Goal: Task Accomplishment & Management: Use online tool/utility

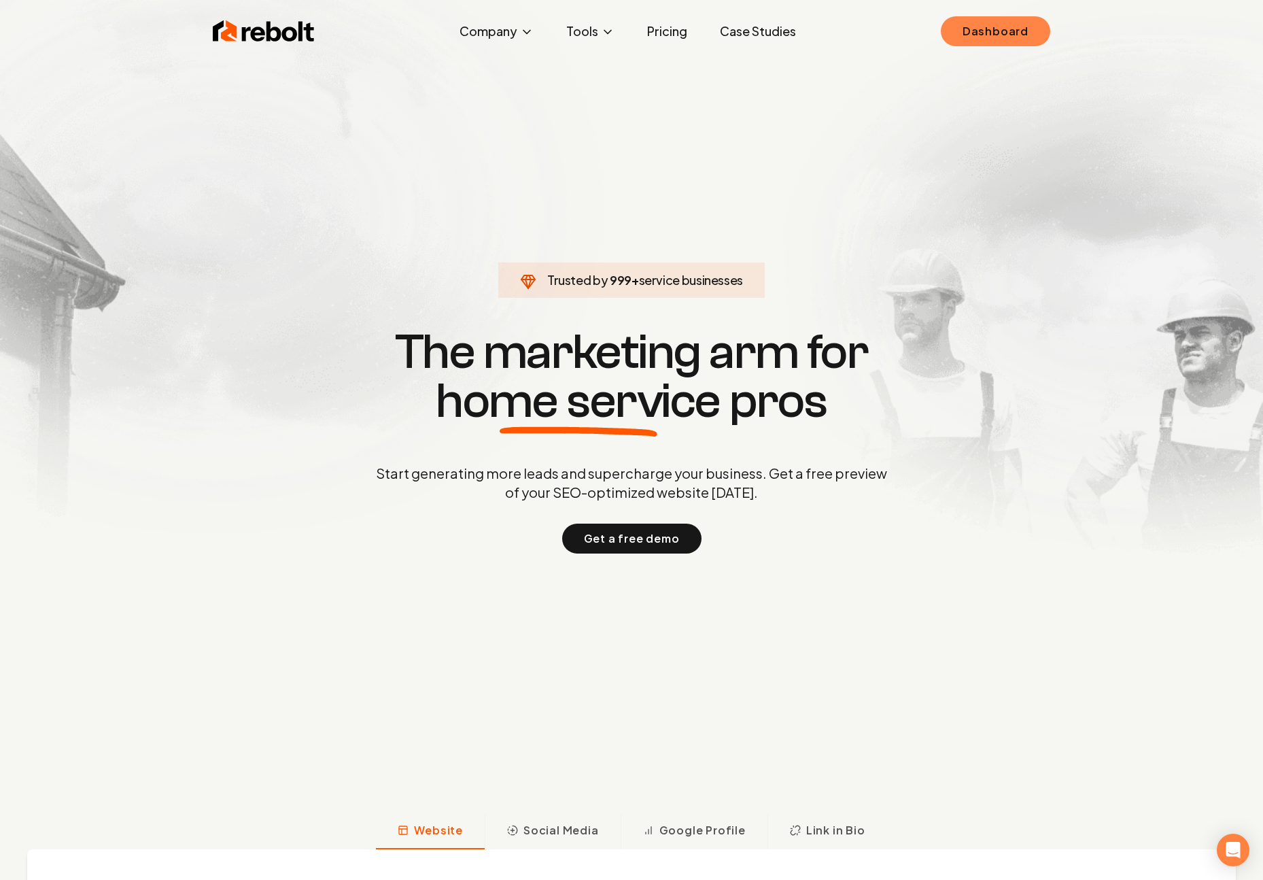
click at [1016, 33] on link "Dashboard" at bounding box center [995, 31] width 109 height 30
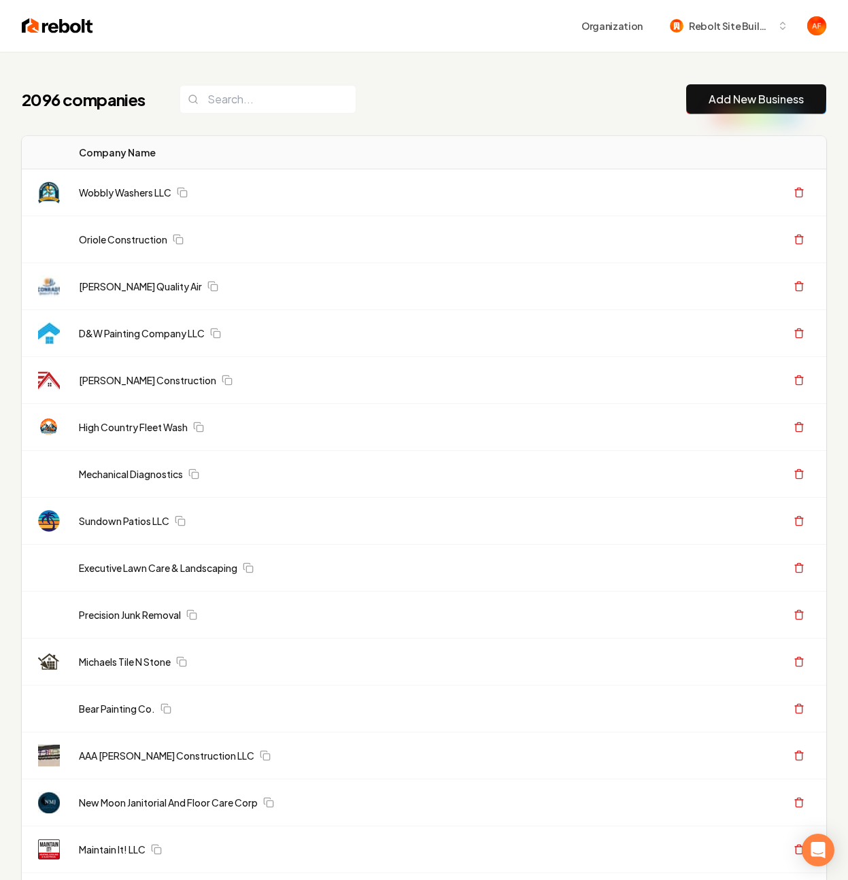
click at [42, 24] on img at bounding box center [57, 25] width 71 height 19
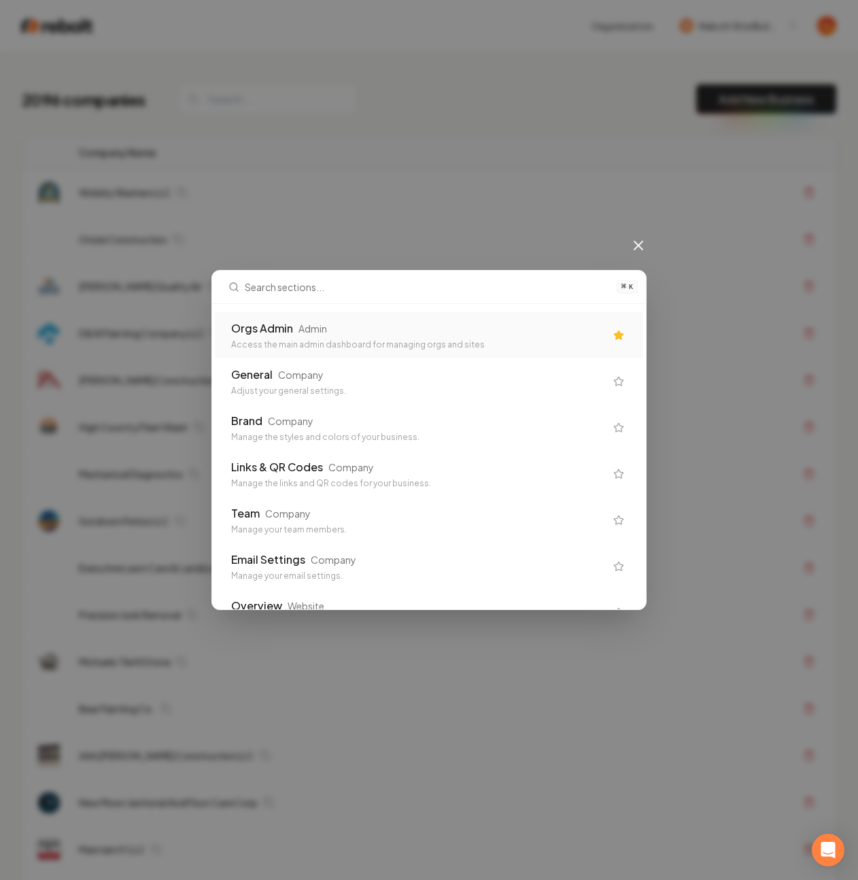
click at [333, 354] on div "Orgs Admin Admin Access the main admin dashboard for managing orgs and sites" at bounding box center [429, 335] width 428 height 46
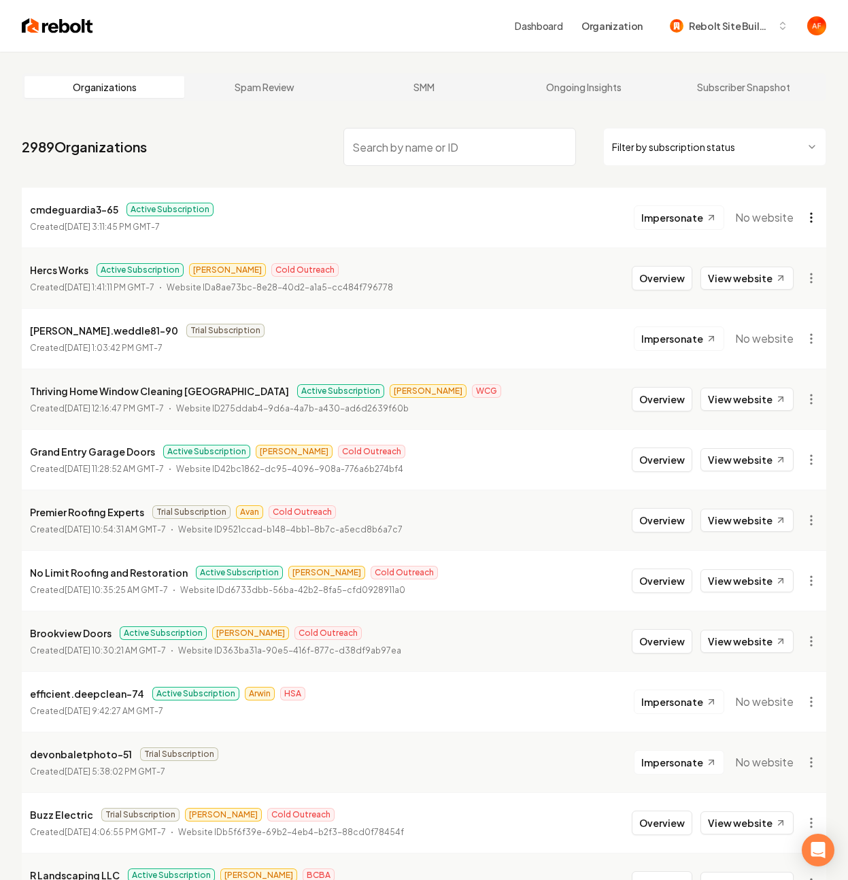
click at [814, 216] on html "Dashboard Organization Rebolt Site Builder Organizations Spam Review SMM Ongoin…" at bounding box center [424, 440] width 848 height 880
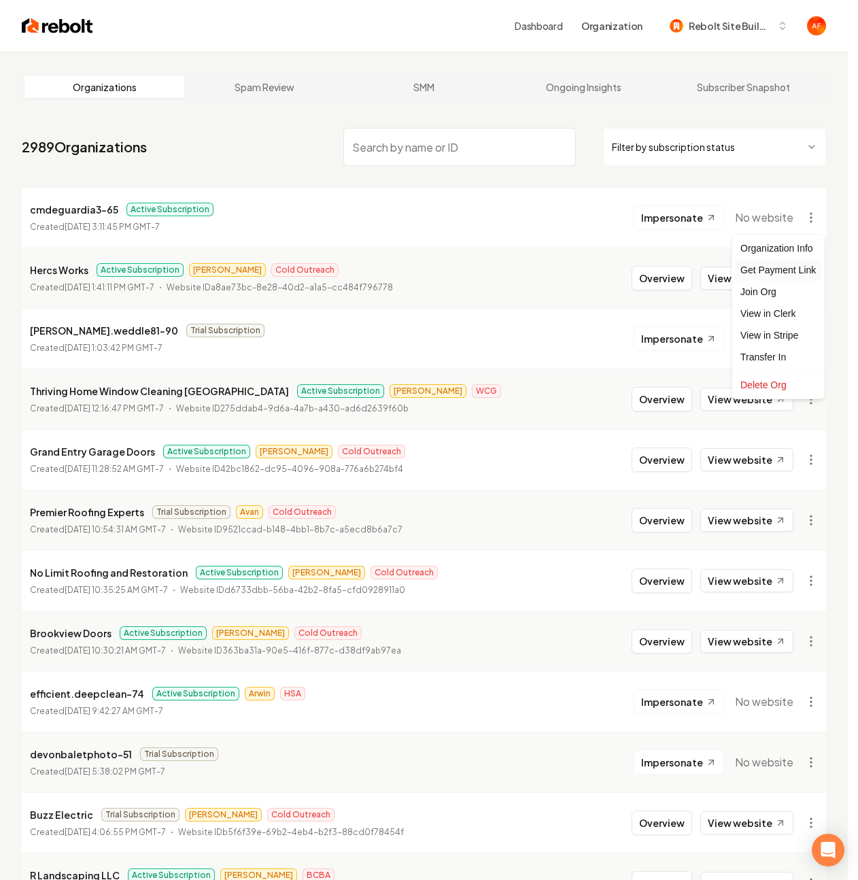
click at [786, 276] on div "Get Payment Link" at bounding box center [778, 270] width 86 height 22
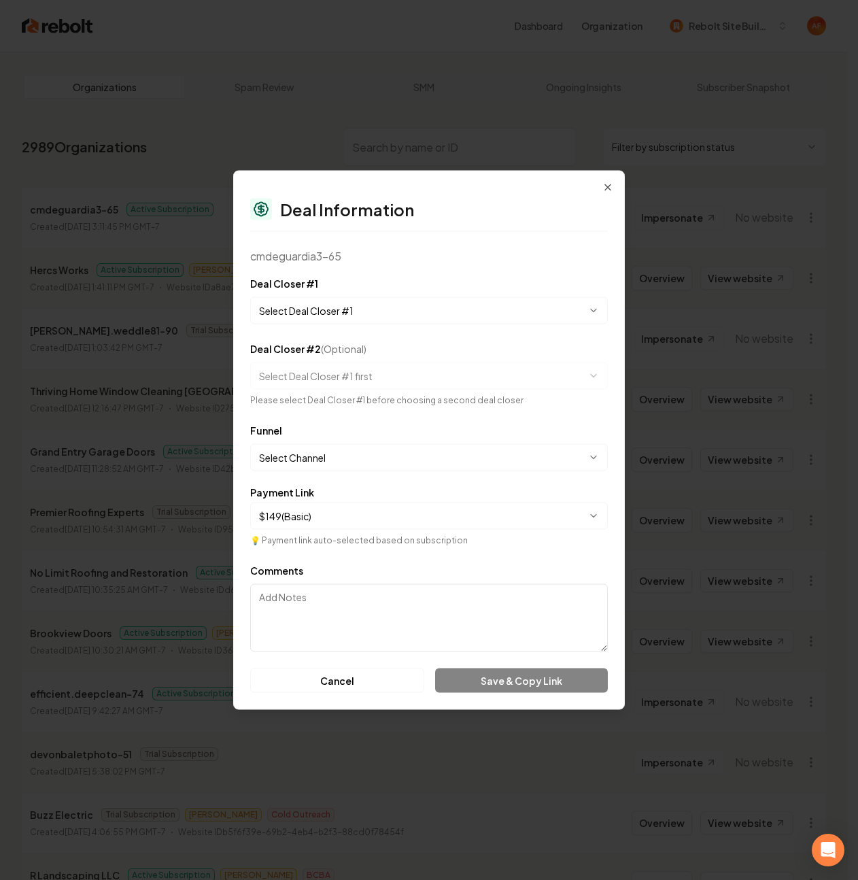
click at [320, 298] on body "Dashboard Organization Rebolt Site Builder Organizations Spam Review SMM Ongoin…" at bounding box center [424, 440] width 848 height 880
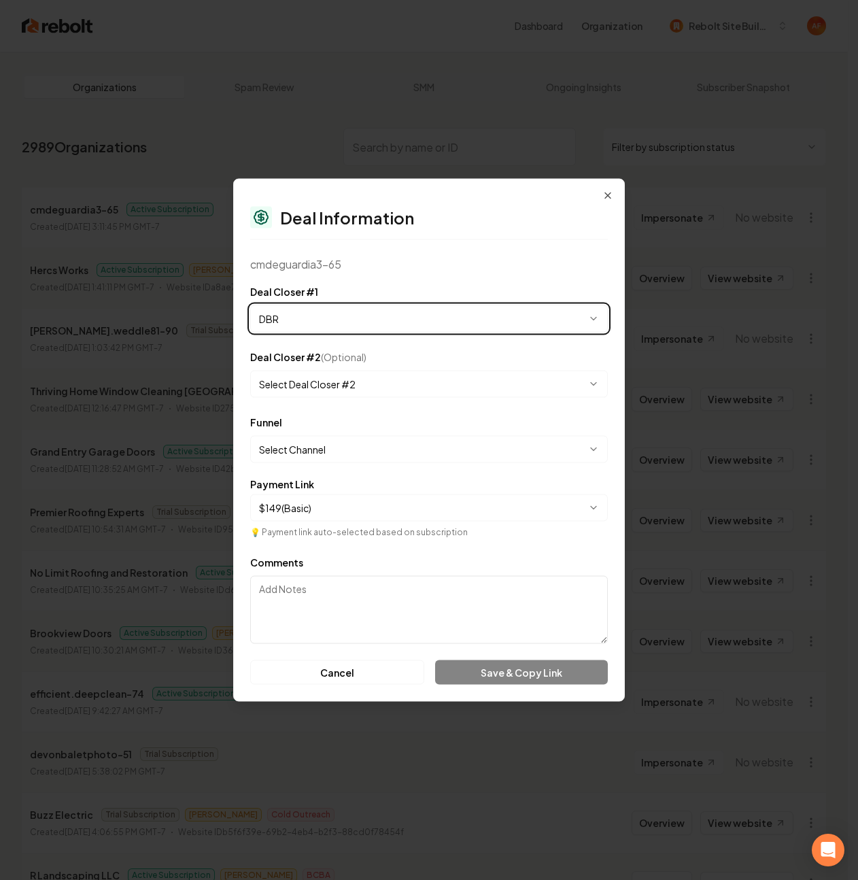
click at [292, 483] on label "Payment Link" at bounding box center [282, 484] width 64 height 10
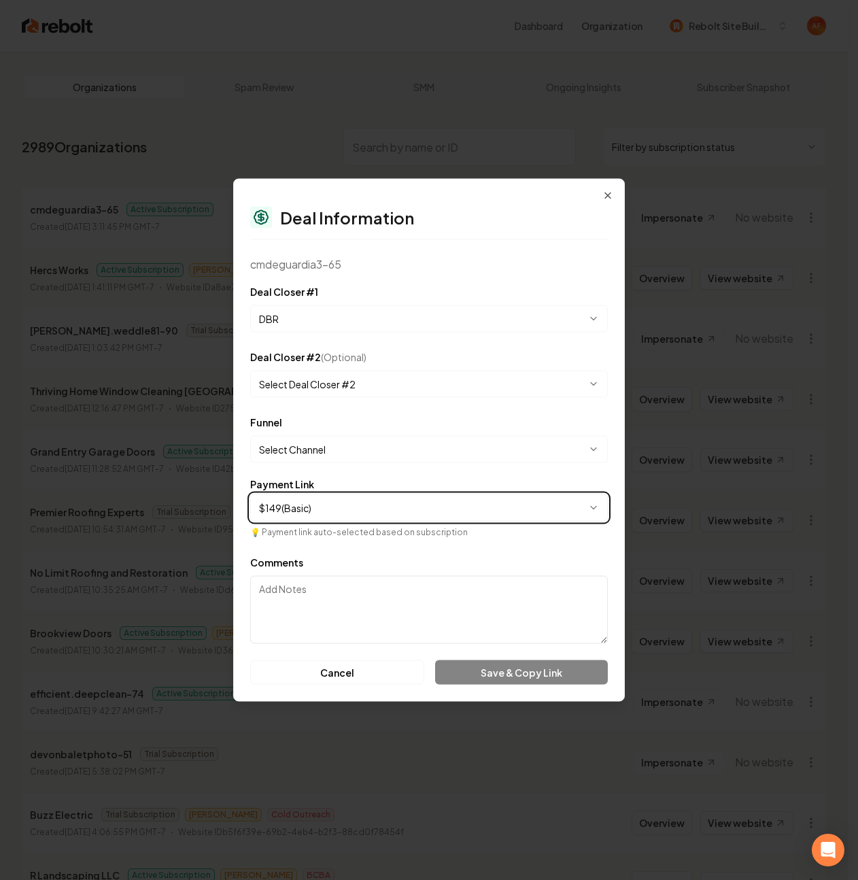
click at [292, 494] on button "$ 149 ( Basic )" at bounding box center [429, 507] width 358 height 27
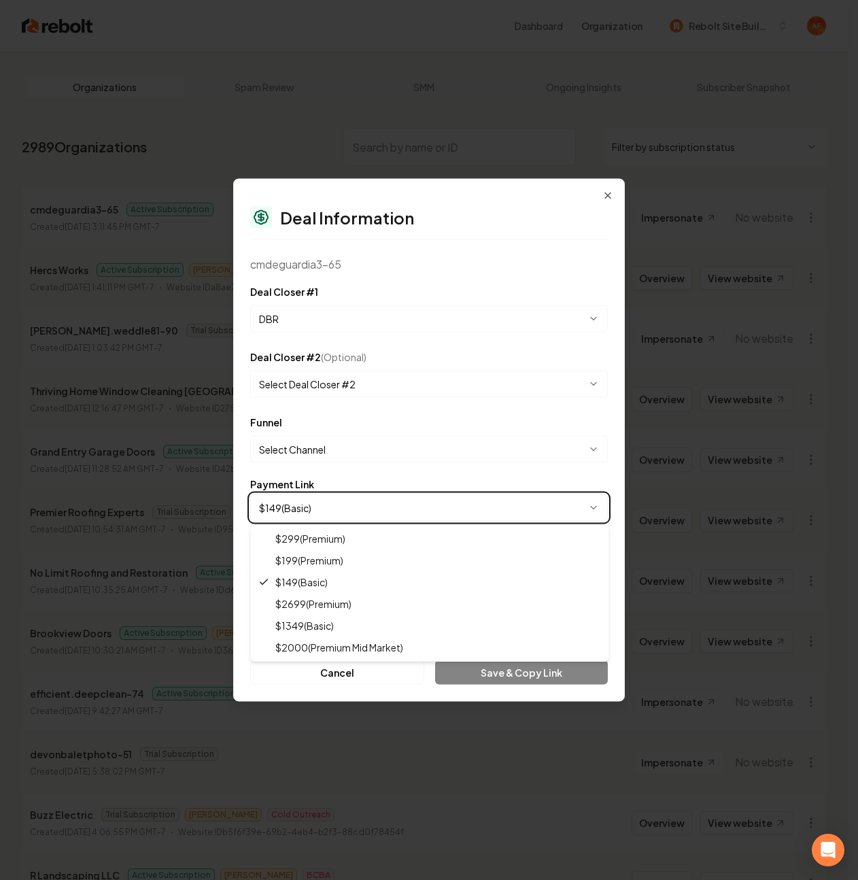
click at [340, 318] on body "Dashboard Organization Rebolt Site Builder Organizations Spam Review SMM Ongoin…" at bounding box center [424, 440] width 848 height 880
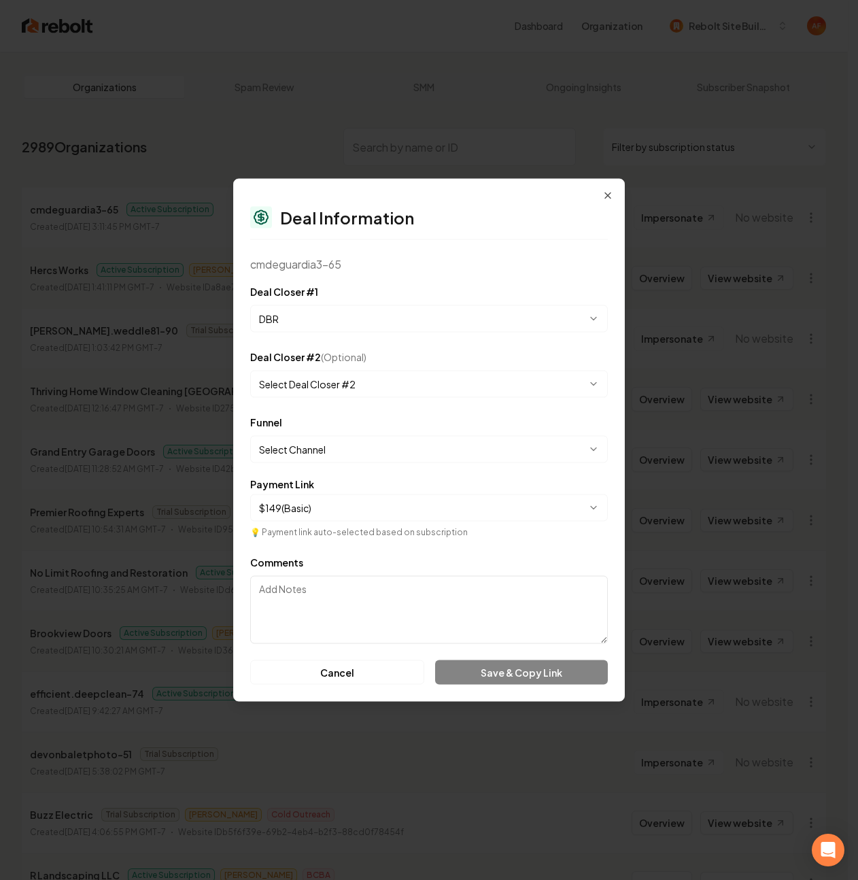
click at [343, 316] on body "Dashboard Organization Rebolt Site Builder Organizations Spam Review SMM Ongoin…" at bounding box center [424, 440] width 848 height 880
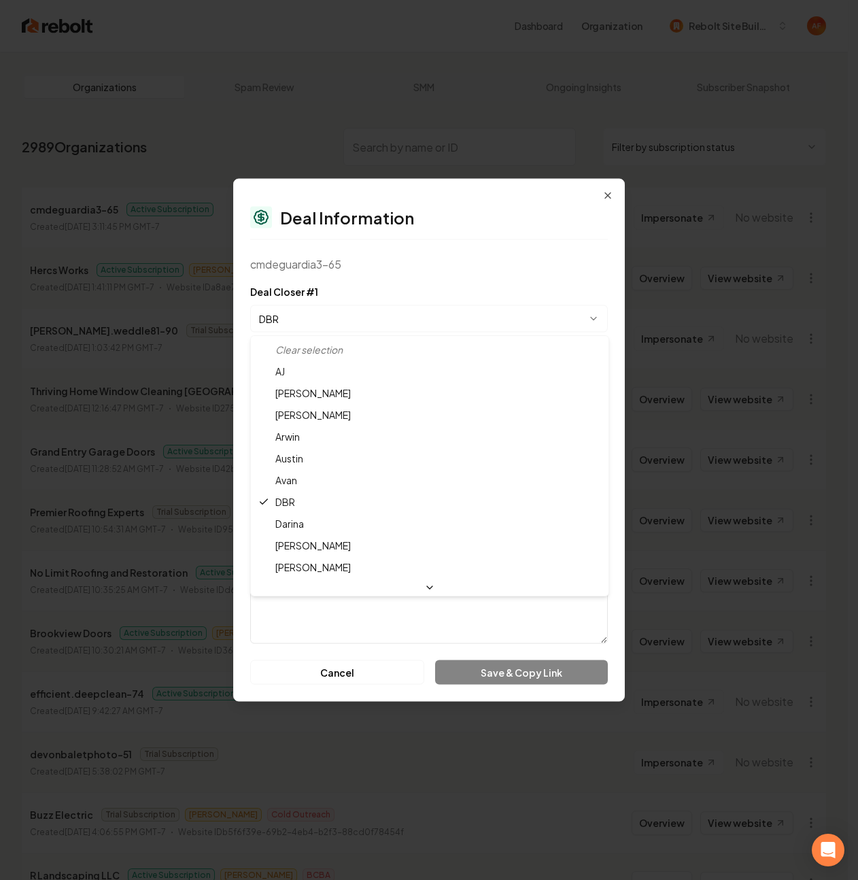
select select "**********"
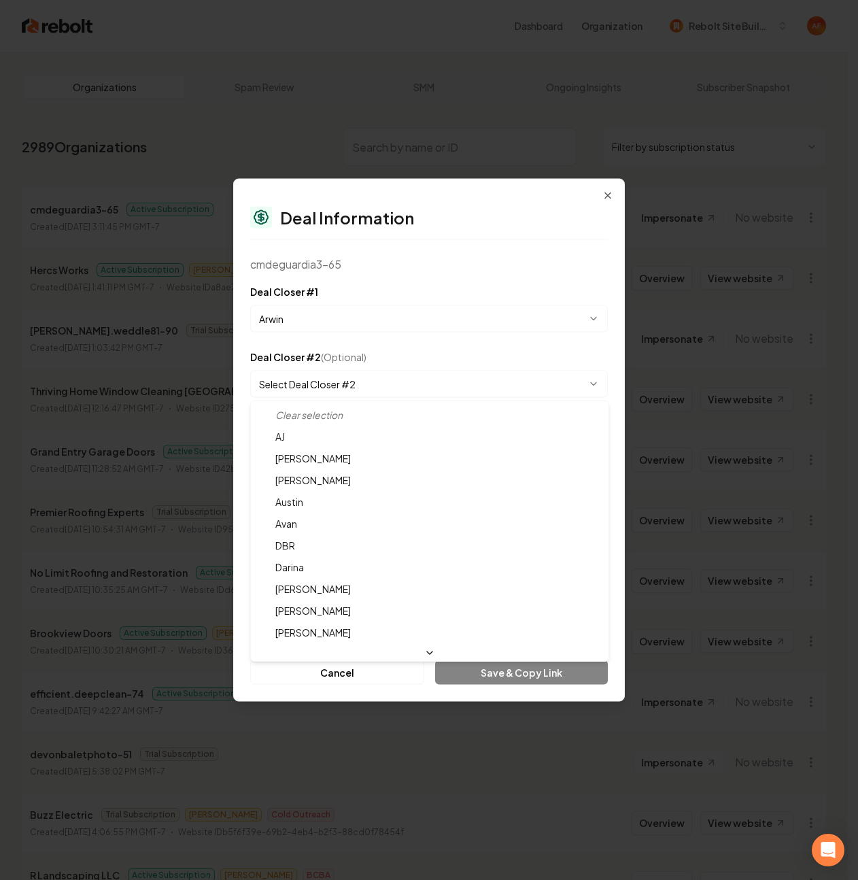
click at [319, 387] on body "Dashboard Organization Rebolt Site Builder Organizations Spam Review SMM Ongoin…" at bounding box center [424, 440] width 848 height 880
click at [327, 371] on body "Dashboard Organization Rebolt Site Builder Organizations Spam Review SMM Ongoin…" at bounding box center [424, 440] width 848 height 880
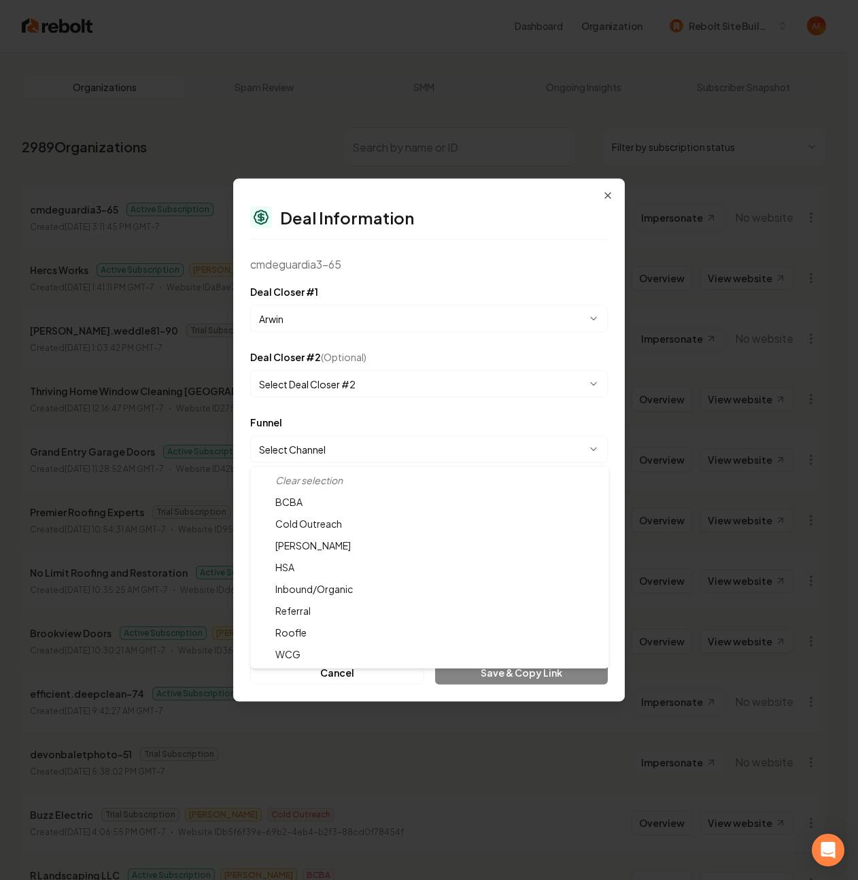
click at [315, 447] on body "Dashboard Organization Rebolt Site Builder Organizations Spam Review SMM Ongoin…" at bounding box center [424, 440] width 848 height 880
select select "**********"
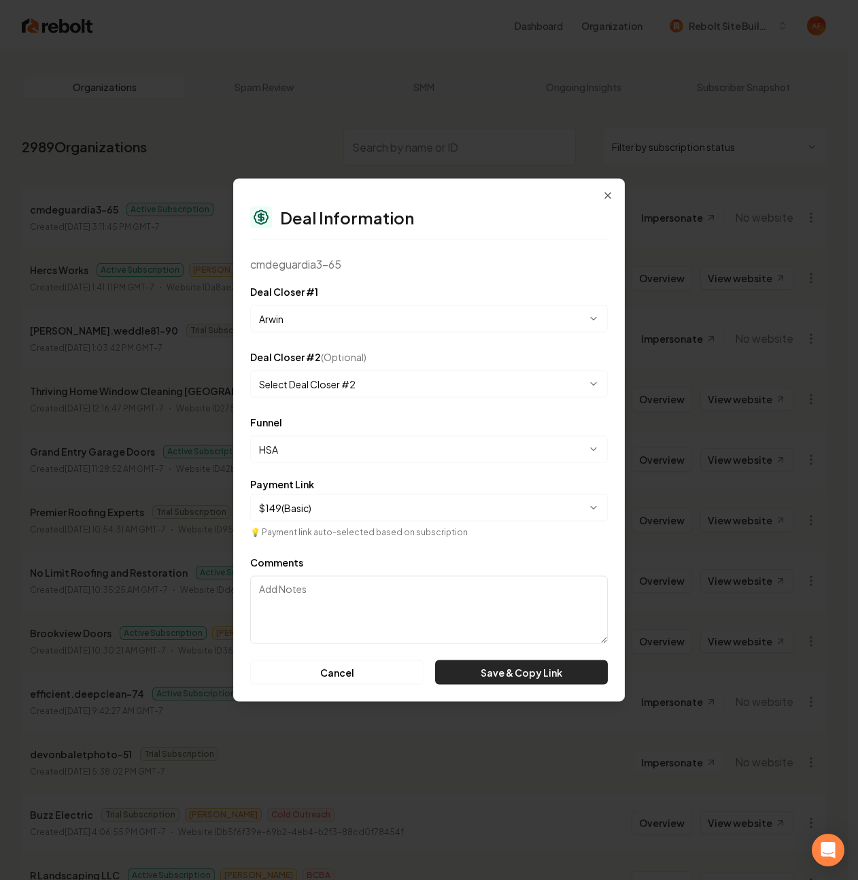
click at [513, 672] on button "Save & Copy Link" at bounding box center [521, 672] width 173 height 24
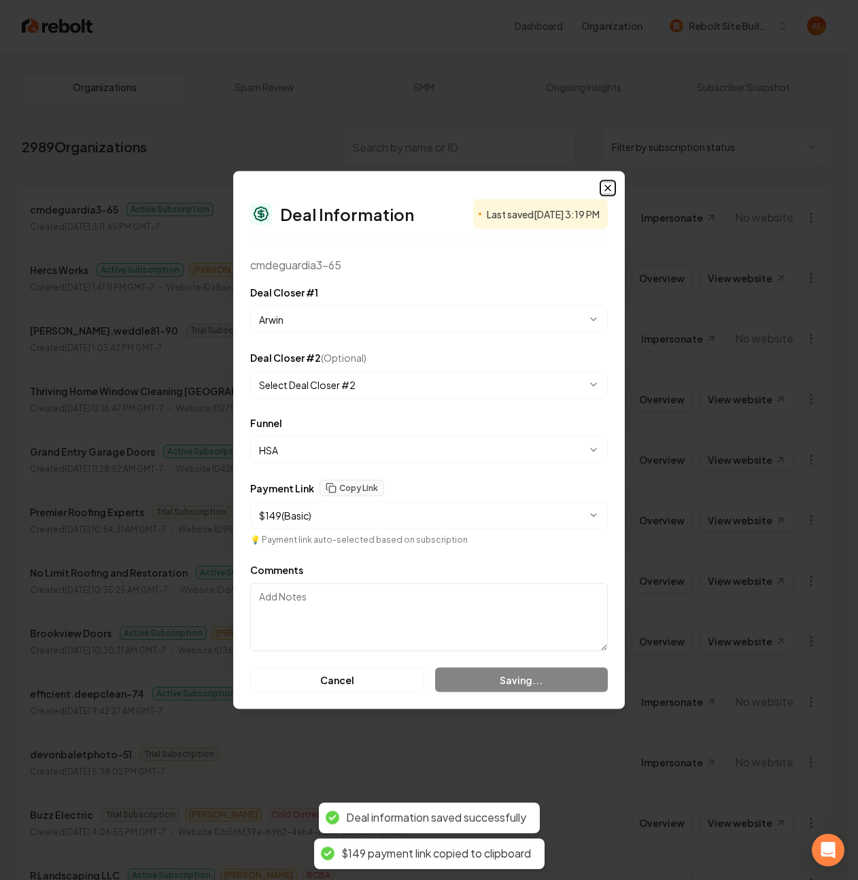
click at [604, 192] on icon "button" at bounding box center [607, 188] width 11 height 11
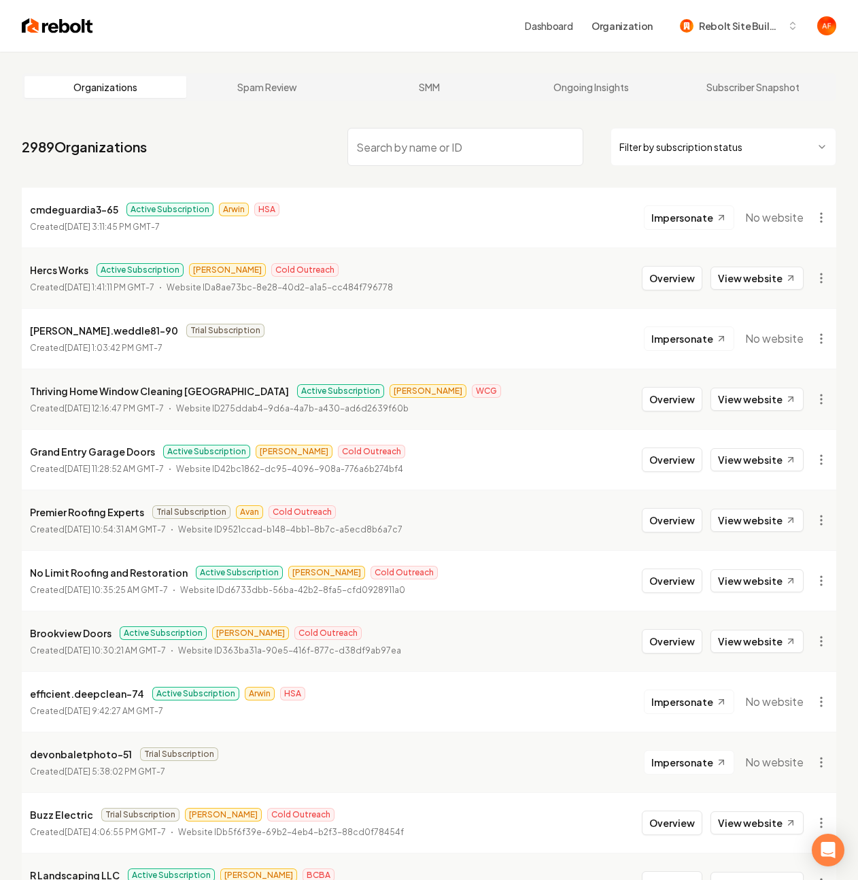
click at [708, 152] on html "Dashboard Organization Rebolt Site Builder Organizations Spam Review SMM Ongoin…" at bounding box center [429, 440] width 858 height 880
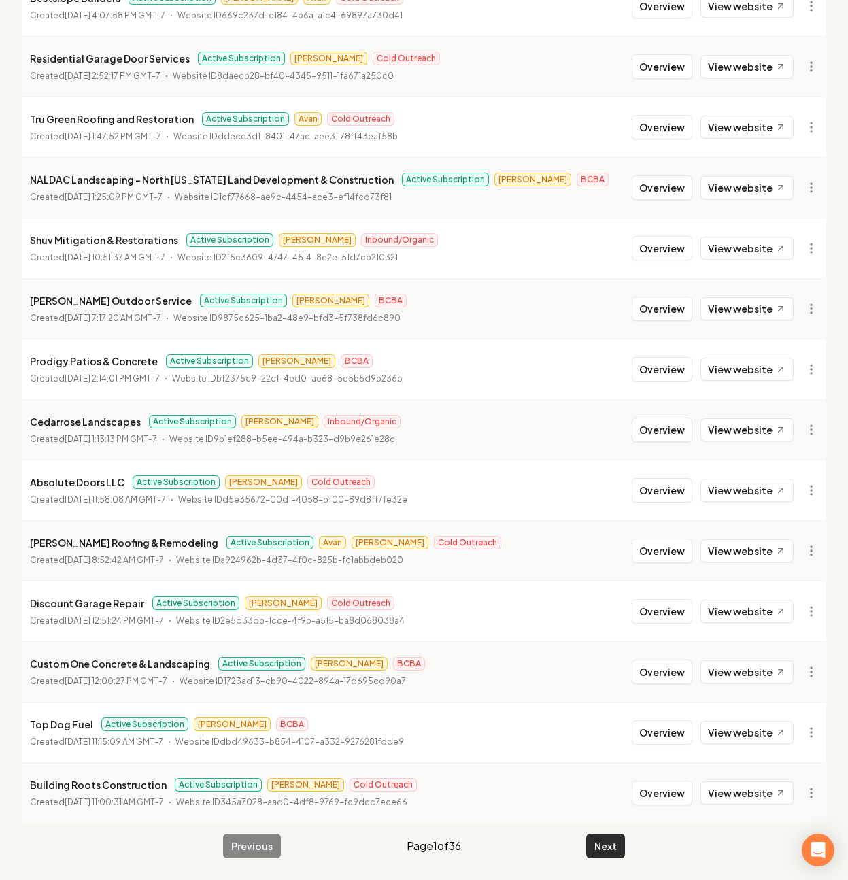
click at [619, 846] on button "Next" at bounding box center [605, 846] width 39 height 24
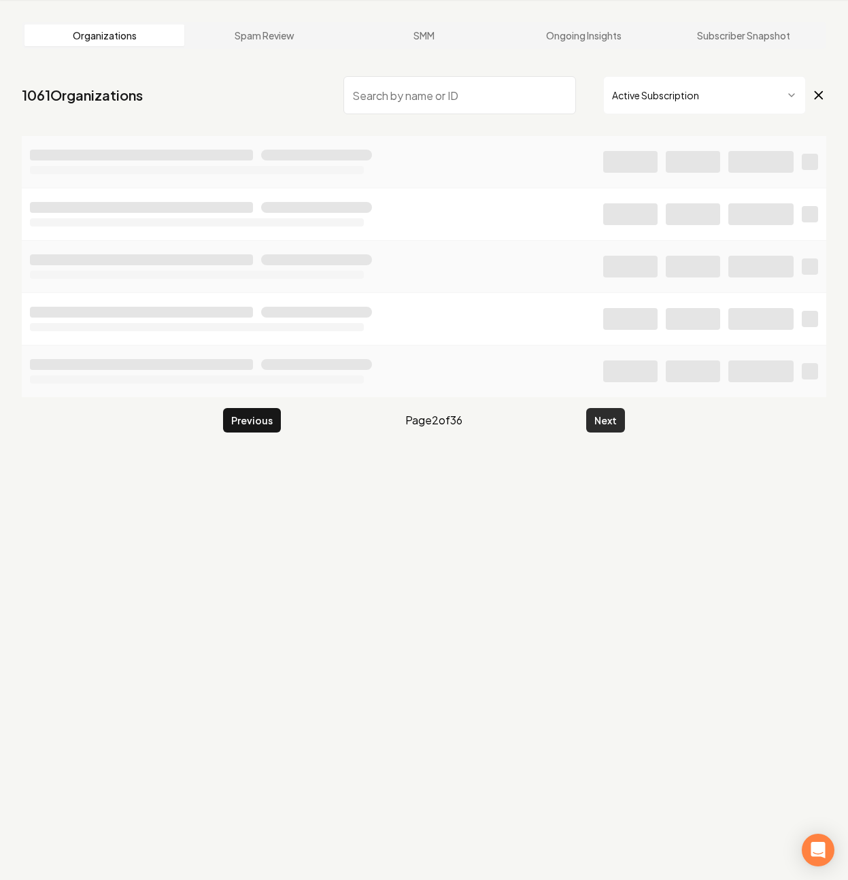
scroll to position [52, 0]
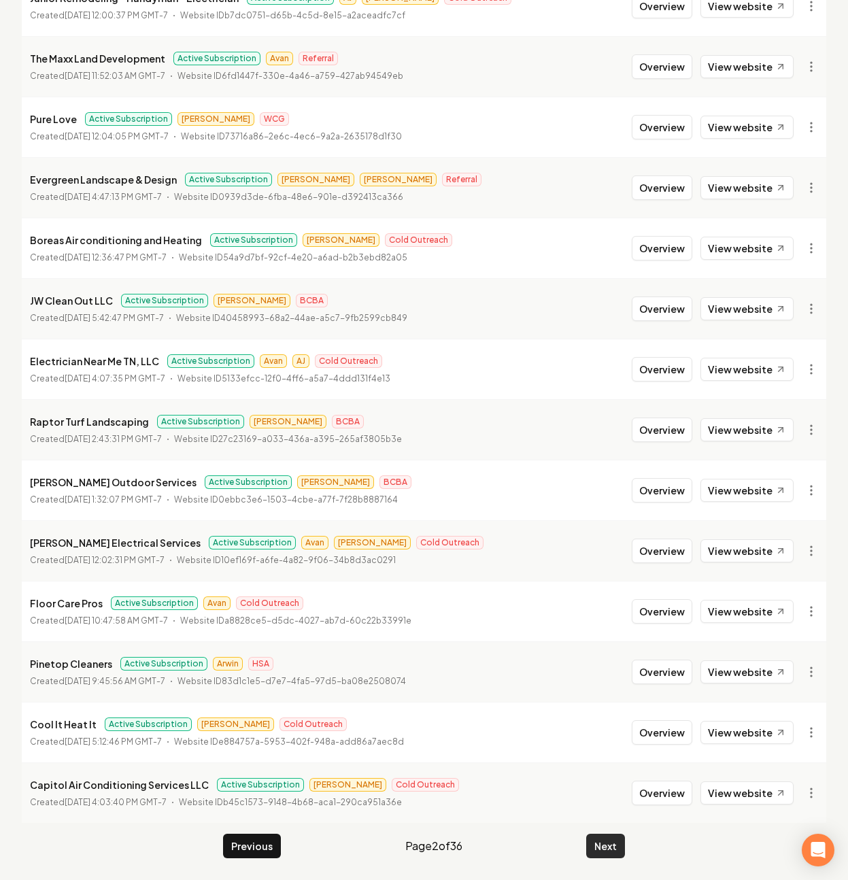
click at [615, 846] on button "Next" at bounding box center [605, 846] width 39 height 24
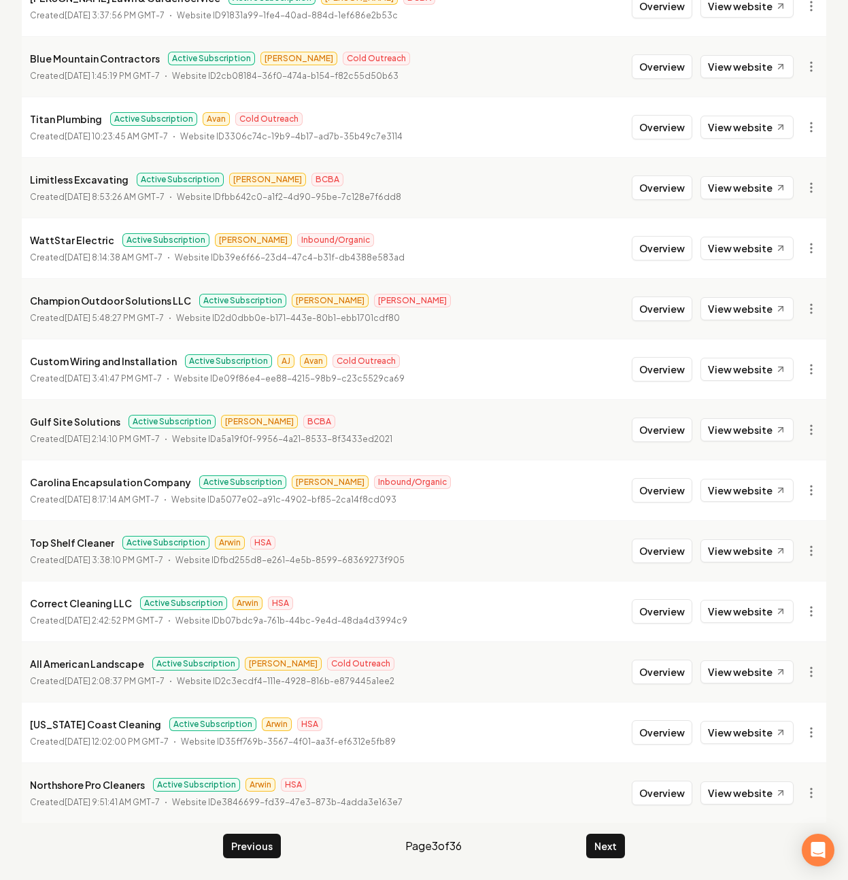
click at [616, 842] on button "Next" at bounding box center [605, 846] width 39 height 24
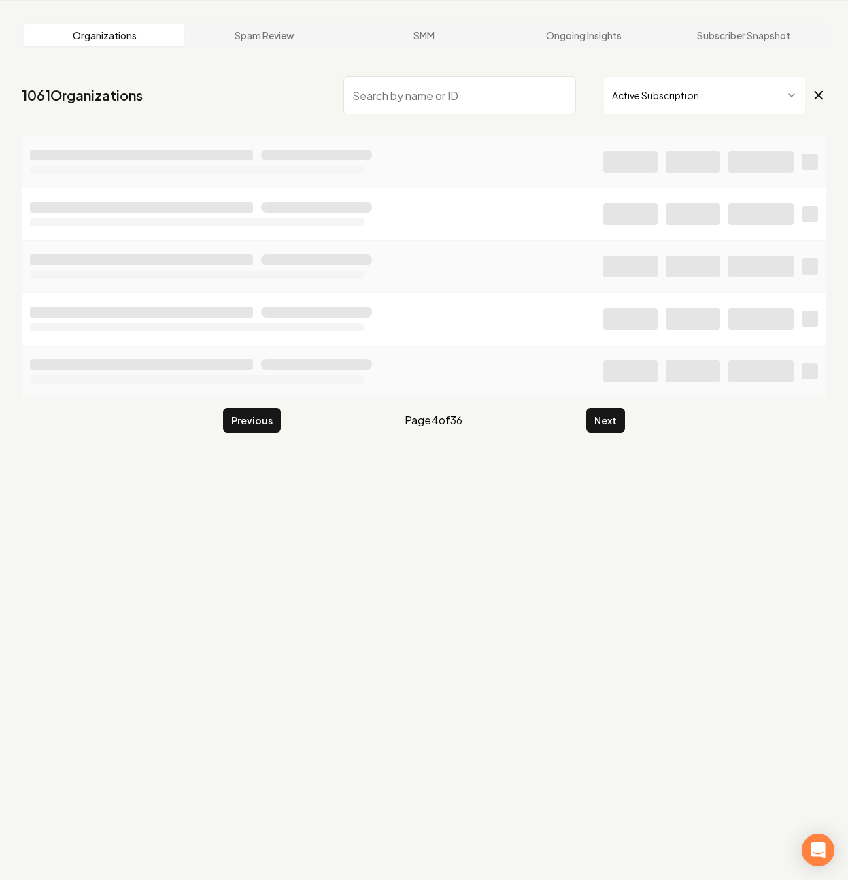
scroll to position [1180, 0]
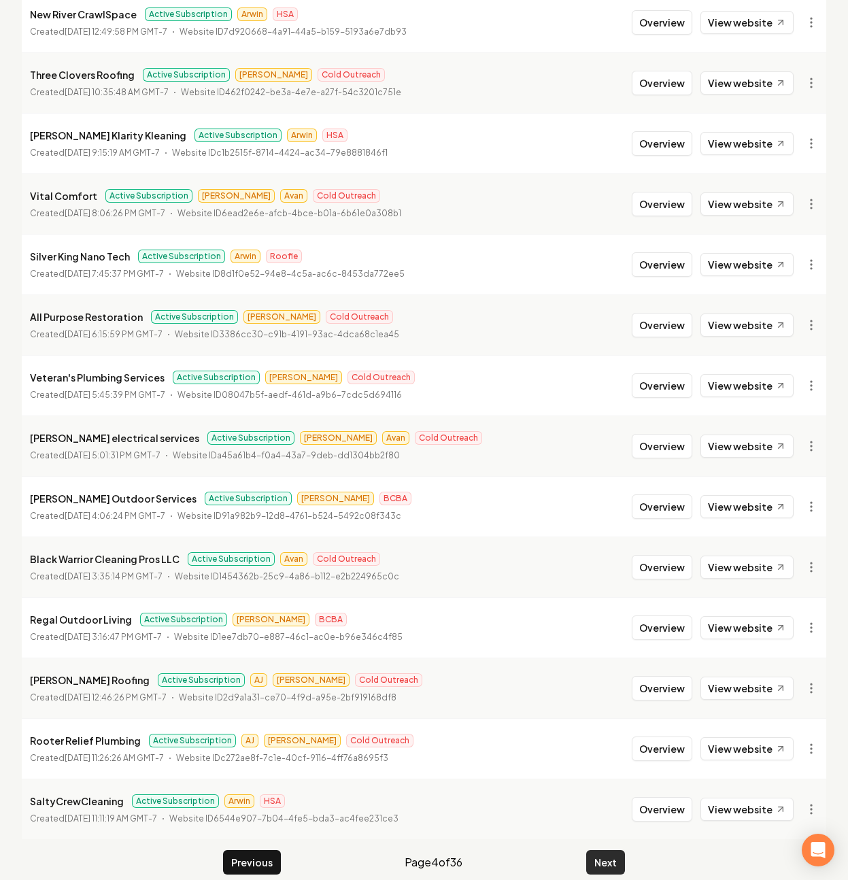
click at [611, 853] on button "Next" at bounding box center [605, 862] width 39 height 24
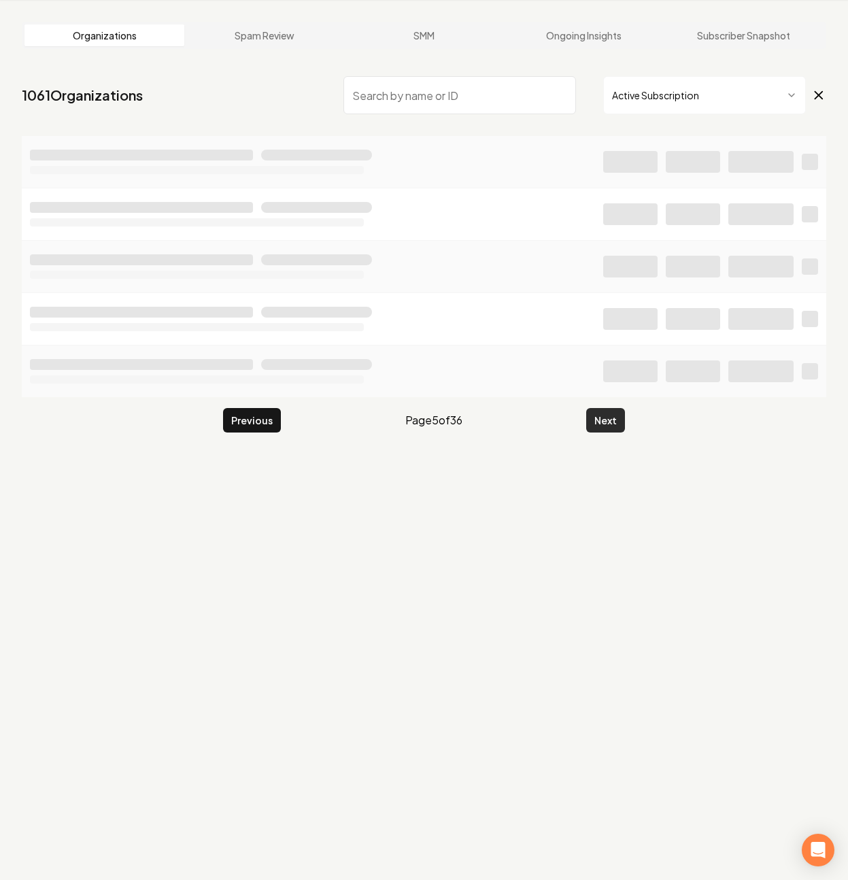
scroll to position [52, 0]
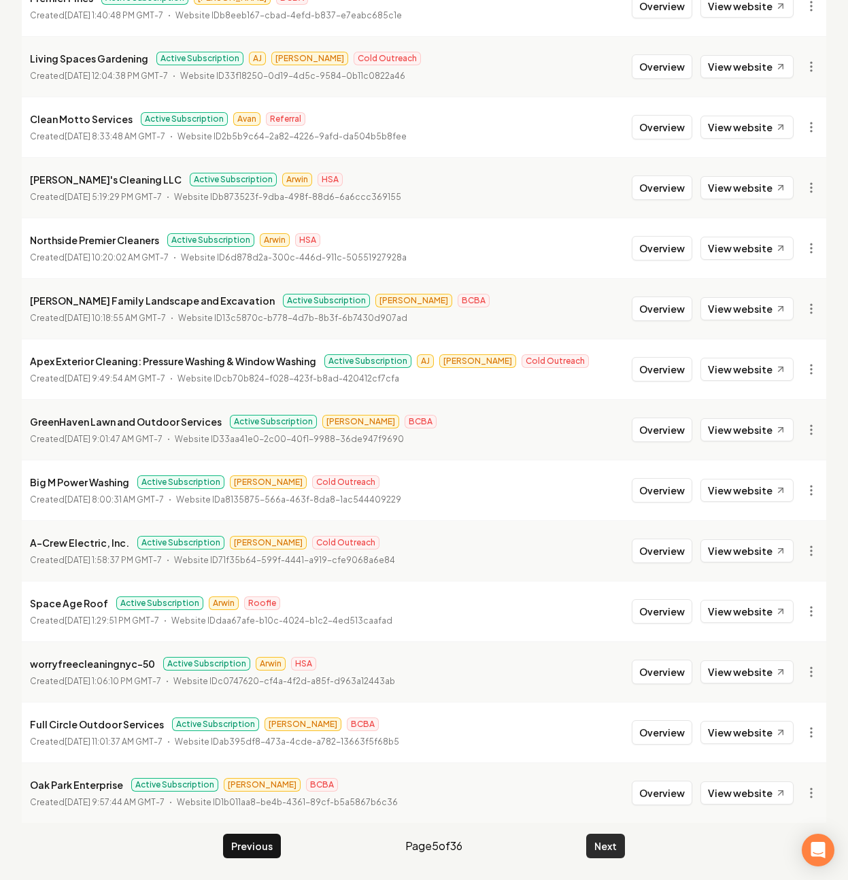
click at [608, 842] on button "Next" at bounding box center [605, 846] width 39 height 24
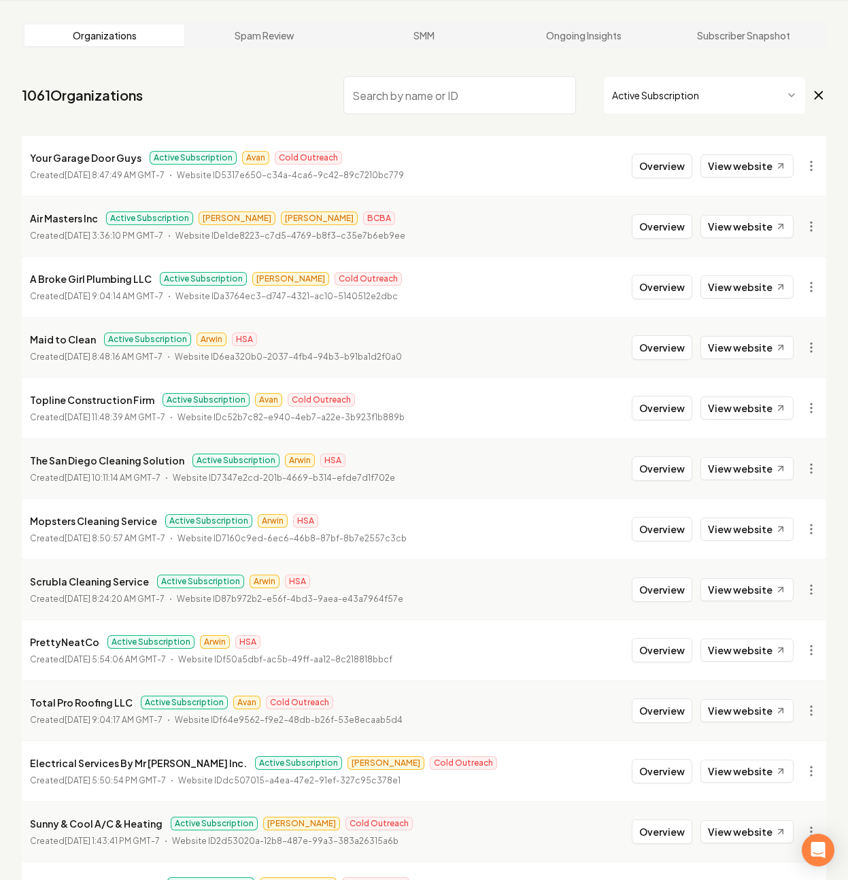
scroll to position [1180, 0]
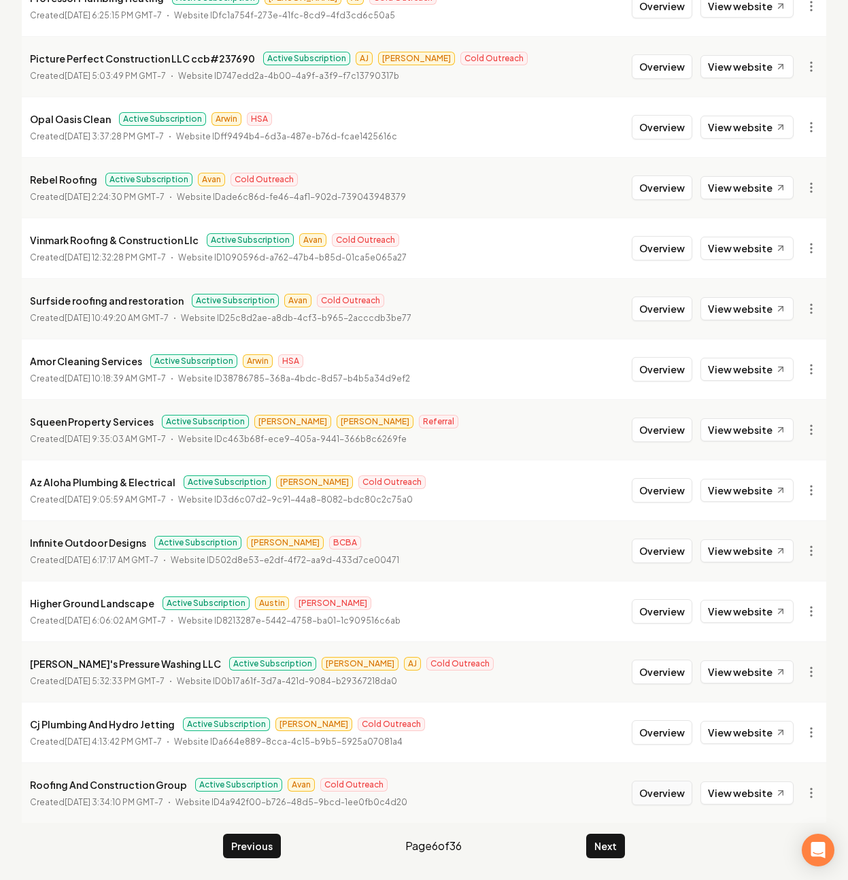
click at [675, 788] on button "Overview" at bounding box center [662, 793] width 61 height 24
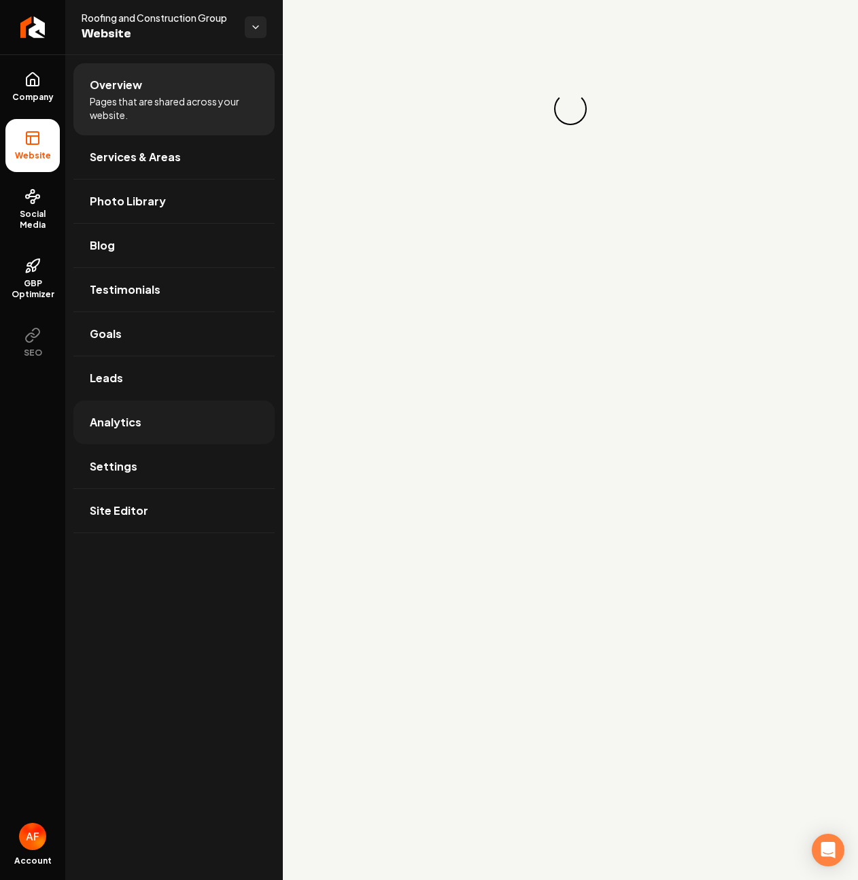
click at [137, 424] on span "Analytics" at bounding box center [116, 422] width 52 height 16
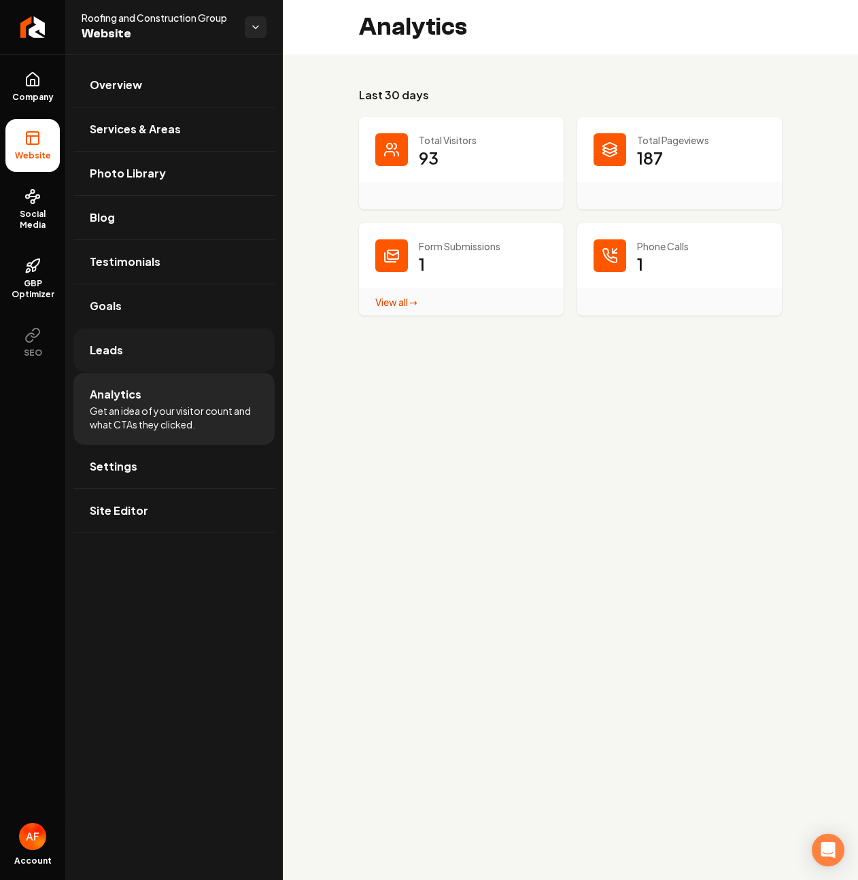
click at [130, 342] on link "Leads" at bounding box center [173, 350] width 201 height 44
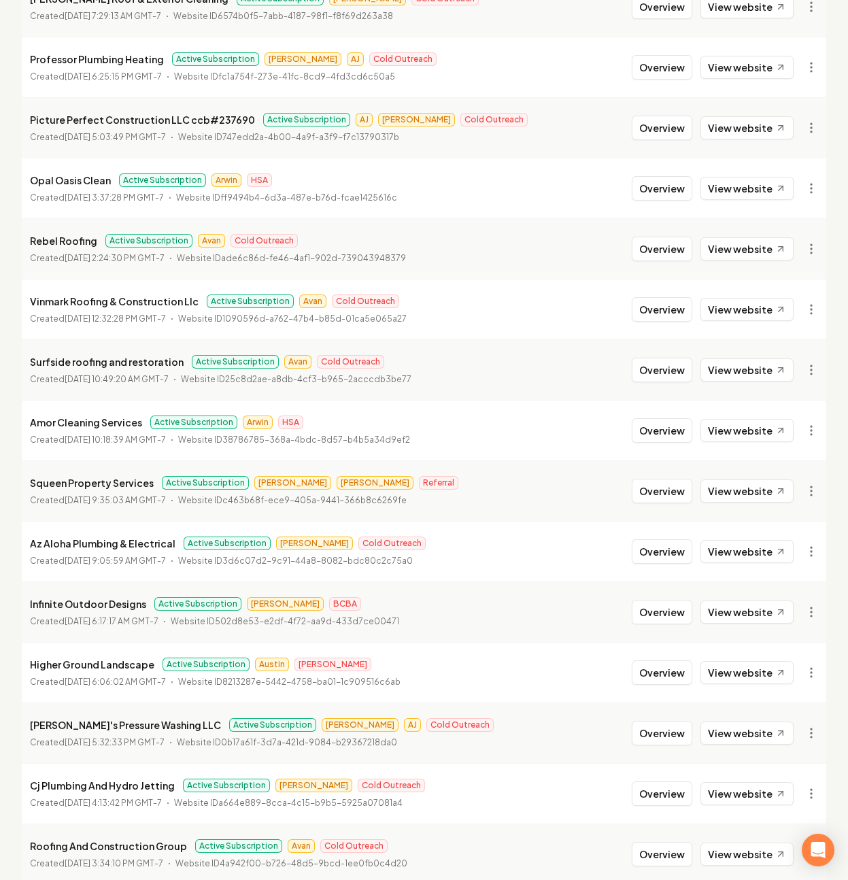
scroll to position [1180, 0]
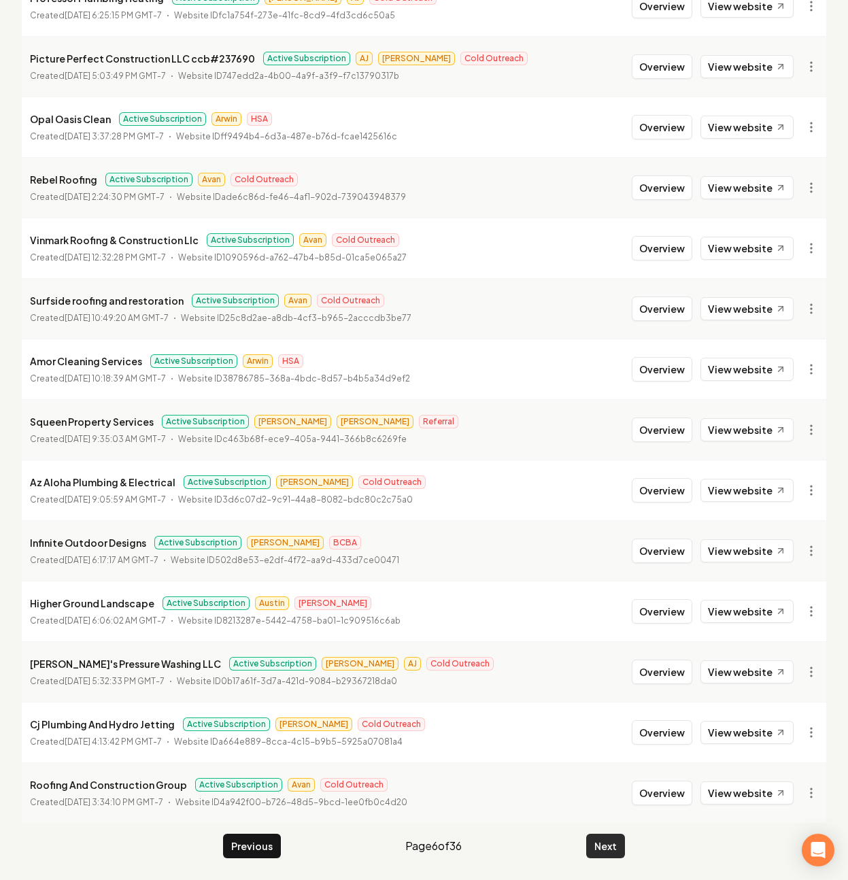
click at [606, 836] on button "Next" at bounding box center [605, 846] width 39 height 24
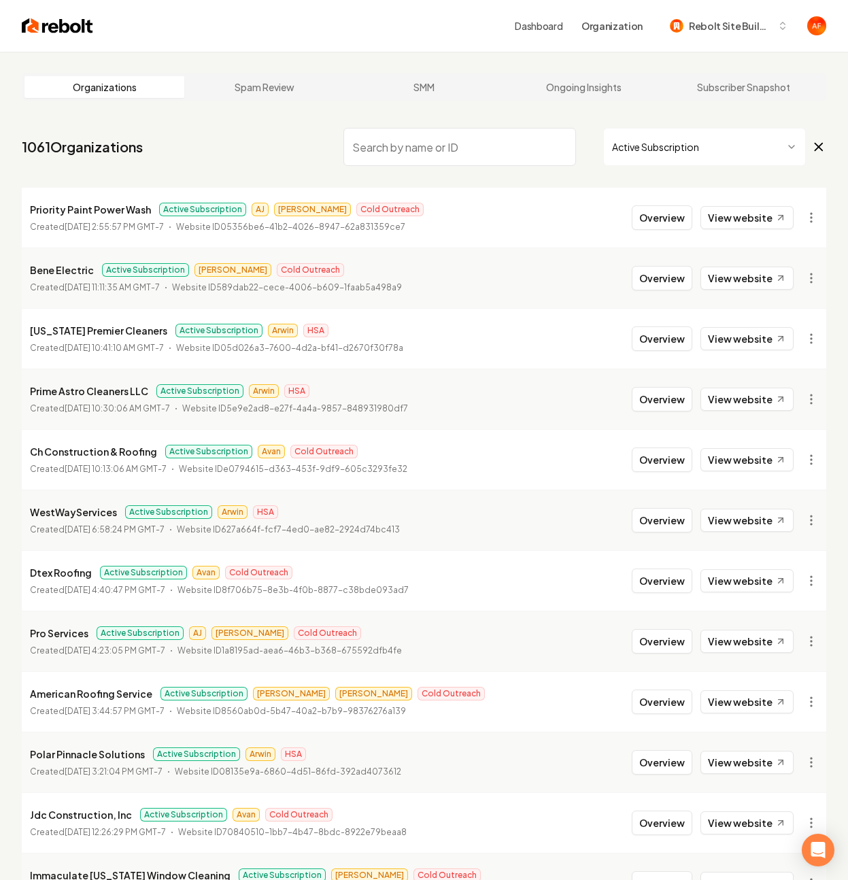
click at [415, 153] on input "search" at bounding box center [459, 147] width 233 height 38
type input "texa"
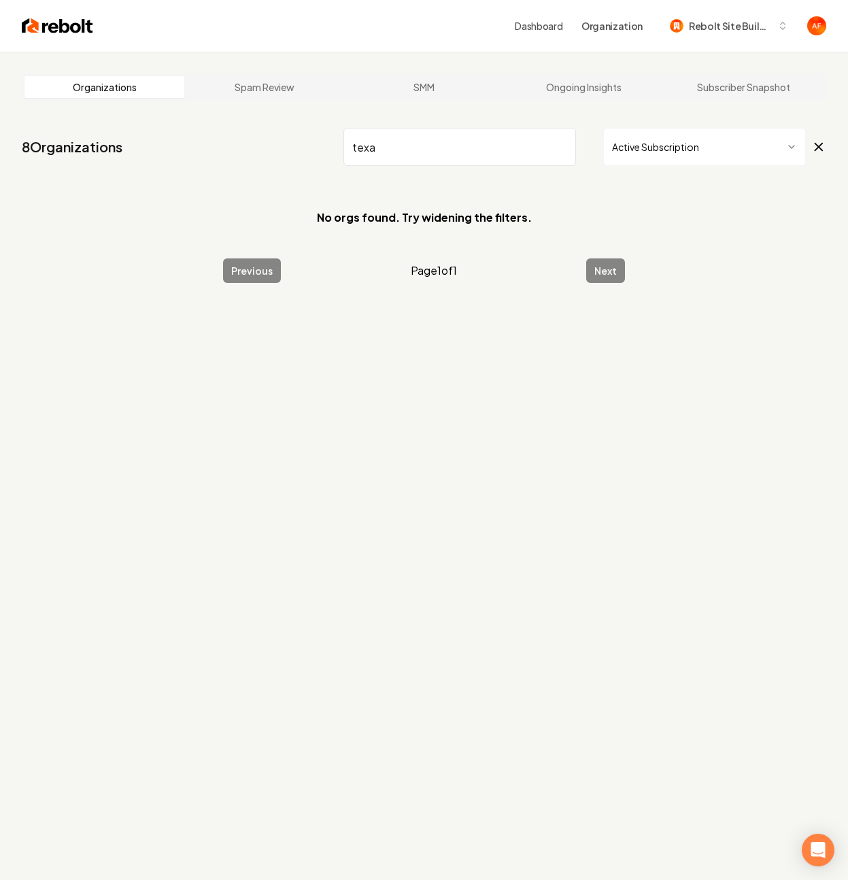
click at [436, 158] on input "texa" at bounding box center [459, 147] width 233 height 38
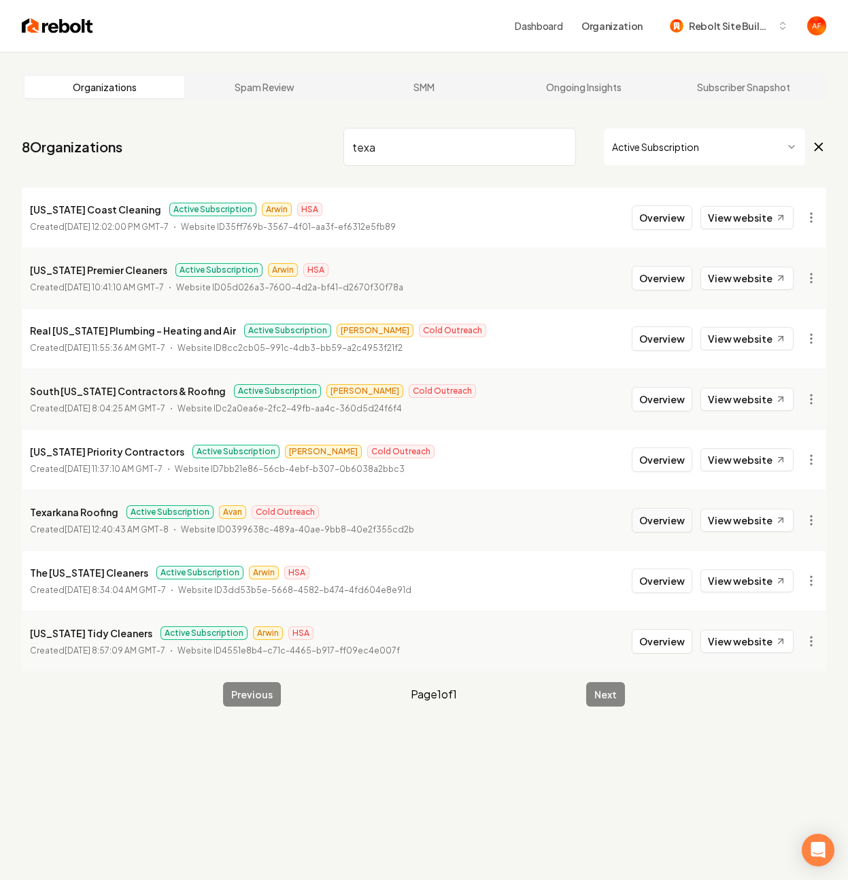
click at [680, 521] on button "Overview" at bounding box center [662, 520] width 61 height 24
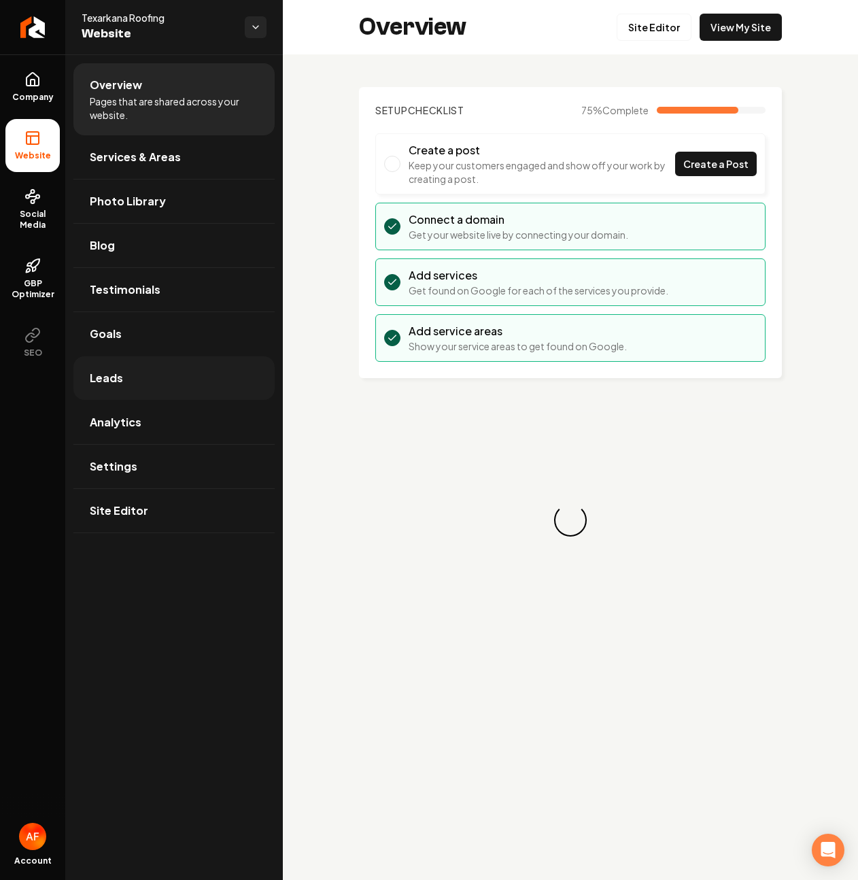
click at [135, 388] on link "Leads" at bounding box center [173, 378] width 201 height 44
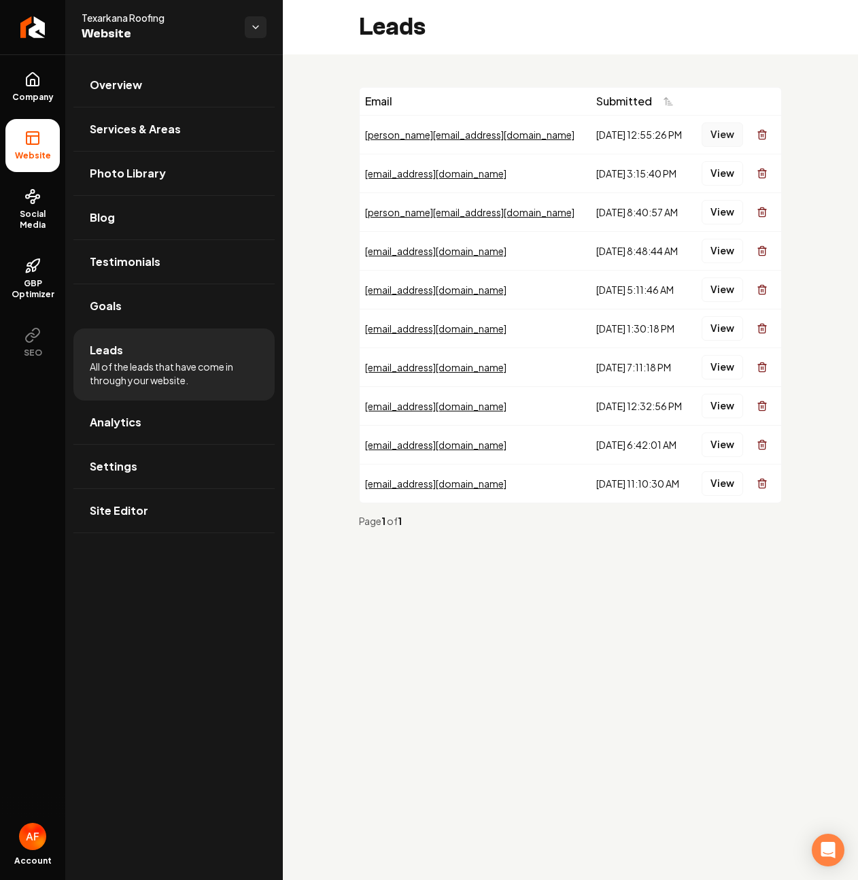
click at [711, 135] on button "View" at bounding box center [722, 134] width 41 height 24
click at [718, 179] on button "View" at bounding box center [722, 173] width 41 height 24
click at [720, 211] on button "View" at bounding box center [722, 212] width 41 height 24
click at [174, 428] on link "Analytics" at bounding box center [173, 422] width 201 height 44
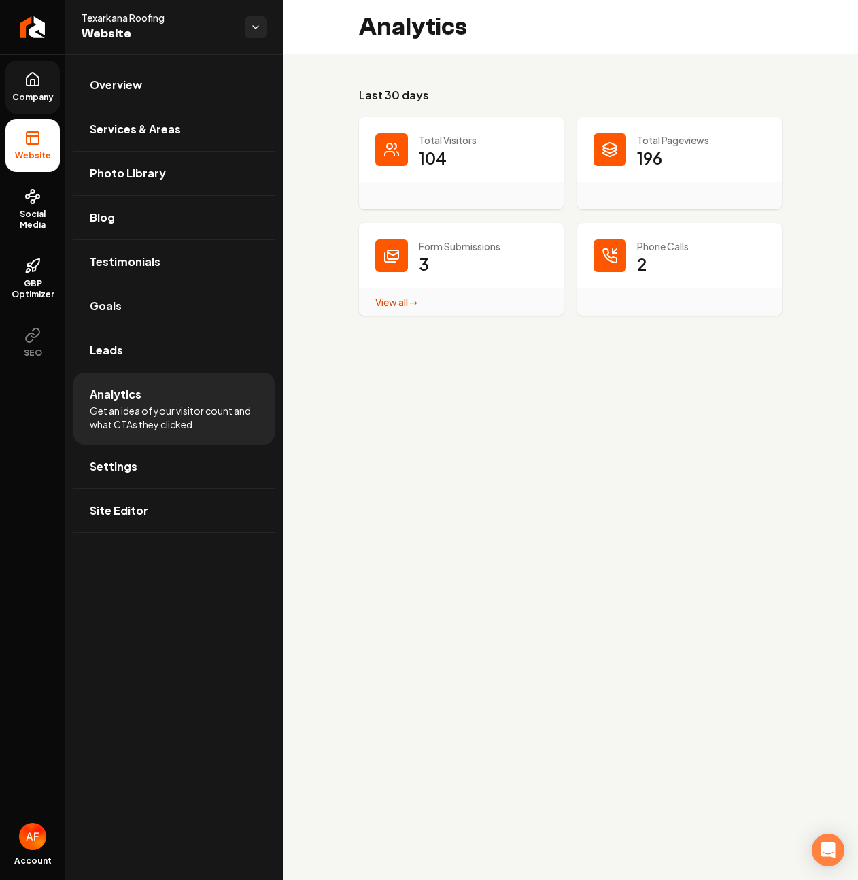
click at [41, 95] on span "Company" at bounding box center [33, 97] width 52 height 11
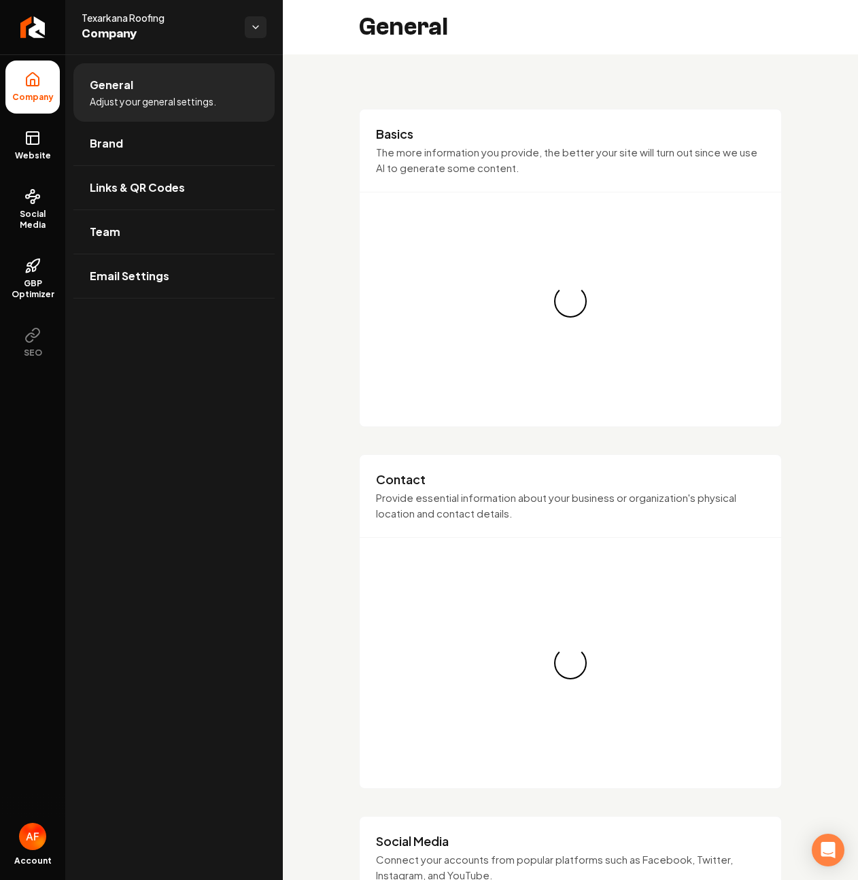
click at [29, 142] on icon at bounding box center [32, 138] width 16 height 16
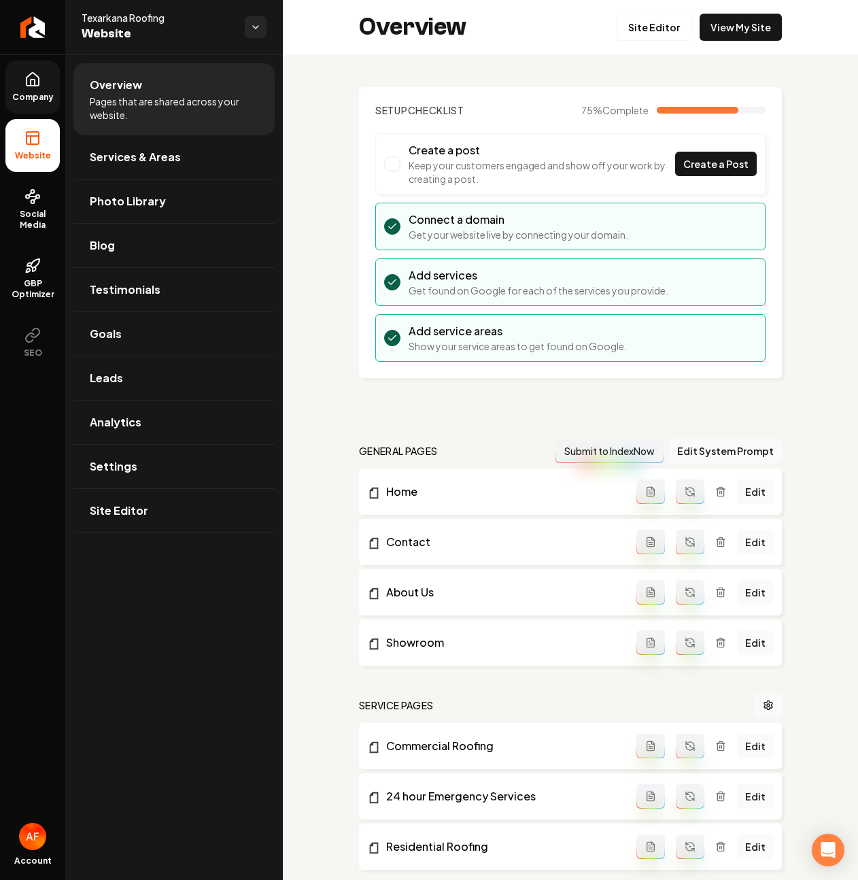
click at [772, 16] on div "Overview Site Editor View My Site" at bounding box center [570, 27] width 575 height 54
click at [744, 26] on link "View My Site" at bounding box center [741, 27] width 82 height 27
click at [129, 373] on link "Leads" at bounding box center [173, 378] width 201 height 44
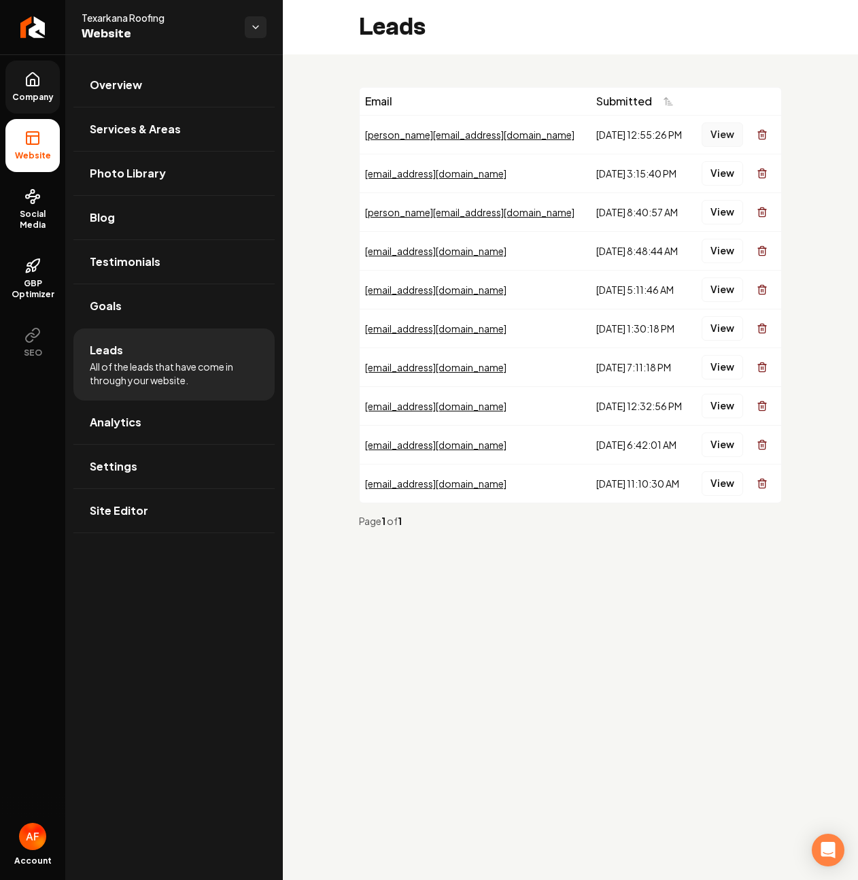
click at [721, 134] on button "View" at bounding box center [722, 134] width 41 height 24
click at [727, 169] on button "View" at bounding box center [722, 173] width 41 height 24
click at [723, 176] on button "View" at bounding box center [722, 173] width 41 height 24
click at [717, 221] on button "View" at bounding box center [722, 212] width 41 height 24
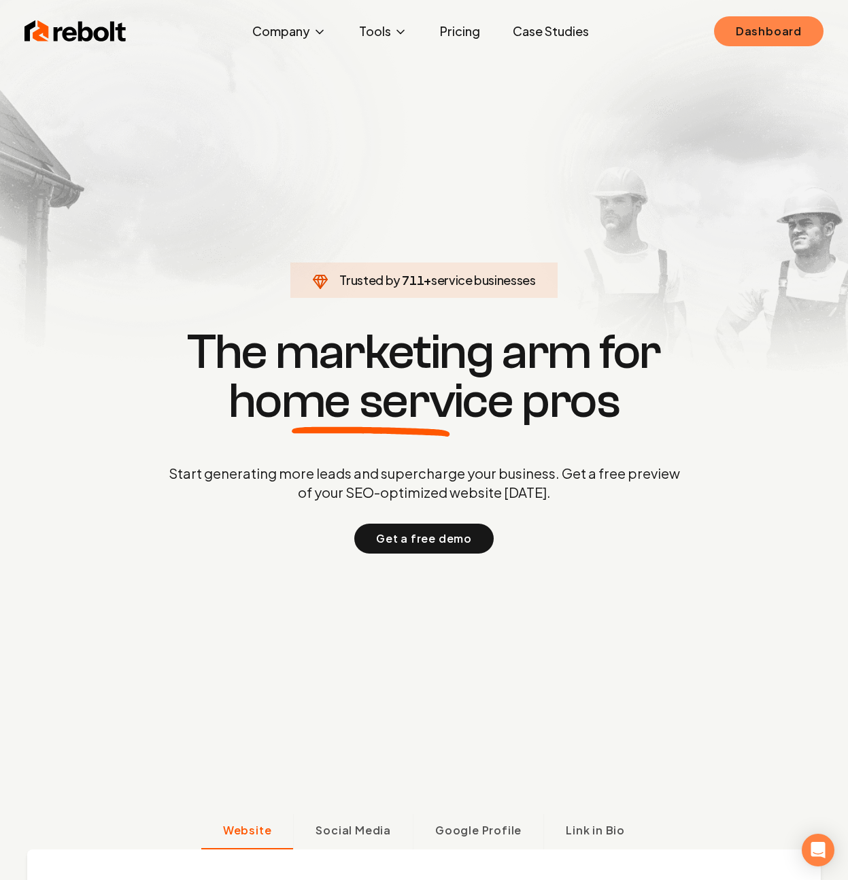
click at [765, 20] on link "Dashboard" at bounding box center [768, 31] width 109 height 30
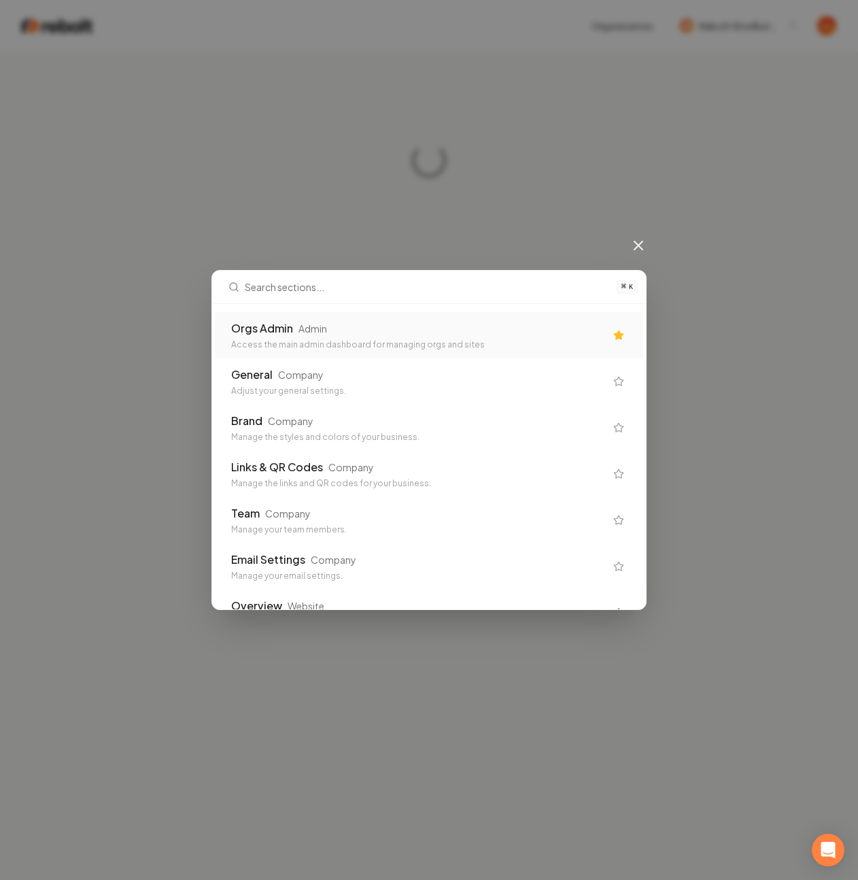
click at [430, 327] on div "Orgs Admin Admin" at bounding box center [418, 328] width 374 height 16
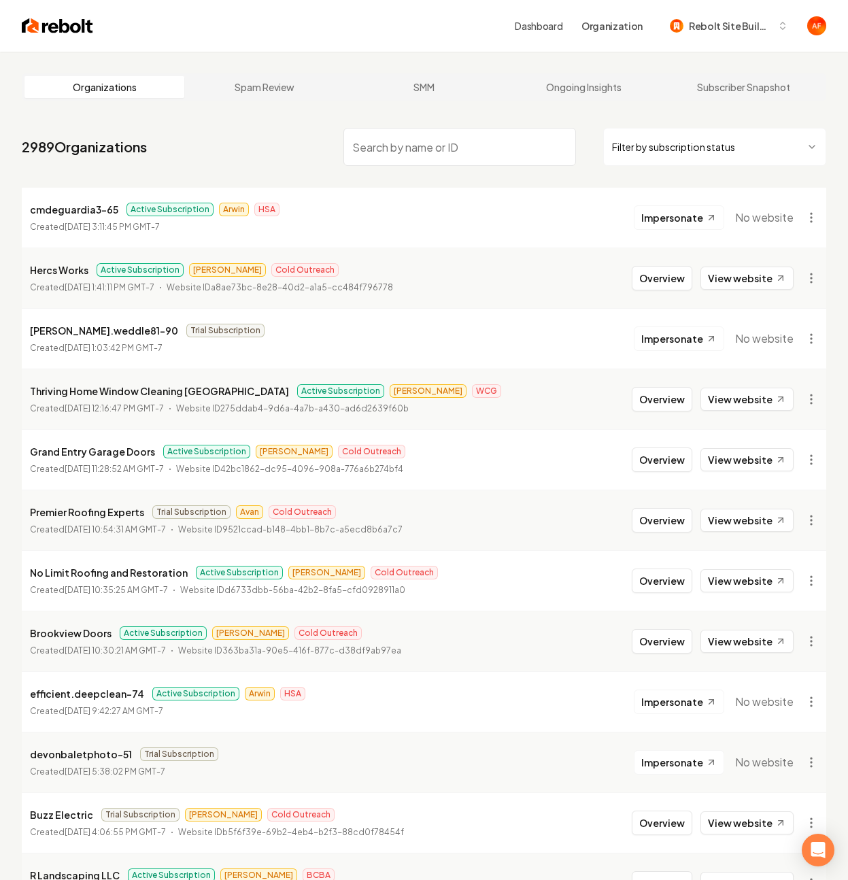
click at [694, 159] on html "Dashboard Organization Rebolt Site Builder Organizations Spam Review SMM Ongoin…" at bounding box center [424, 440] width 848 height 880
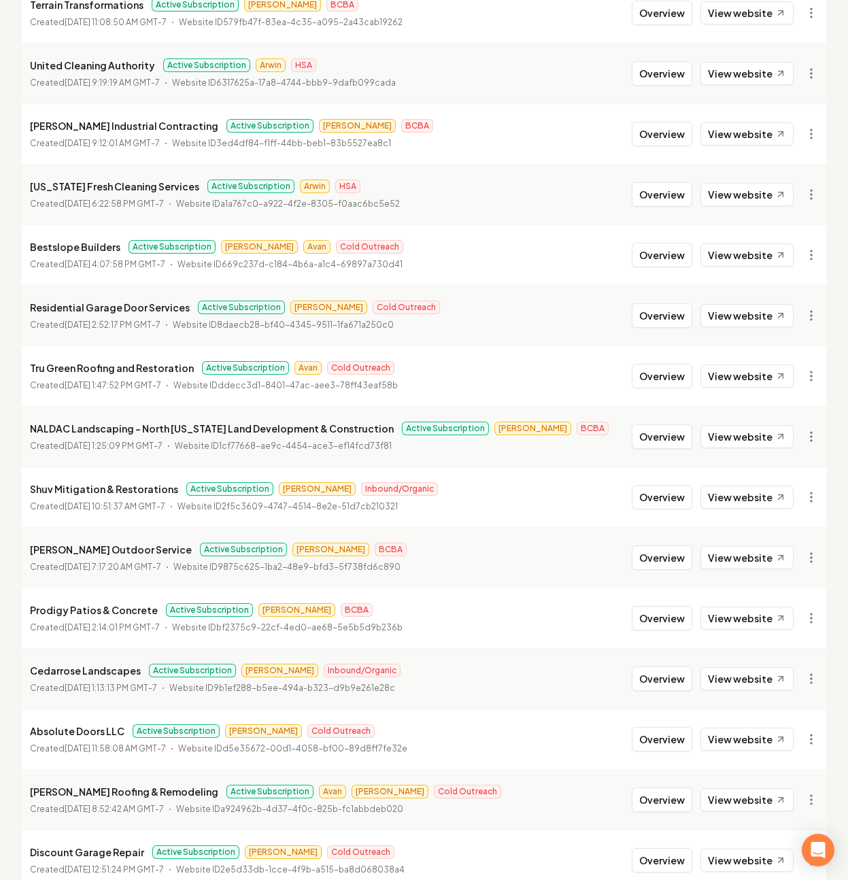
scroll to position [1180, 0]
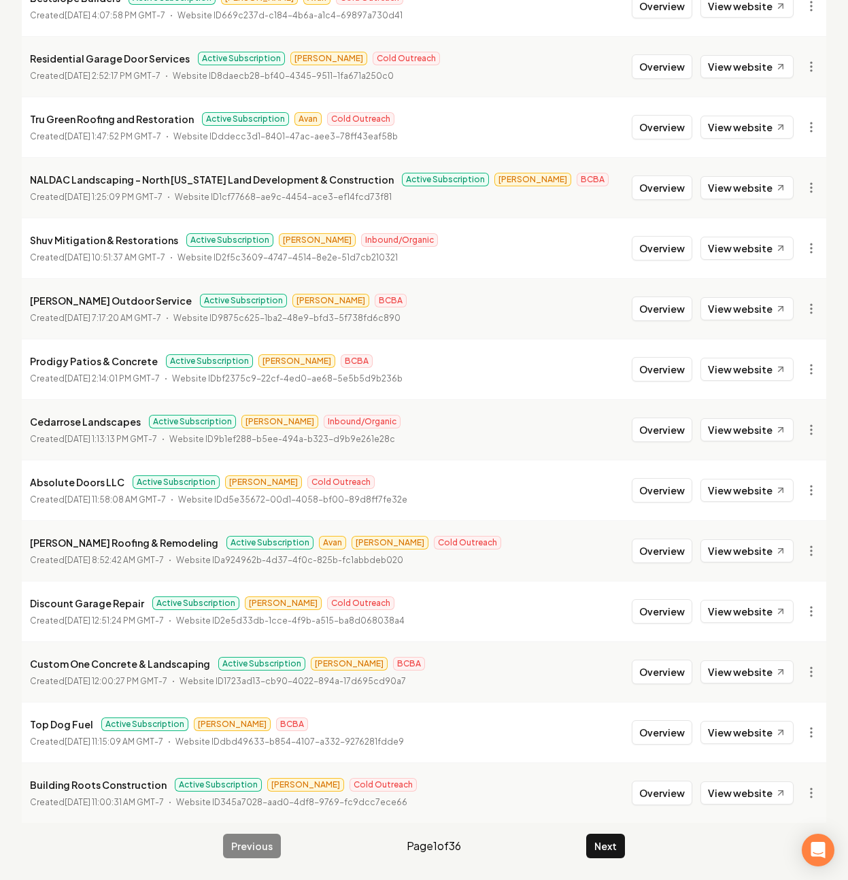
click at [602, 840] on button "Next" at bounding box center [605, 846] width 39 height 24
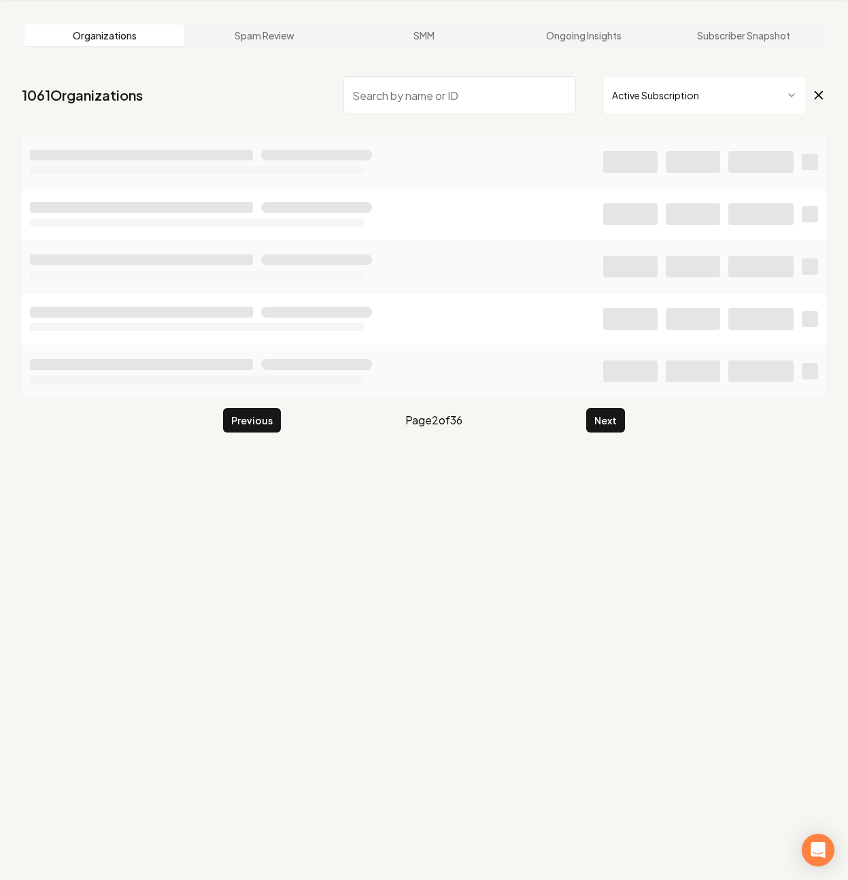
scroll to position [52, 0]
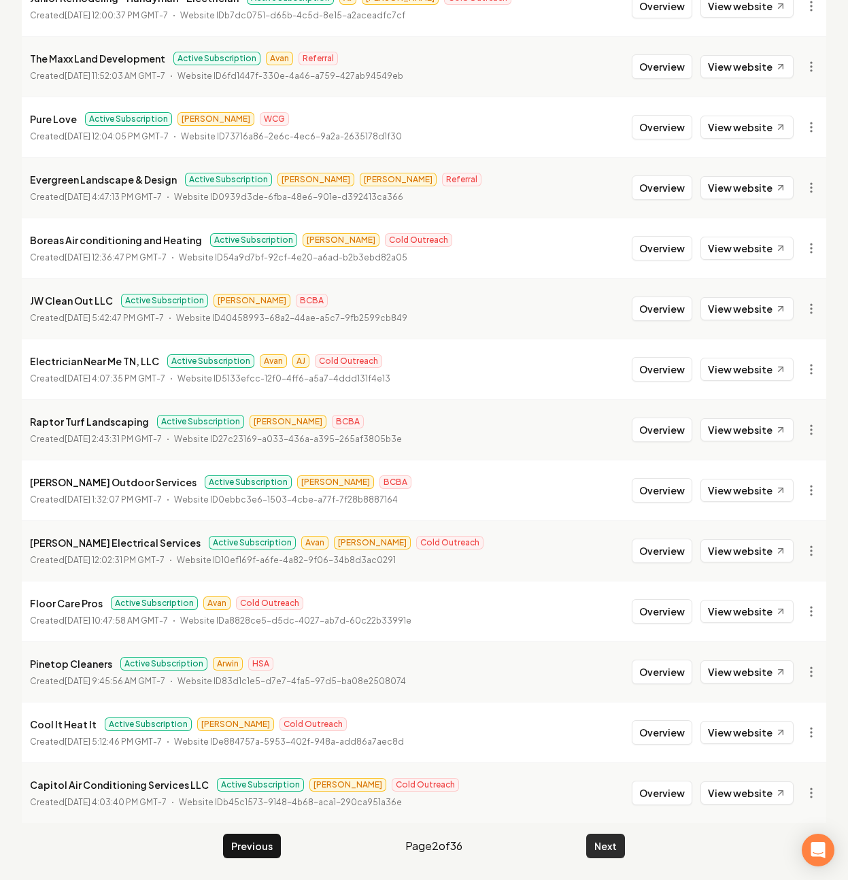
click at [606, 849] on button "Next" at bounding box center [605, 846] width 39 height 24
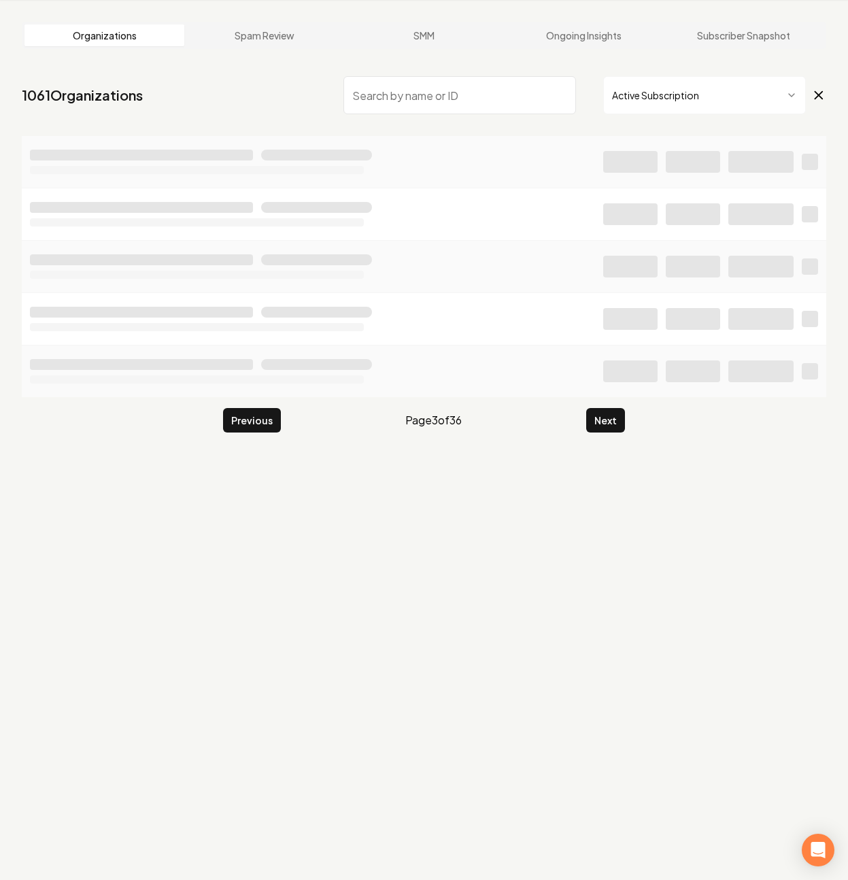
scroll to position [1180, 0]
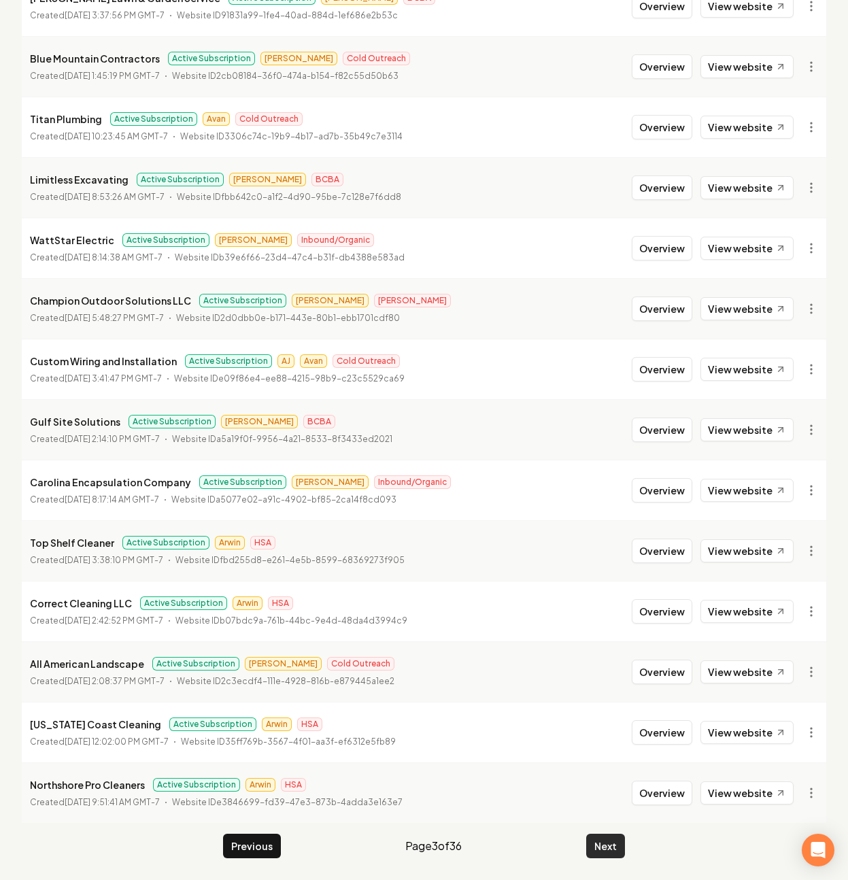
click at [606, 852] on button "Next" at bounding box center [605, 846] width 39 height 24
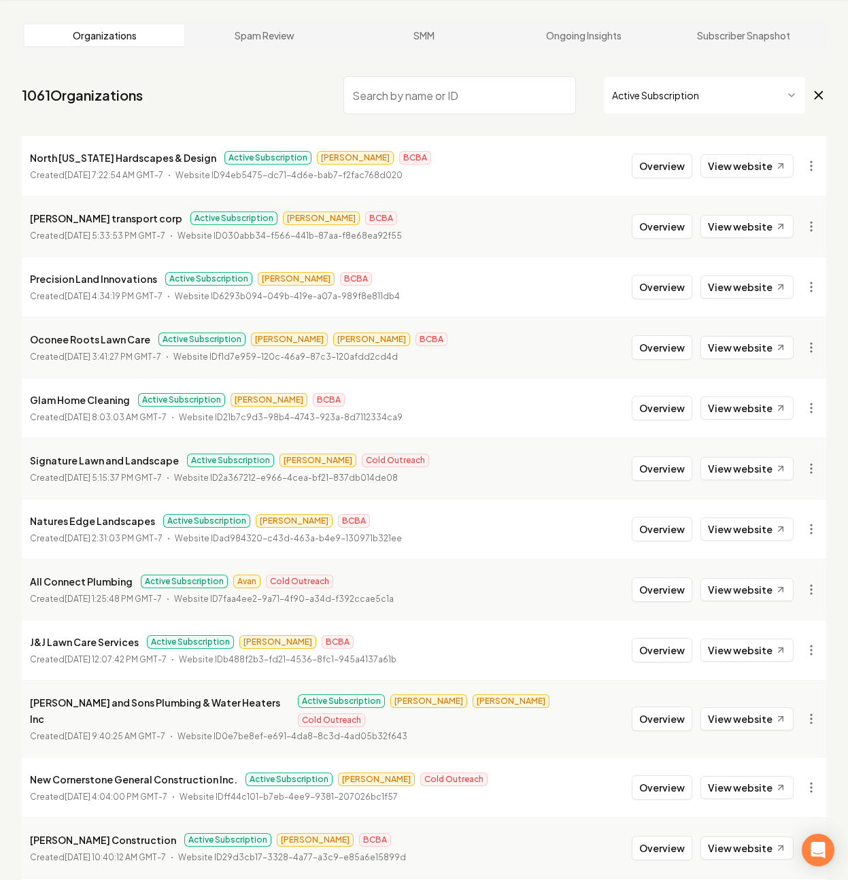
scroll to position [1180, 0]
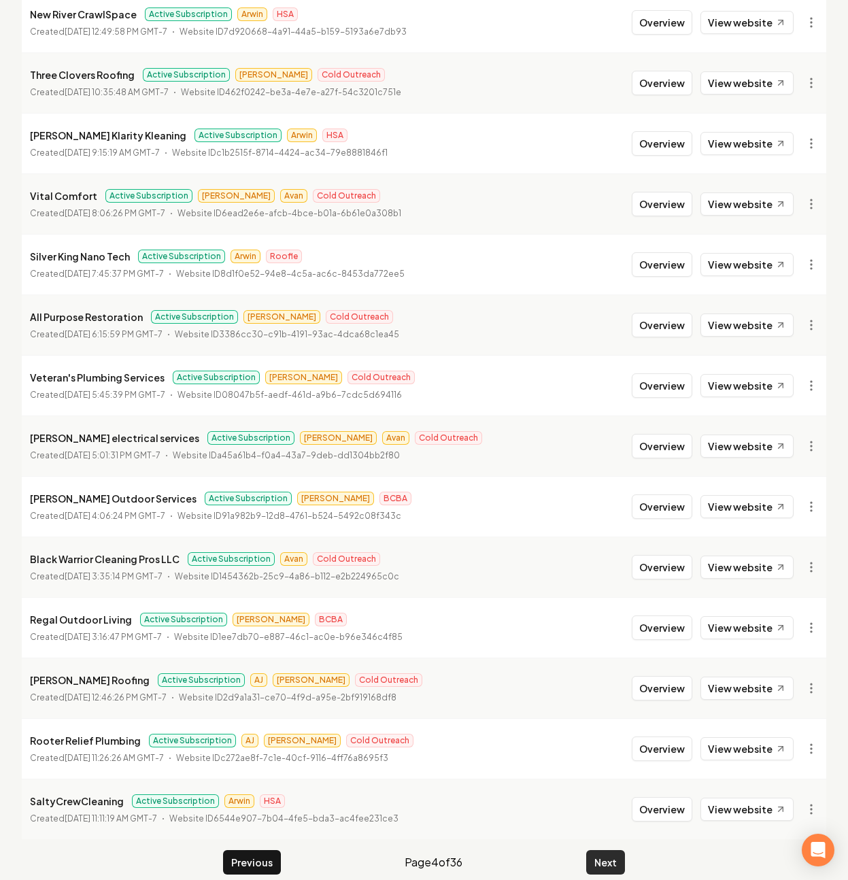
click at [606, 850] on button "Next" at bounding box center [605, 862] width 39 height 24
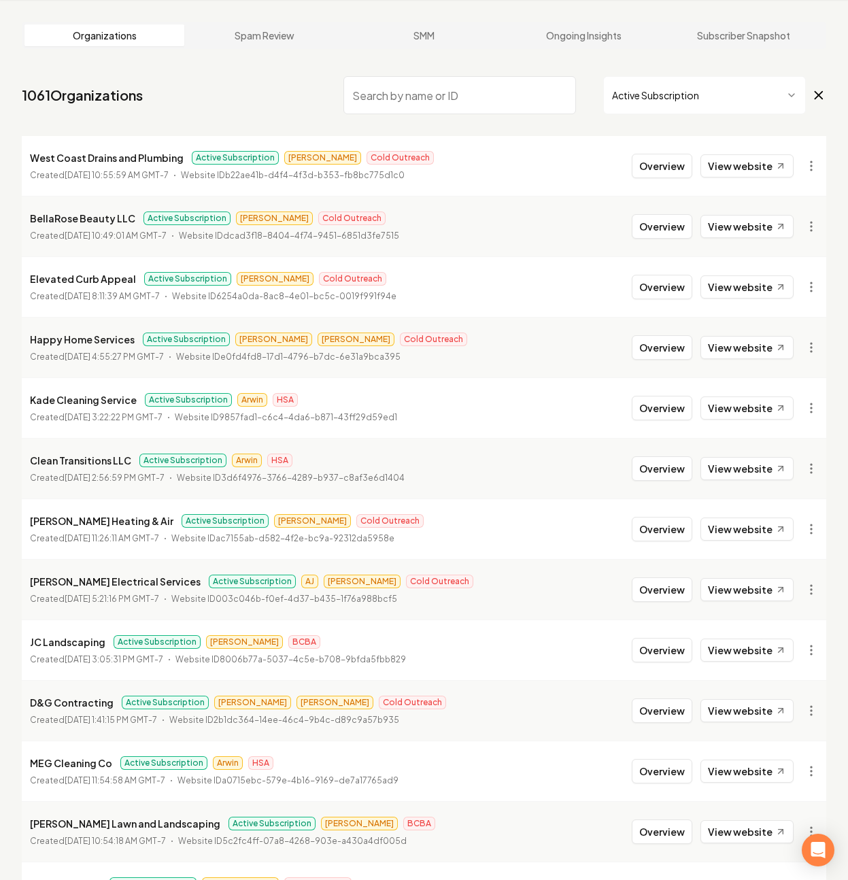
scroll to position [1180, 0]
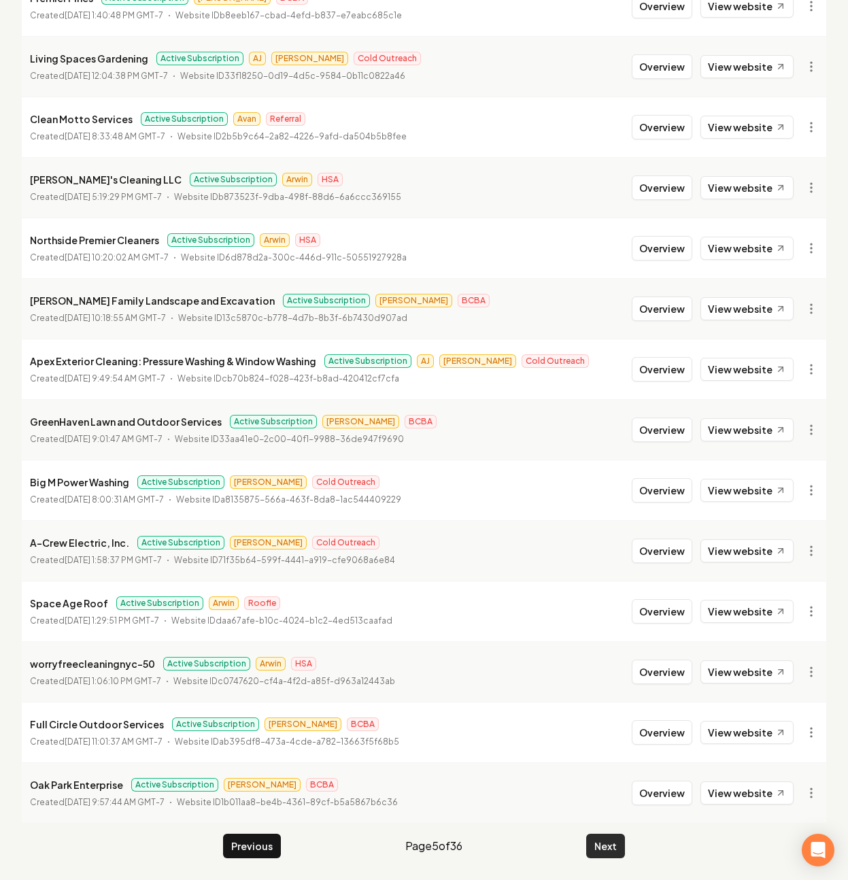
click at [602, 846] on button "Next" at bounding box center [605, 846] width 39 height 24
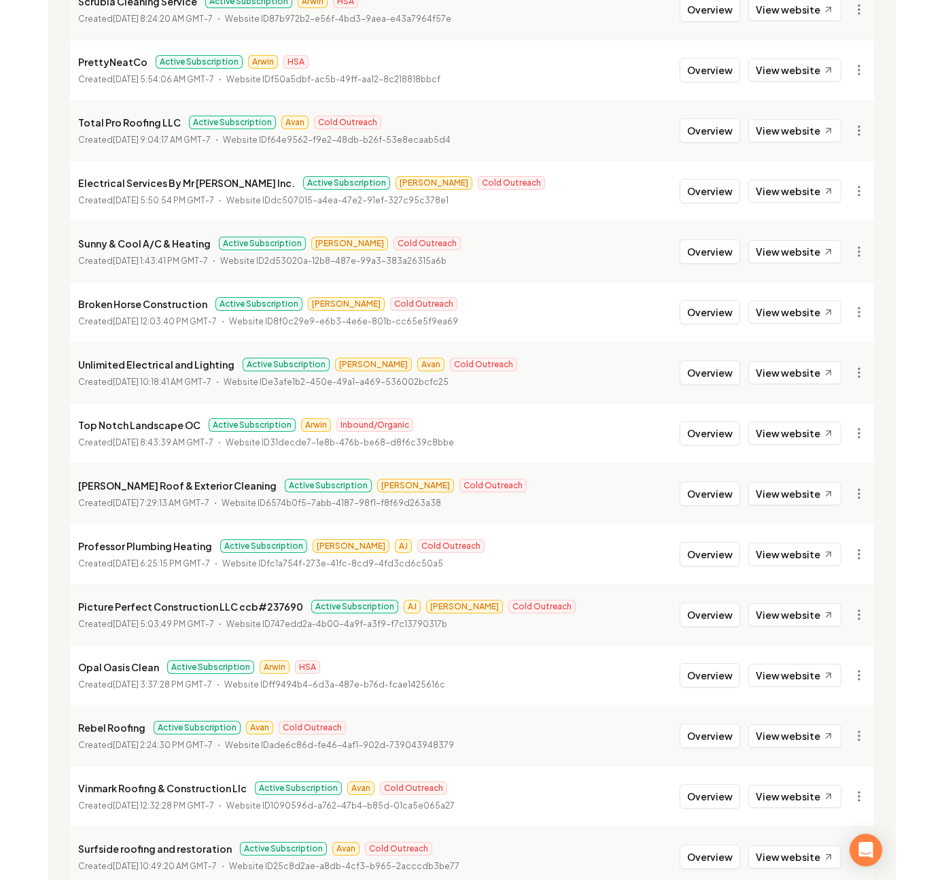
scroll to position [774, 0]
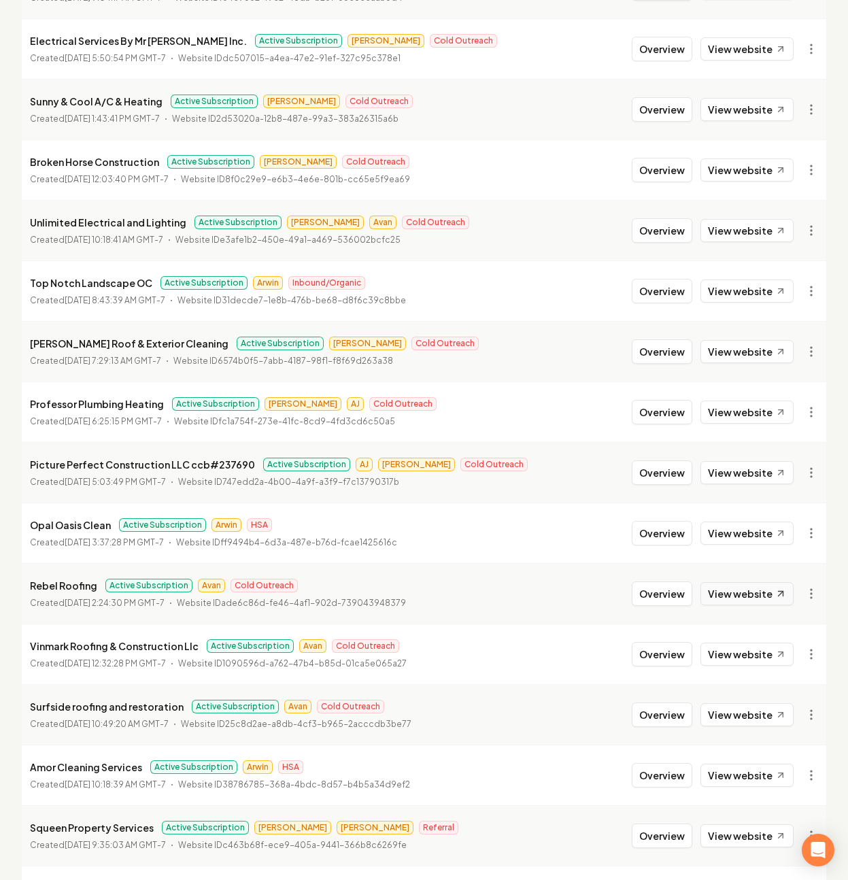
click at [757, 589] on link "View website" at bounding box center [746, 593] width 93 height 23
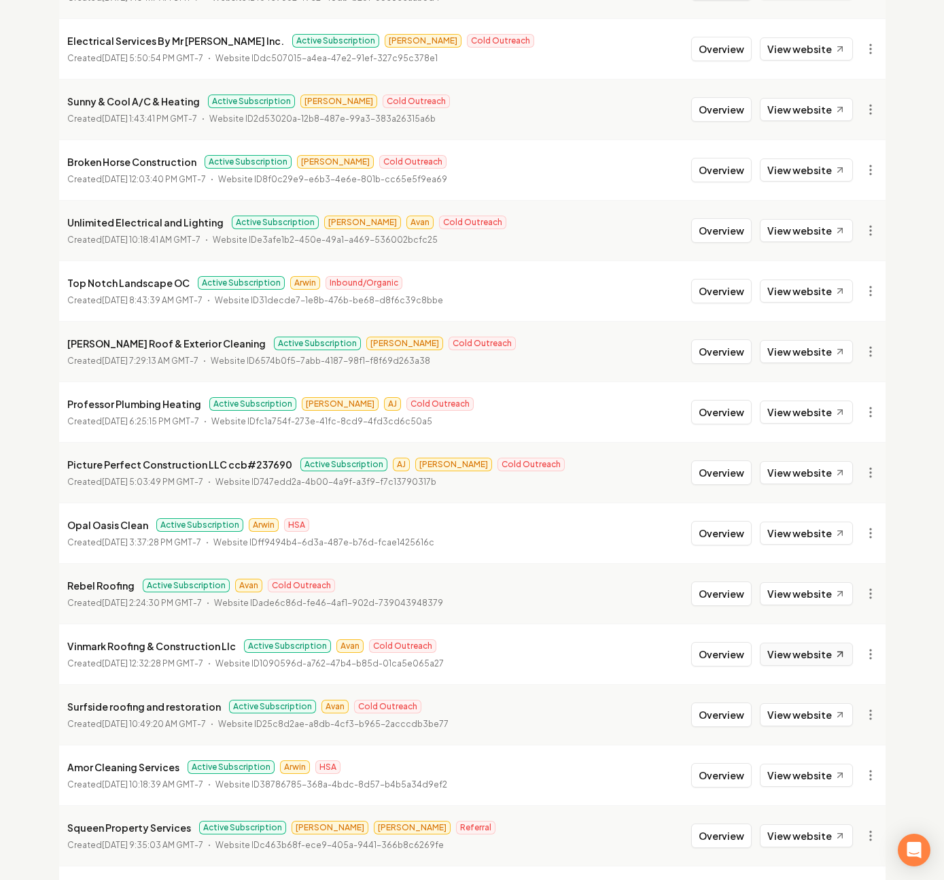
click at [799, 660] on link "View website" at bounding box center [806, 654] width 93 height 23
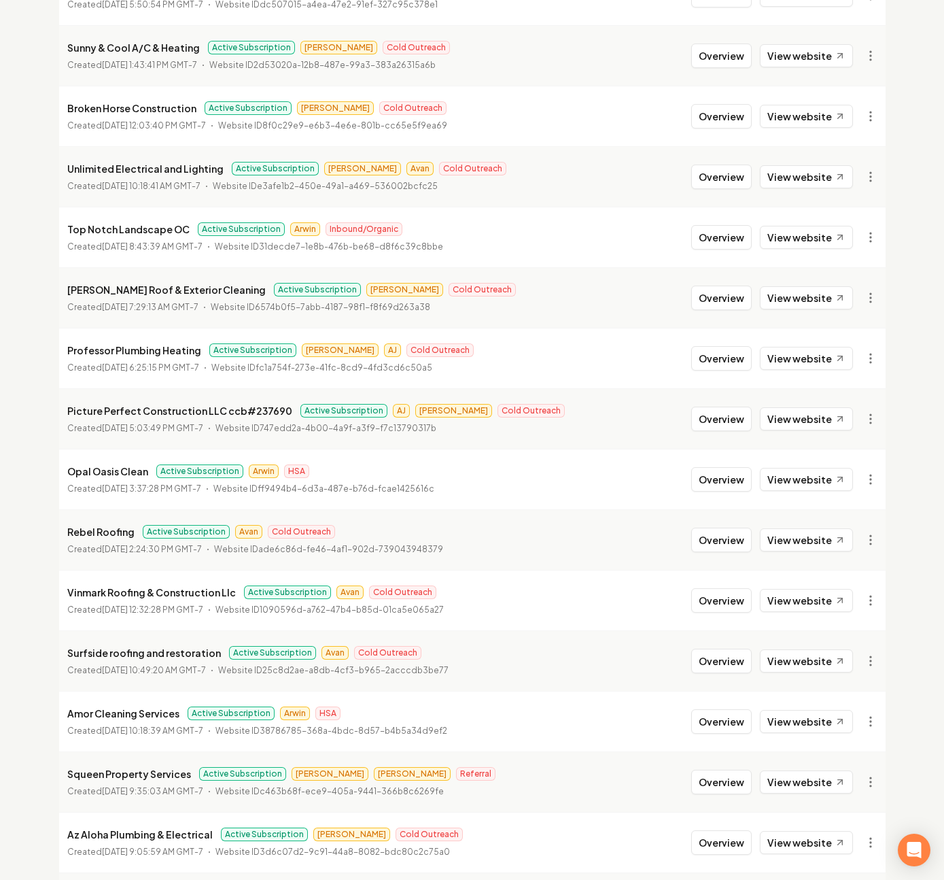
scroll to position [890, 0]
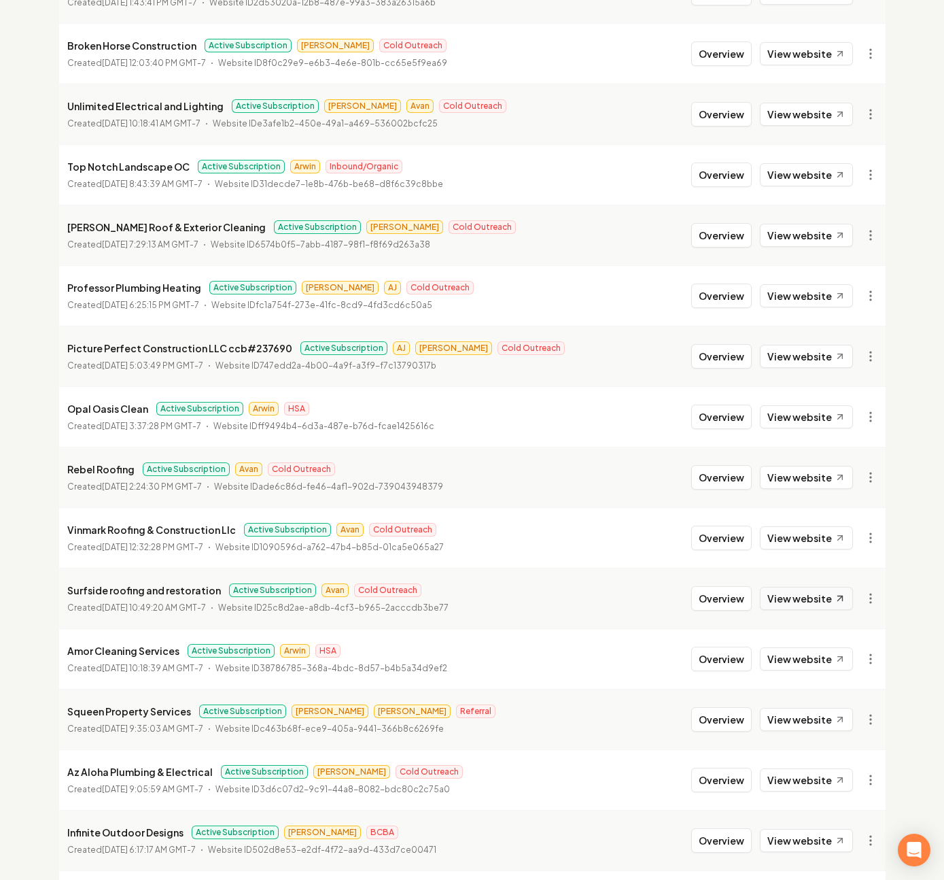
click at [795, 606] on link "View website" at bounding box center [806, 598] width 93 height 23
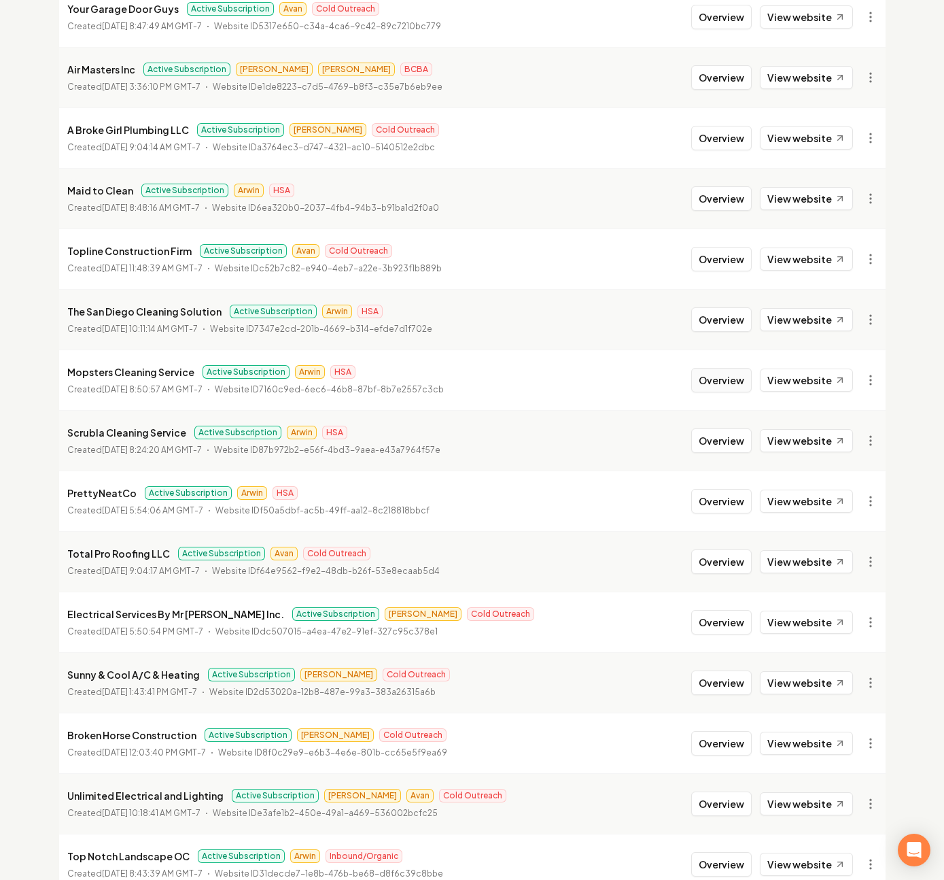
scroll to position [207, 0]
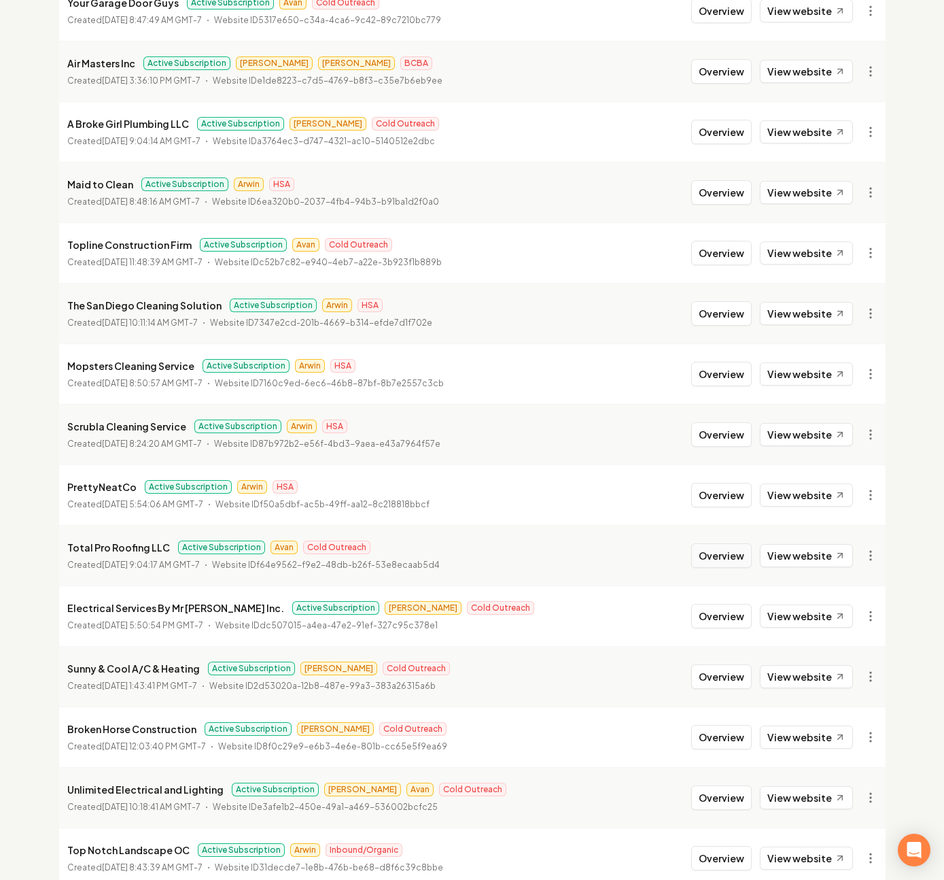
click at [715, 558] on button "Overview" at bounding box center [721, 555] width 61 height 24
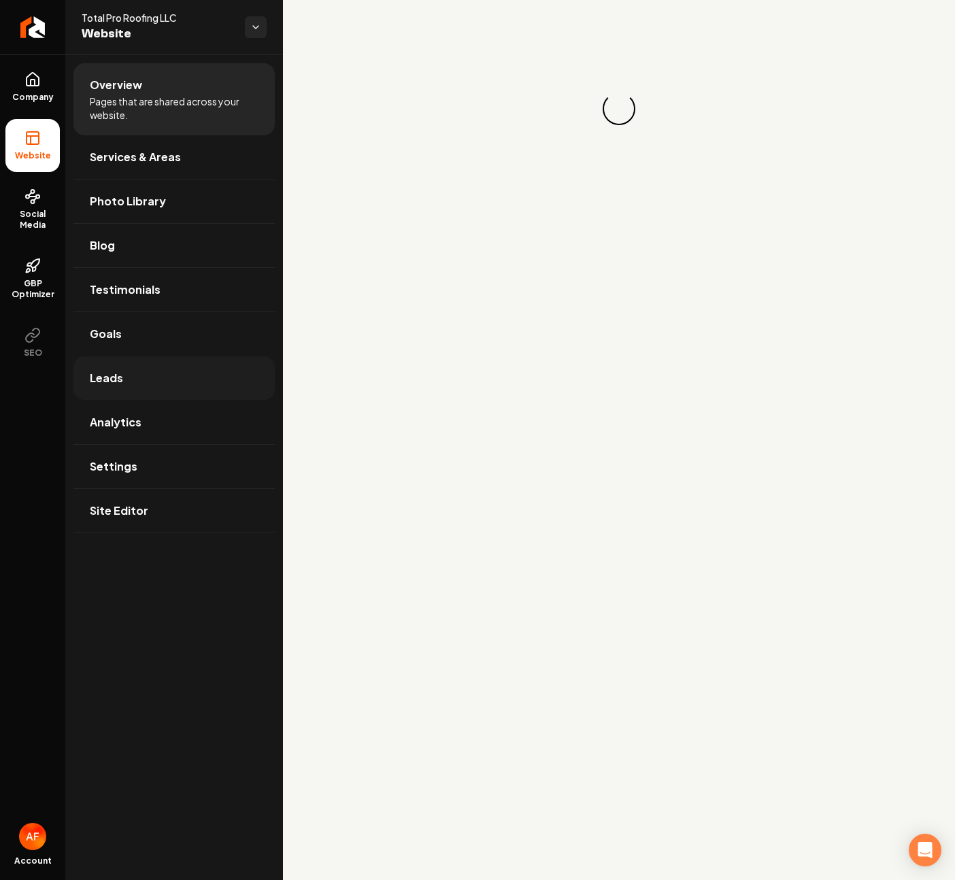
click at [139, 388] on link "Leads" at bounding box center [173, 378] width 201 height 44
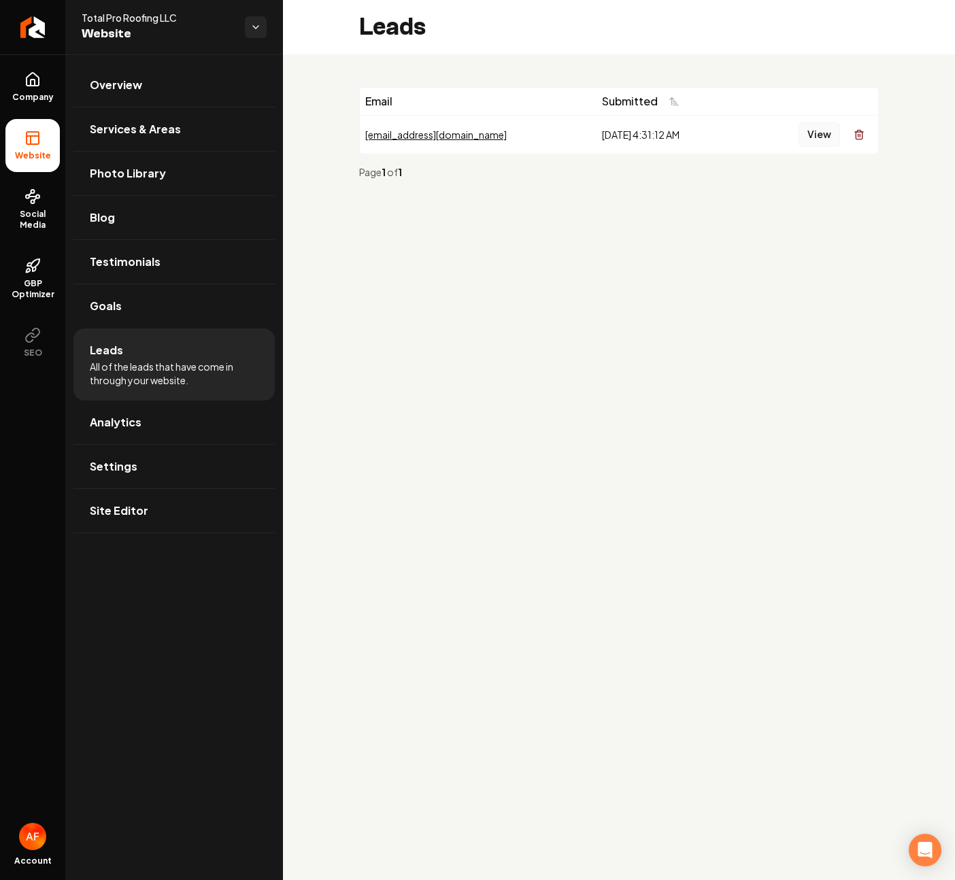
click at [825, 133] on button "View" at bounding box center [818, 134] width 41 height 24
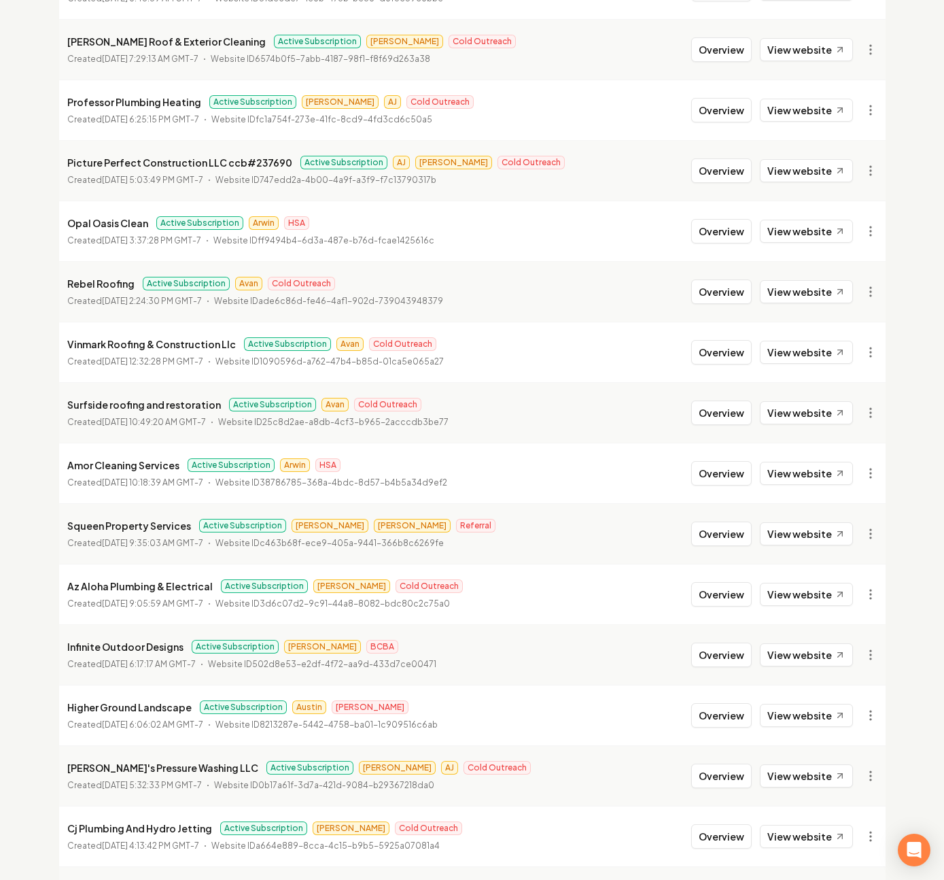
scroll to position [1180, 0]
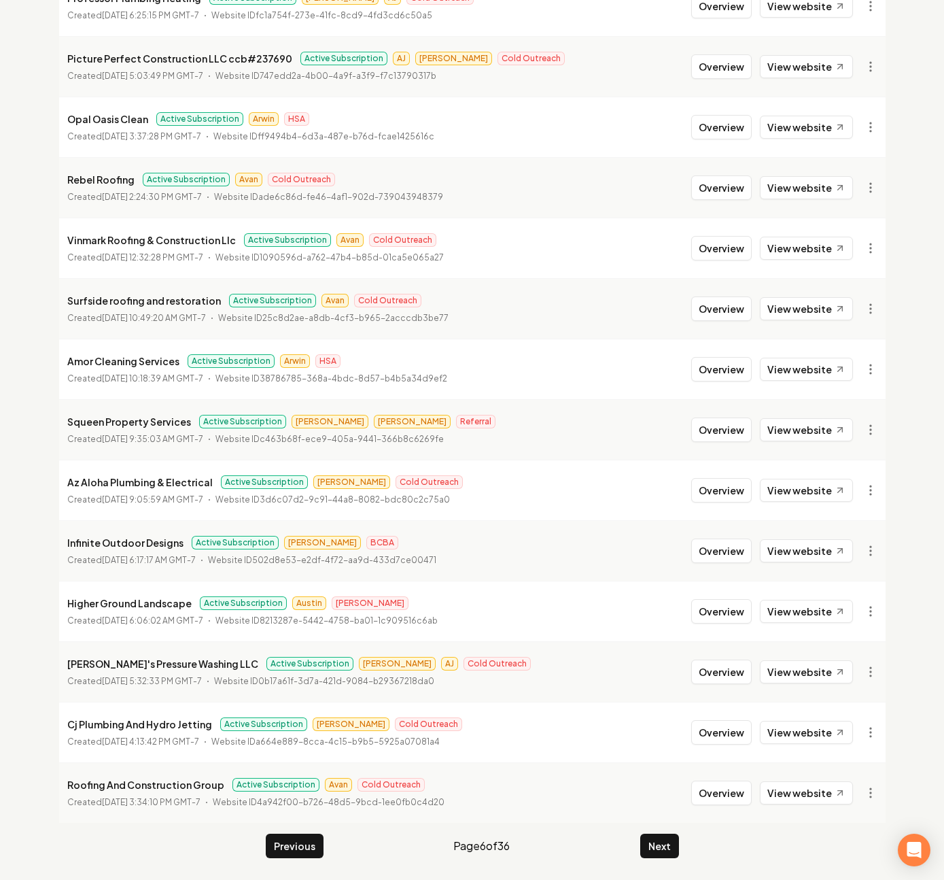
click at [664, 841] on button "Next" at bounding box center [659, 846] width 39 height 24
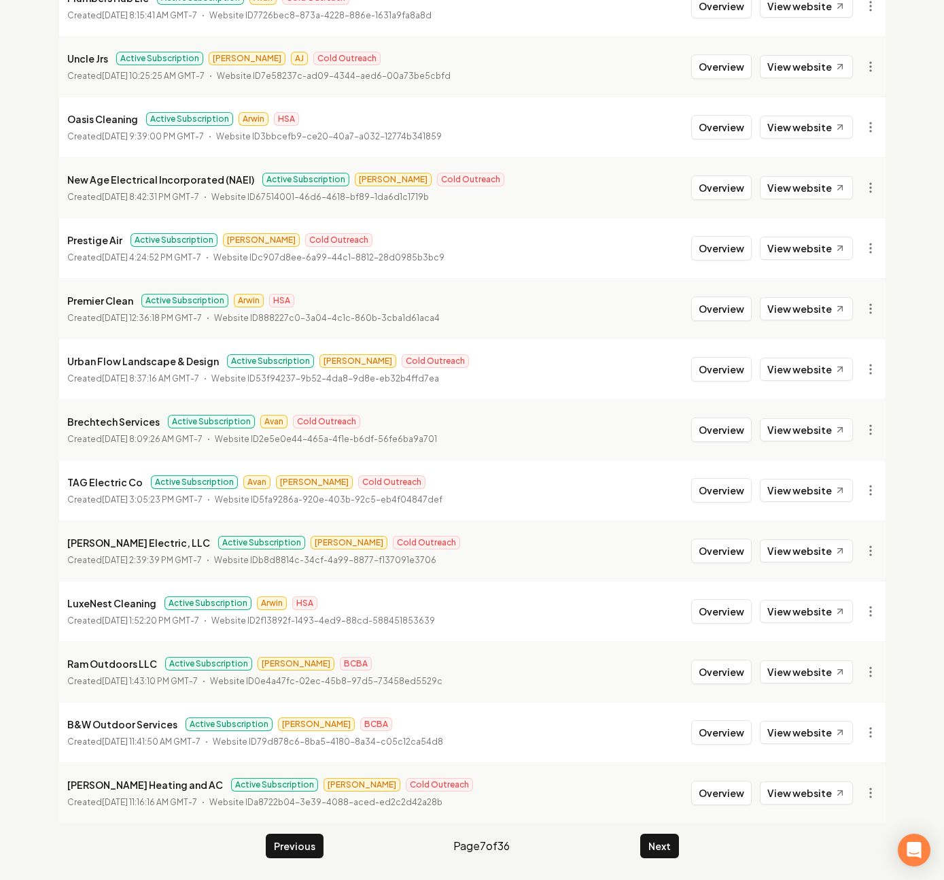
scroll to position [1177, 0]
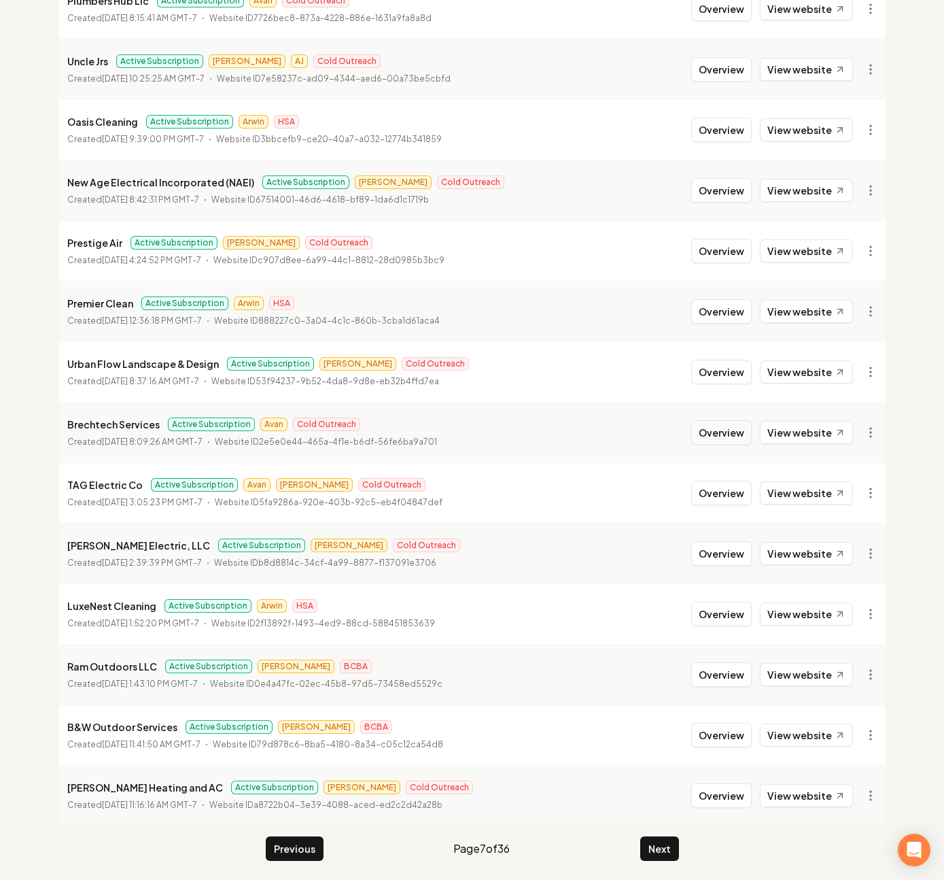
click at [718, 417] on li "Brechtech Services Active Subscription Avan Cold Outreach Created July 3, 2025,…" at bounding box center [472, 432] width 827 height 61
click at [719, 423] on button "Overview" at bounding box center [721, 432] width 61 height 24
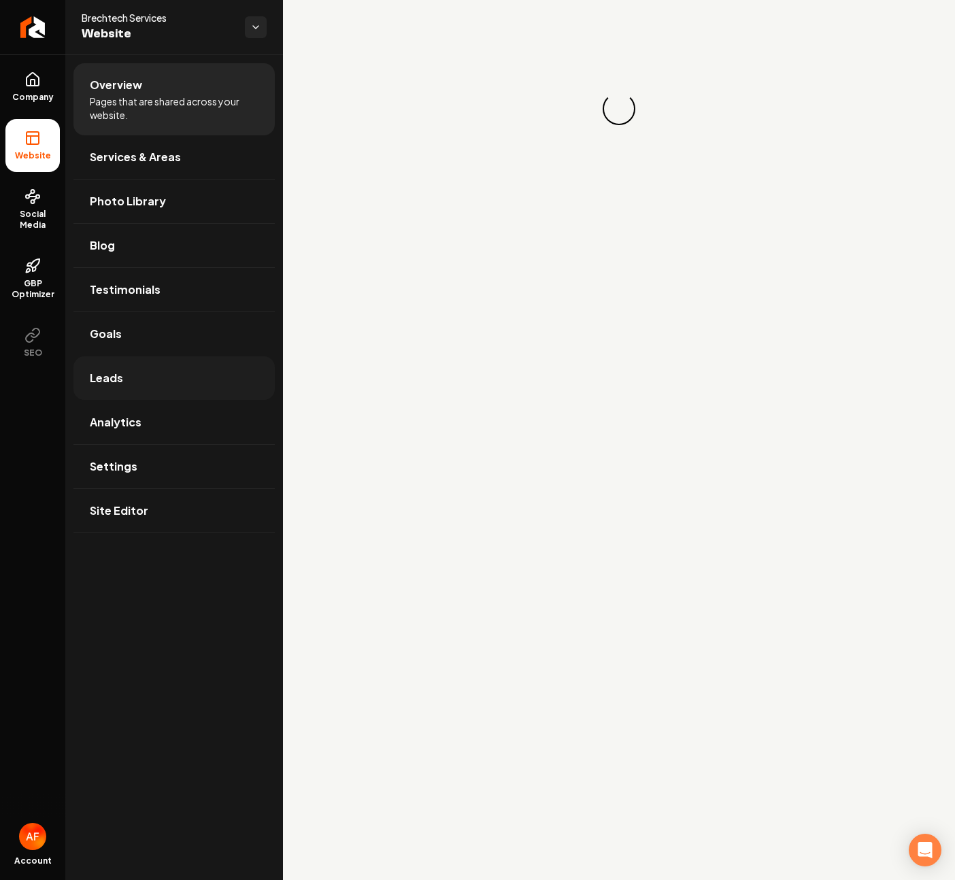
click at [146, 394] on link "Leads" at bounding box center [173, 378] width 201 height 44
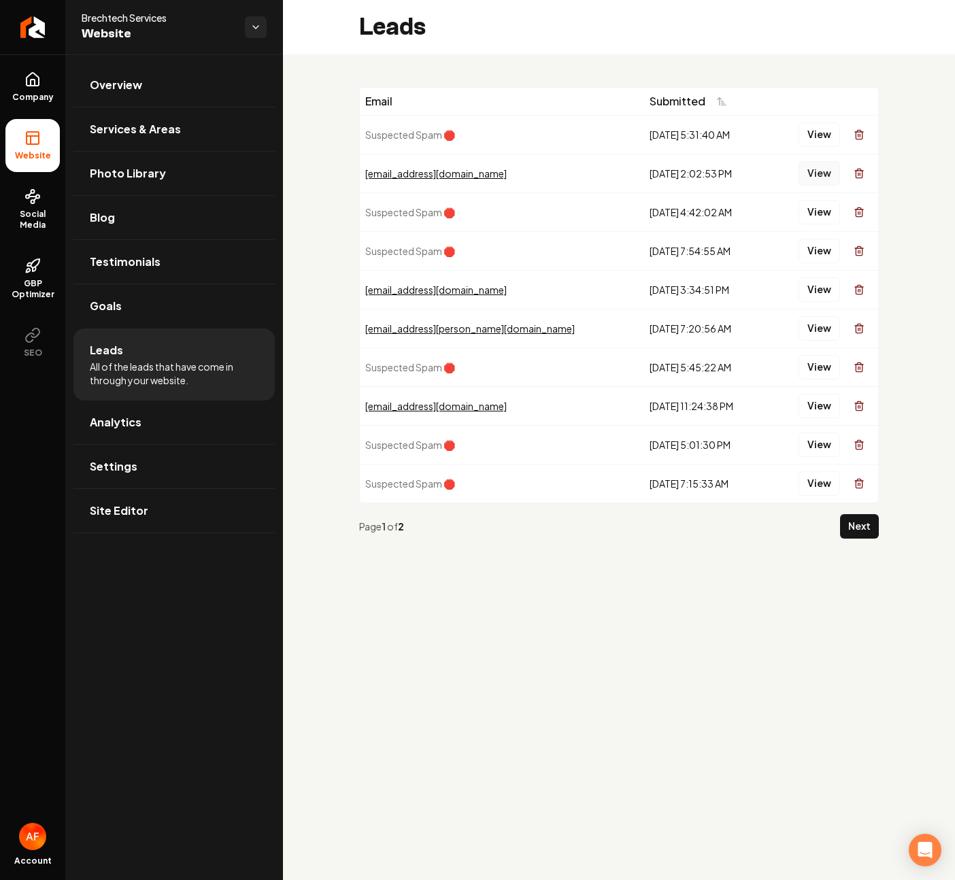
click at [825, 162] on button "View" at bounding box center [818, 173] width 41 height 24
drag, startPoint x: 121, startPoint y: 399, endPoint x: 121, endPoint y: 409, distance: 10.2
click at [121, 400] on ul "Overview Services & Areas Photo Library Blog Testimonials Goals Leads All of th…" at bounding box center [174, 297] width 218 height 487
click at [124, 421] on span "Analytics" at bounding box center [116, 422] width 52 height 16
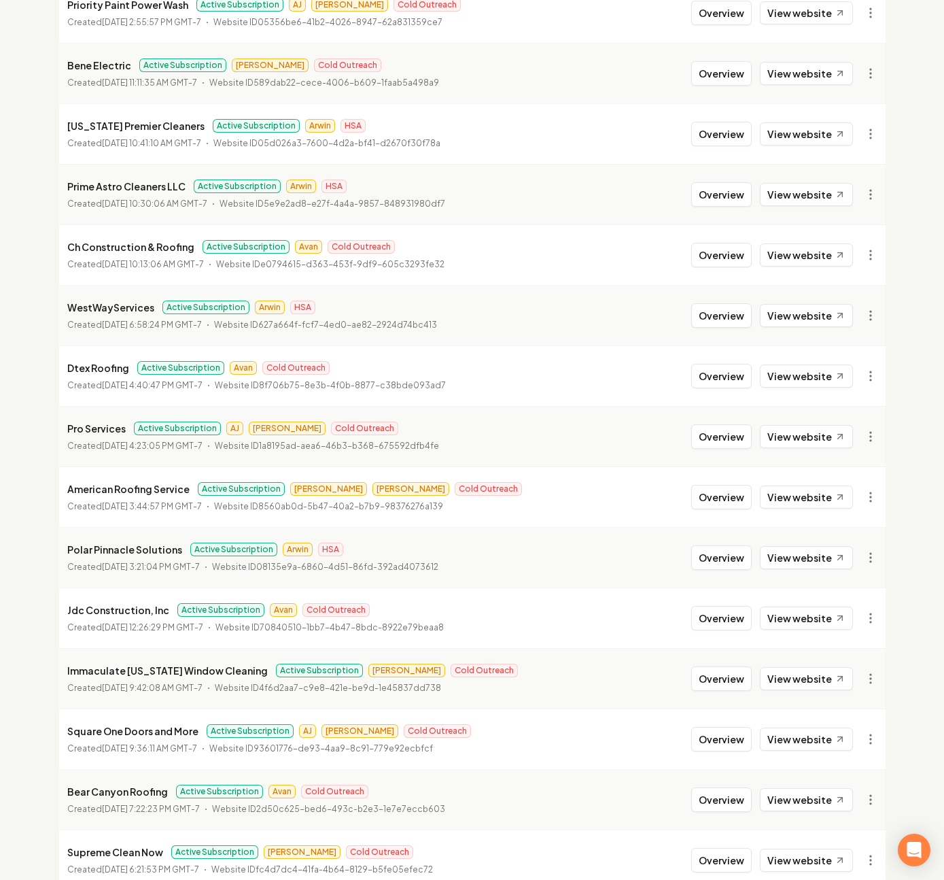
scroll to position [206, 0]
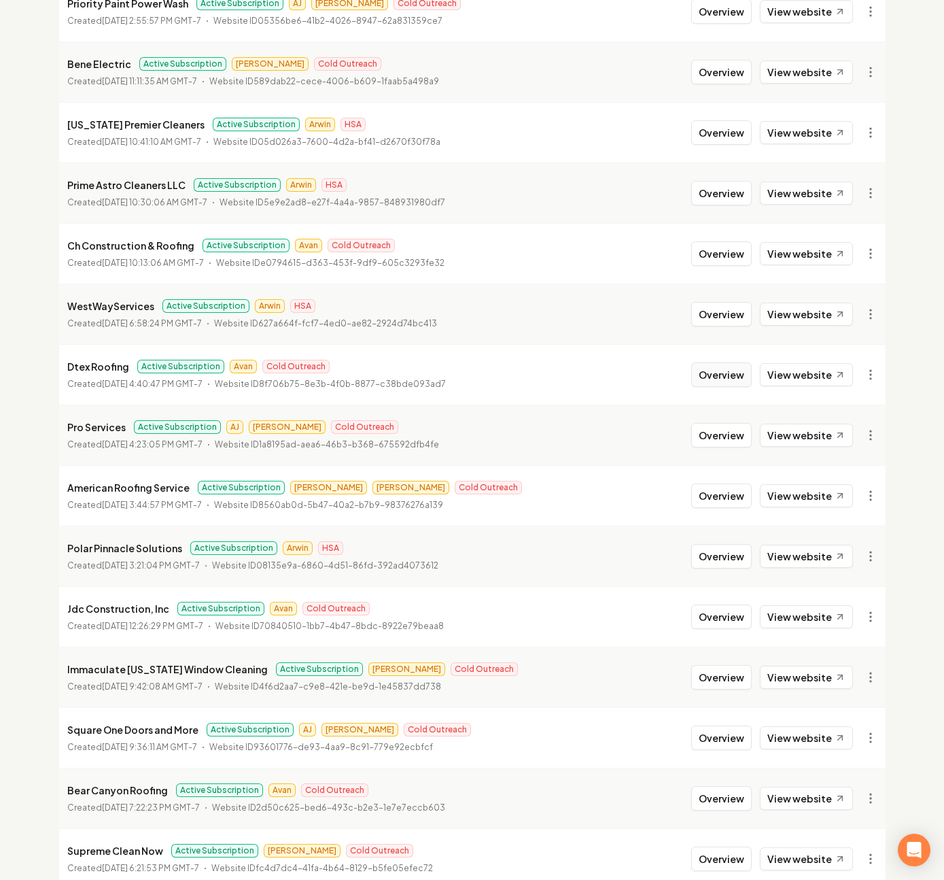
click at [700, 383] on button "Overview" at bounding box center [721, 374] width 61 height 24
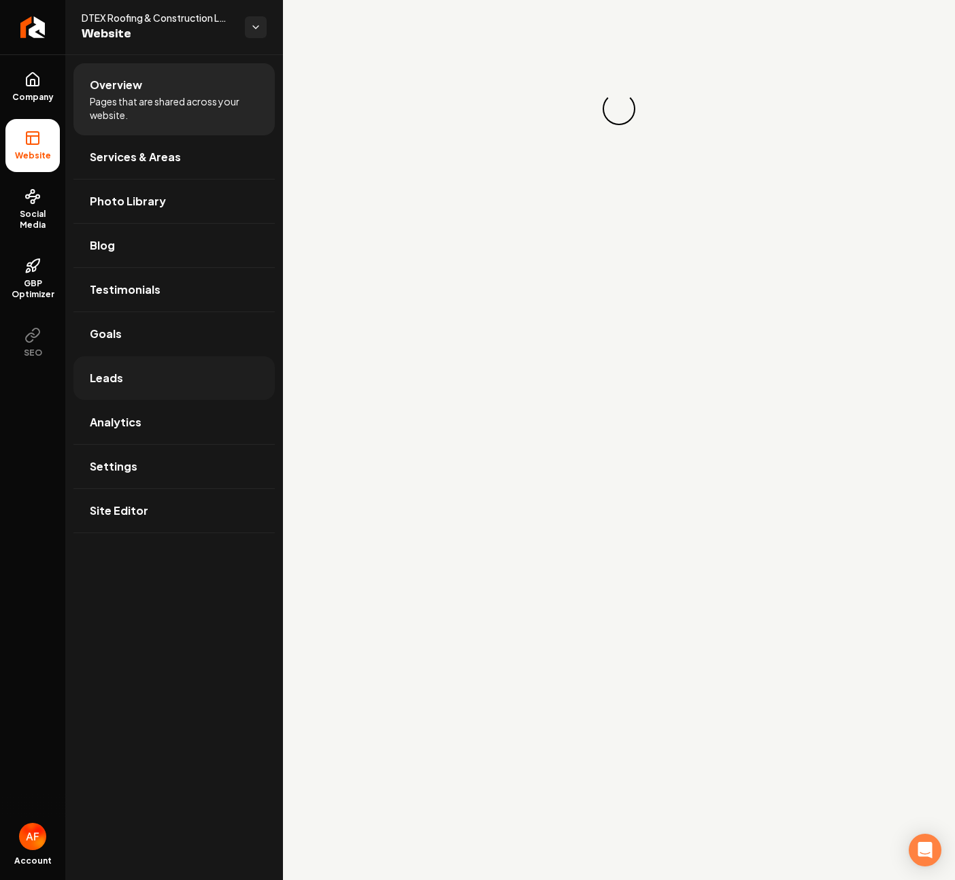
click at [135, 367] on link "Leads" at bounding box center [173, 378] width 201 height 44
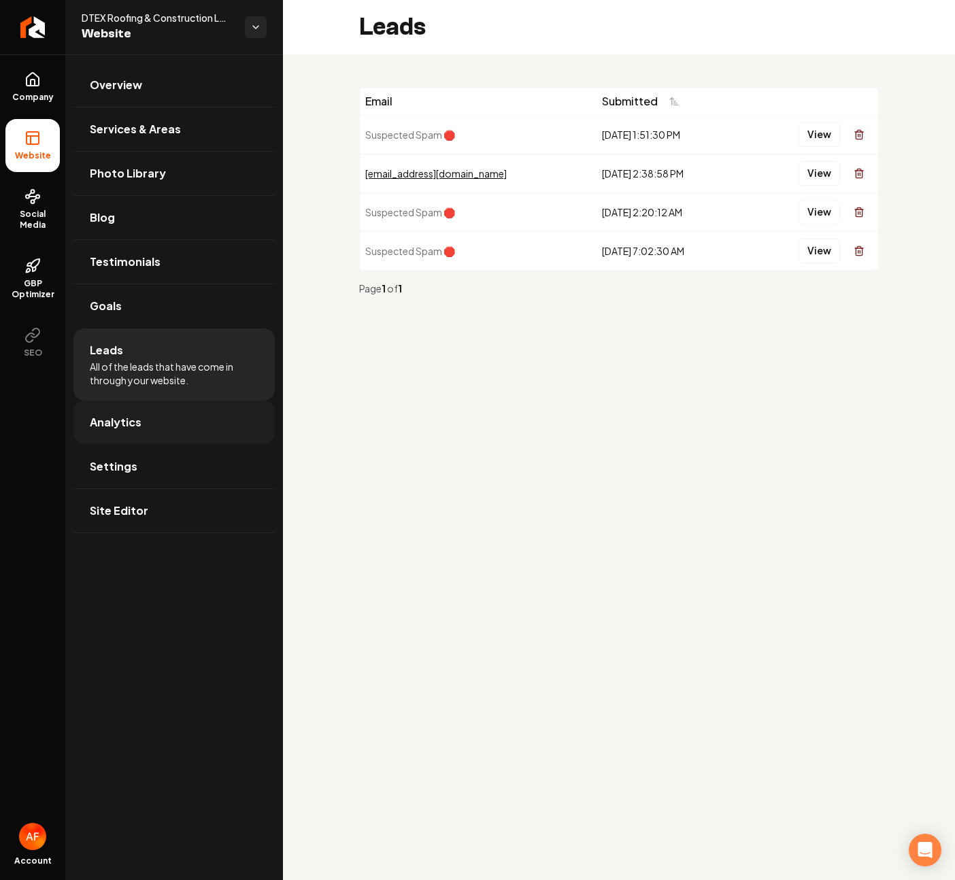
click at [176, 443] on link "Analytics" at bounding box center [173, 422] width 201 height 44
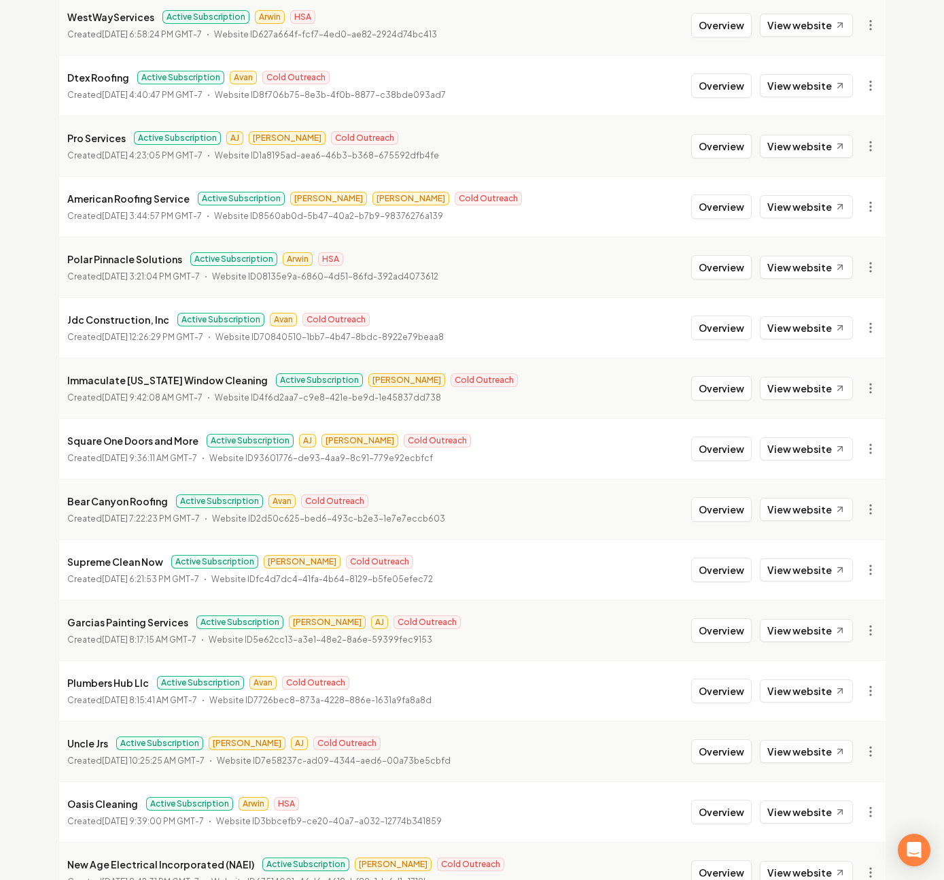
scroll to position [499, 0]
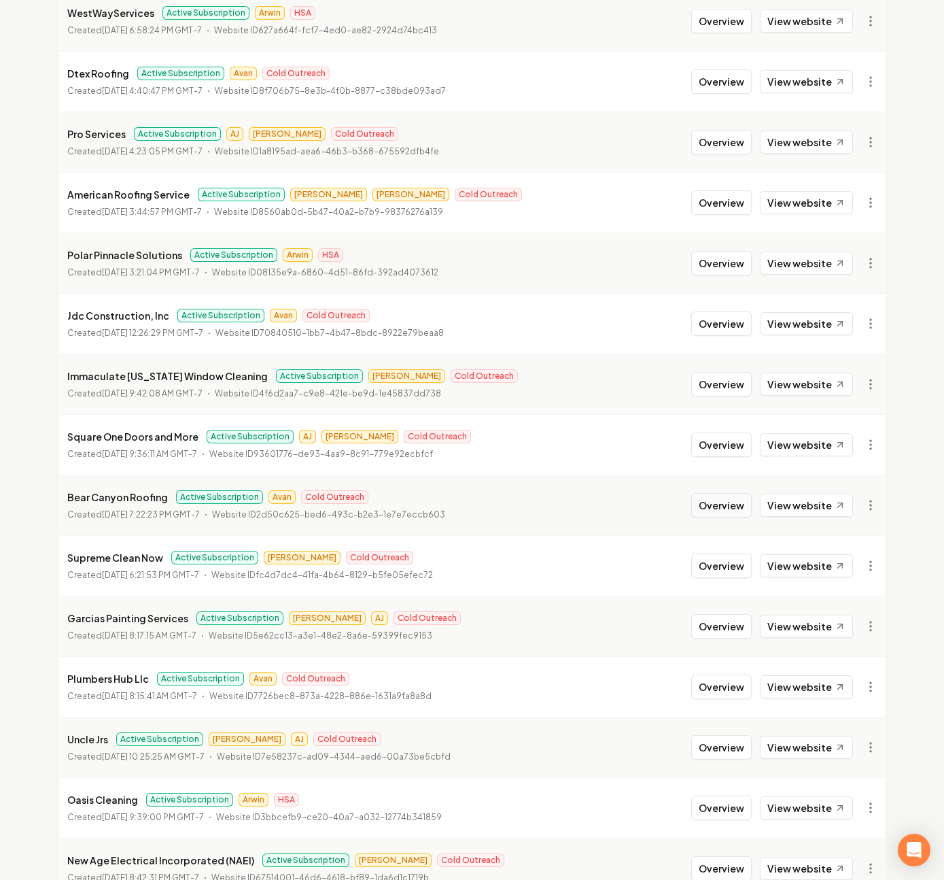
click at [720, 506] on button "Overview" at bounding box center [721, 505] width 61 height 24
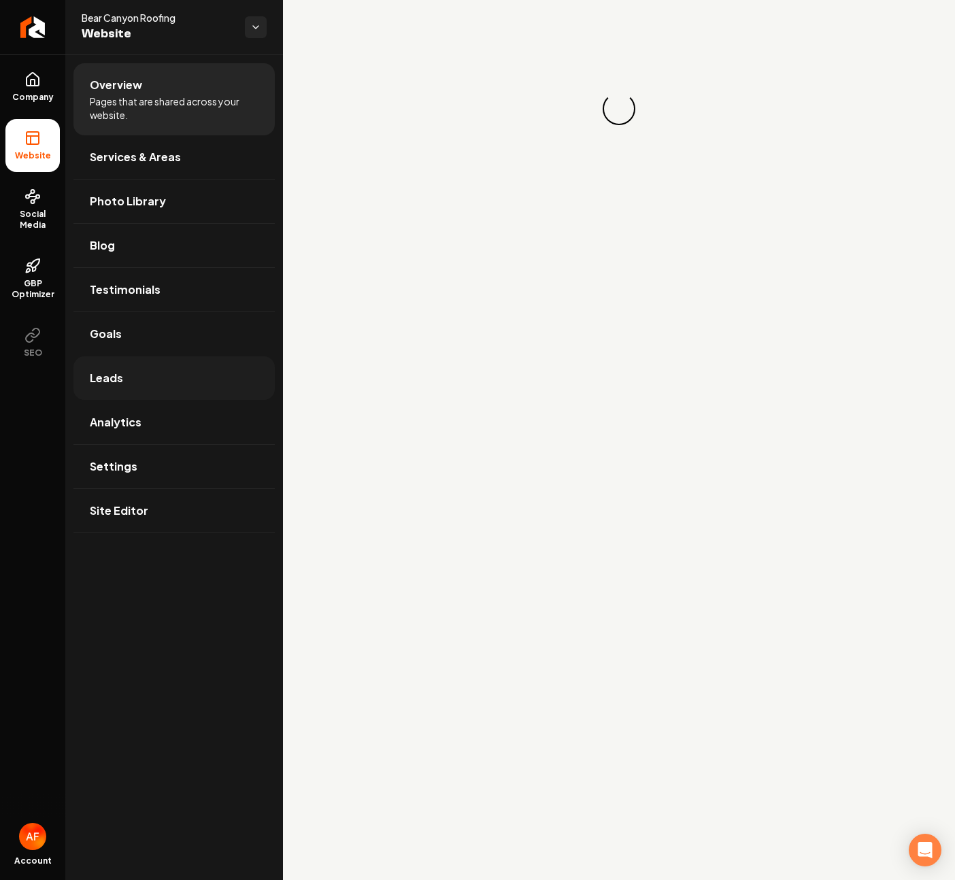
click at [133, 383] on link "Leads" at bounding box center [173, 378] width 201 height 44
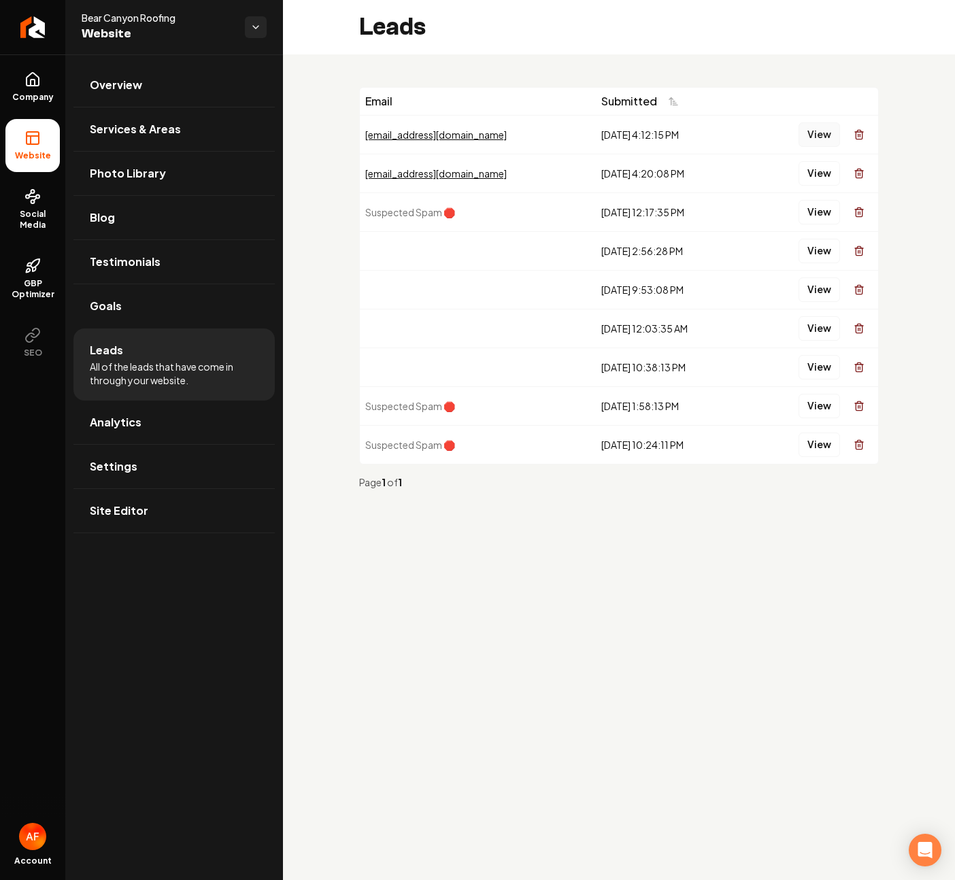
click at [803, 131] on button "View" at bounding box center [818, 134] width 41 height 24
click at [819, 176] on button "View" at bounding box center [818, 173] width 41 height 24
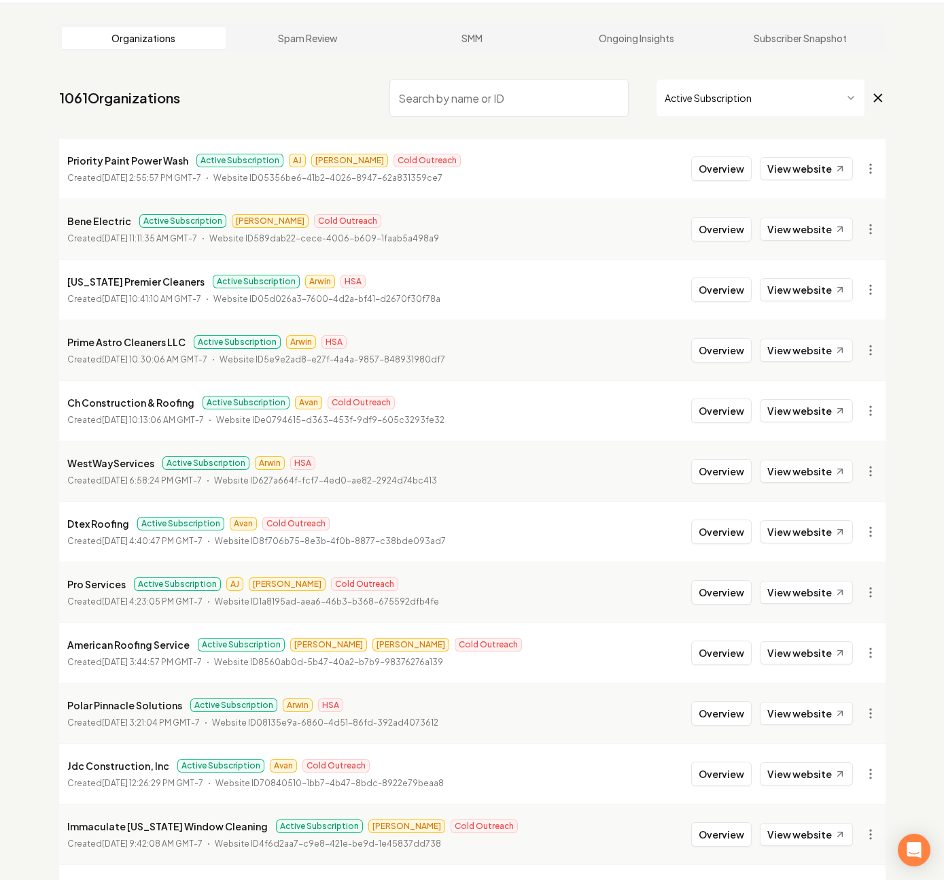
scroll to position [141, 0]
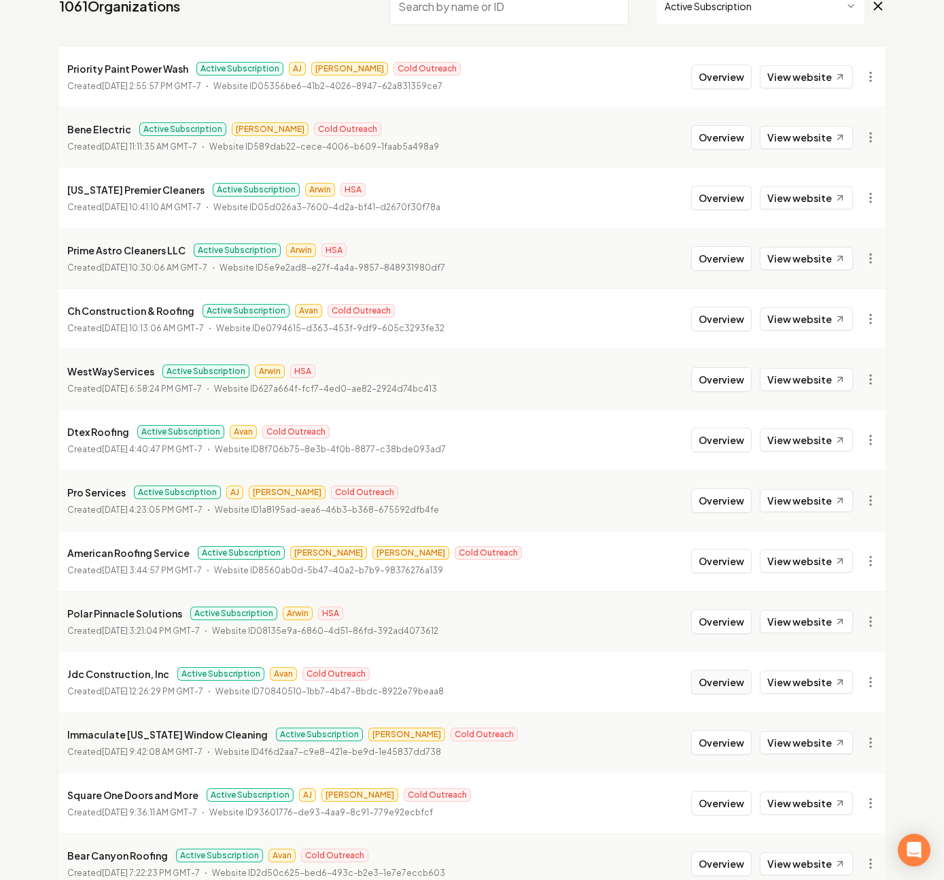
drag, startPoint x: 725, startPoint y: 675, endPoint x: 694, endPoint y: 662, distance: 33.2
click at [725, 675] on button "Overview" at bounding box center [721, 682] width 61 height 24
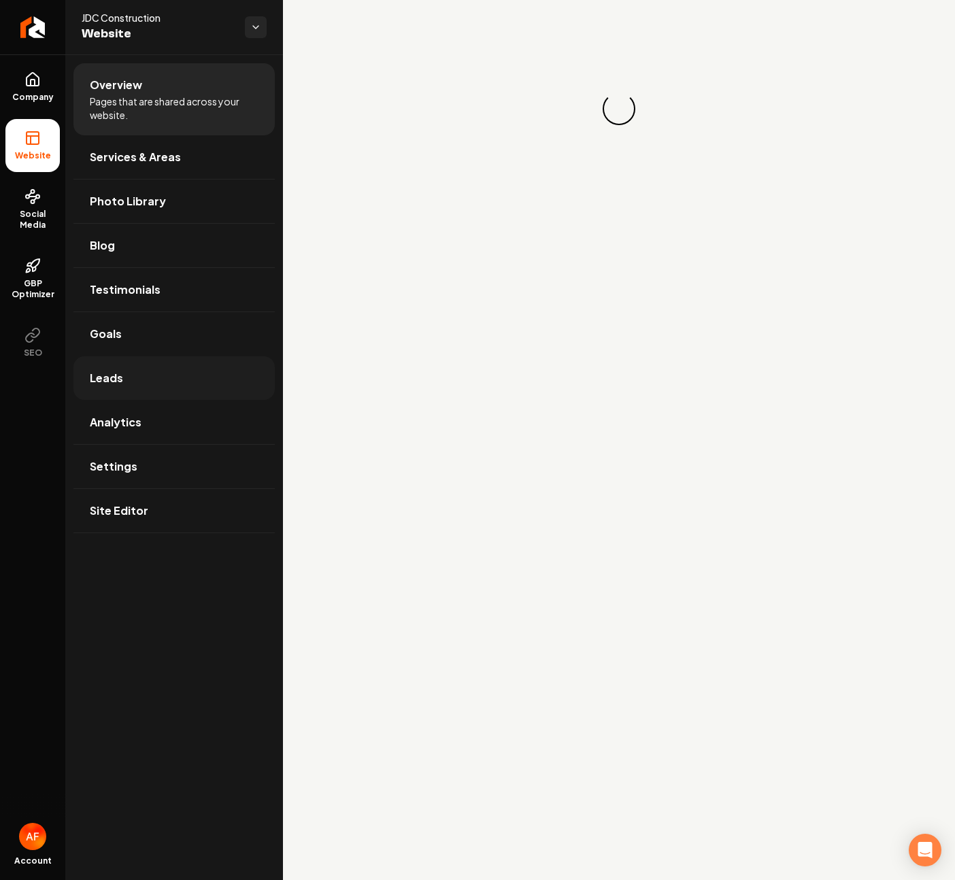
click at [112, 381] on span "Leads" at bounding box center [106, 378] width 33 height 16
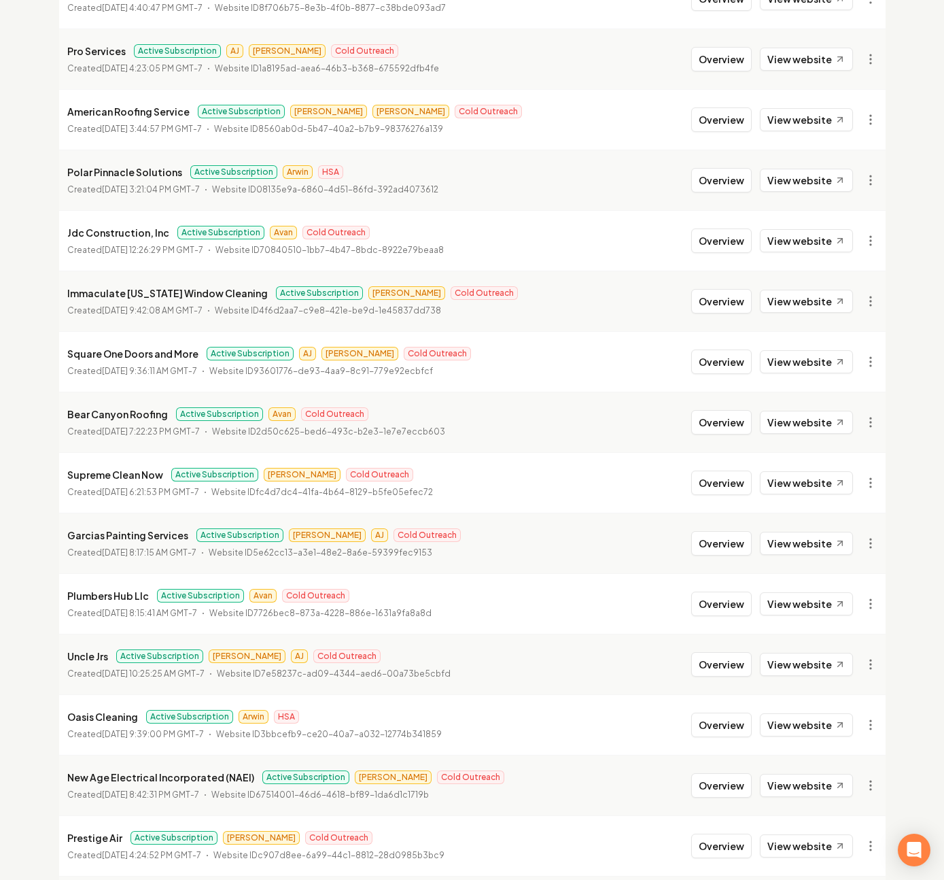
scroll to position [638, 0]
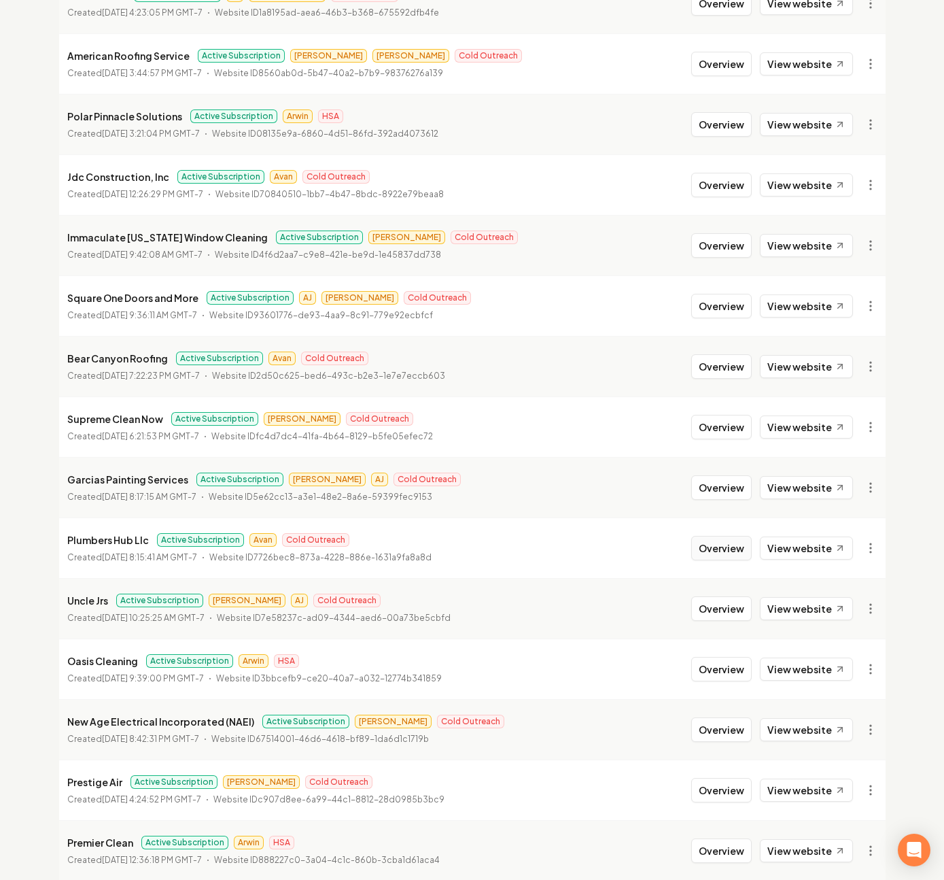
click at [723, 551] on button "Overview" at bounding box center [721, 548] width 61 height 24
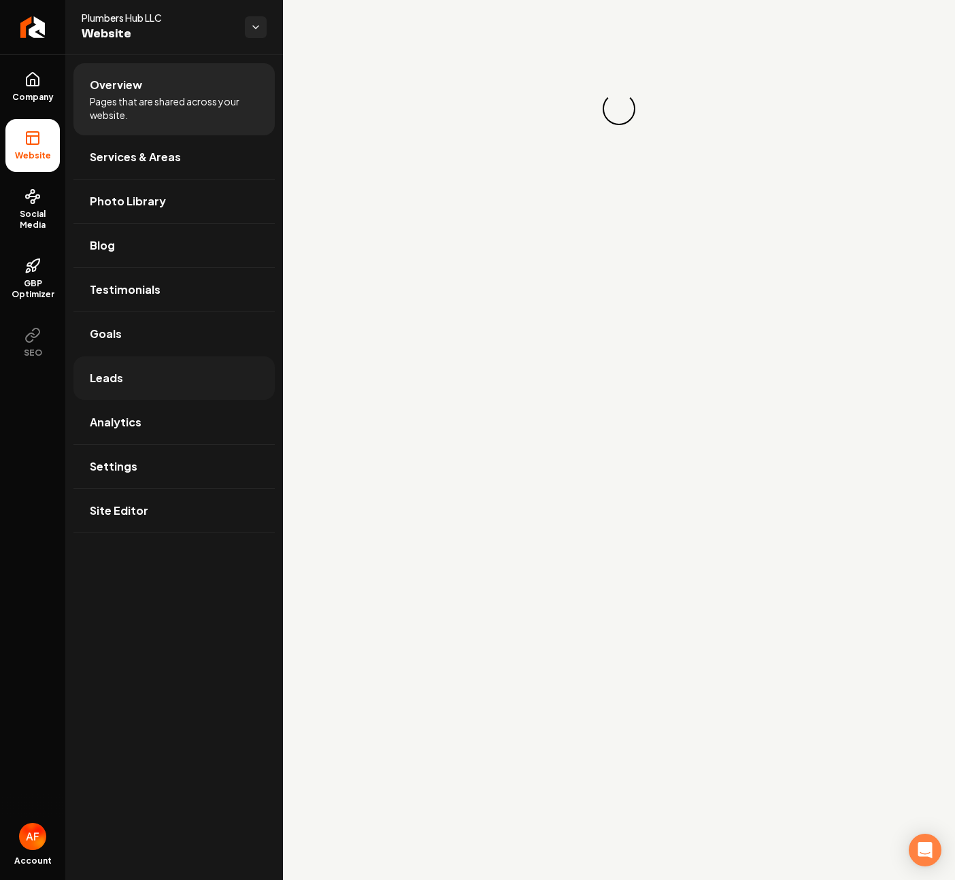
click at [162, 368] on link "Leads" at bounding box center [173, 378] width 201 height 44
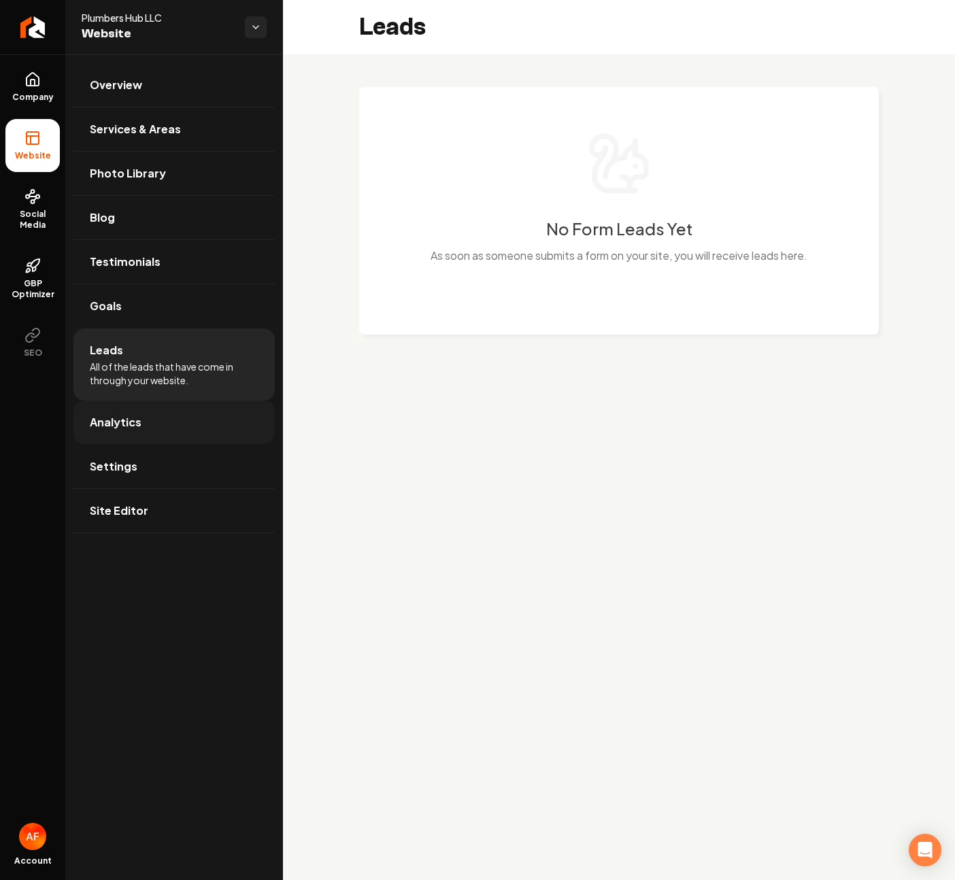
click at [127, 436] on link "Analytics" at bounding box center [173, 422] width 201 height 44
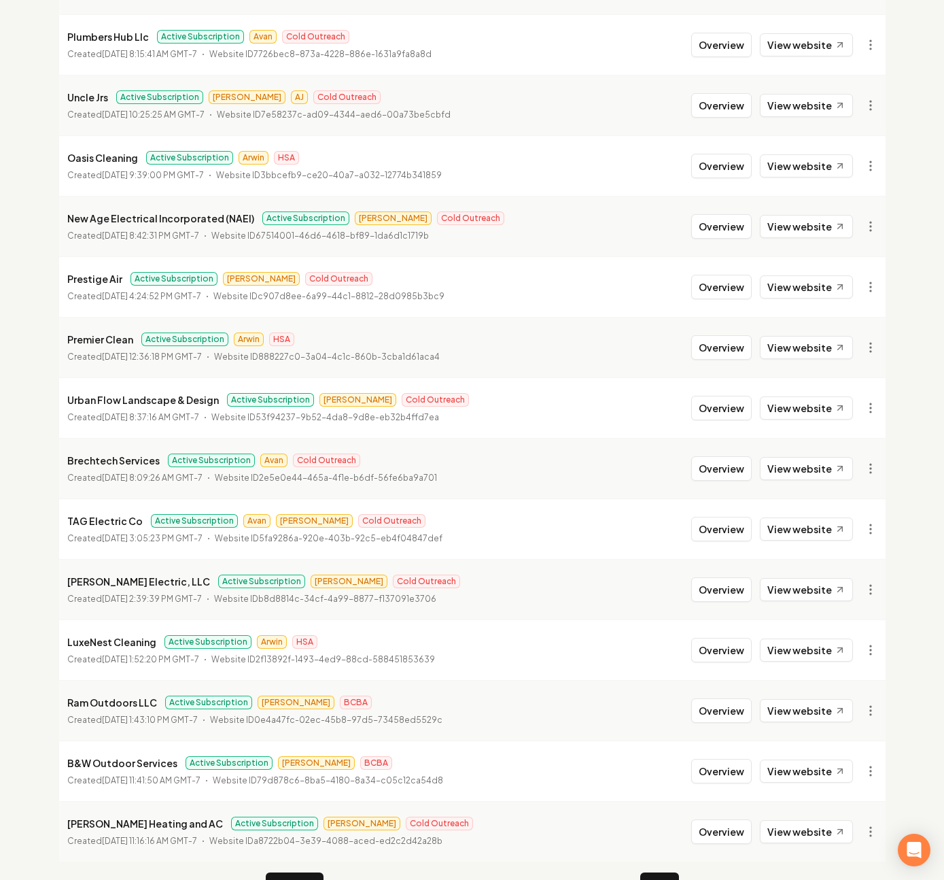
scroll to position [1180, 0]
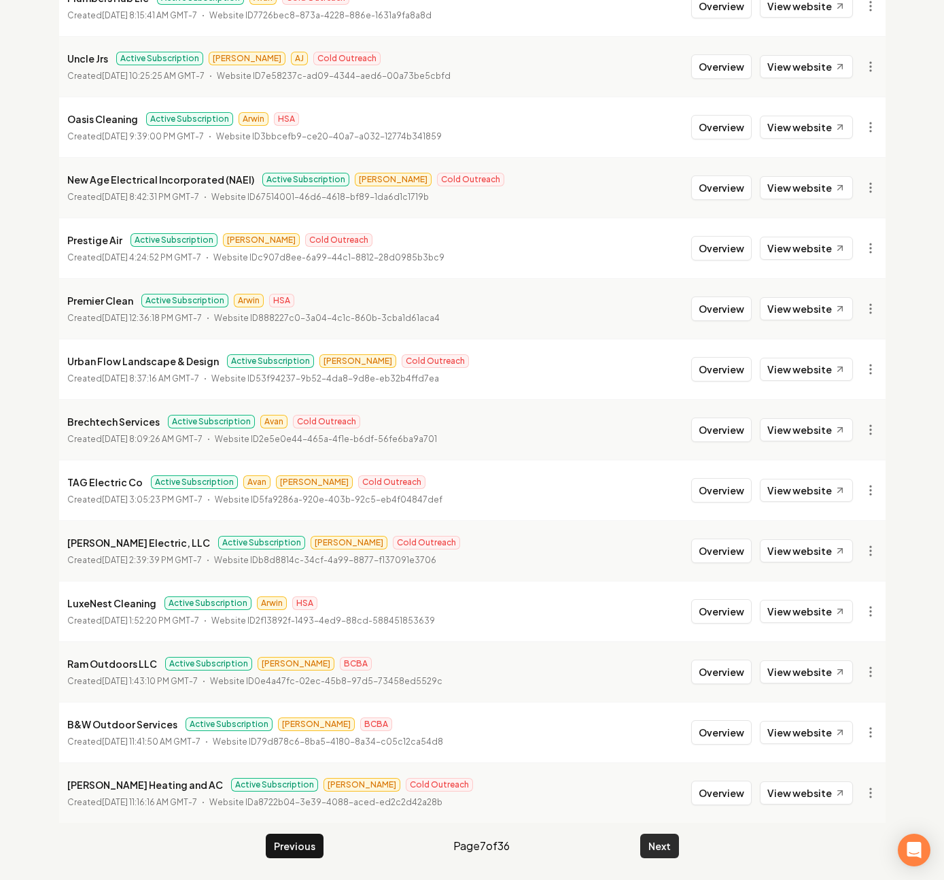
click at [678, 846] on button "Next" at bounding box center [659, 846] width 39 height 24
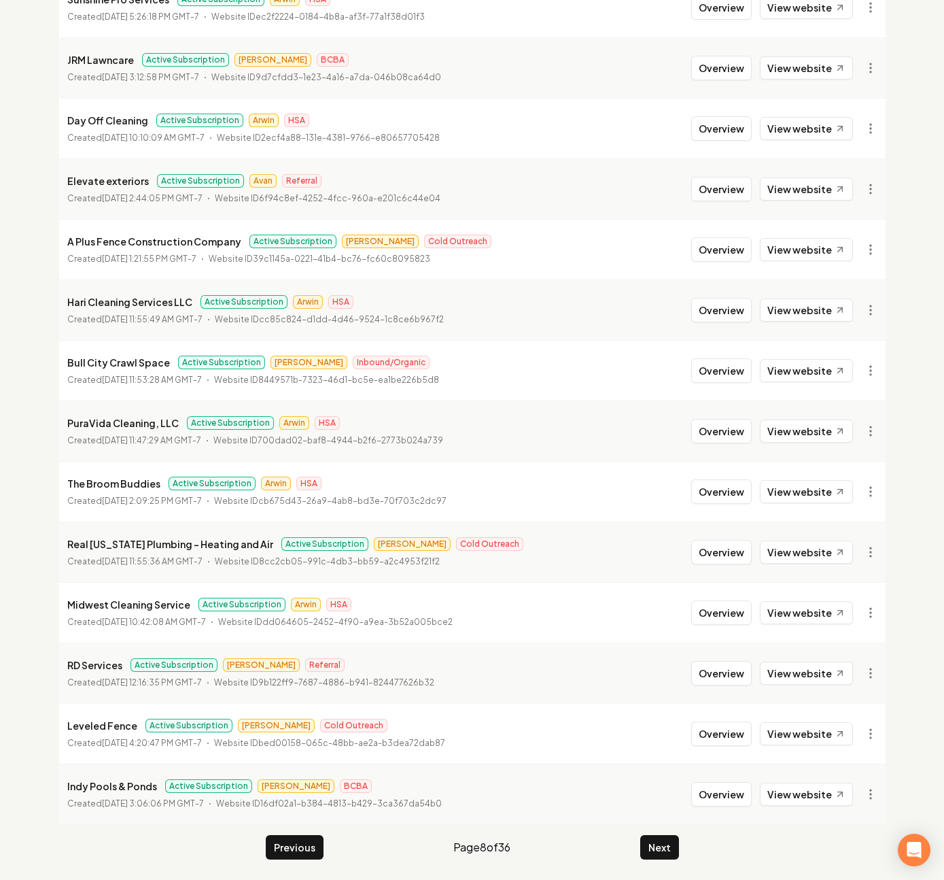
scroll to position [1180, 0]
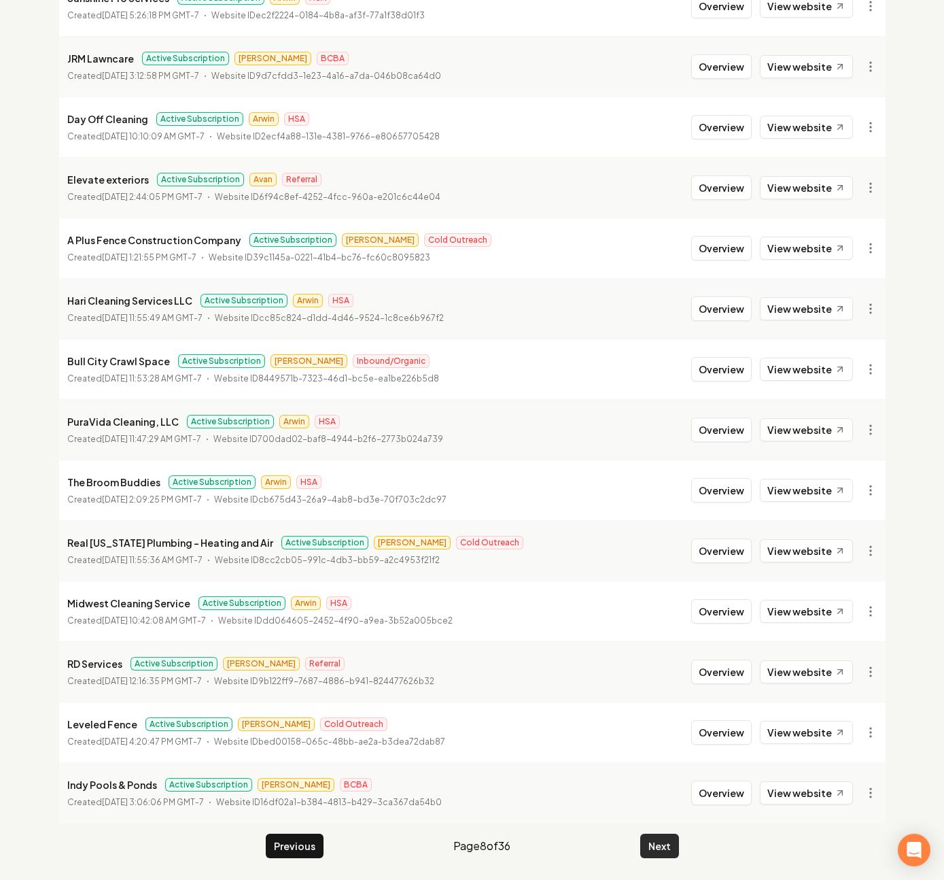
click at [677, 849] on button "Next" at bounding box center [659, 846] width 39 height 24
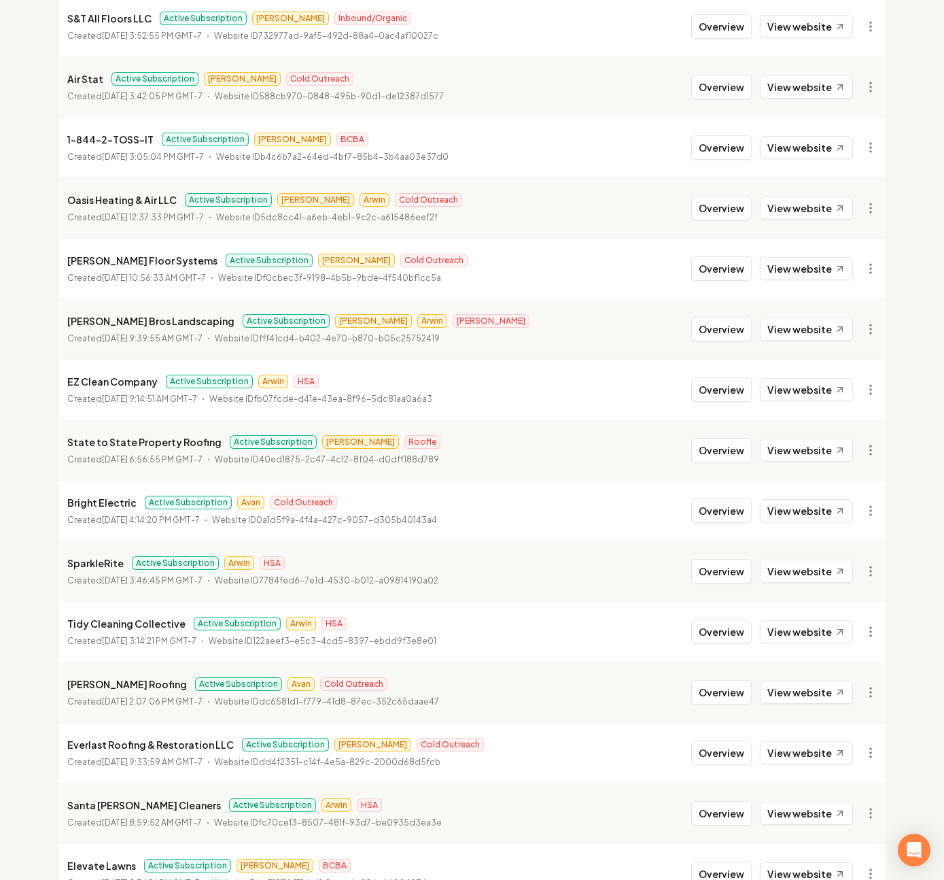
scroll to position [1180, 0]
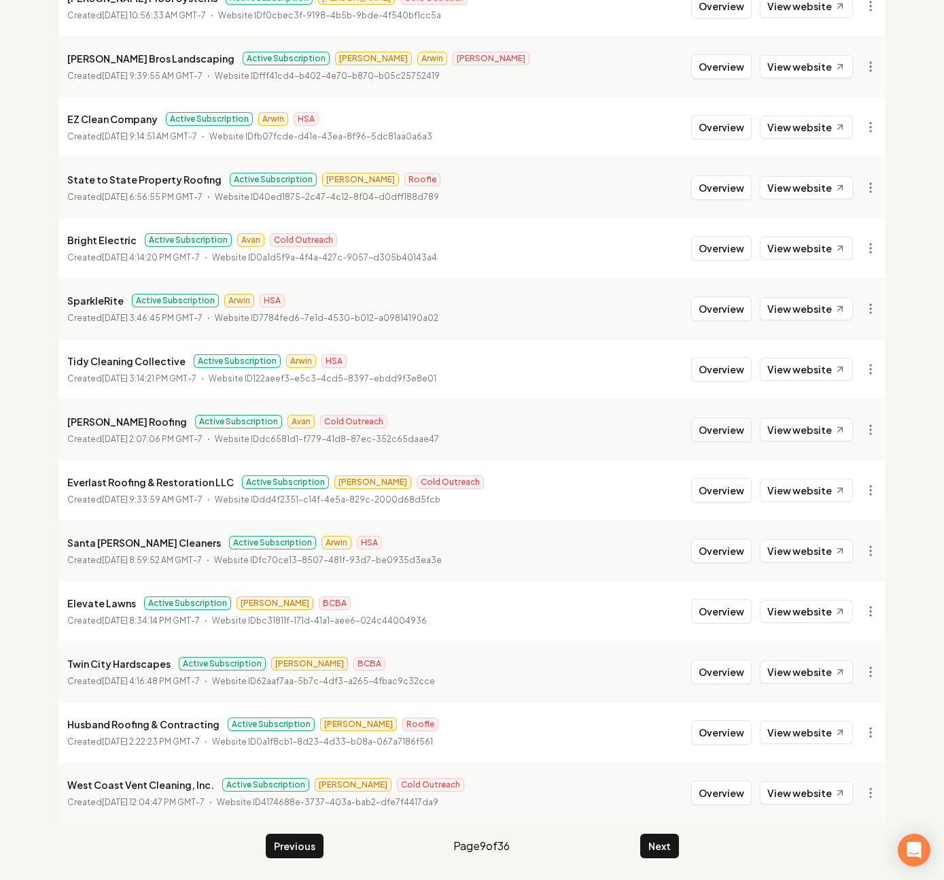
click at [706, 430] on button "Overview" at bounding box center [721, 429] width 61 height 24
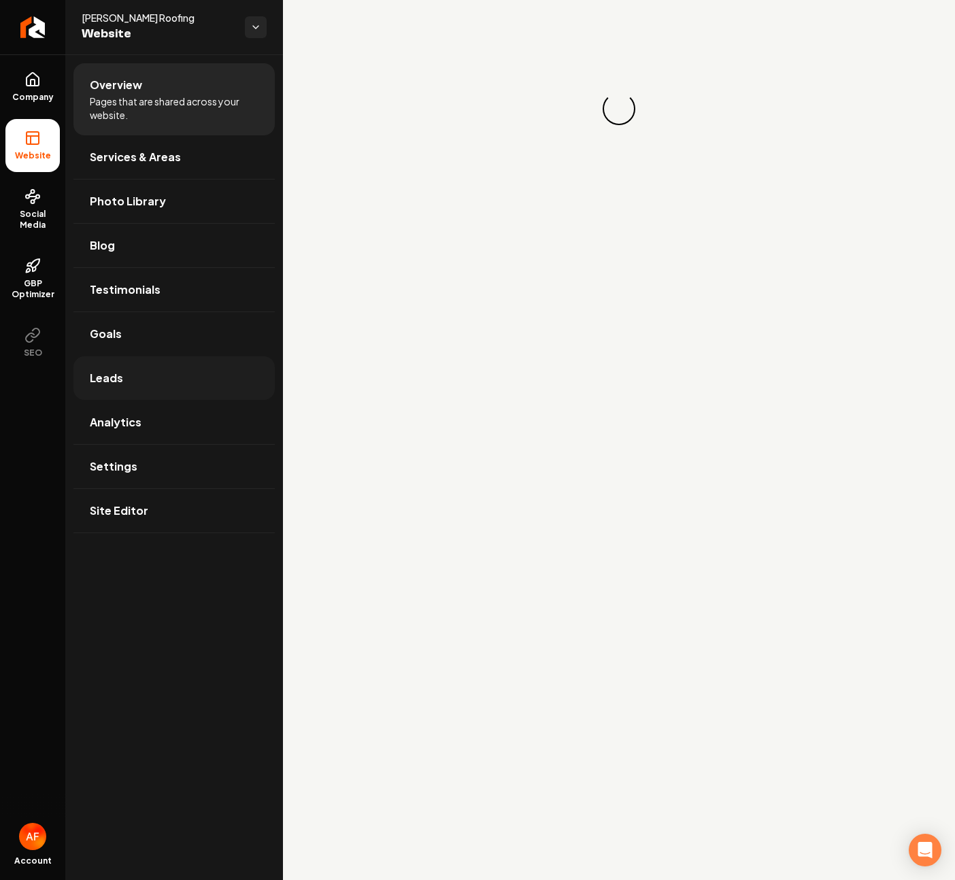
click at [129, 379] on link "Leads" at bounding box center [173, 378] width 201 height 44
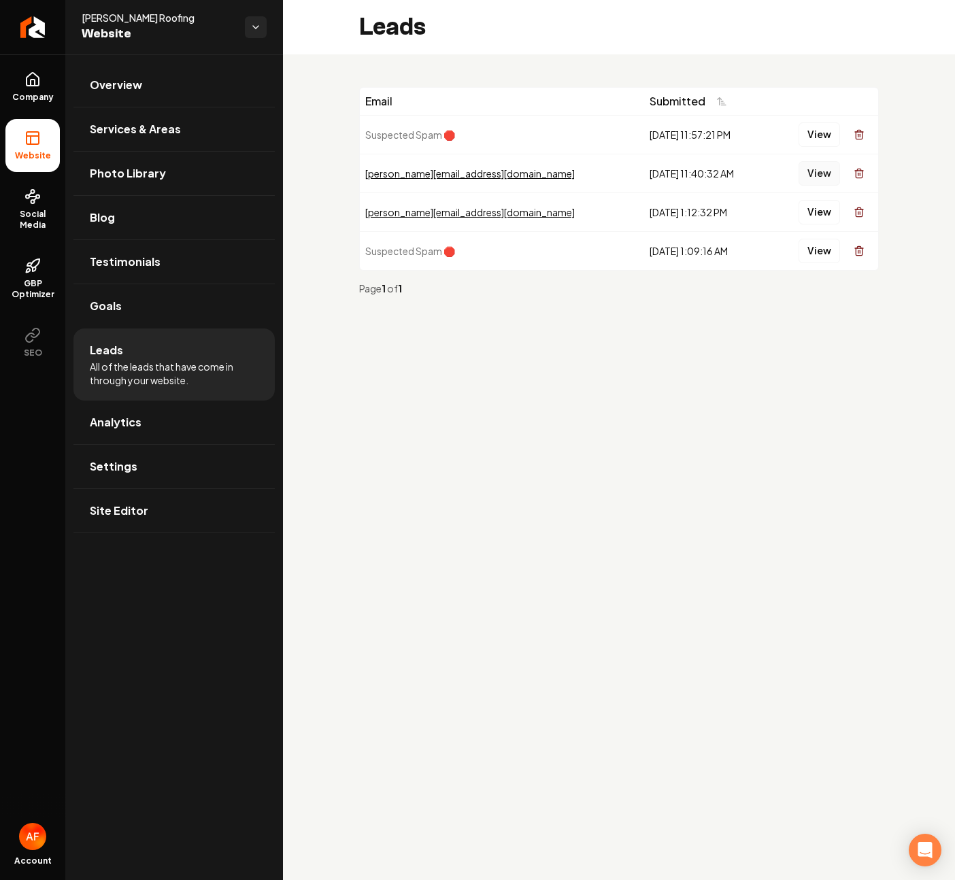
click at [813, 174] on button "View" at bounding box center [818, 173] width 41 height 24
drag, startPoint x: 715, startPoint y: 288, endPoint x: 700, endPoint y: 309, distance: 25.3
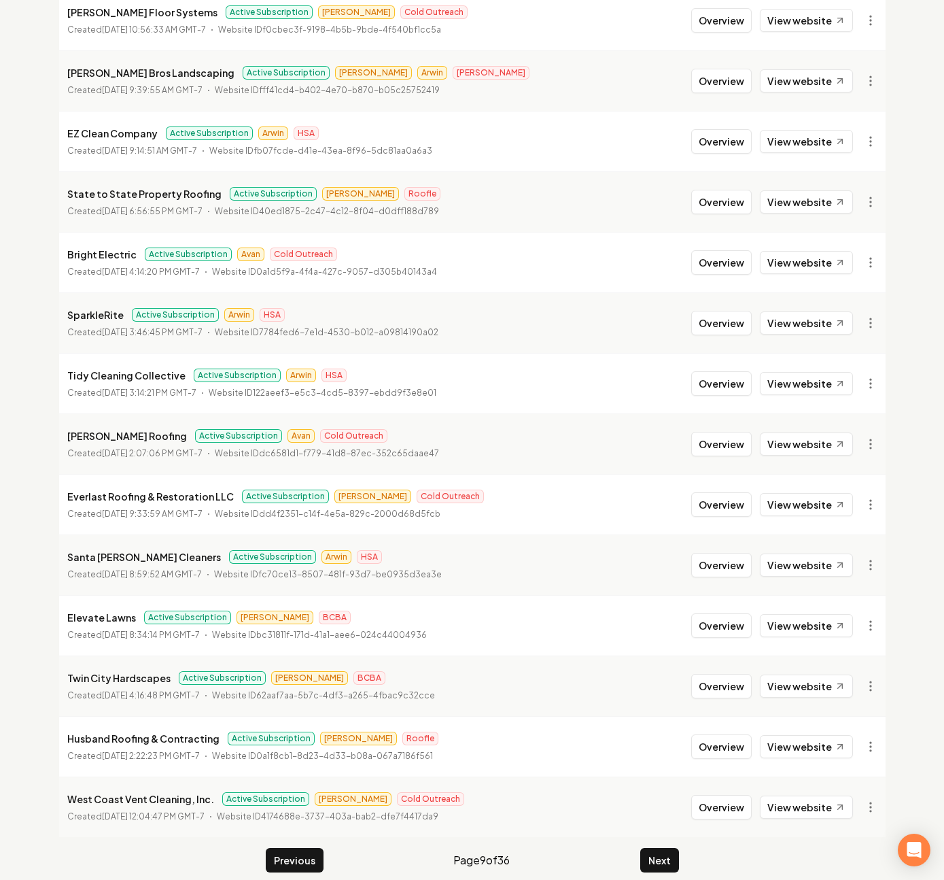
scroll to position [1180, 0]
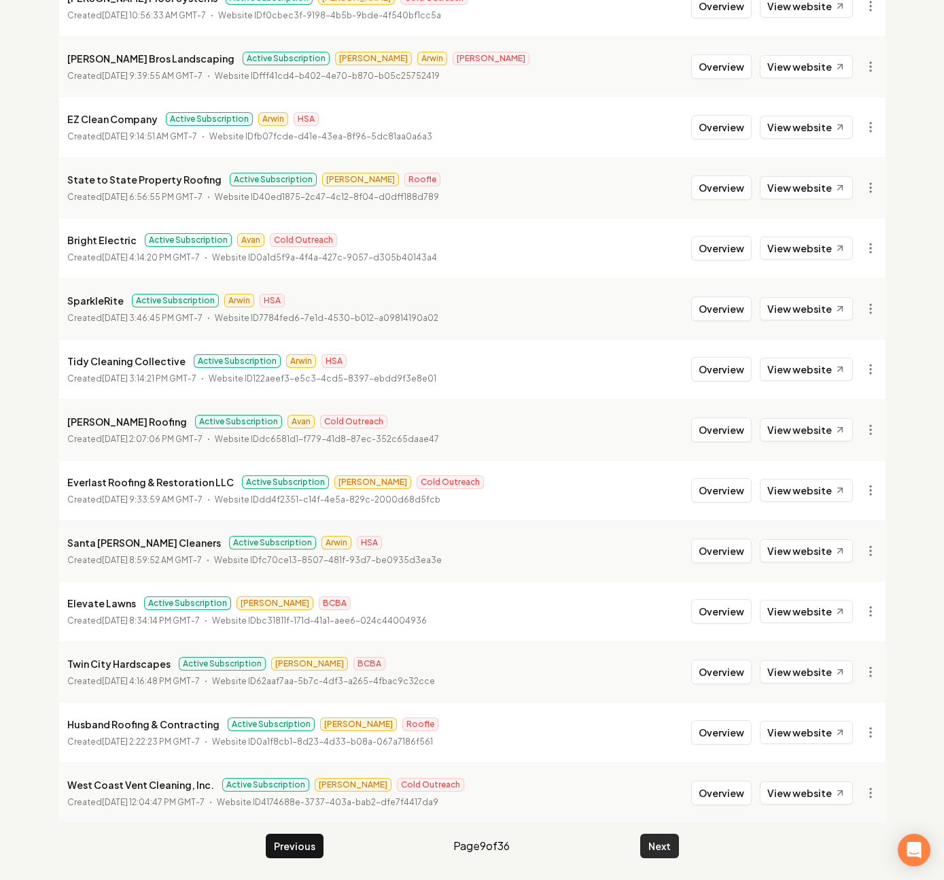
click at [649, 842] on button "Next" at bounding box center [659, 846] width 39 height 24
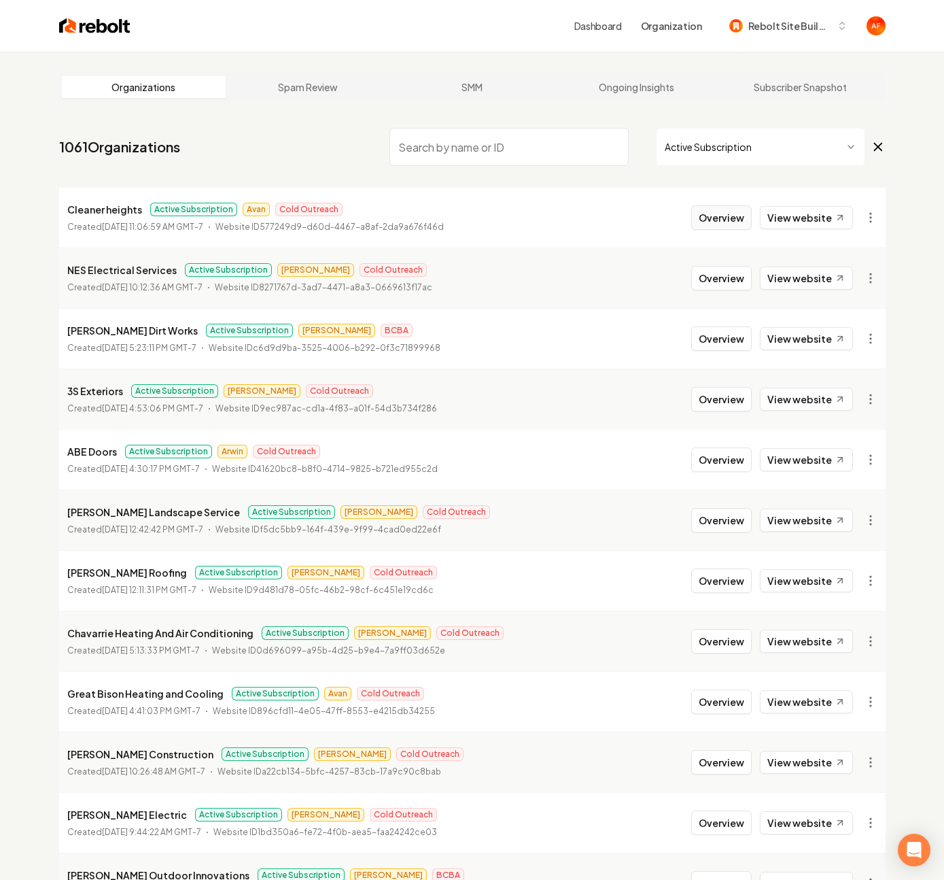
click at [721, 212] on button "Overview" at bounding box center [721, 217] width 61 height 24
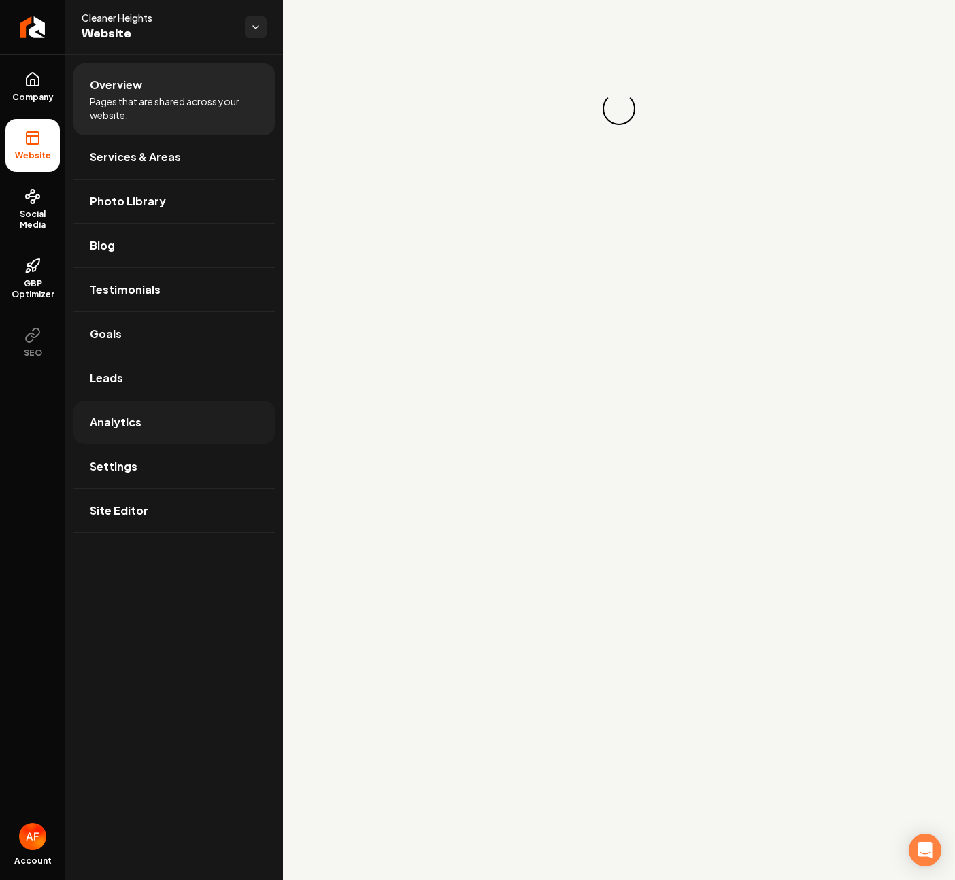
click at [200, 424] on link "Analytics" at bounding box center [173, 422] width 201 height 44
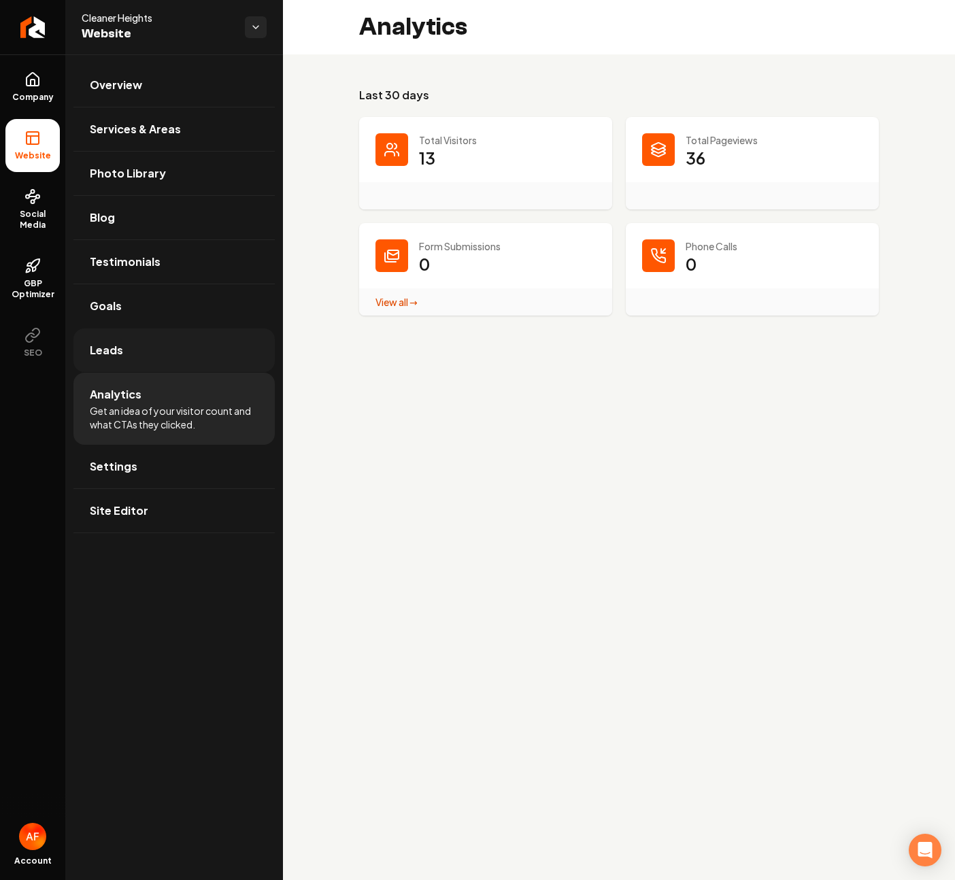
click at [173, 366] on link "Leads" at bounding box center [173, 350] width 201 height 44
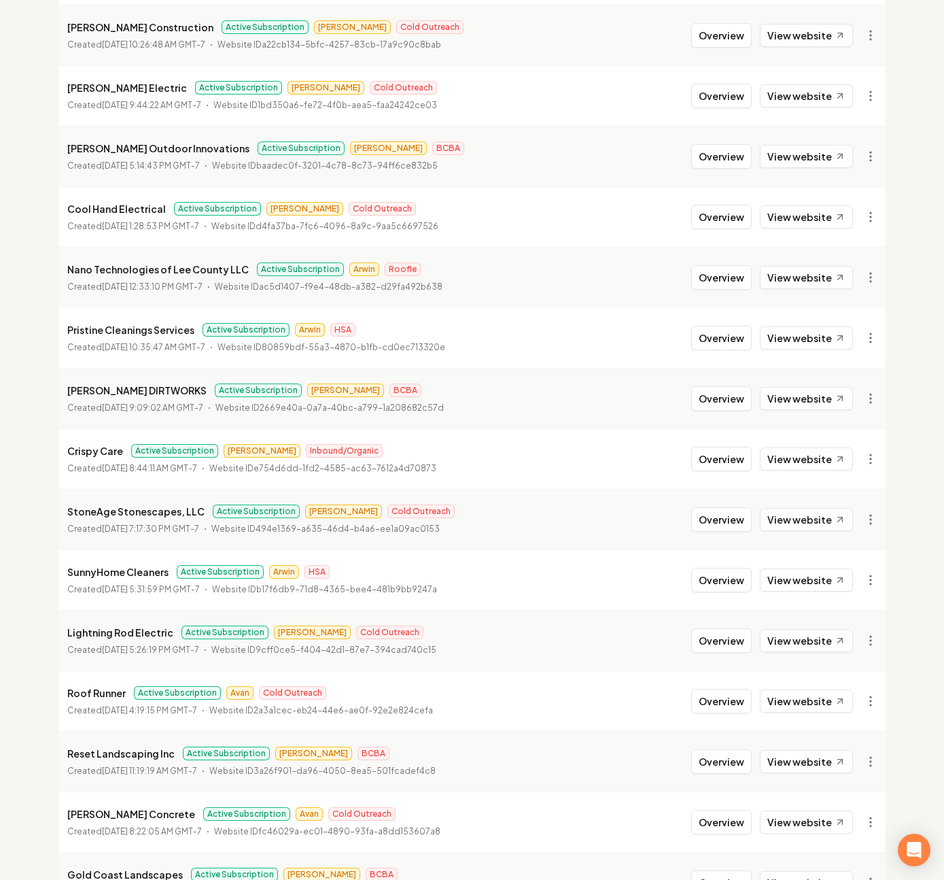
scroll to position [730, 0]
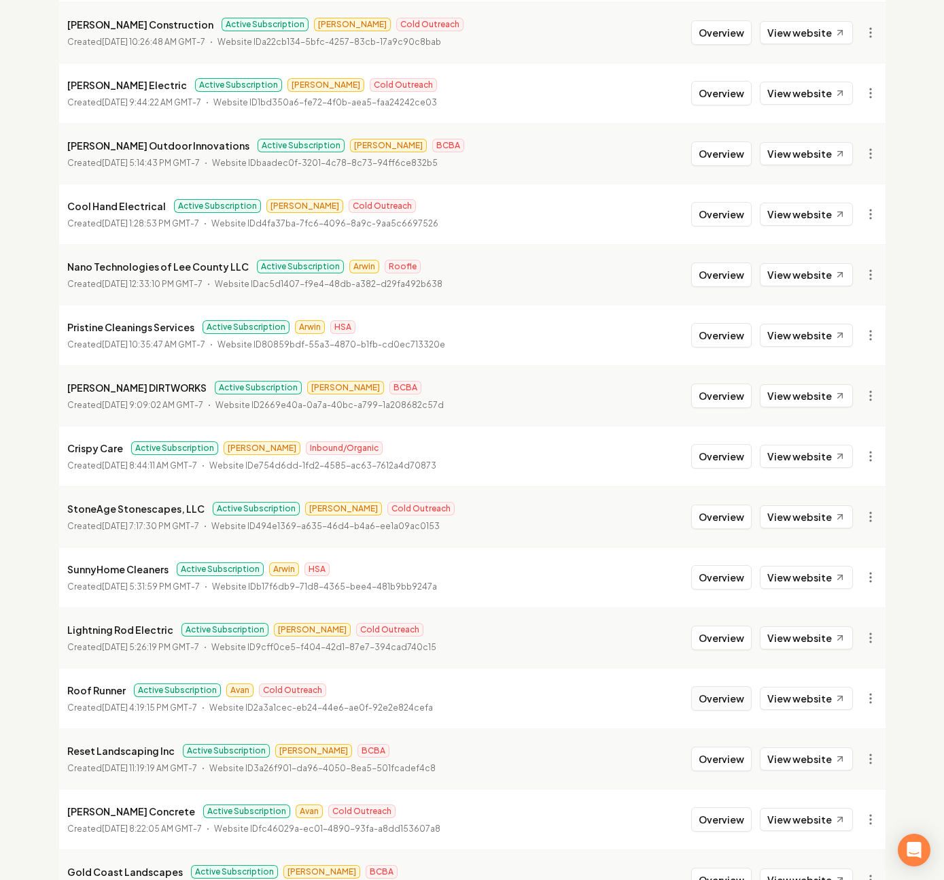
click at [721, 697] on button "Overview" at bounding box center [721, 698] width 61 height 24
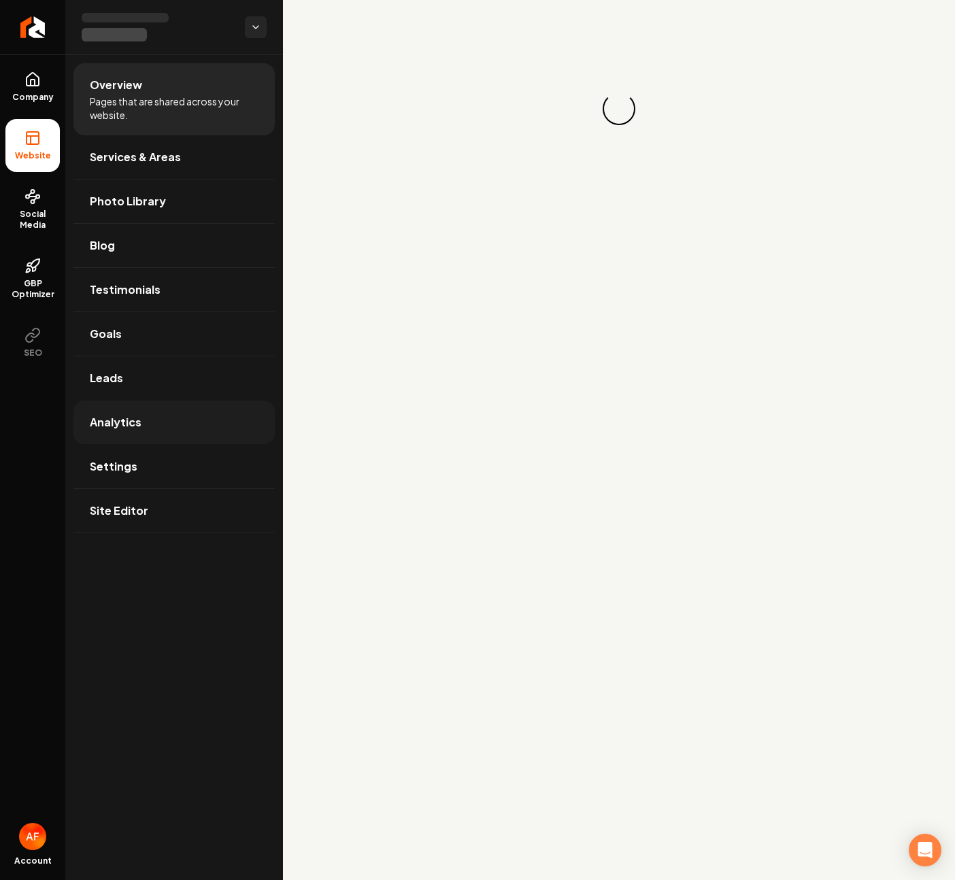
click at [166, 422] on link "Analytics" at bounding box center [173, 422] width 201 height 44
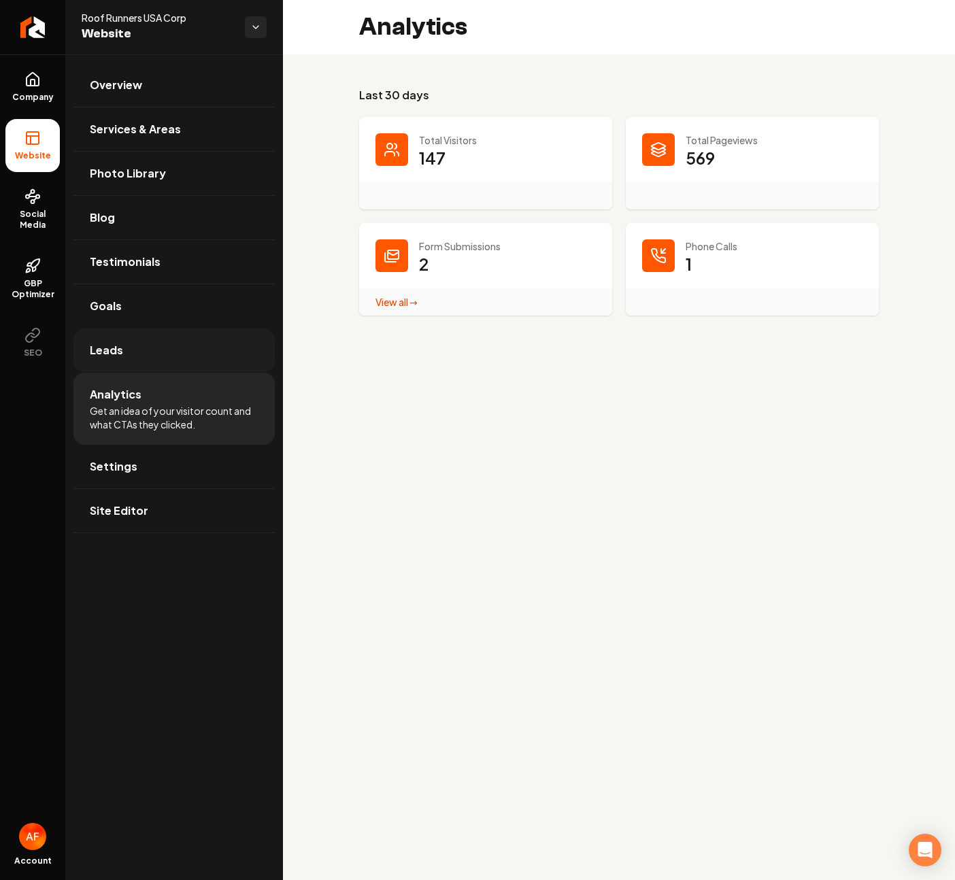
click at [173, 359] on link "Leads" at bounding box center [173, 350] width 201 height 44
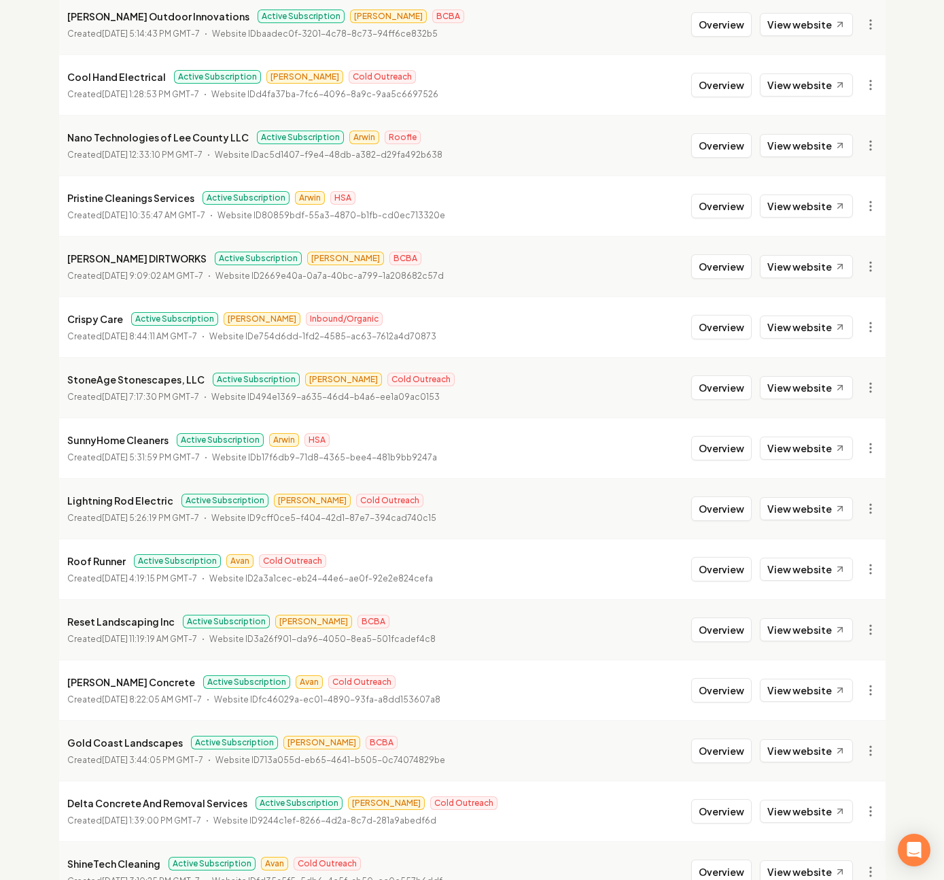
scroll to position [959, 0]
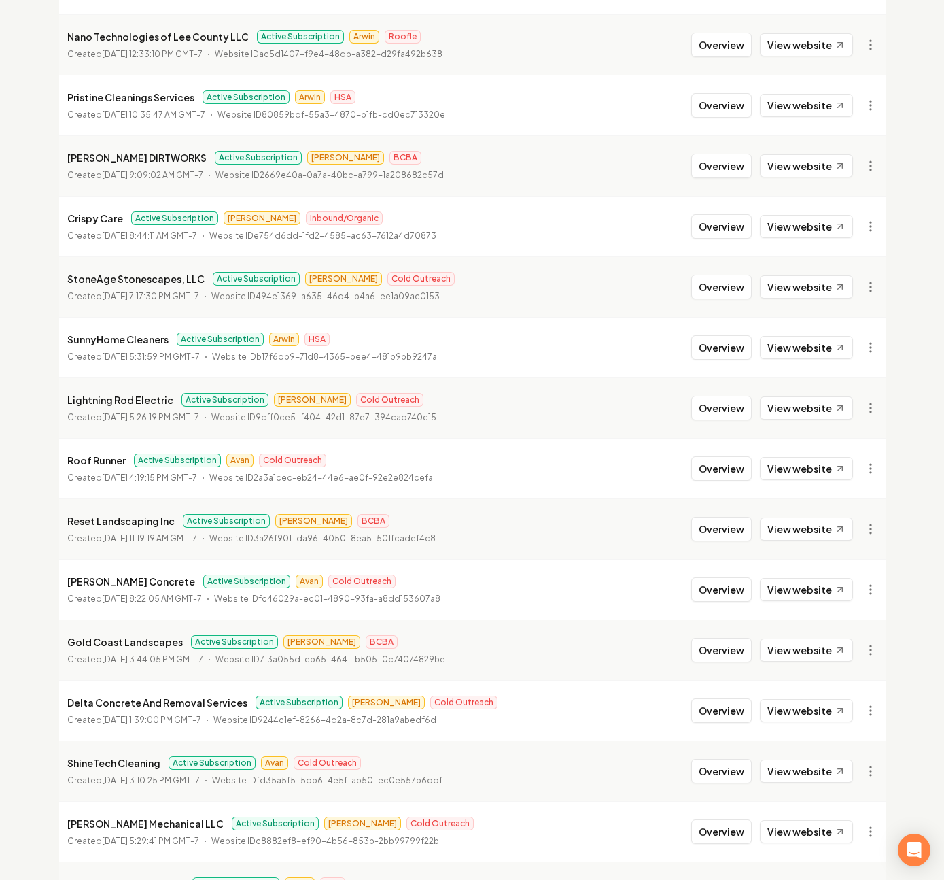
click at [735, 784] on li "ShineTech Cleaning Active Subscription Avan Cold Outreach Created June 4, 2025,…" at bounding box center [472, 770] width 827 height 61
drag, startPoint x: 733, startPoint y: 776, endPoint x: 650, endPoint y: 708, distance: 107.7
click at [733, 776] on button "Overview" at bounding box center [721, 771] width 61 height 24
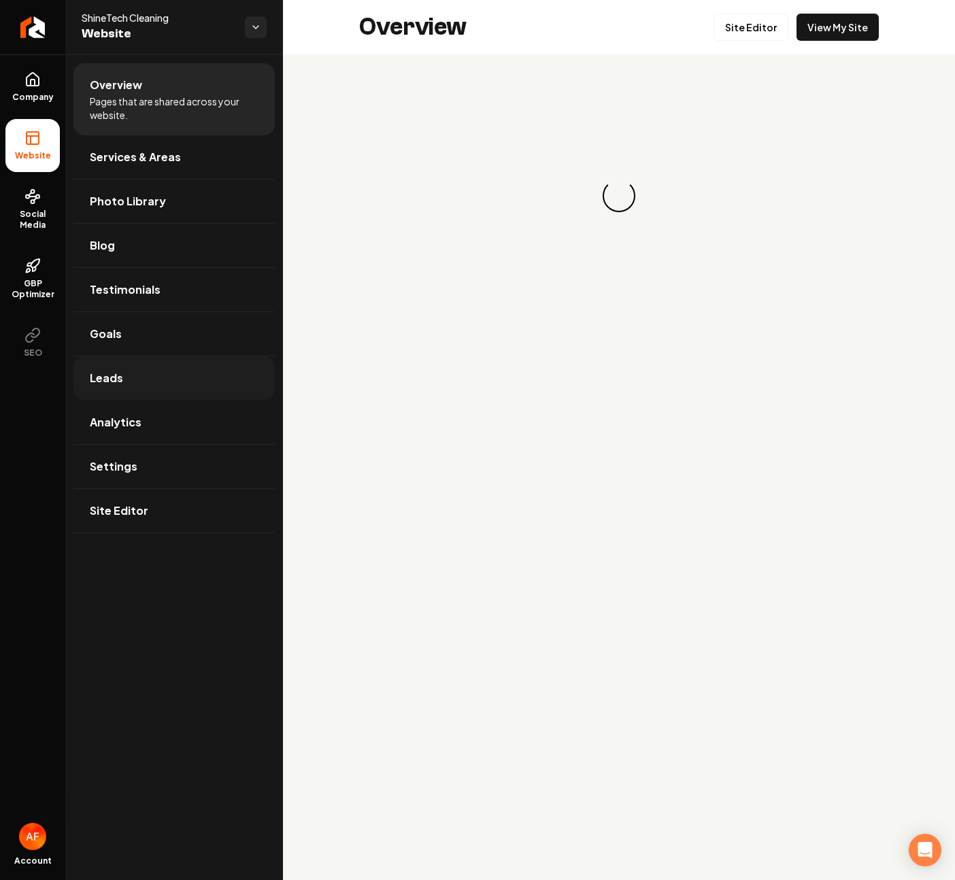
click at [128, 392] on link "Leads" at bounding box center [173, 378] width 201 height 44
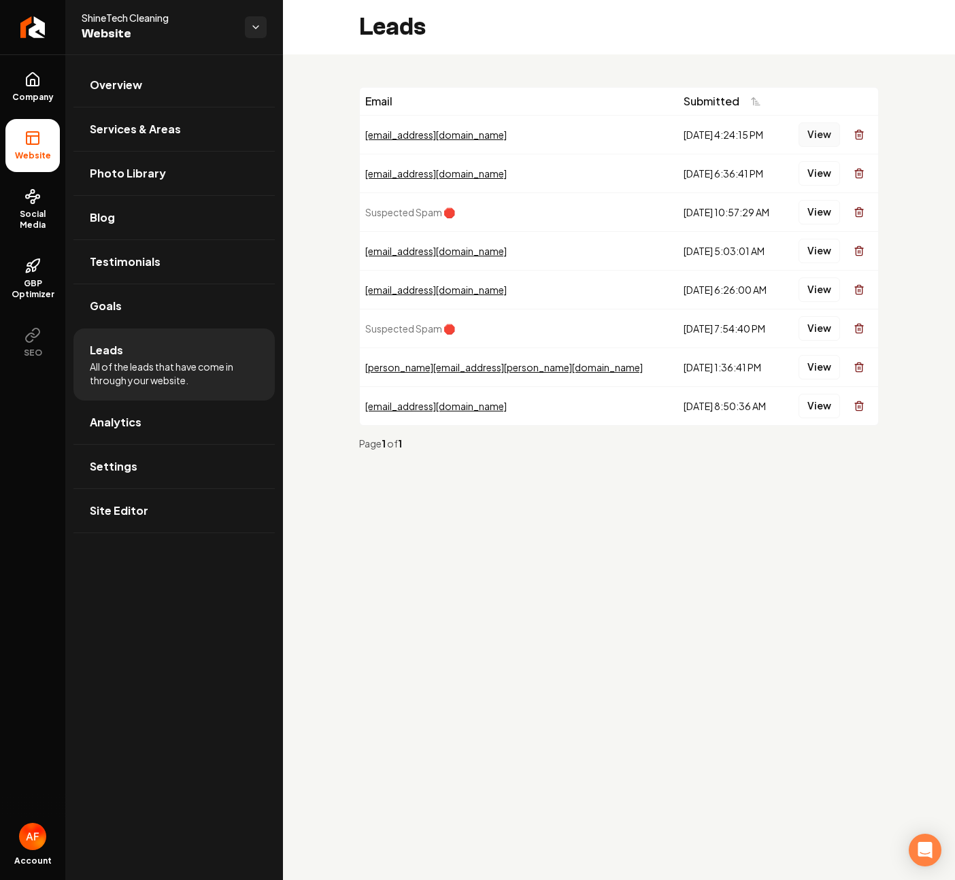
click at [801, 139] on button "View" at bounding box center [818, 134] width 41 height 24
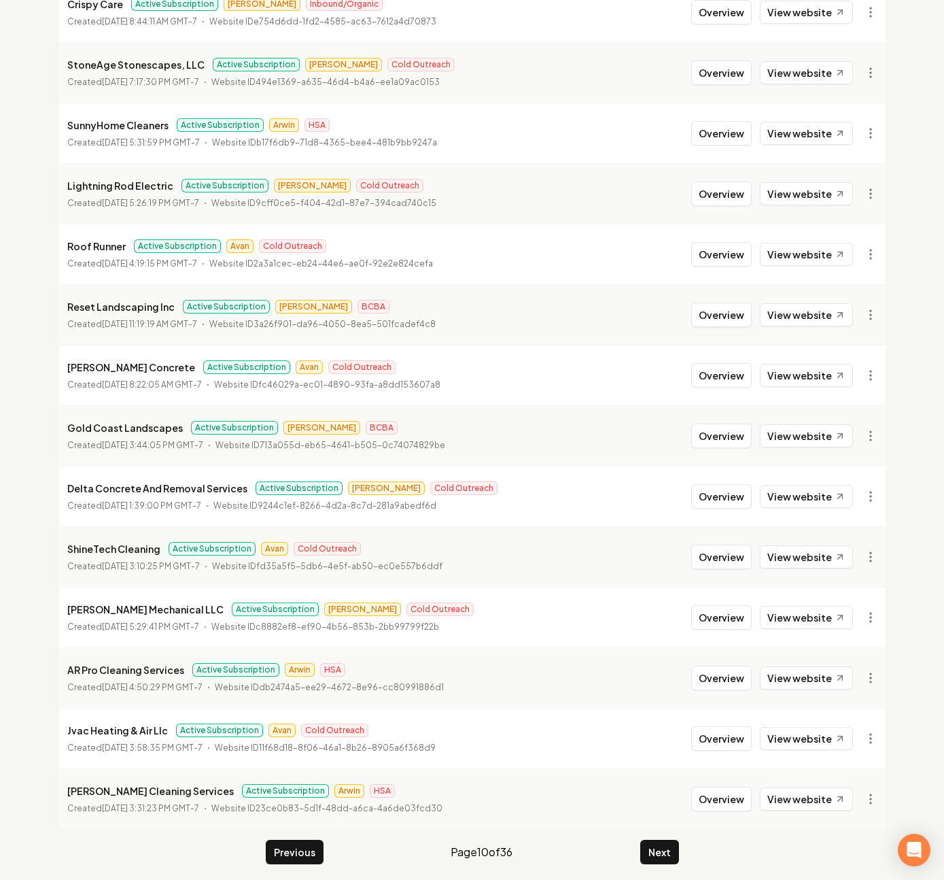
scroll to position [1180, 0]
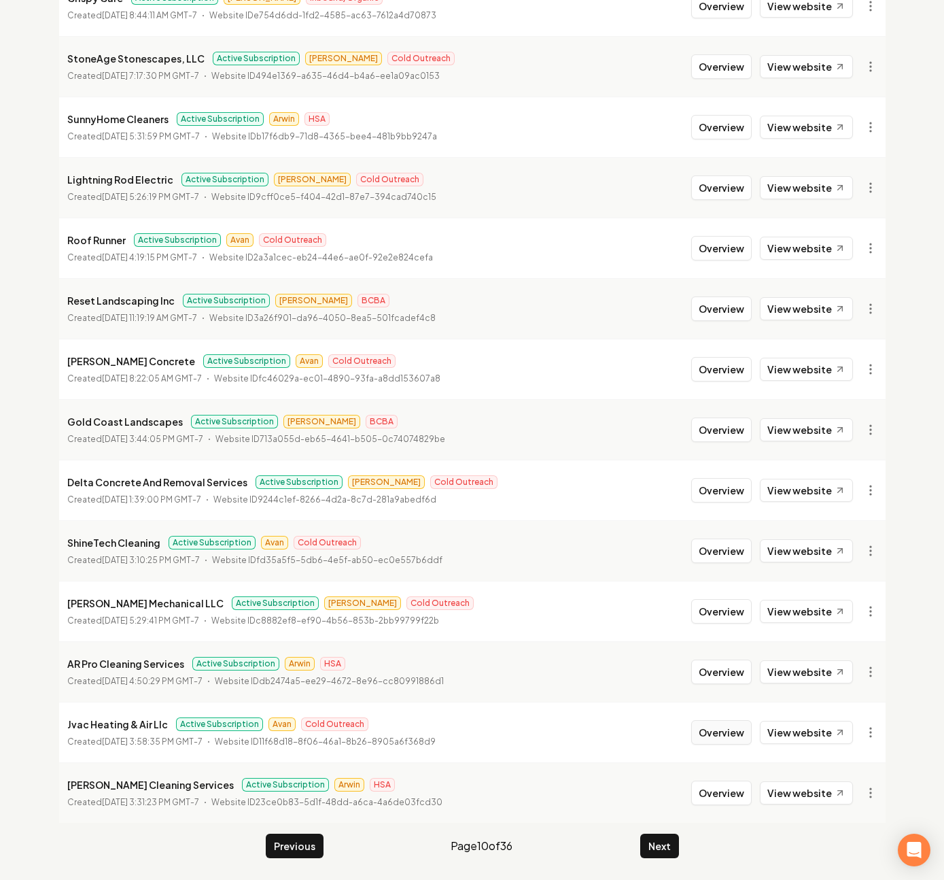
click at [734, 740] on button "Overview" at bounding box center [721, 732] width 61 height 24
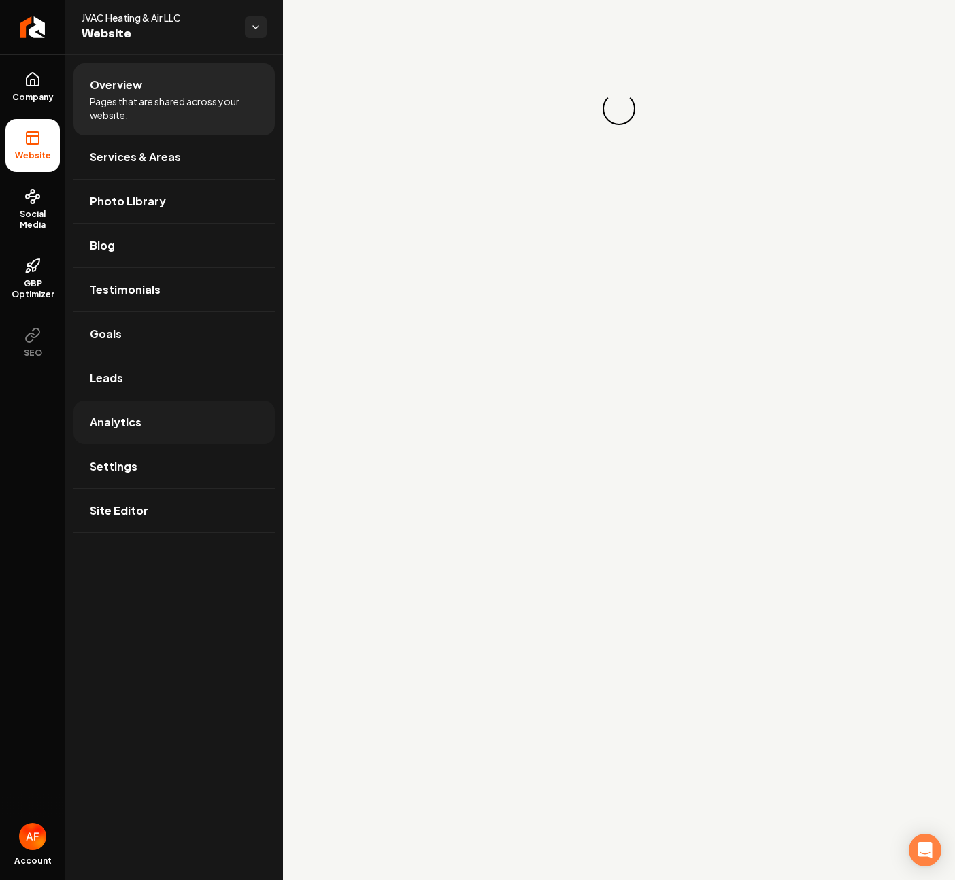
click at [201, 435] on link "Analytics" at bounding box center [173, 422] width 201 height 44
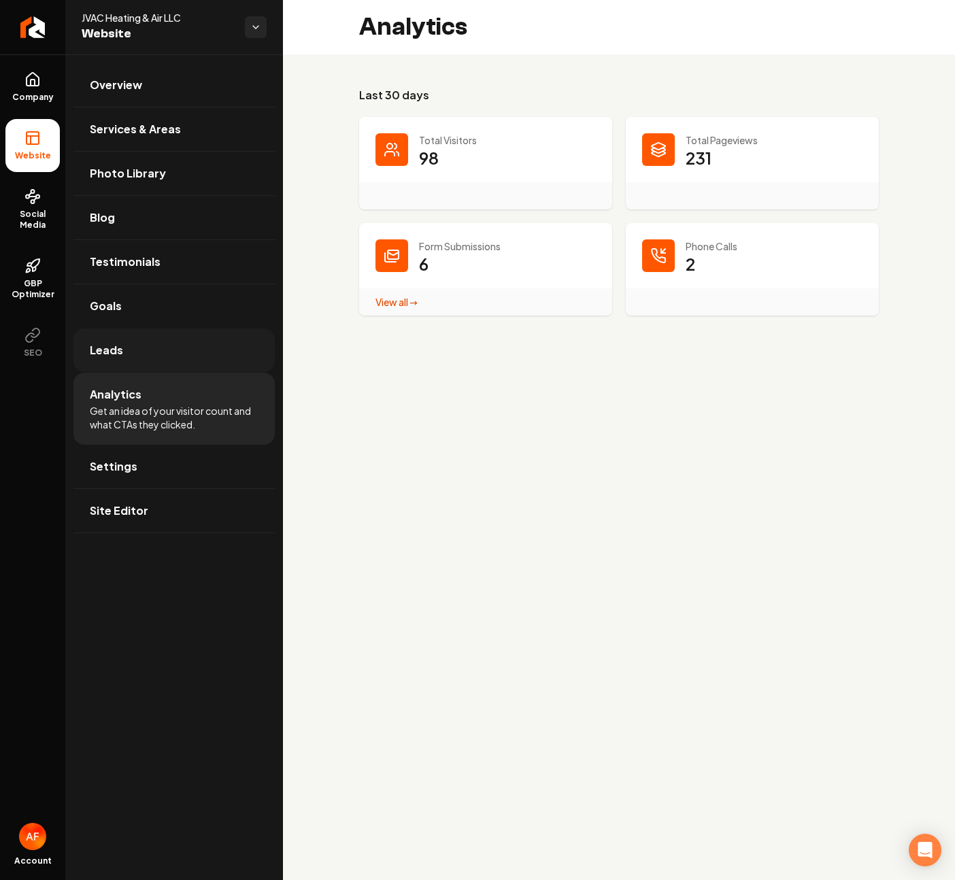
click at [186, 366] on link "Leads" at bounding box center [173, 350] width 201 height 44
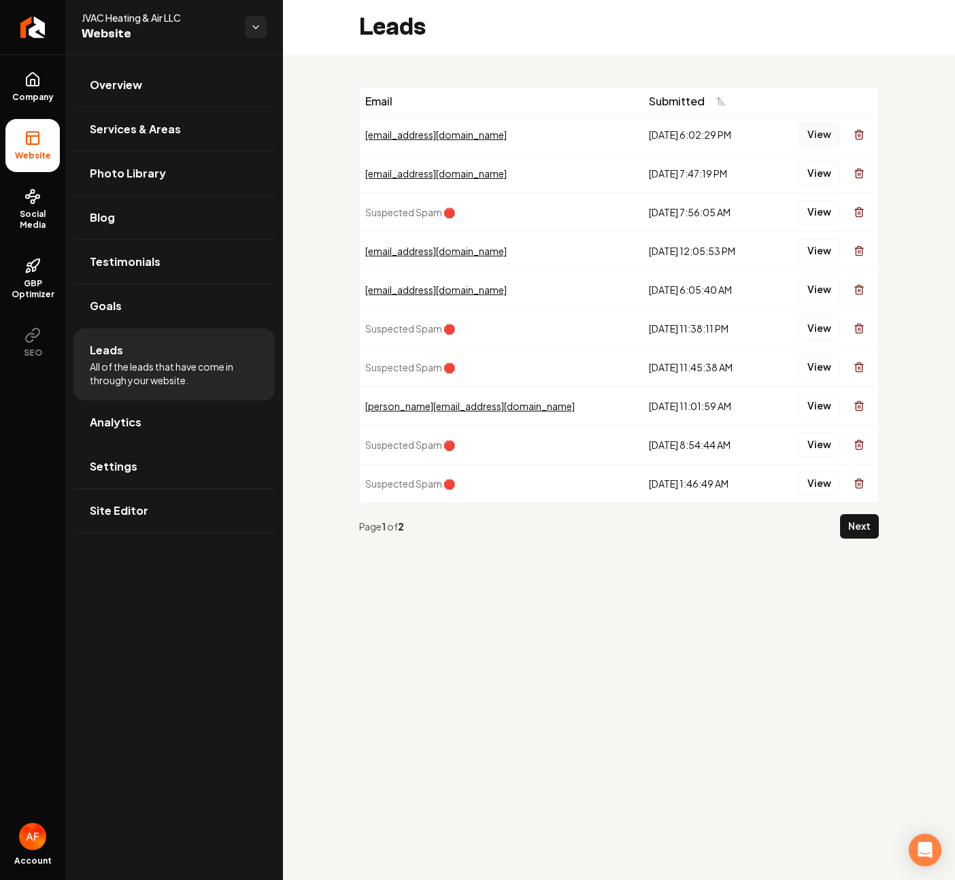
click at [810, 135] on button "View" at bounding box center [818, 134] width 41 height 24
drag, startPoint x: 857, startPoint y: 152, endPoint x: 815, endPoint y: 144, distance: 42.8
click at [847, 152] on td "View" at bounding box center [822, 134] width 109 height 39
click at [812, 141] on button "View" at bounding box center [818, 134] width 41 height 24
click at [42, 31] on icon "Return to dashboard" at bounding box center [33, 27] width 22 height 22
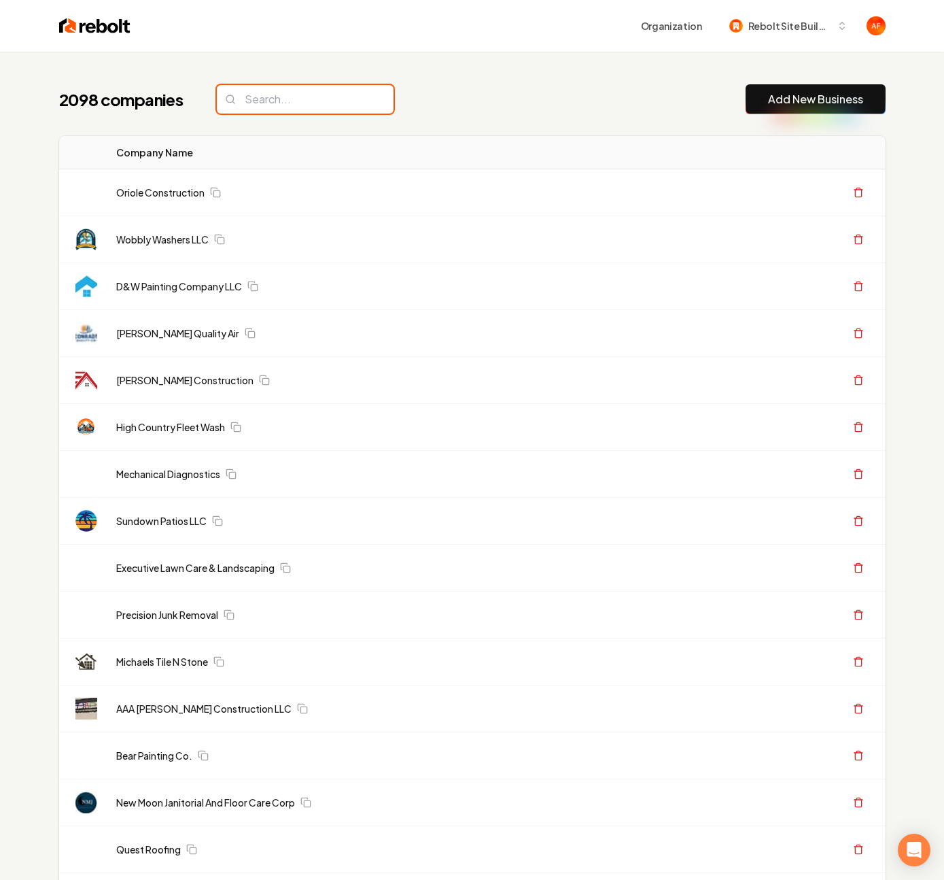
click at [296, 102] on input "search" at bounding box center [305, 99] width 177 height 29
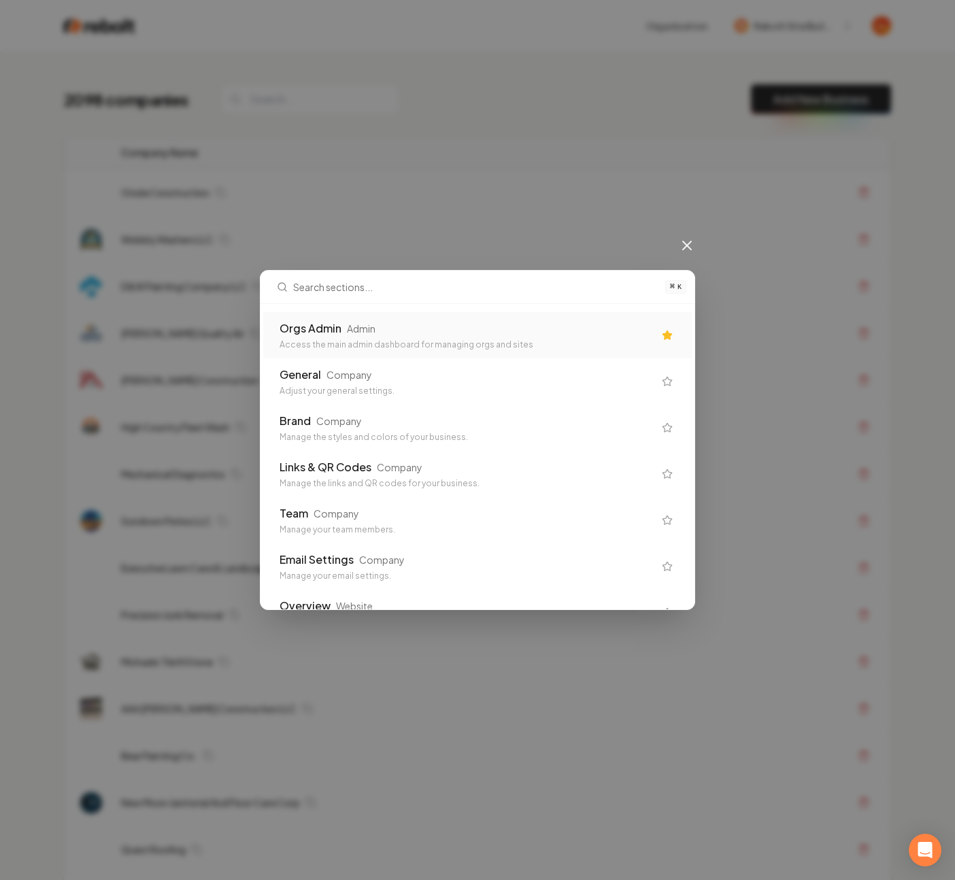
click at [389, 344] on div "Access the main admin dashboard for managing orgs and sites" at bounding box center [466, 344] width 374 height 11
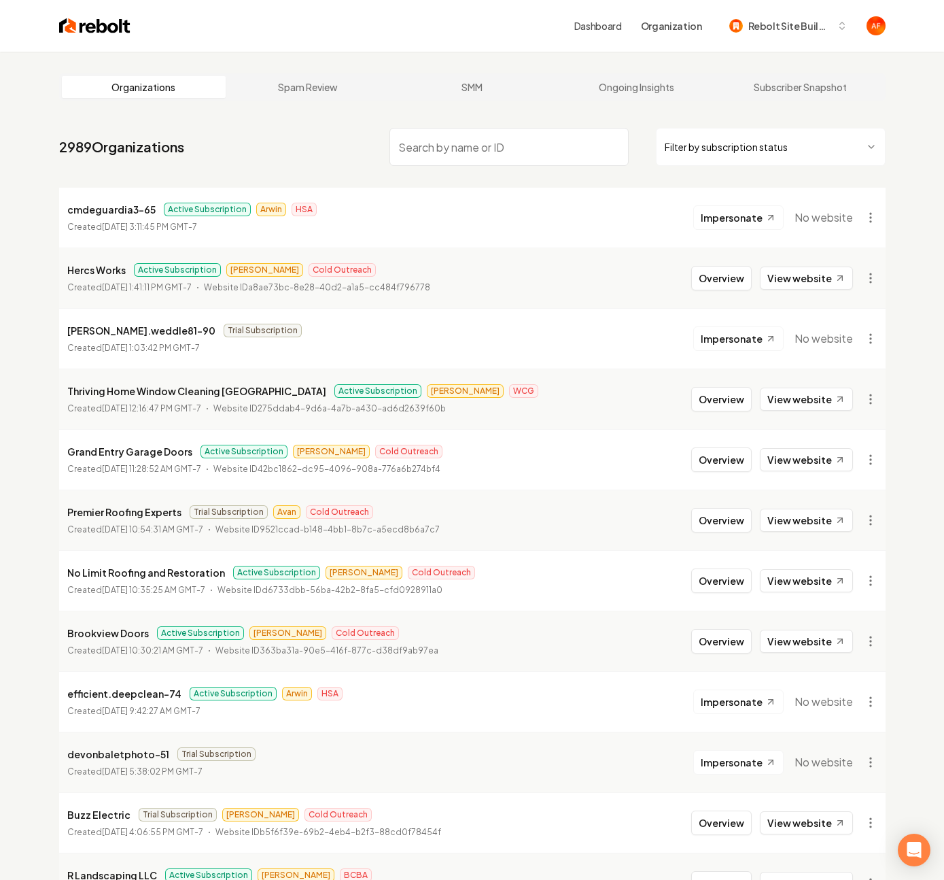
click at [247, 167] on nav "2989 Organizations Filter by subscription status" at bounding box center [472, 152] width 827 height 60
click at [551, 138] on input "search" at bounding box center [509, 147] width 239 height 38
click at [510, 143] on input "dc" at bounding box center [509, 147] width 239 height 38
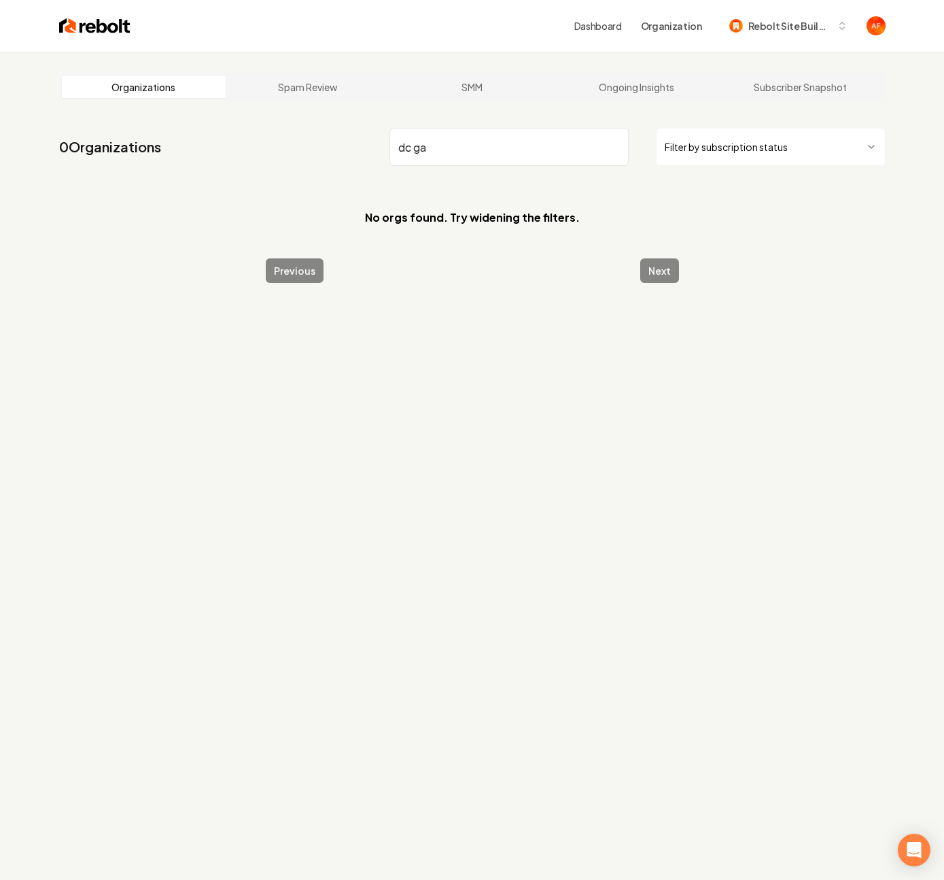
type input "dc ga"
click at [105, 31] on img at bounding box center [94, 25] width 71 height 19
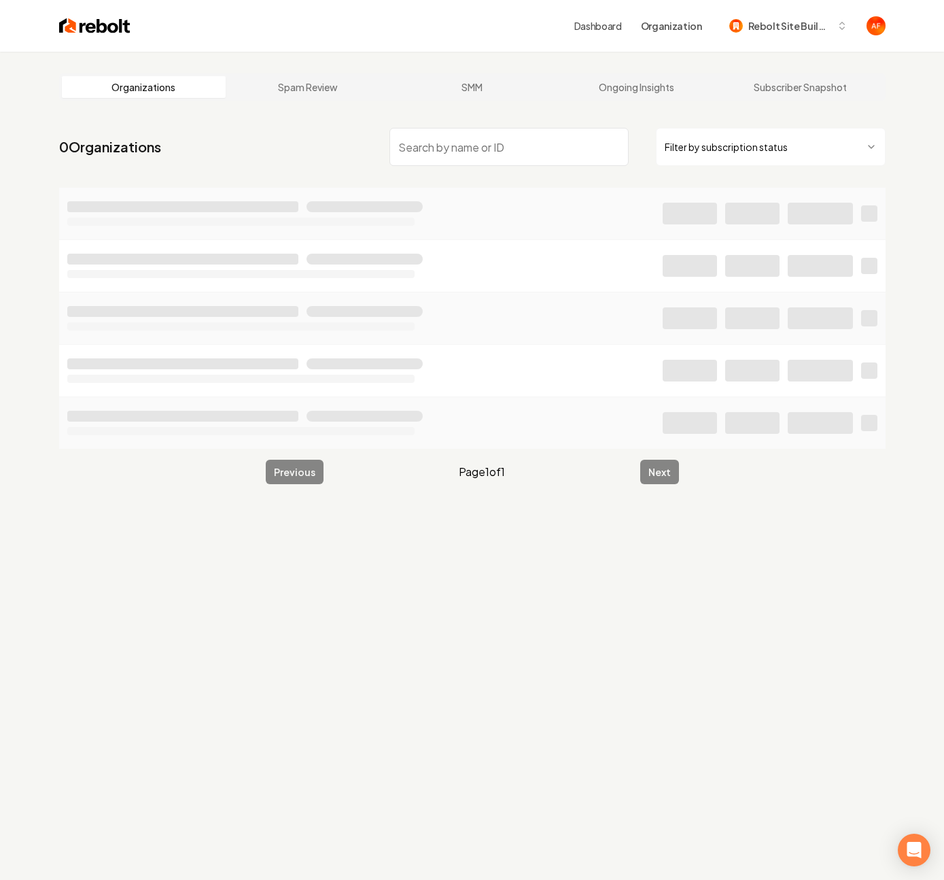
click at [465, 138] on input "search" at bounding box center [509, 147] width 239 height 38
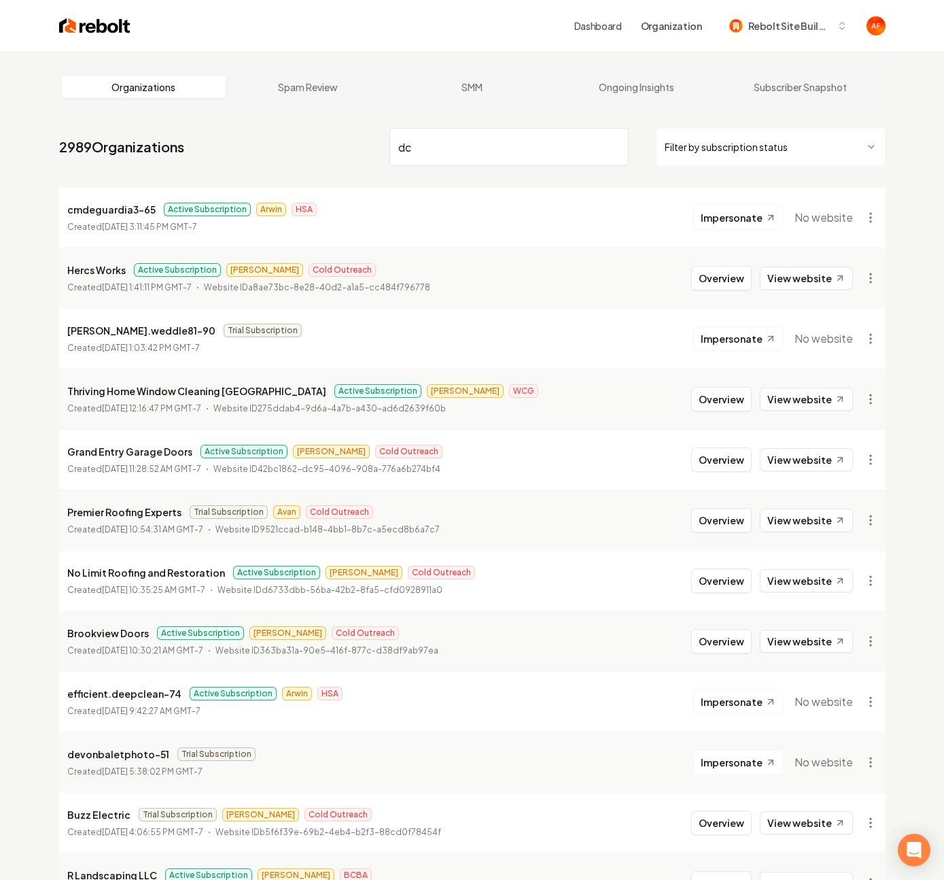
type input "dc"
click at [86, 29] on img at bounding box center [94, 25] width 71 height 19
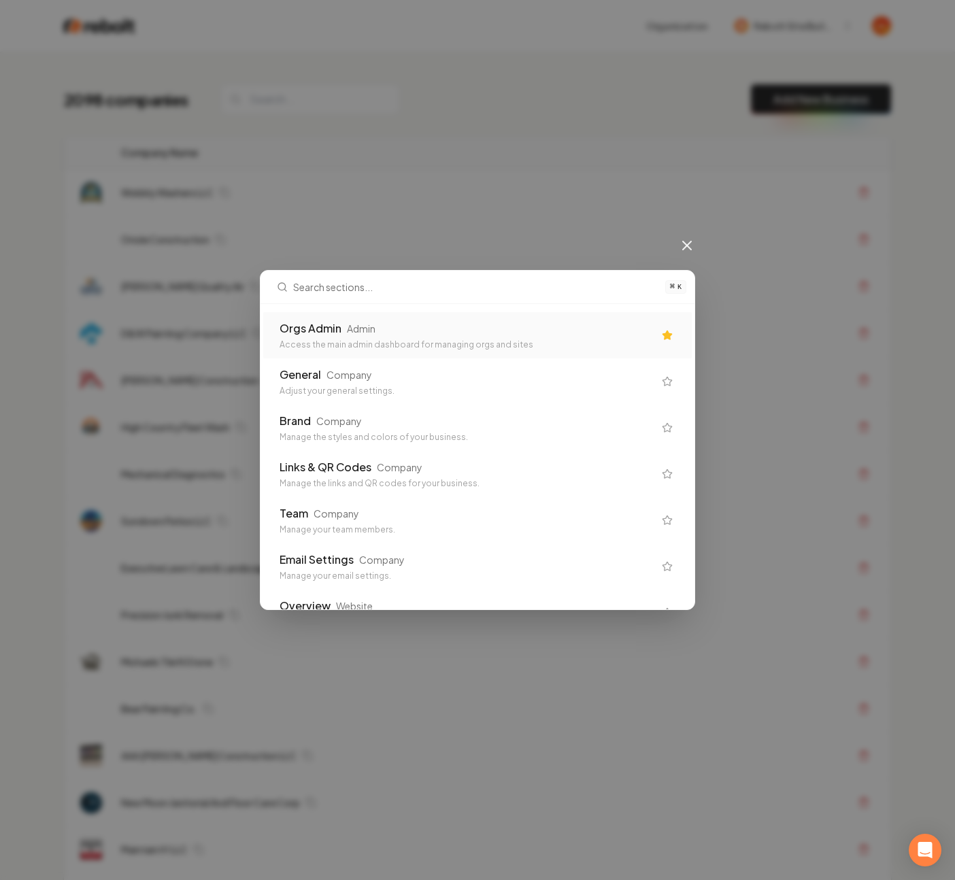
click at [398, 345] on div "Access the main admin dashboard for managing orgs and sites" at bounding box center [466, 344] width 374 height 11
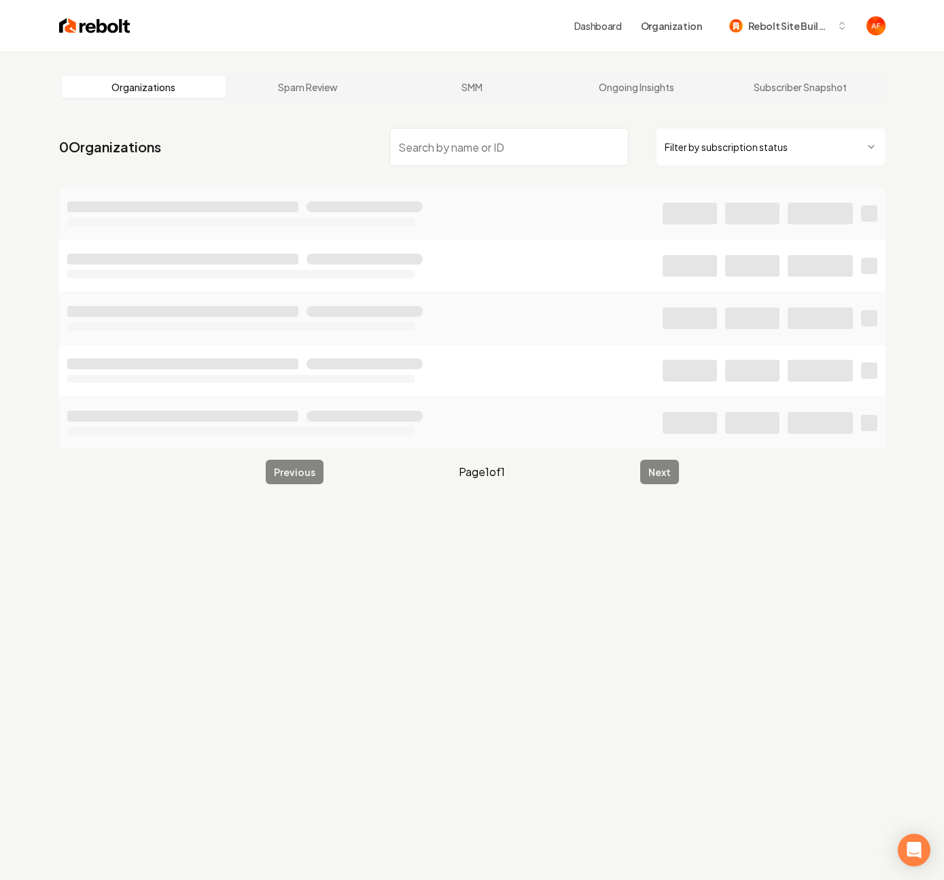
click at [508, 154] on input "search" at bounding box center [509, 147] width 239 height 38
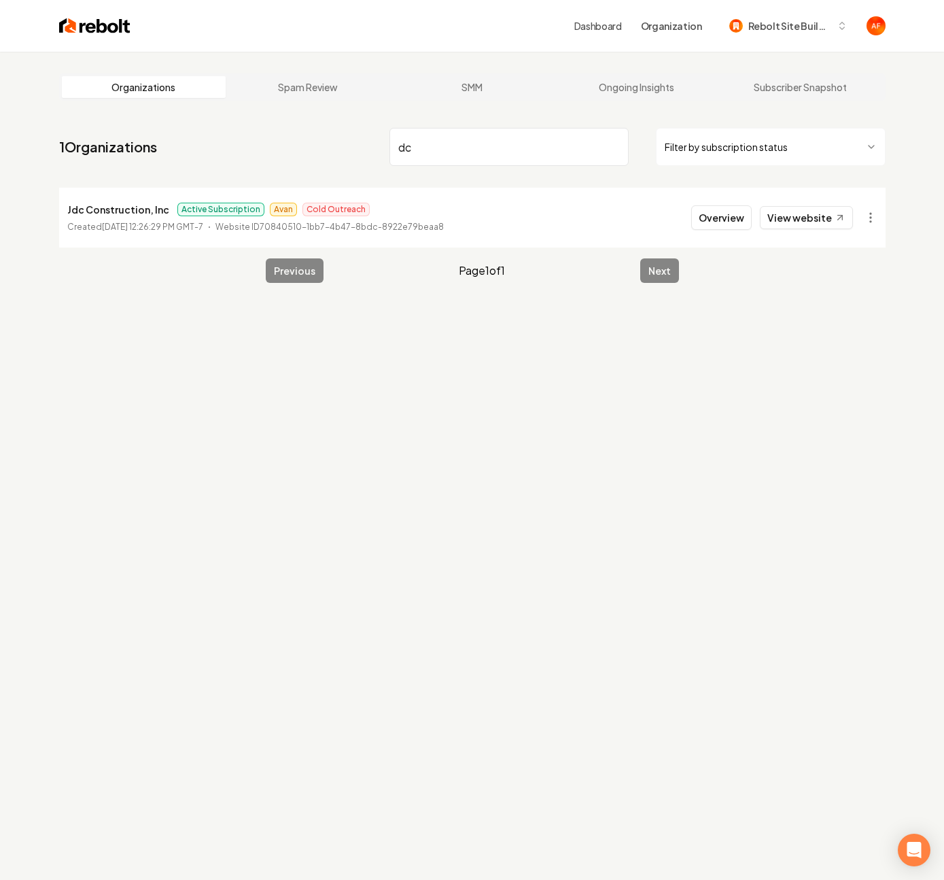
type input "dc"
click at [749, 144] on html "Dashboard Organization Rebolt Site Builder Organizations Spam Review SMM Ongoin…" at bounding box center [472, 440] width 944 height 880
click at [413, 58] on html "Dashboard Organization Rebolt Site Builder Organizations Spam Review SMM Ongoin…" at bounding box center [472, 440] width 944 height 880
click at [114, 29] on img at bounding box center [94, 25] width 71 height 19
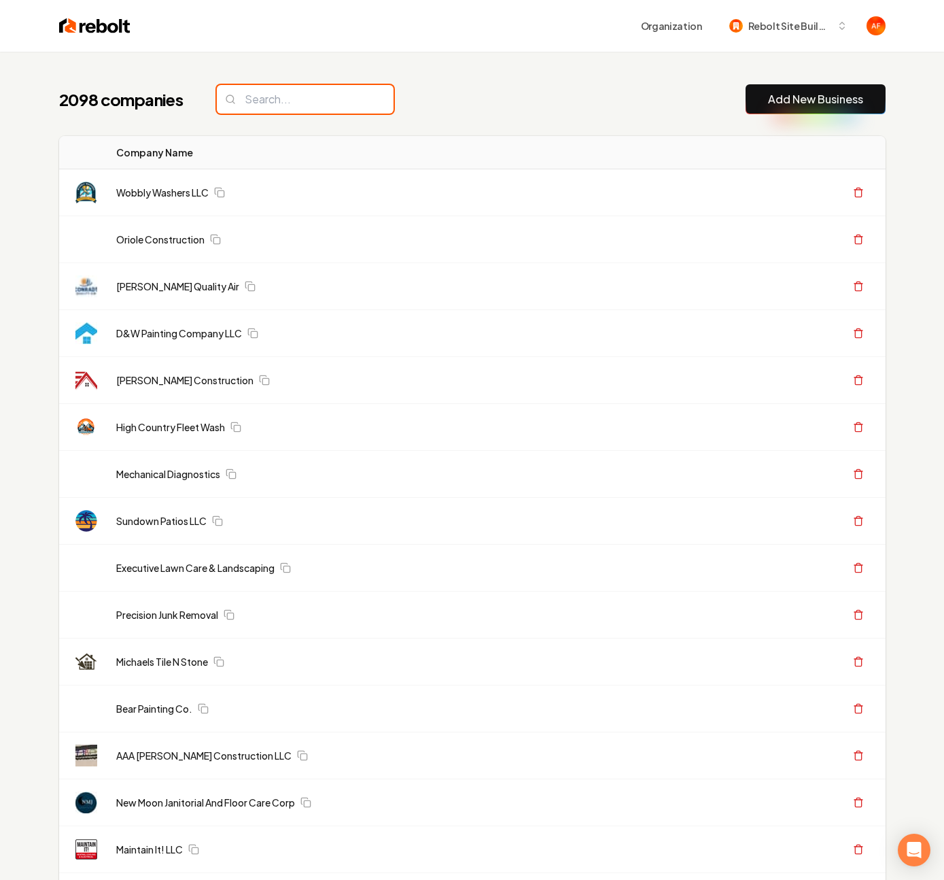
click at [255, 101] on input "search" at bounding box center [305, 99] width 177 height 29
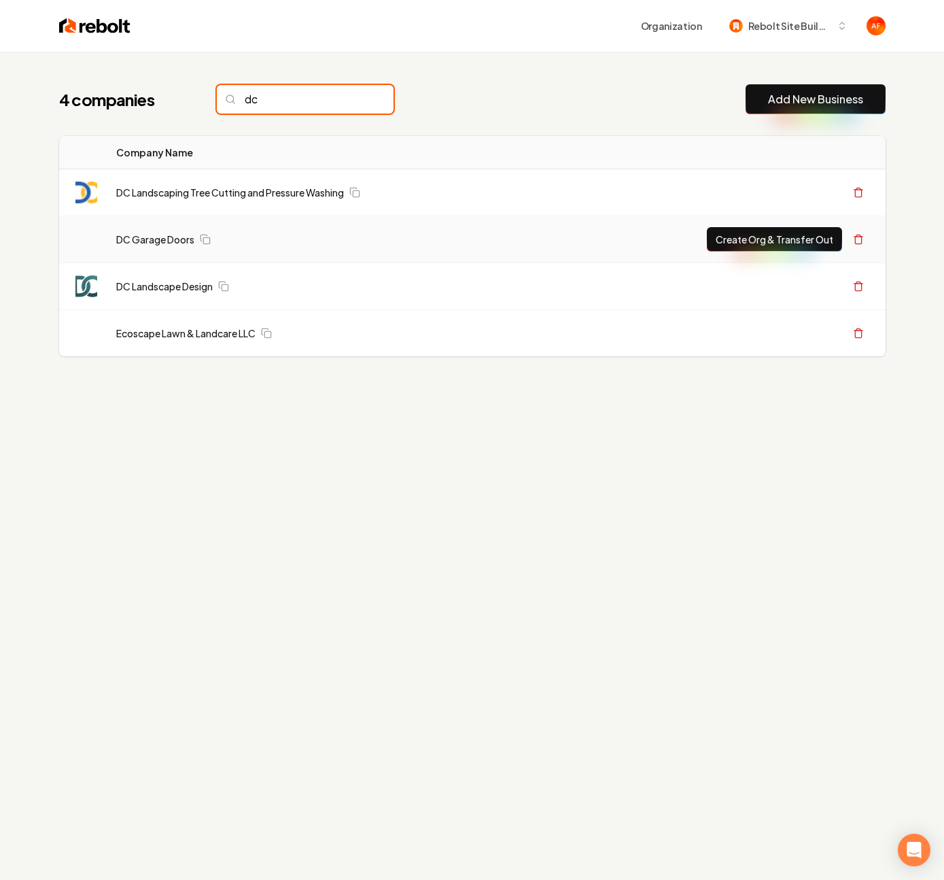
type input "dc"
click at [732, 246] on button "Create Org & Transfer Out" at bounding box center [774, 239] width 135 height 24
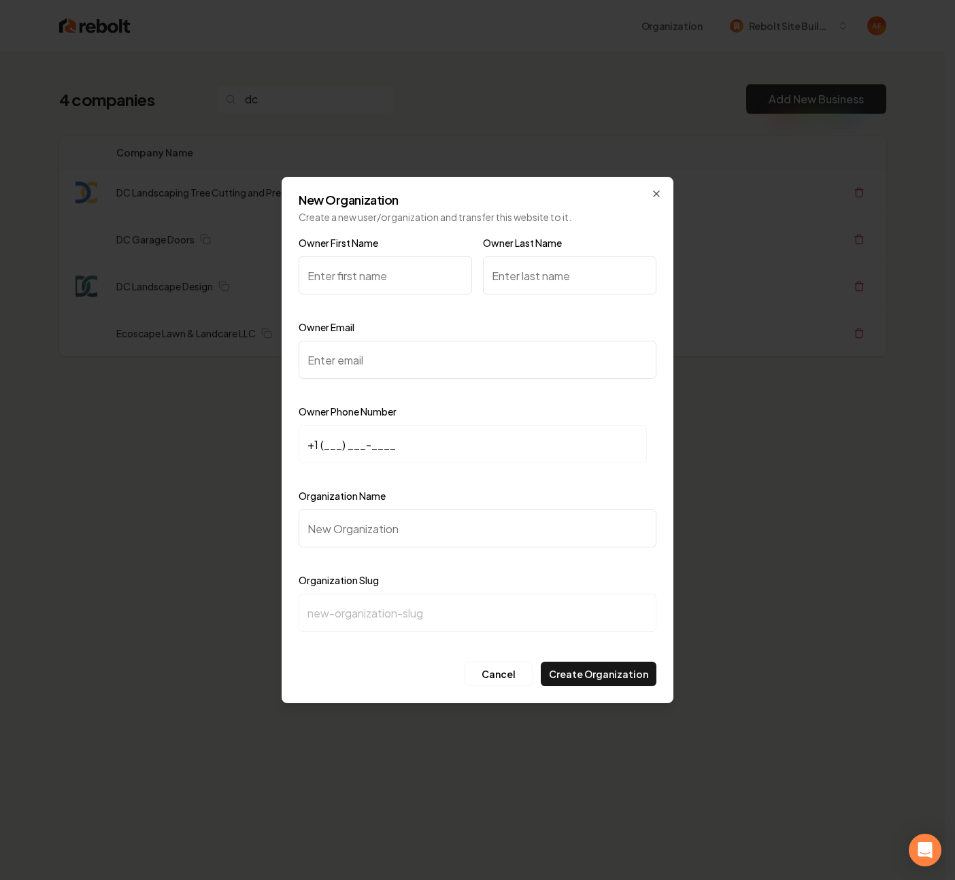
click at [353, 288] on input "Owner First Name" at bounding box center [384, 275] width 173 height 38
type input "[PERSON_NAME]"
click at [542, 275] on input "Owner Last Name" at bounding box center [569, 275] width 173 height 38
click at [375, 355] on input "Owner Email" at bounding box center [477, 360] width 358 height 38
paste input "[EMAIL_ADDRESS][DOMAIN_NAME]"
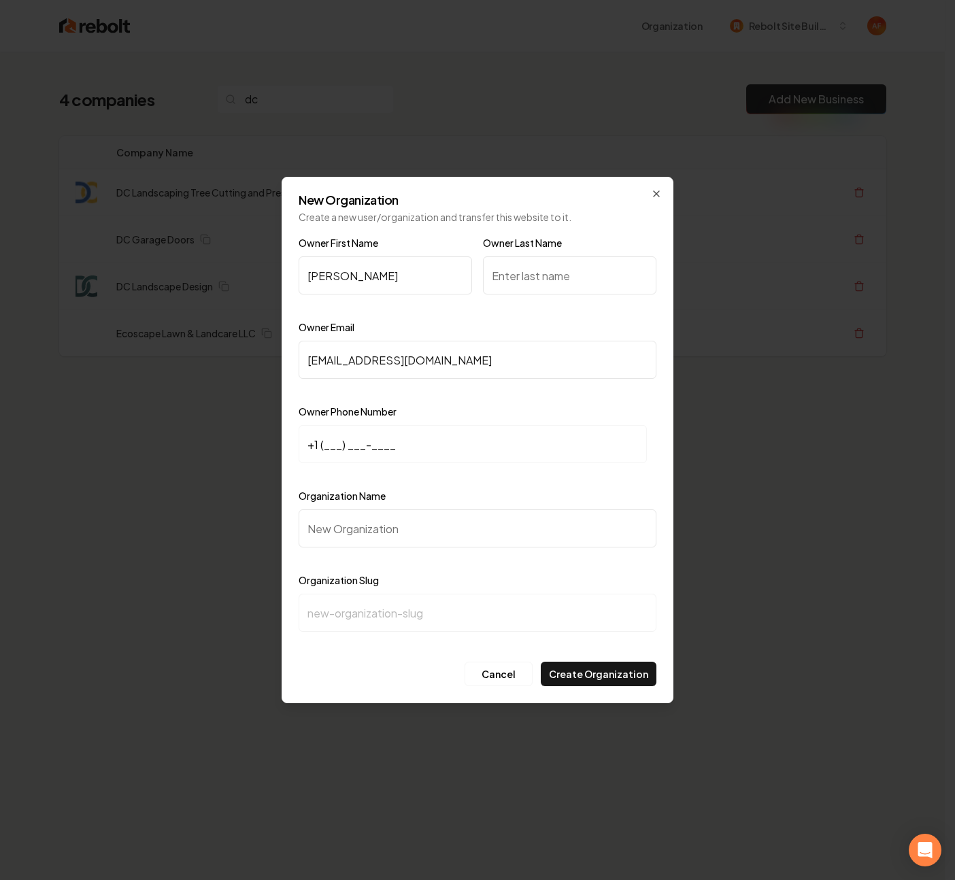
type input "[EMAIL_ADDRESS][DOMAIN_NAME]"
click at [324, 442] on input "+1 (___) ___-____" at bounding box center [472, 444] width 348 height 38
paste input "786) 382-7828"
type input "[PHONE_NUMBER]"
click at [383, 538] on input "Organization Name" at bounding box center [477, 528] width 358 height 38
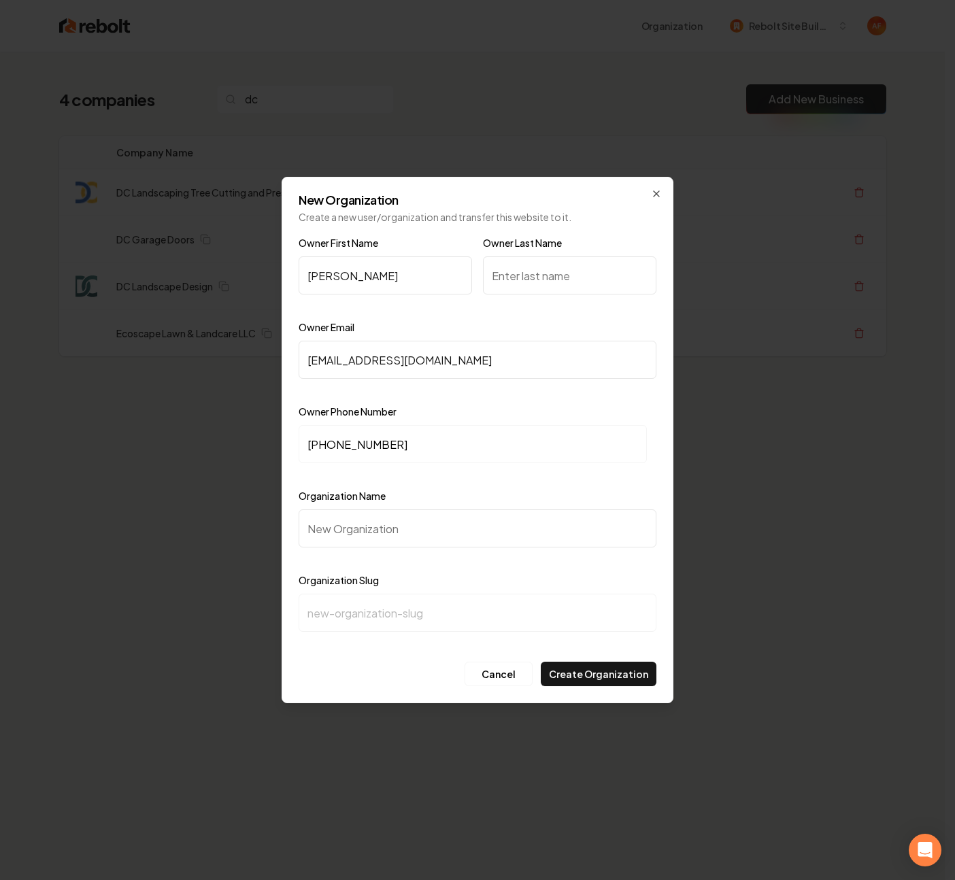
paste input "DC Garage Doors Garage"
type input "DC Garage Doors Garage"
type input "dc-garage-doors-garage"
drag, startPoint x: 481, startPoint y: 529, endPoint x: 399, endPoint y: 530, distance: 82.3
click at [399, 530] on input "DC Garage Doors Garage" at bounding box center [477, 528] width 358 height 38
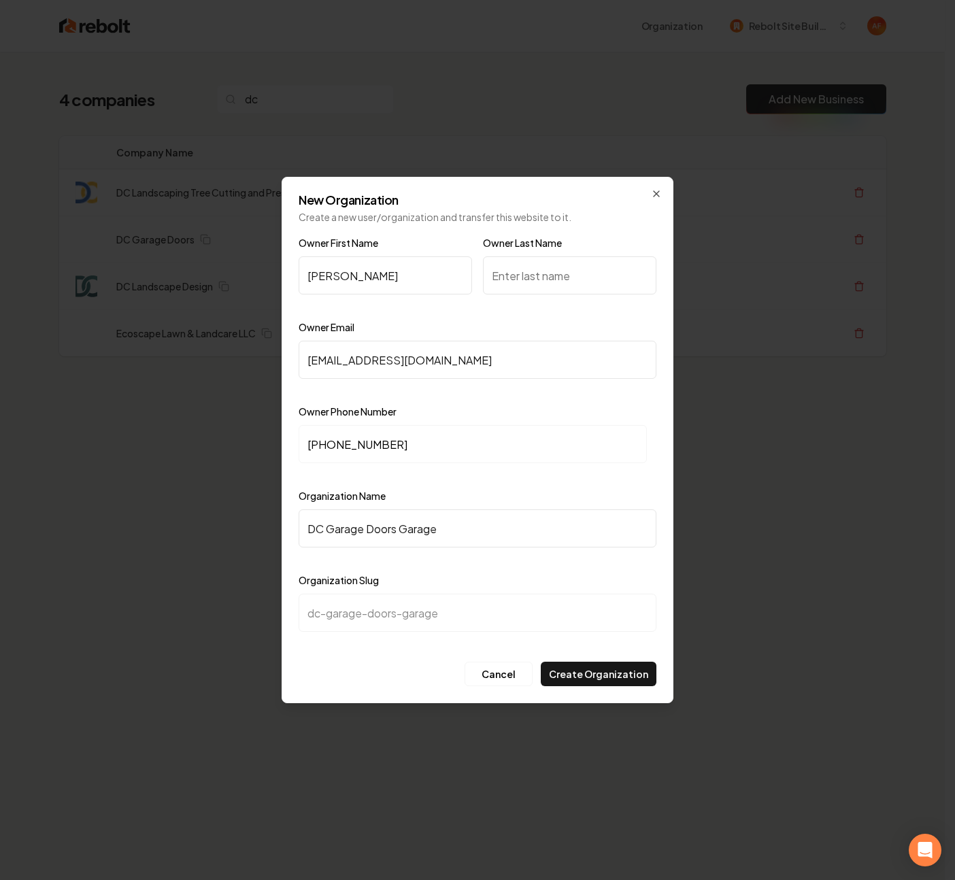
type input "DC Garage Doors"
type input "dc-garage-doors"
type input "DC Garage Doors"
click at [552, 279] on input "Owner Last Name" at bounding box center [569, 275] width 173 height 38
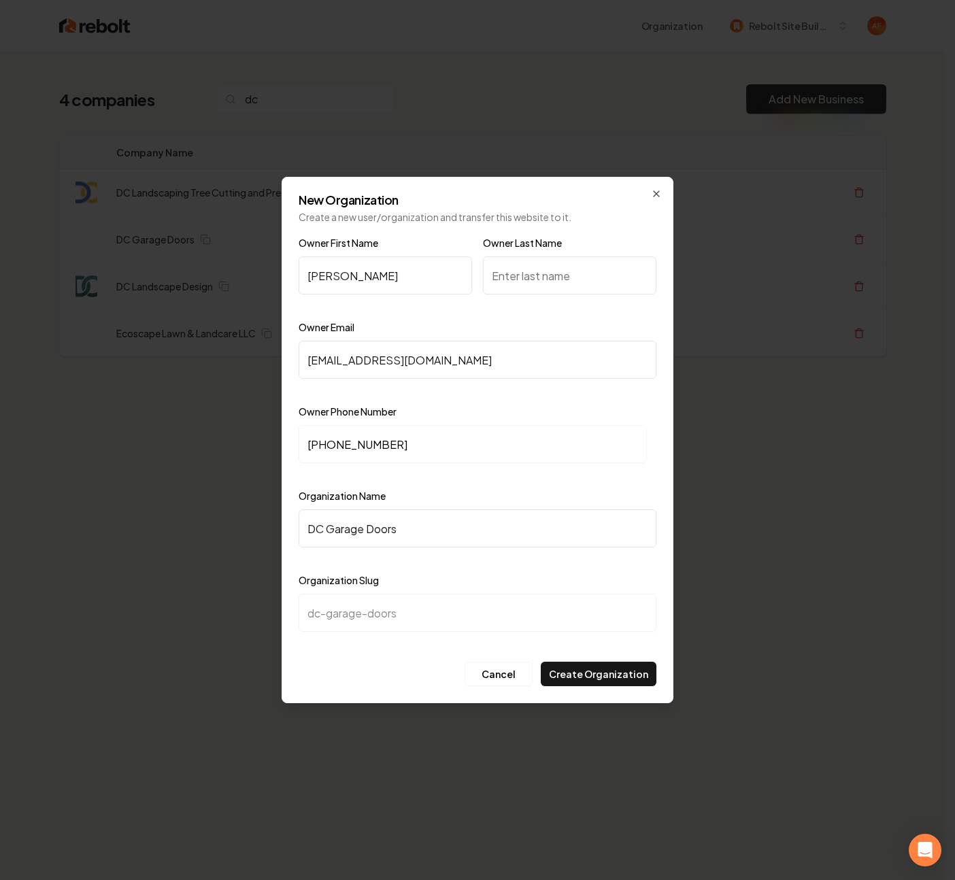
click at [551, 281] on input "Owner Last Name" at bounding box center [569, 275] width 173 height 38
type input "cuba"
click at [596, 681] on button "Create Organization" at bounding box center [599, 674] width 116 height 24
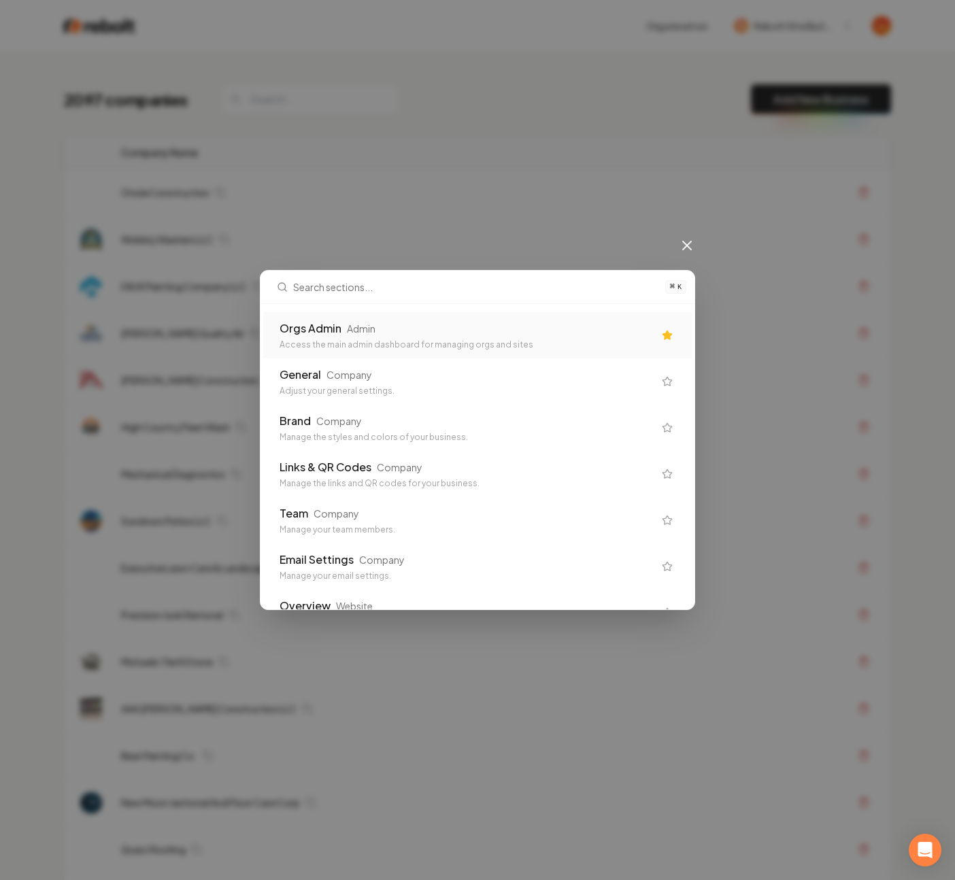
click at [454, 324] on div "Orgs Admin Admin" at bounding box center [466, 328] width 374 height 16
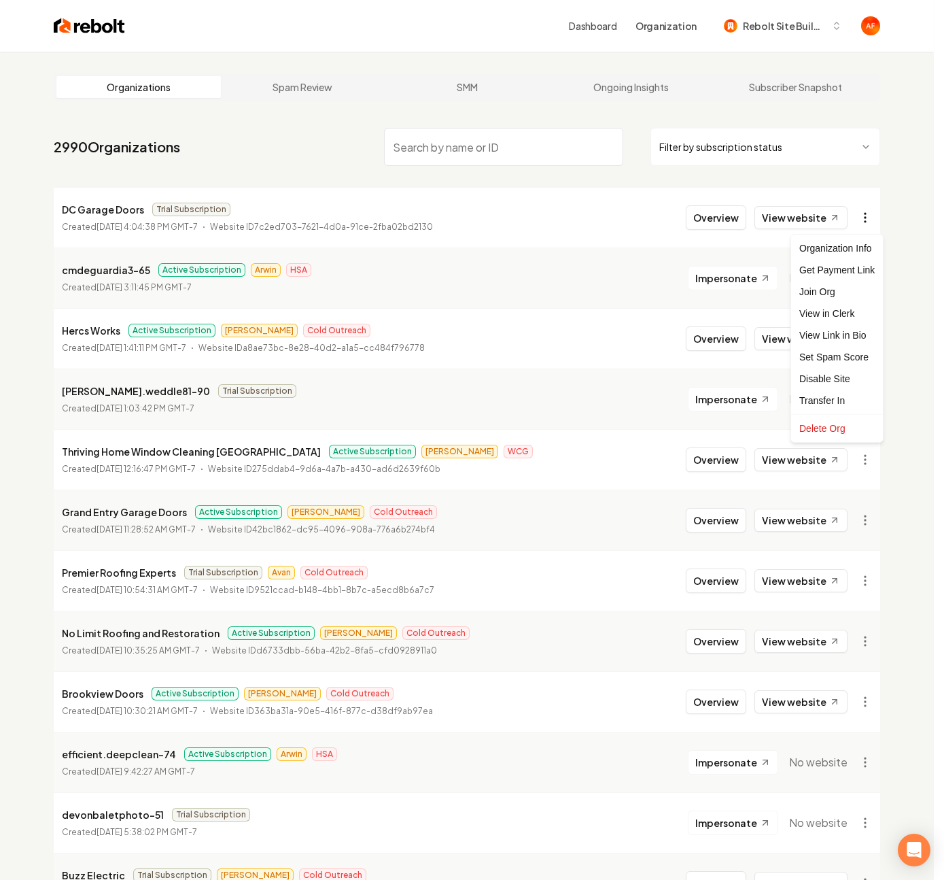
click at [868, 214] on html "Dashboard Organization Rebolt Site Builder Organizations Spam Review SMM Ongoin…" at bounding box center [472, 440] width 944 height 880
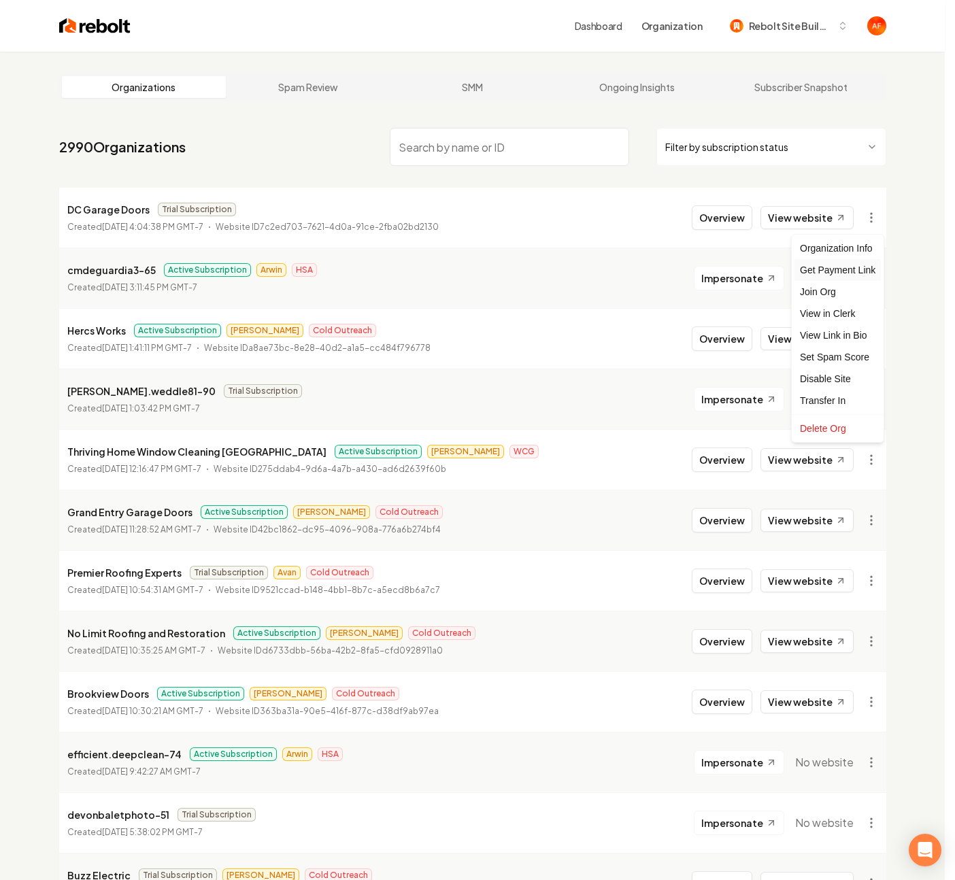
click at [842, 266] on div "Get Payment Link" at bounding box center [837, 270] width 86 height 22
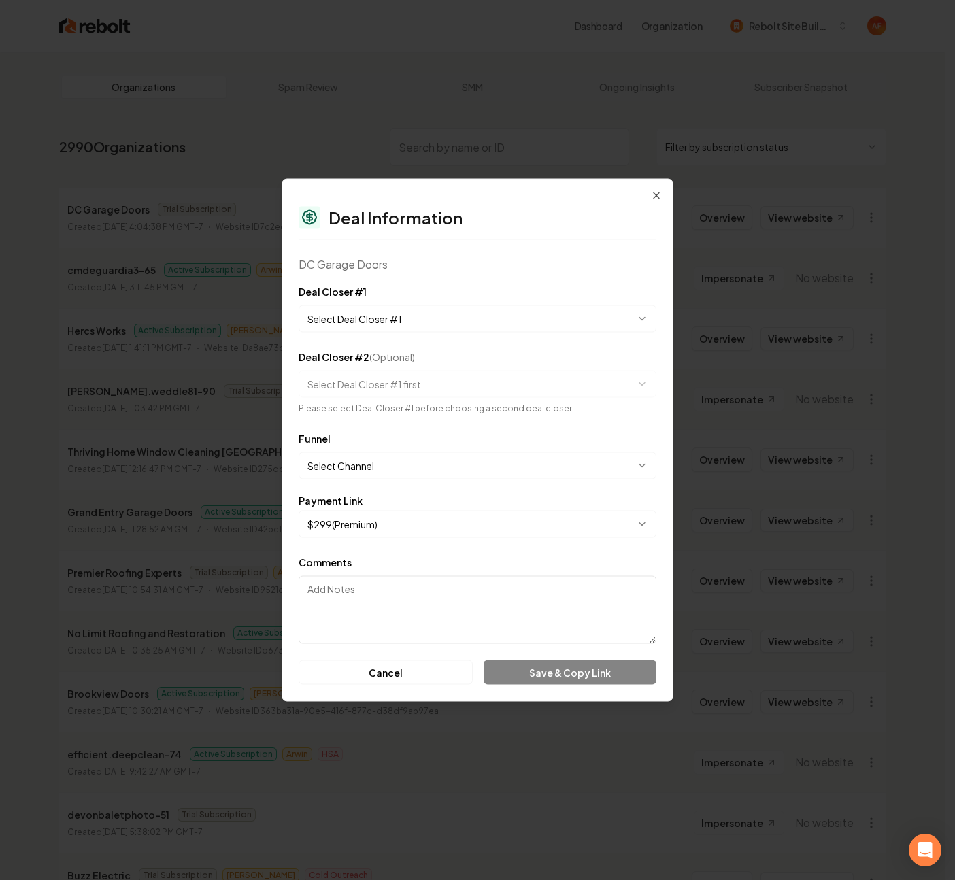
click at [408, 319] on body "Dashboard Organization Rebolt Site Builder Organizations Spam Review SMM Ongoin…" at bounding box center [472, 440] width 944 height 880
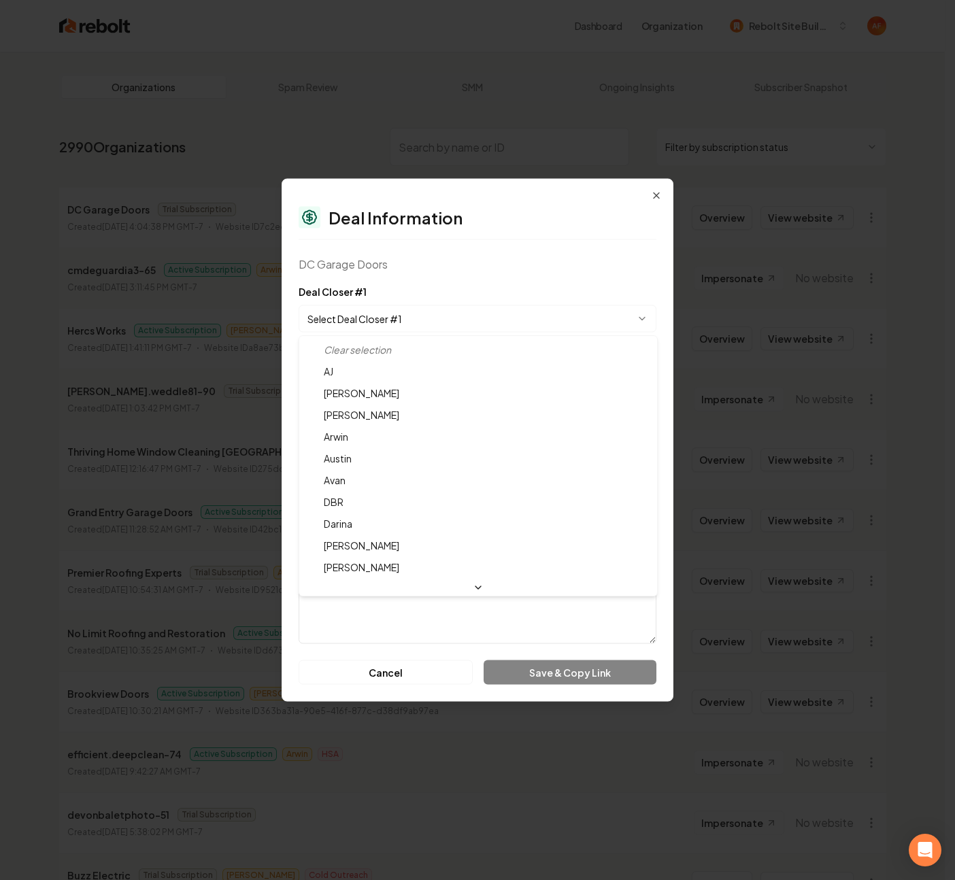
select select "**********"
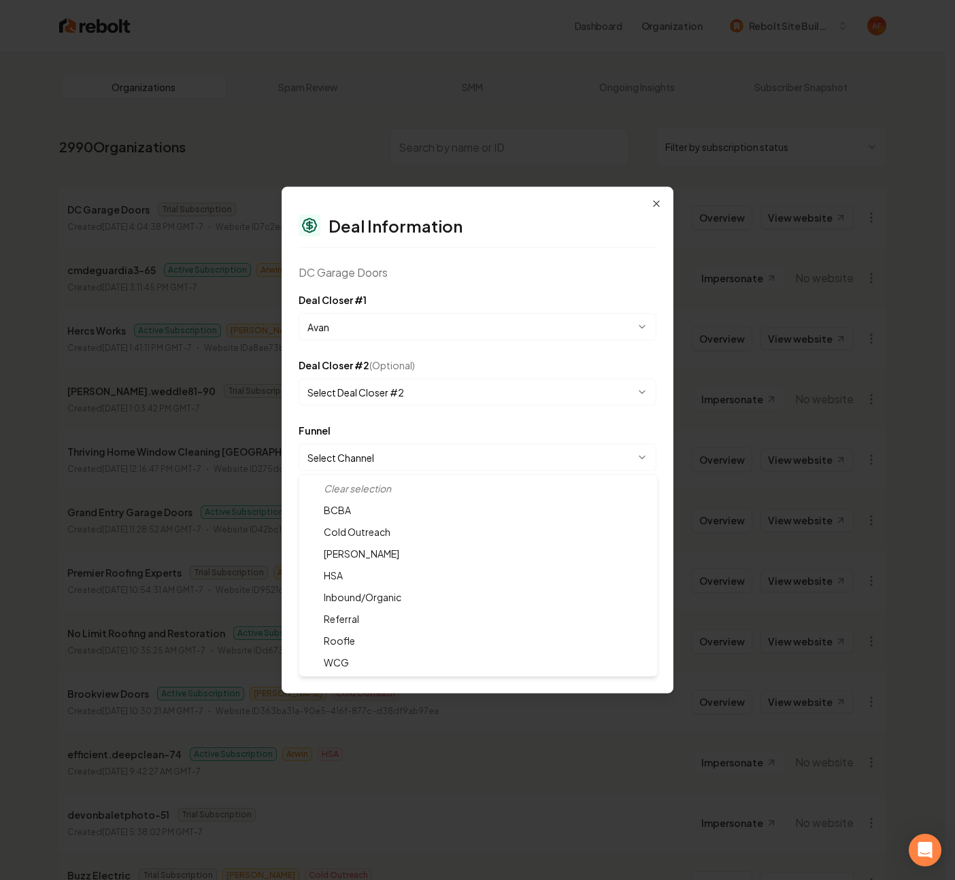
click at [393, 450] on body "Dashboard Organization Rebolt Site Builder Organizations Spam Review SMM Ongoin…" at bounding box center [472, 440] width 944 height 880
select select "**********"
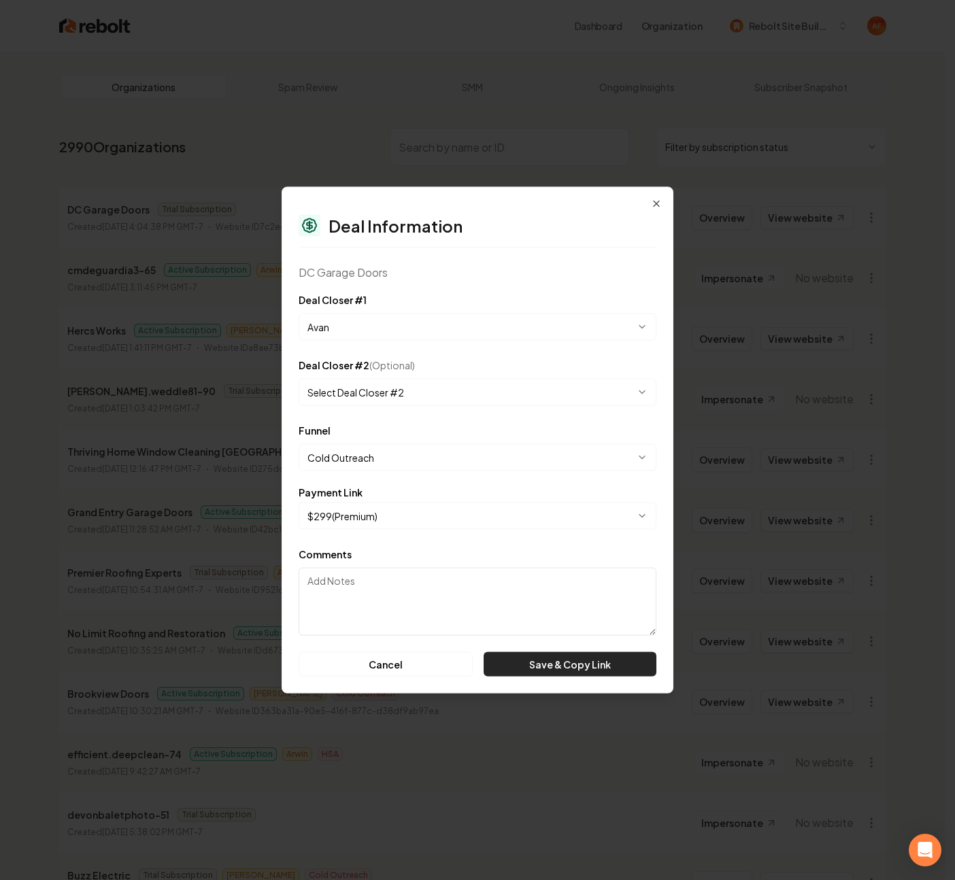
click at [541, 666] on button "Save & Copy Link" at bounding box center [569, 664] width 173 height 24
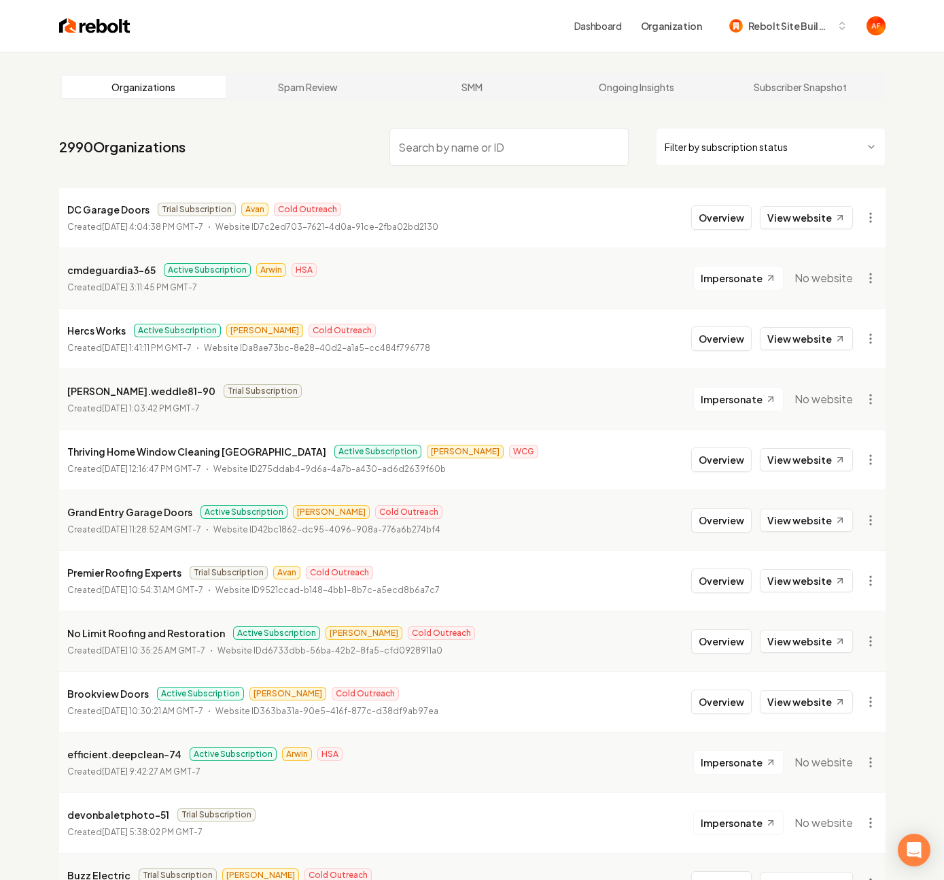
click at [464, 142] on input "search" at bounding box center [509, 147] width 239 height 38
click at [63, 18] on img at bounding box center [94, 25] width 71 height 19
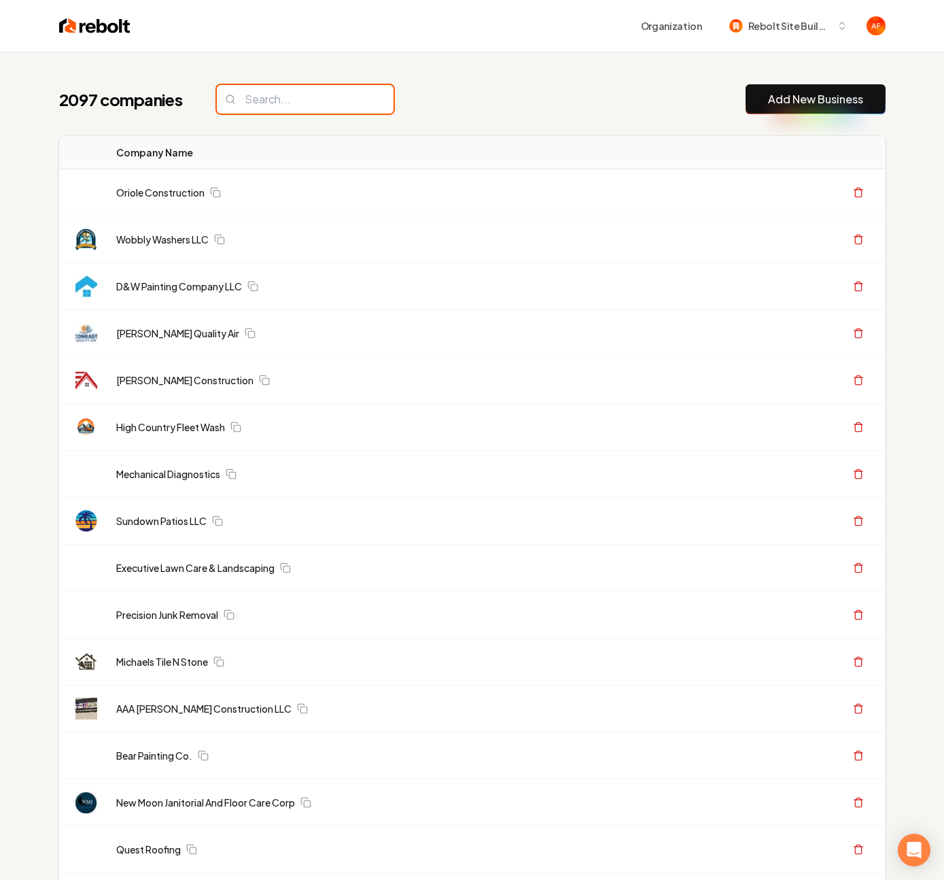
click at [330, 109] on input "search" at bounding box center [305, 99] width 177 height 29
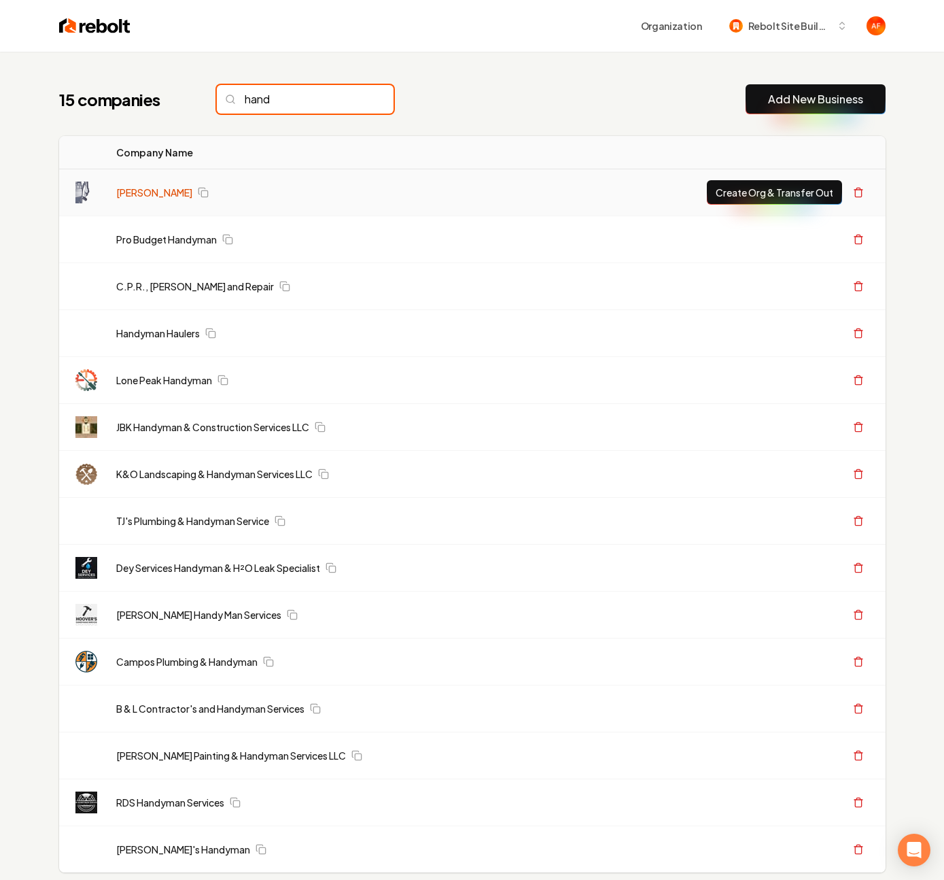
type input "hand"
click at [181, 194] on link "[PERSON_NAME]" at bounding box center [154, 193] width 76 height 14
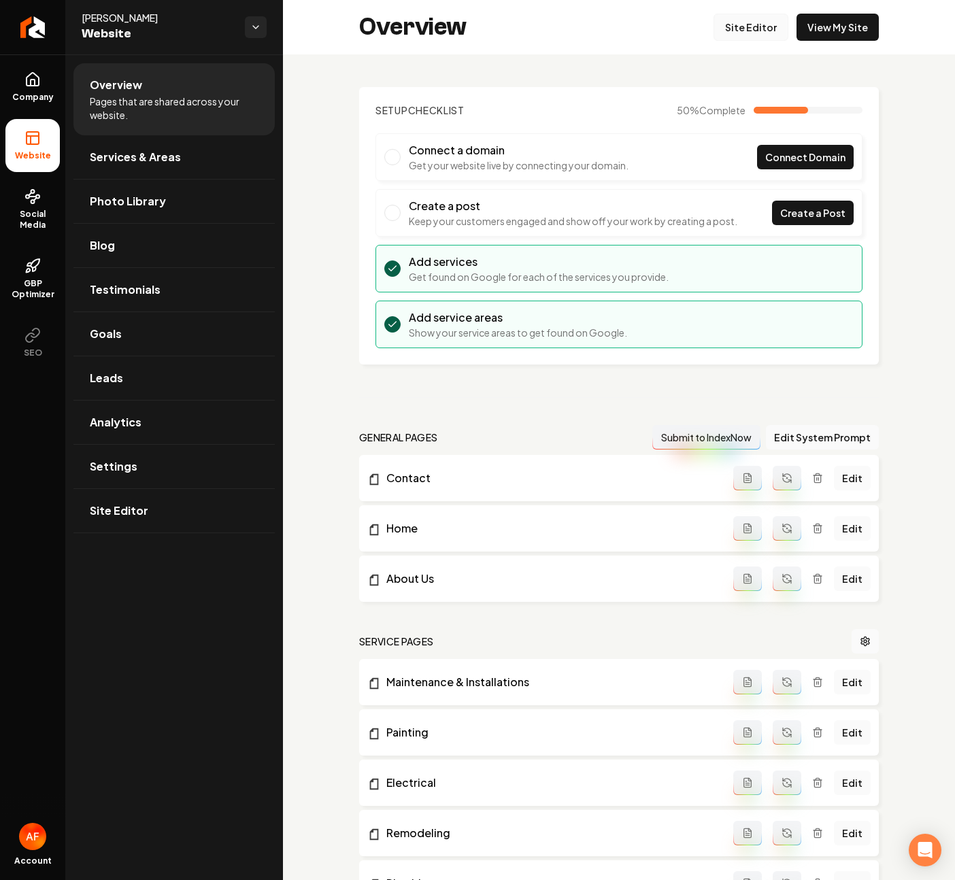
drag, startPoint x: 711, startPoint y: 46, endPoint x: 717, endPoint y: 39, distance: 9.2
click at [713, 44] on div "Overview Site Editor View My Site" at bounding box center [619, 27] width 672 height 54
click at [725, 31] on link "Site Editor" at bounding box center [750, 27] width 75 height 27
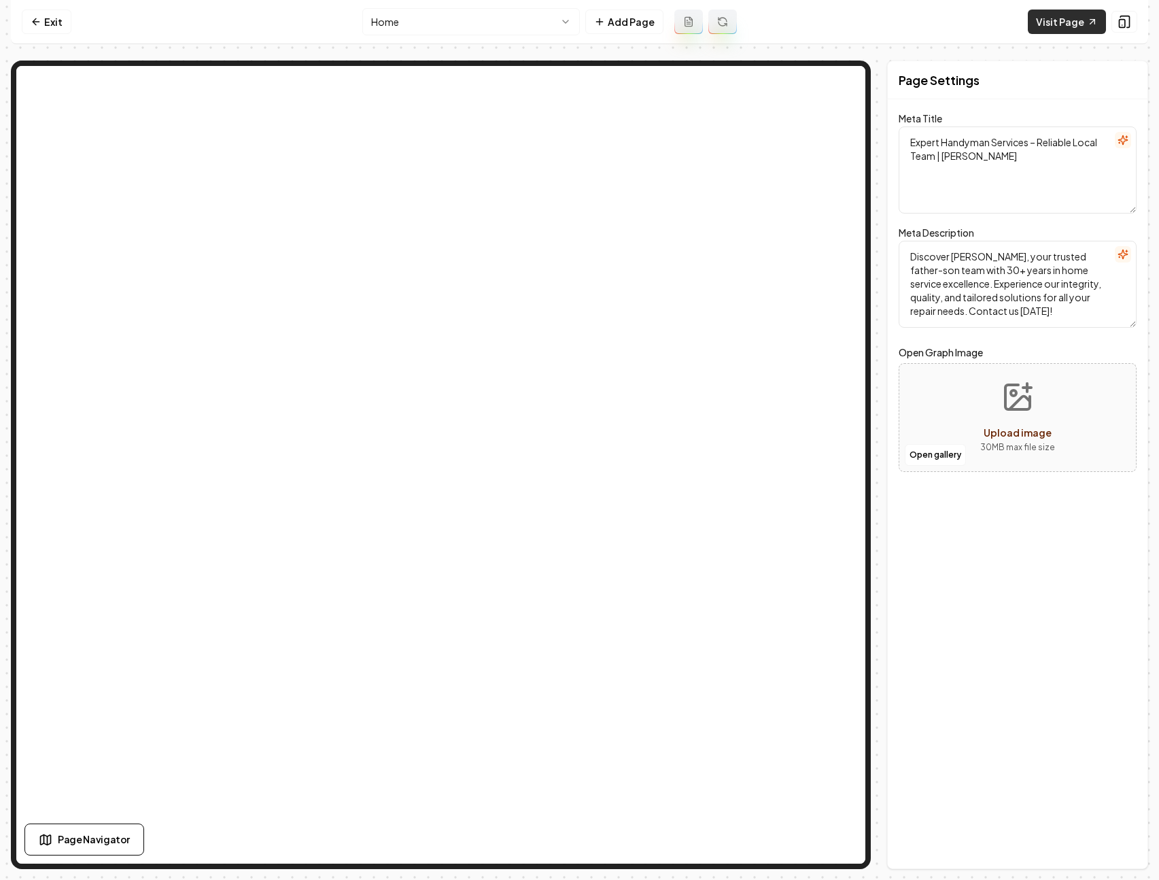
click at [944, 16] on link "Visit Page" at bounding box center [1067, 22] width 78 height 24
click at [944, 25] on link "Visit Page" at bounding box center [1067, 22] width 78 height 24
click at [44, 18] on link "Exit" at bounding box center [47, 22] width 50 height 24
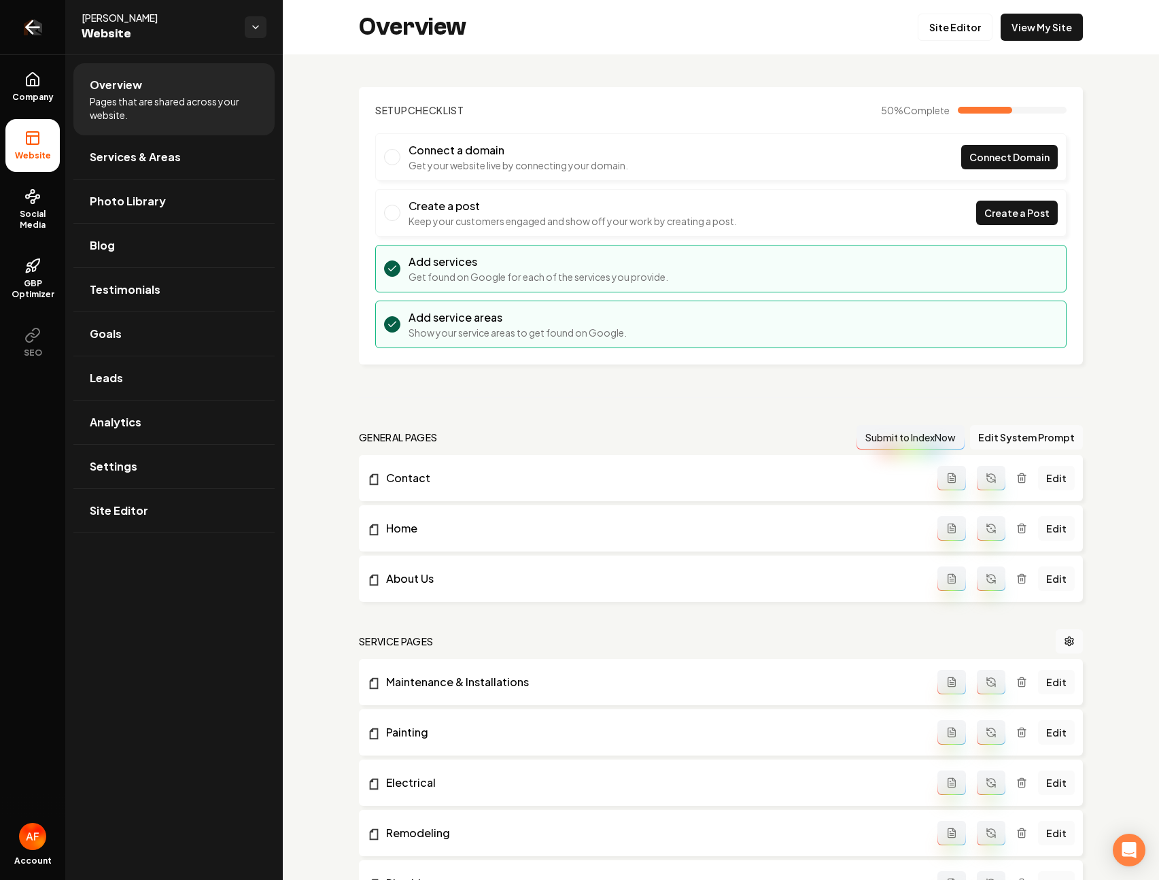
click at [39, 23] on icon "Return to dashboard" at bounding box center [33, 27] width 22 height 22
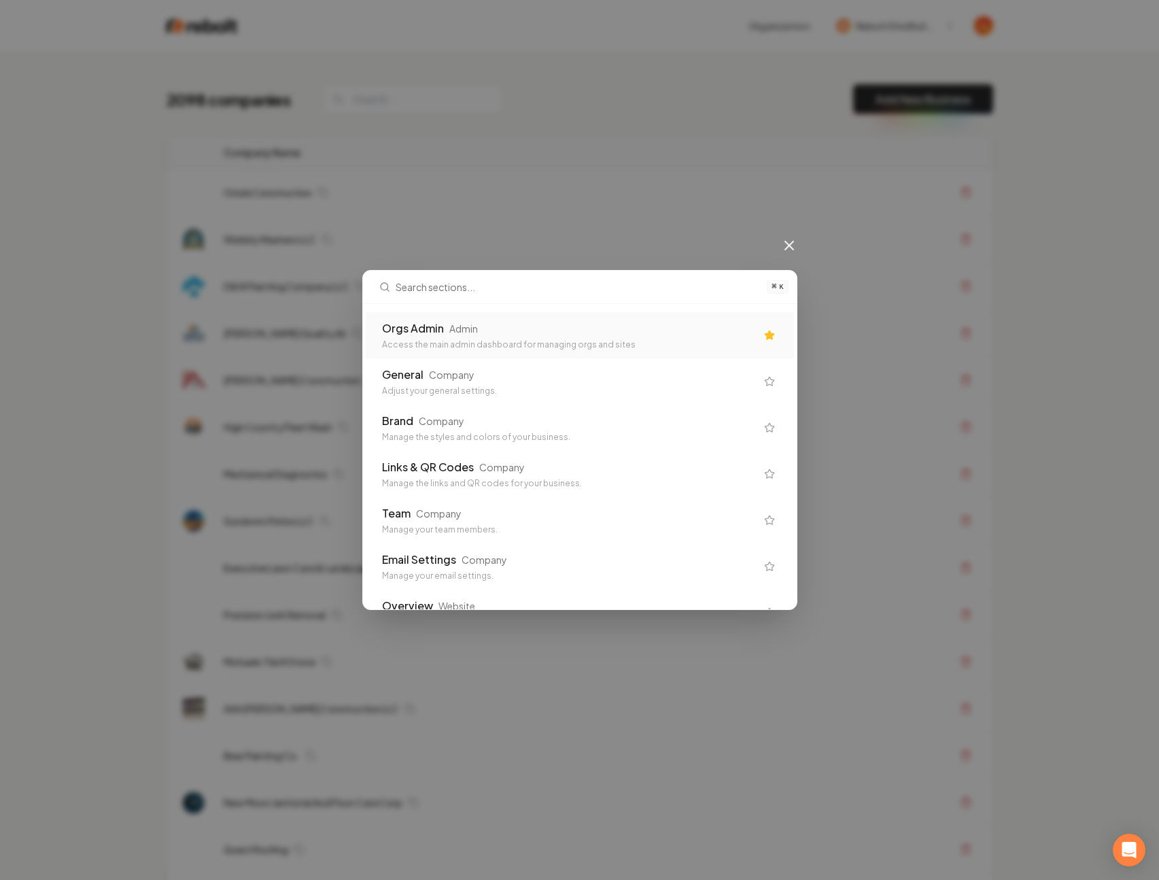
click at [498, 328] on div "Orgs Admin Admin" at bounding box center [569, 328] width 374 height 16
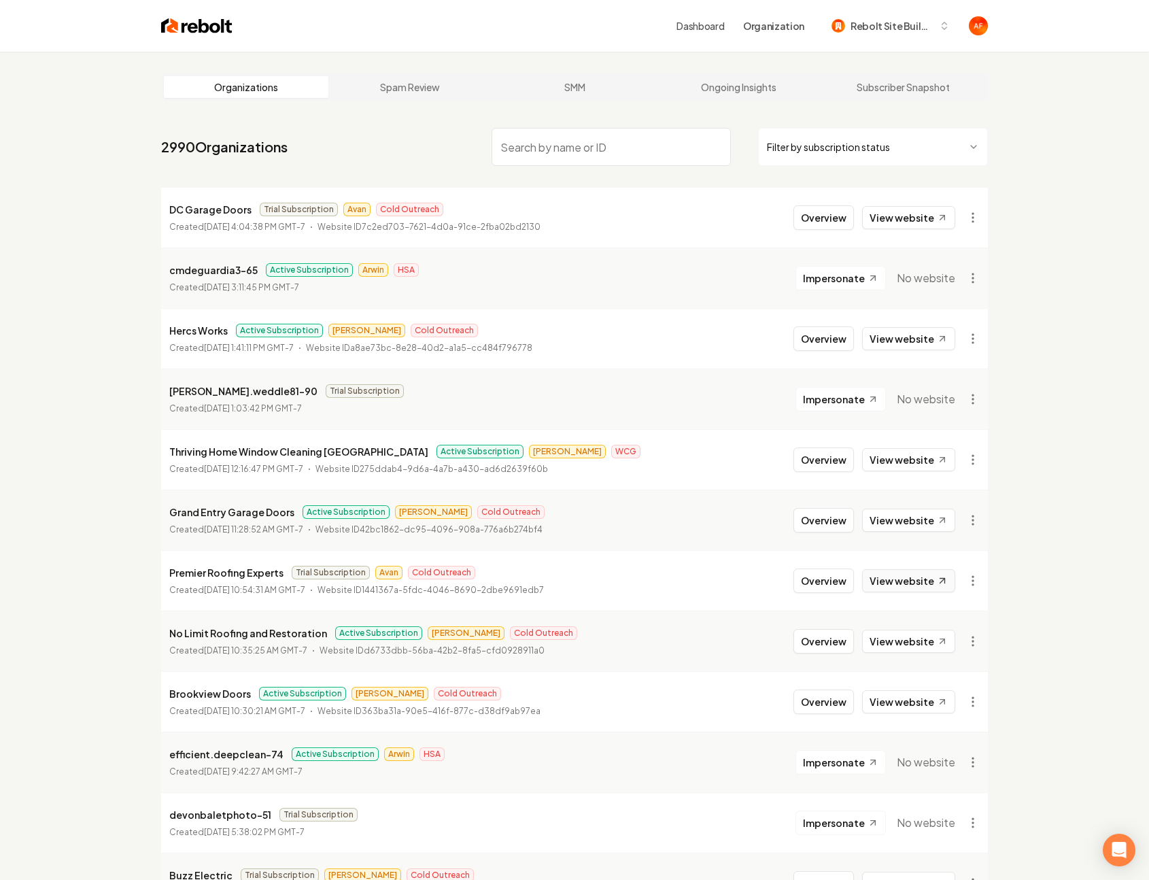
click at [894, 572] on link "View website" at bounding box center [908, 580] width 93 height 23
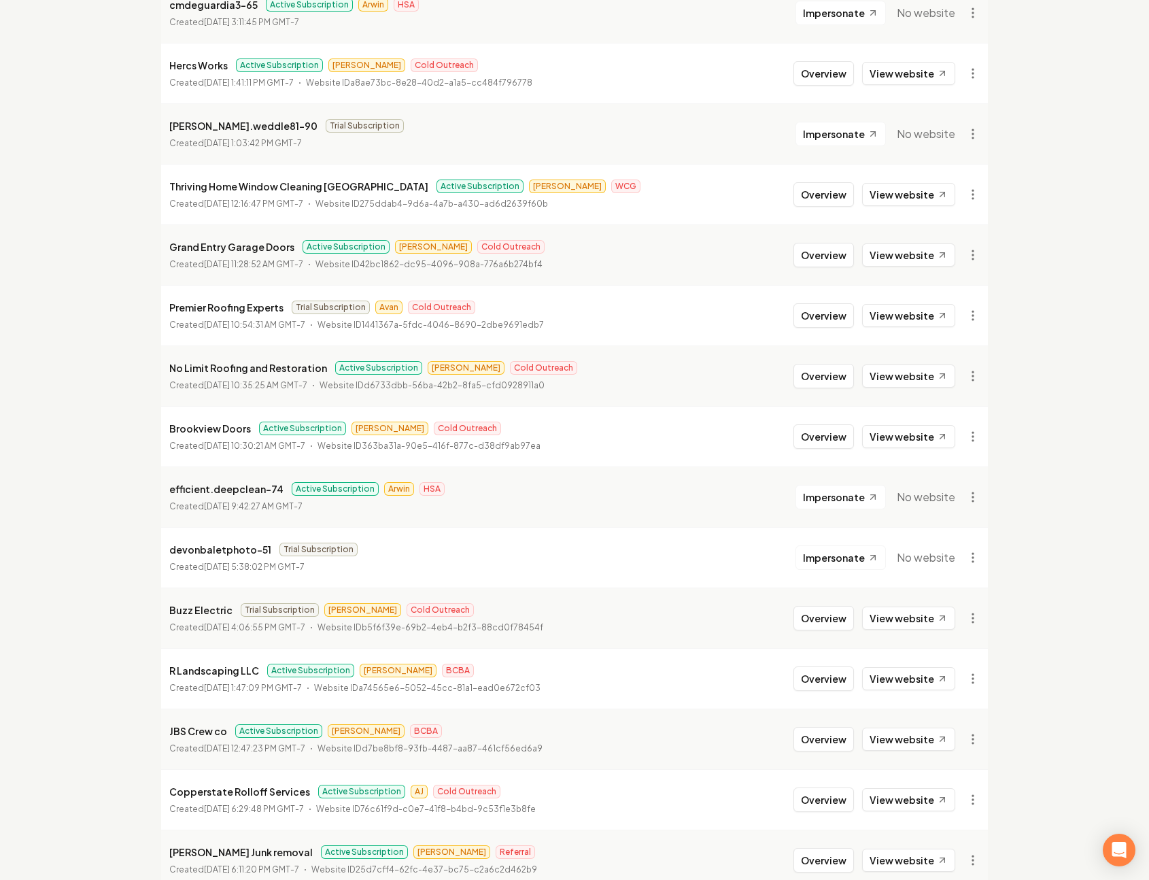
scroll to position [449, 0]
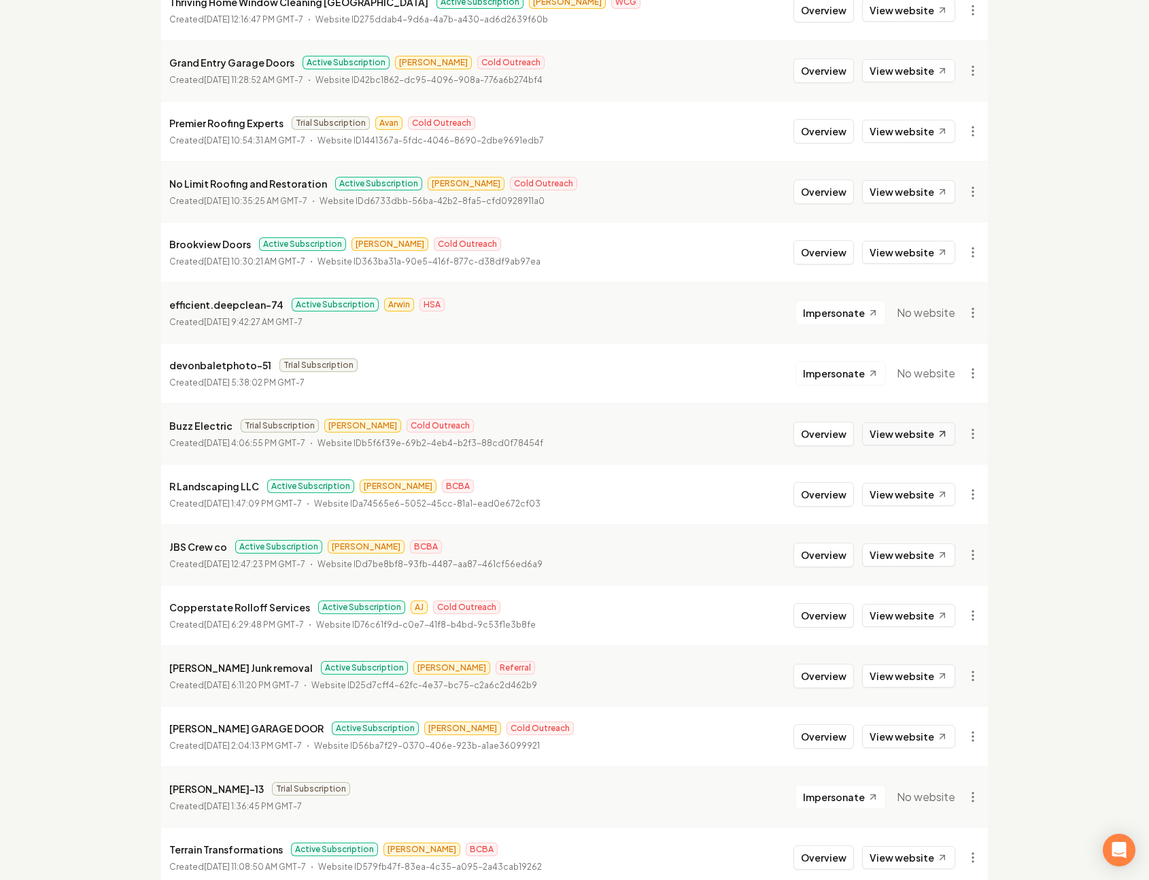
click at [903, 437] on link "View website" at bounding box center [908, 433] width 93 height 23
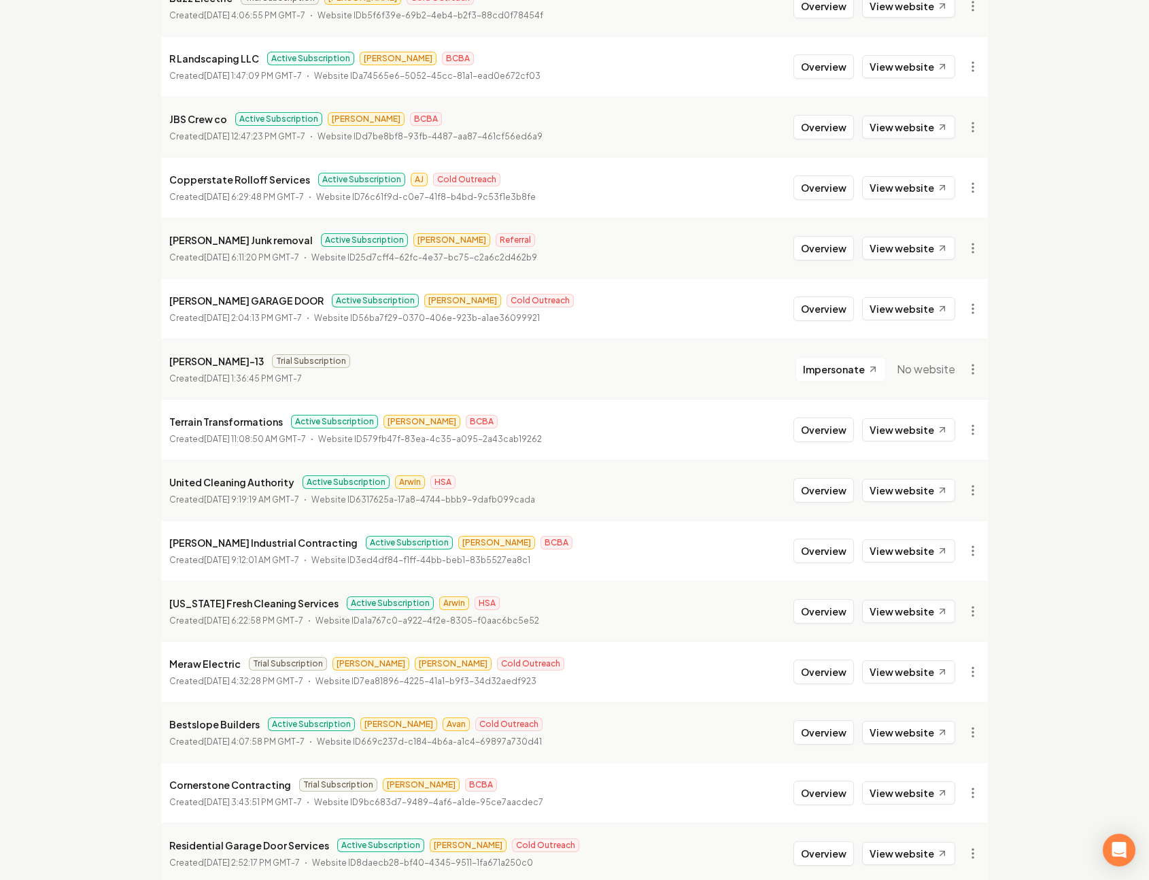
scroll to position [1180, 0]
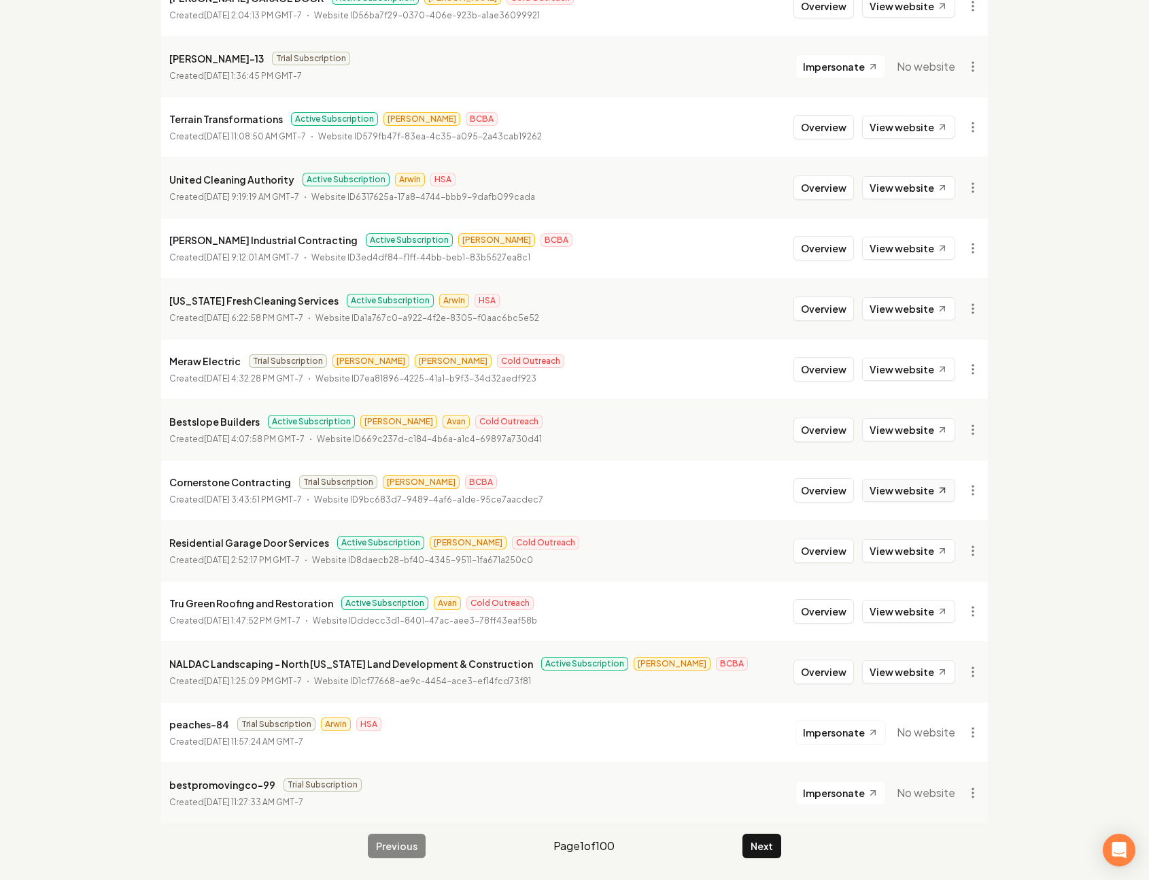
click at [889, 494] on link "View website" at bounding box center [908, 490] width 93 height 23
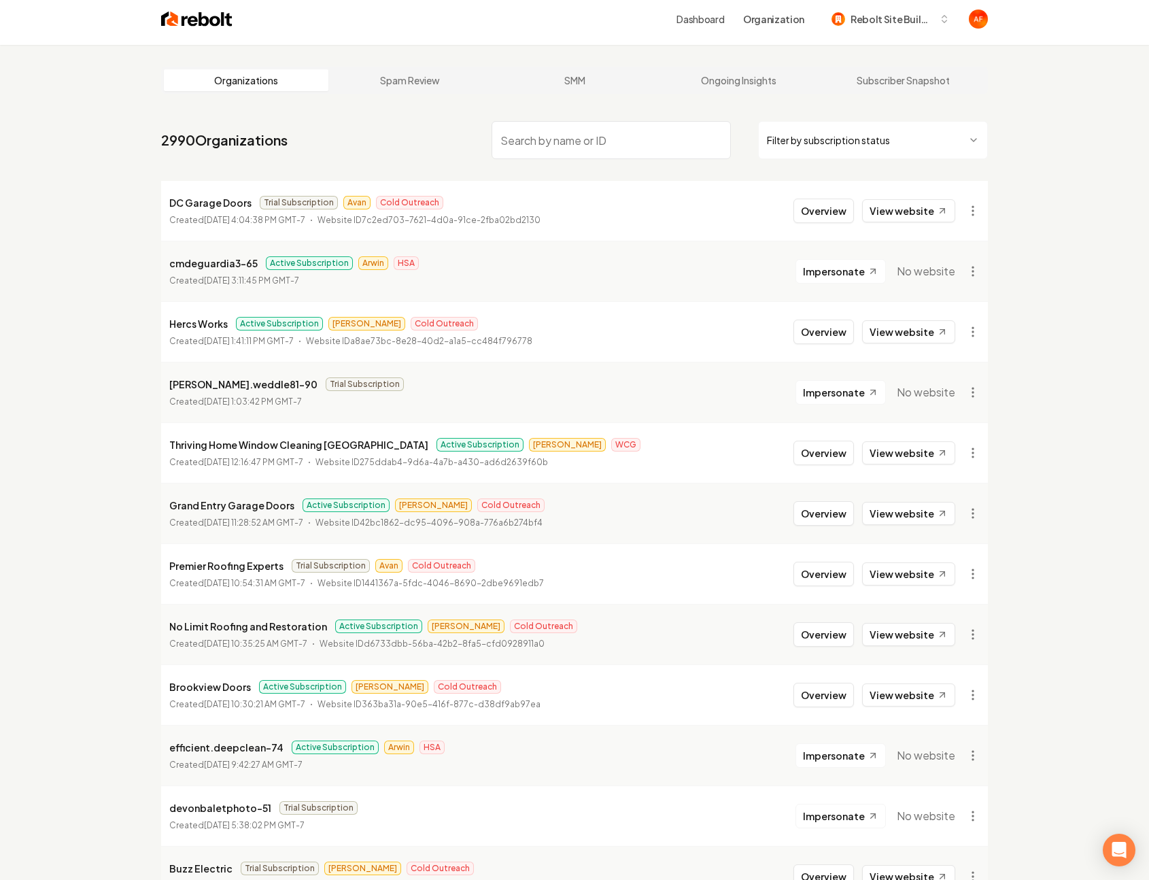
scroll to position [0, 0]
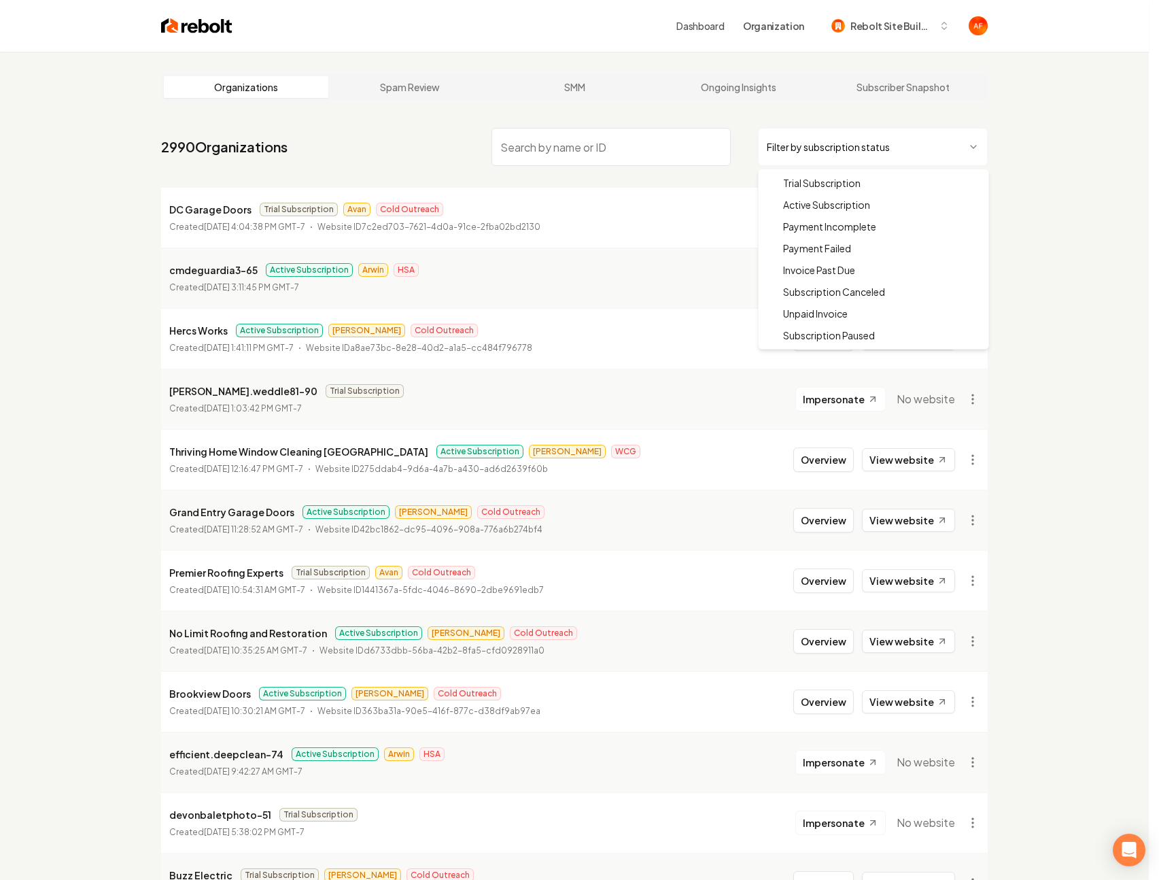
click at [889, 139] on html "Dashboard Organization Rebolt Site Builder Organizations Spam Review SMM Ongoin…" at bounding box center [579, 440] width 1159 height 880
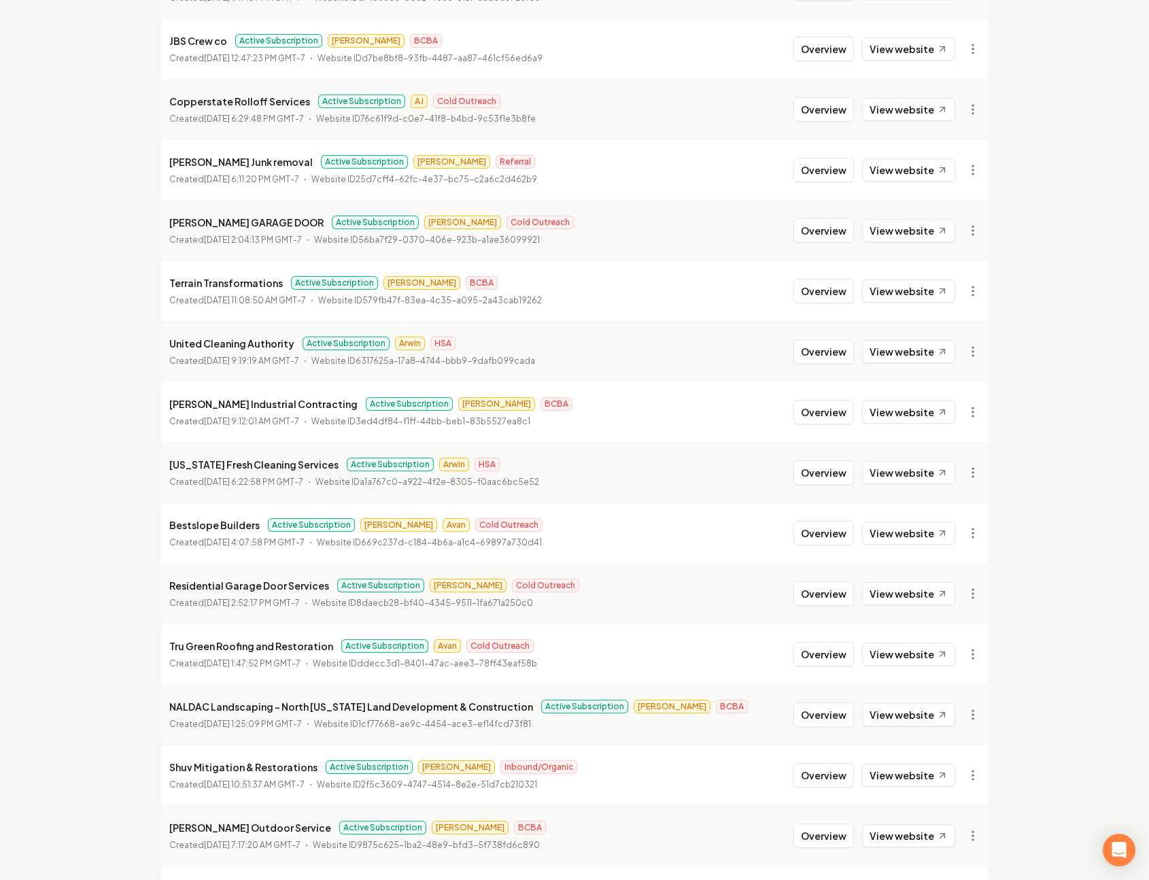
scroll to position [1180, 0]
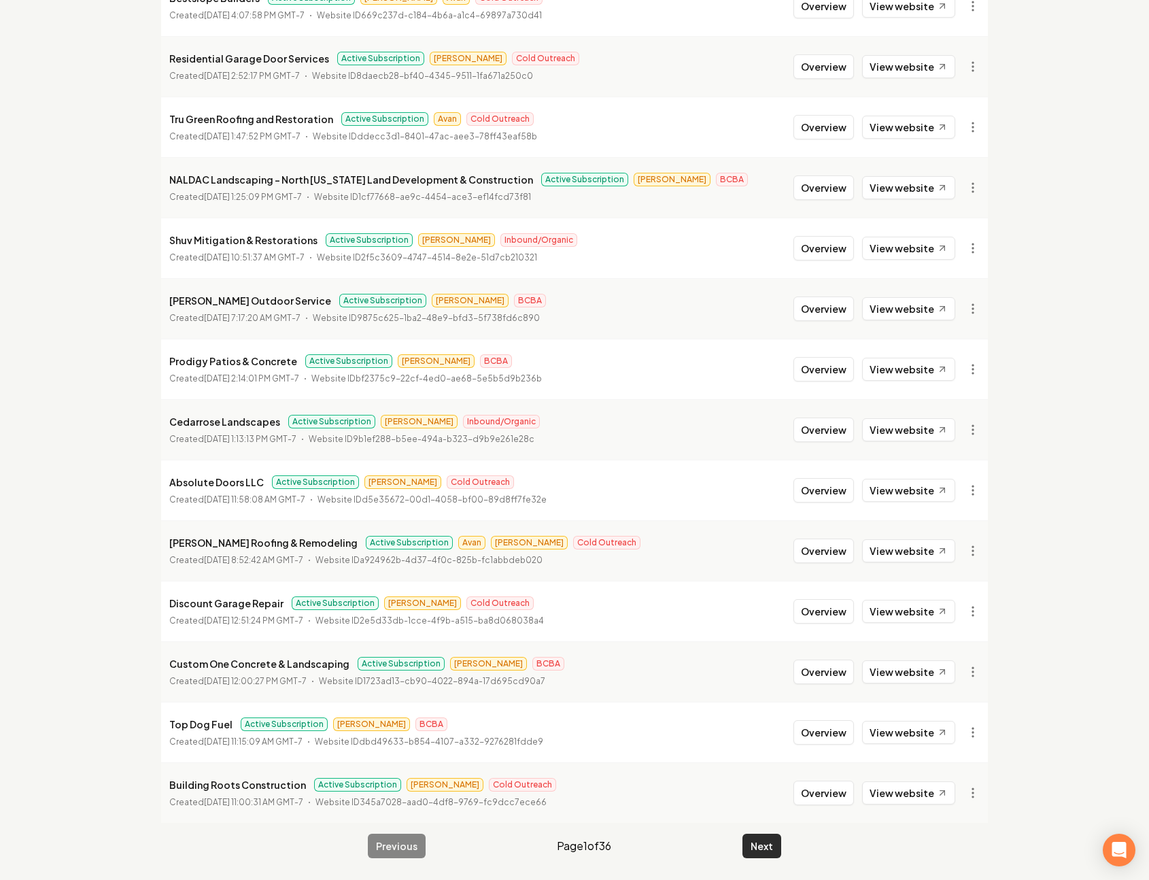
click at [759, 855] on button "Next" at bounding box center [761, 846] width 39 height 24
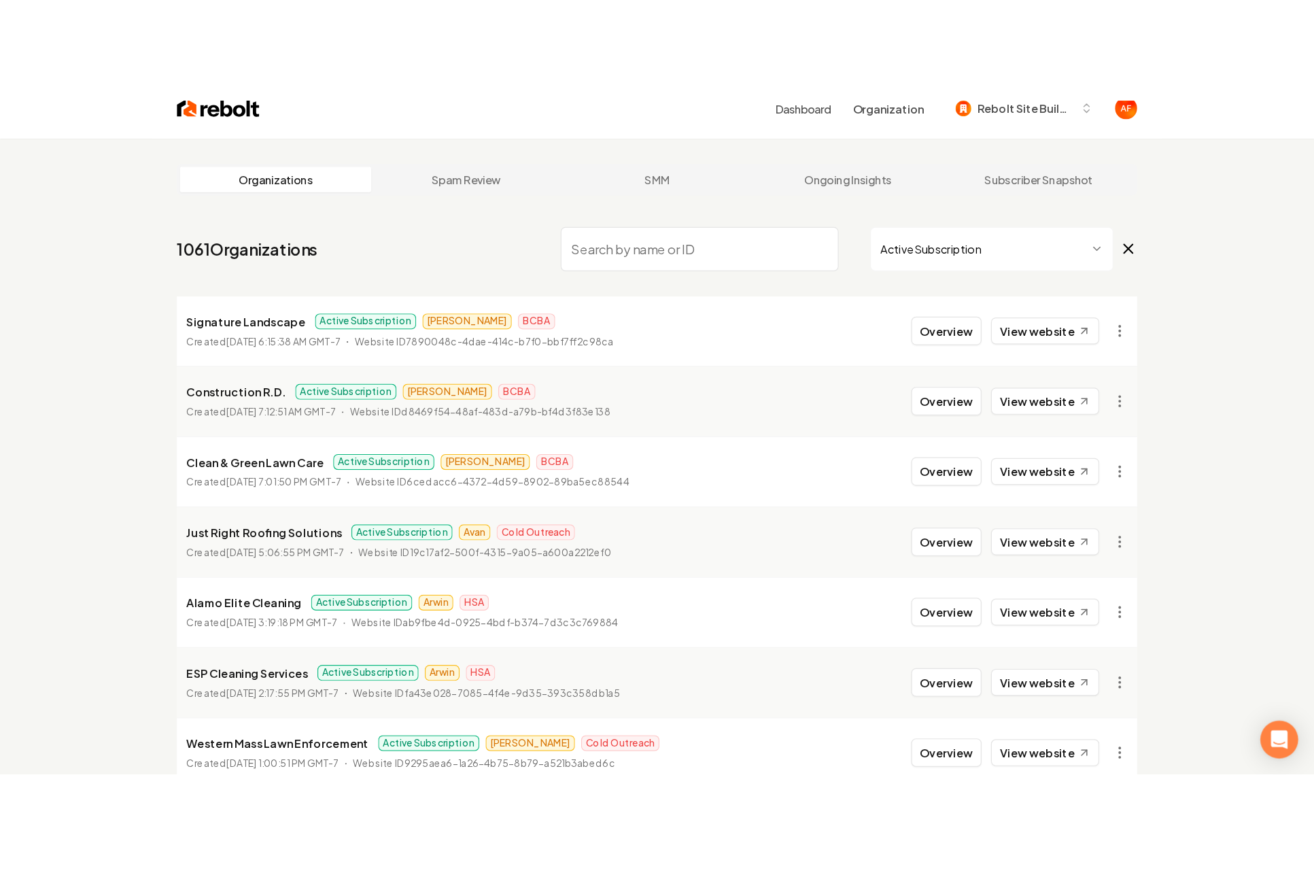
scroll to position [19, 0]
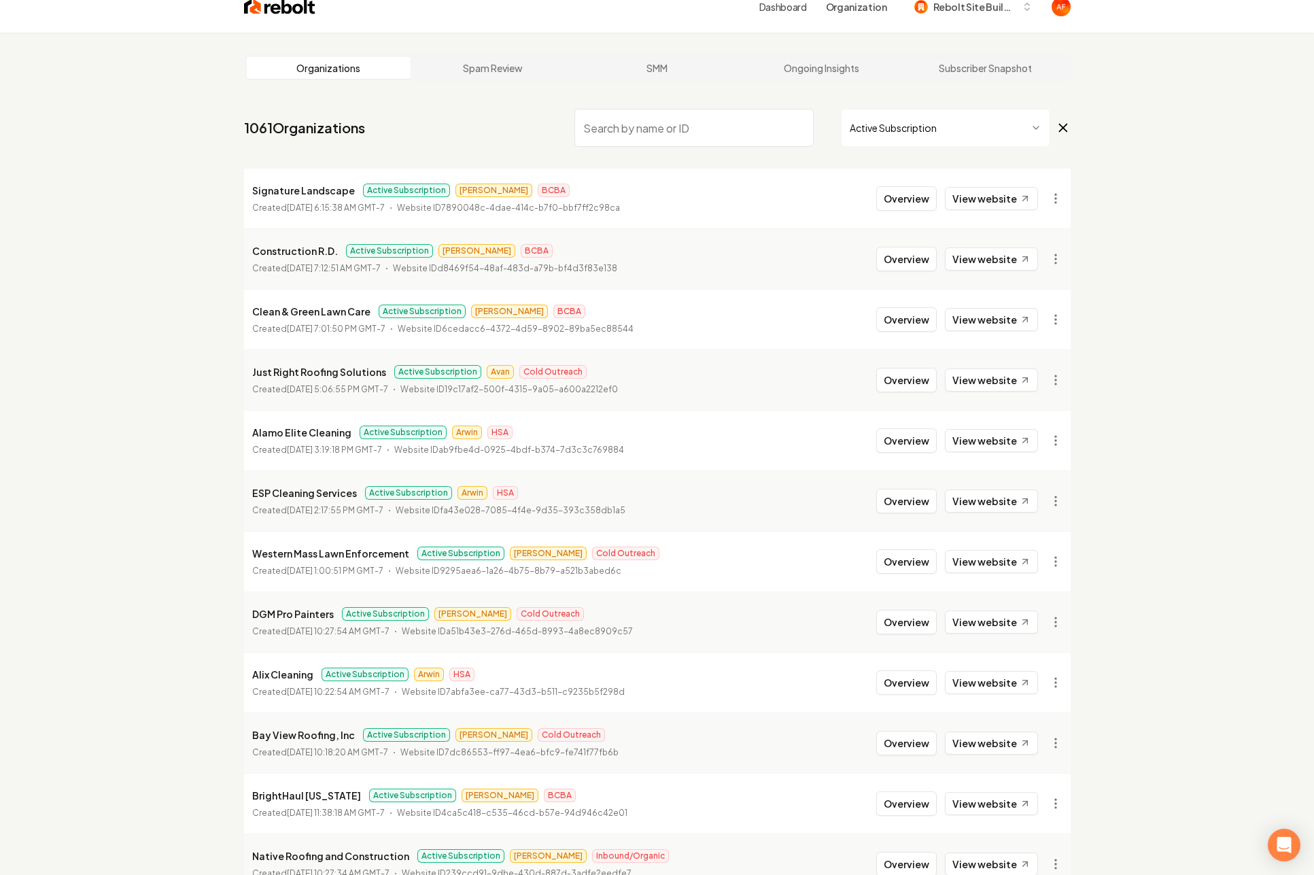
click at [620, 145] on input "search" at bounding box center [694, 128] width 239 height 38
click at [252, 4] on img at bounding box center [279, 6] width 71 height 19
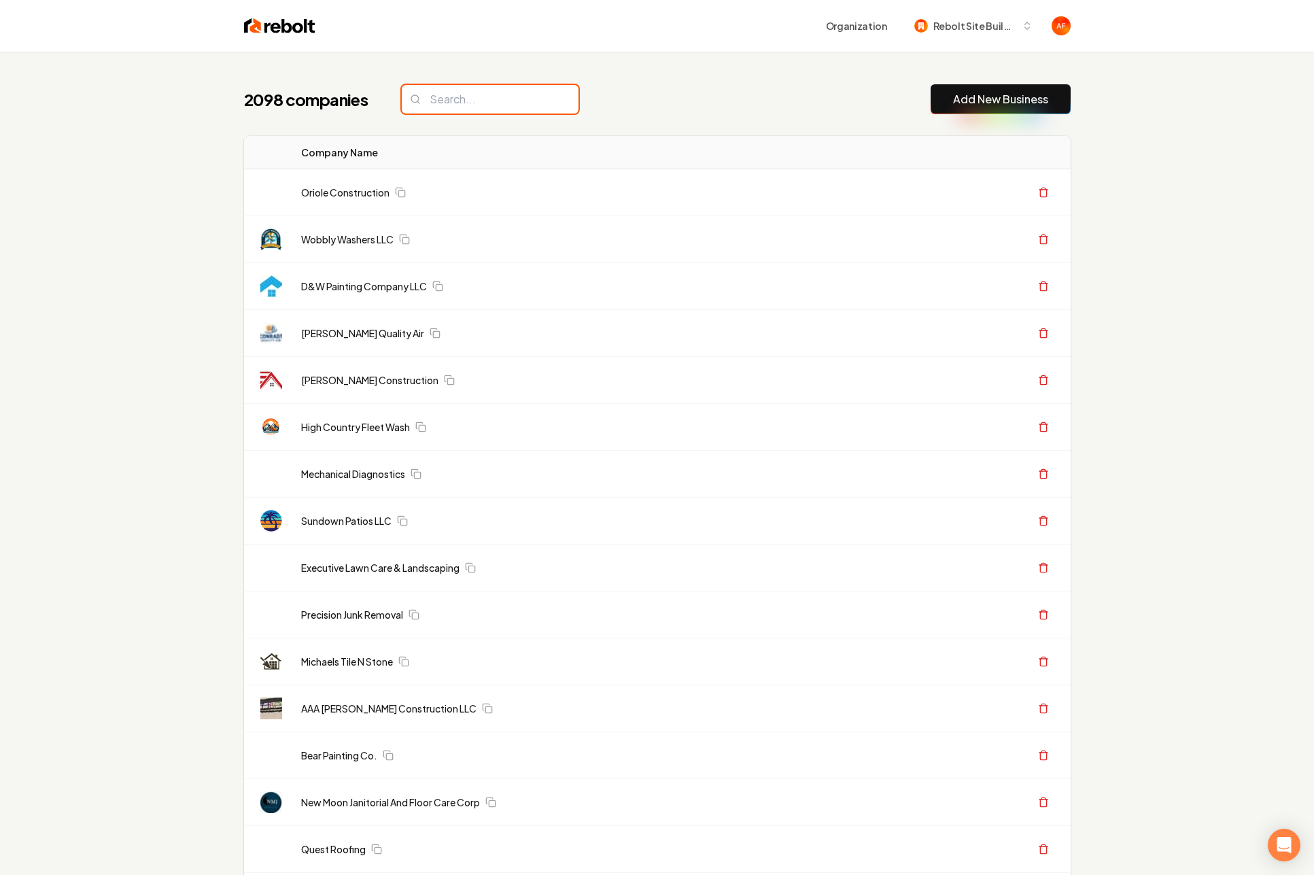
click at [459, 95] on input "search" at bounding box center [490, 99] width 177 height 29
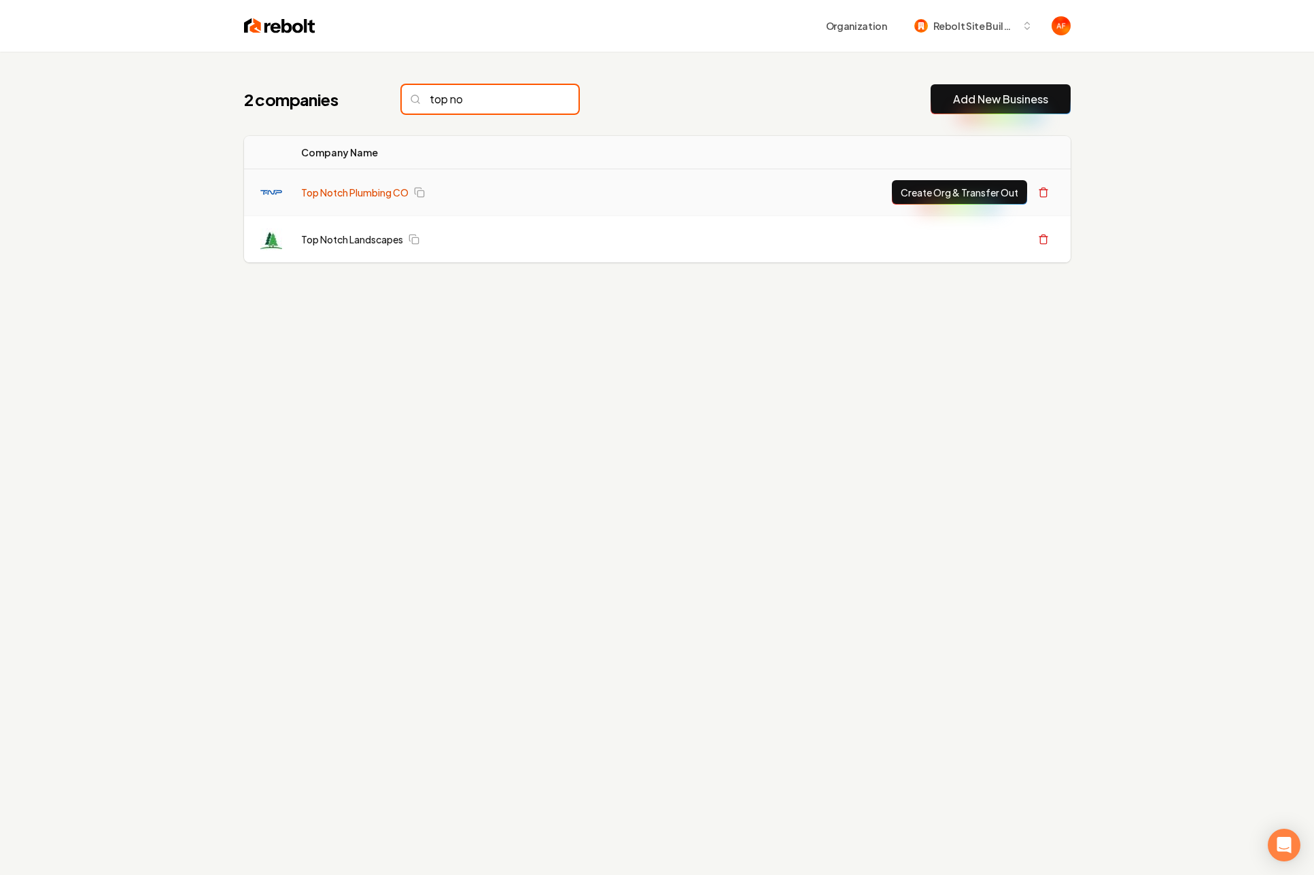
type input "top no"
click at [372, 196] on link "Top Notch Plumbing CO" at bounding box center [354, 193] width 107 height 14
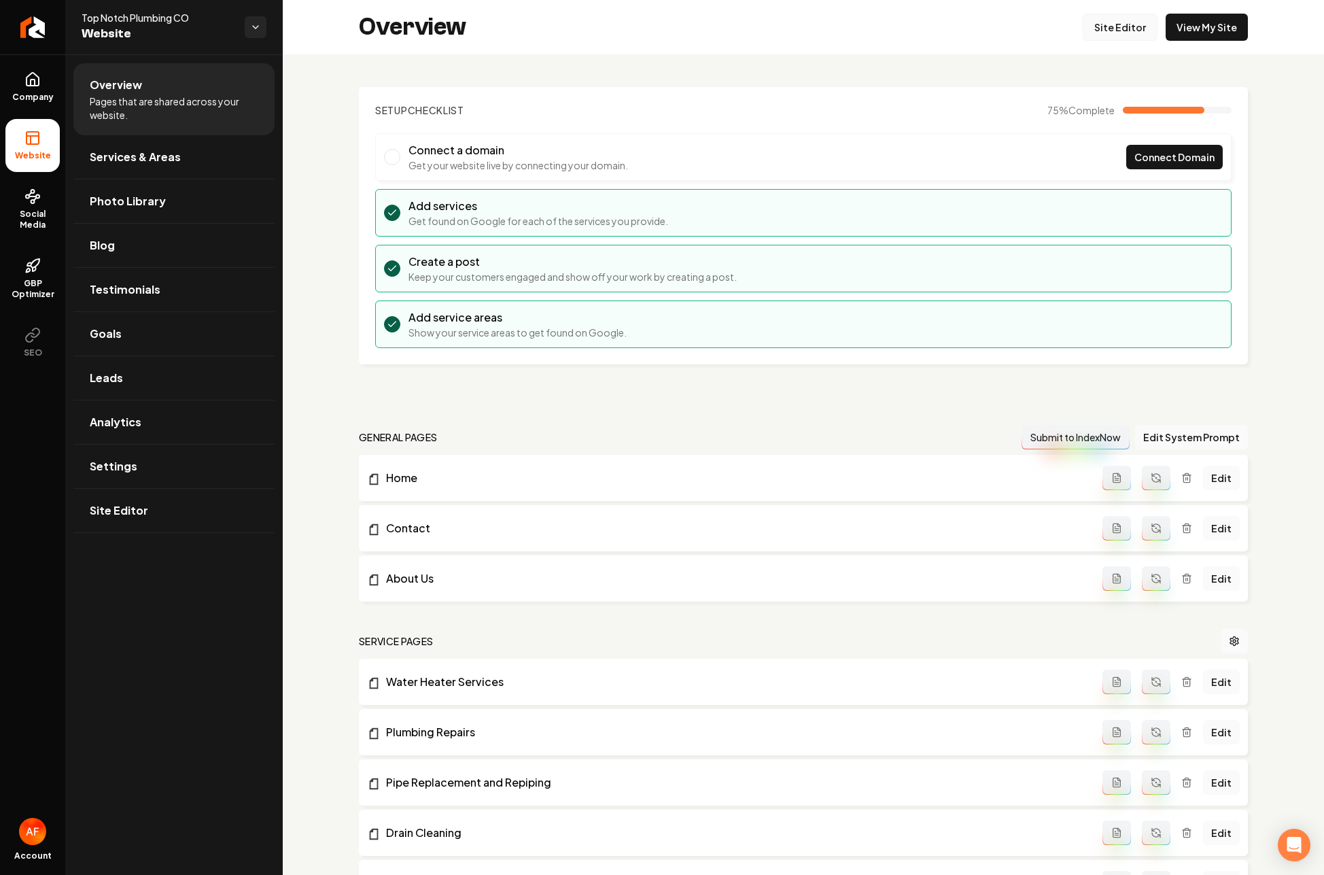
click at [944, 38] on link "Site Editor" at bounding box center [1120, 27] width 75 height 27
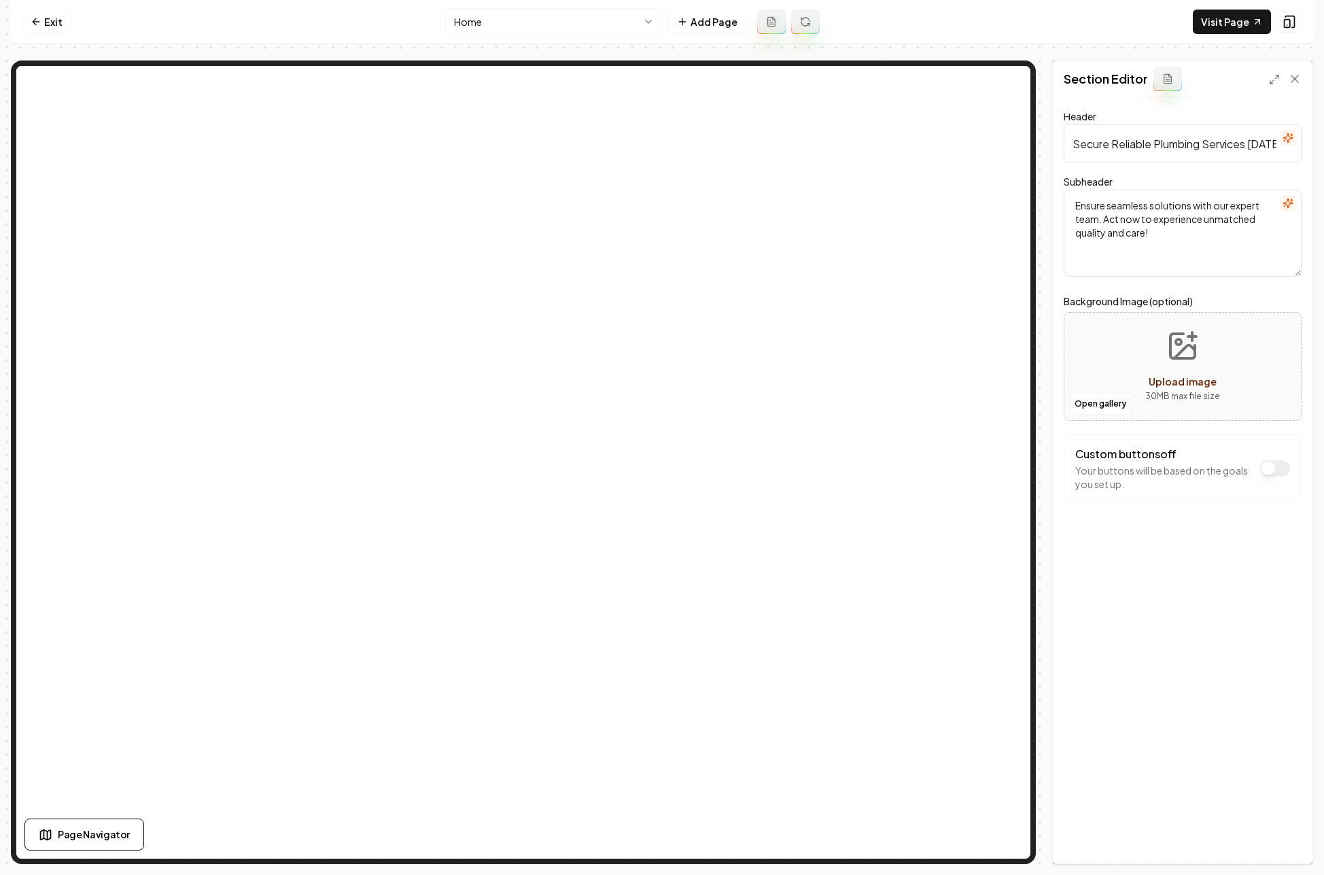
click at [944, 415] on div "Open gallery Upload image 30 MB max file size" at bounding box center [1183, 366] width 238 height 109
click at [944, 405] on button "Open gallery" at bounding box center [1100, 404] width 61 height 22
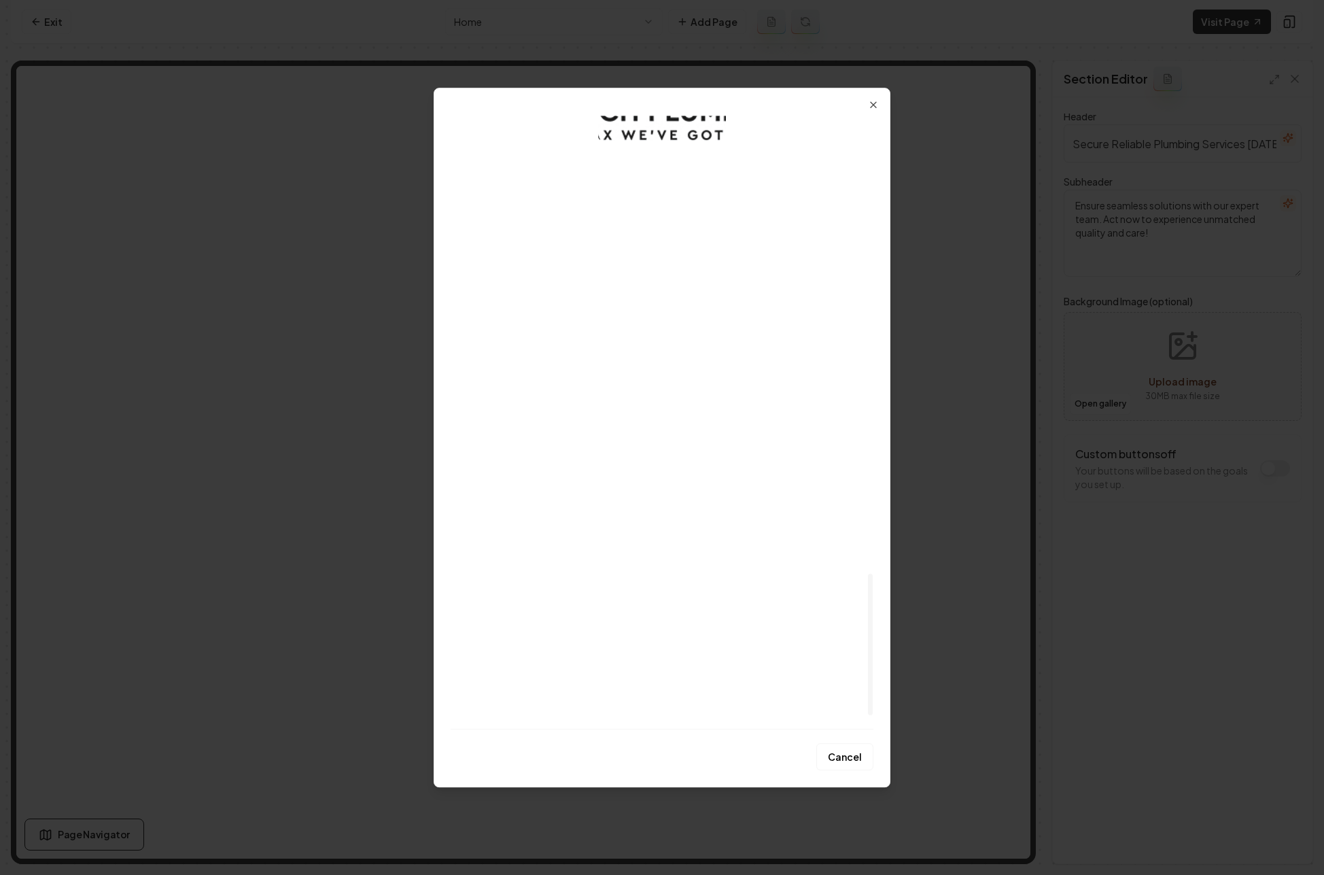
scroll to position [2035, 0]
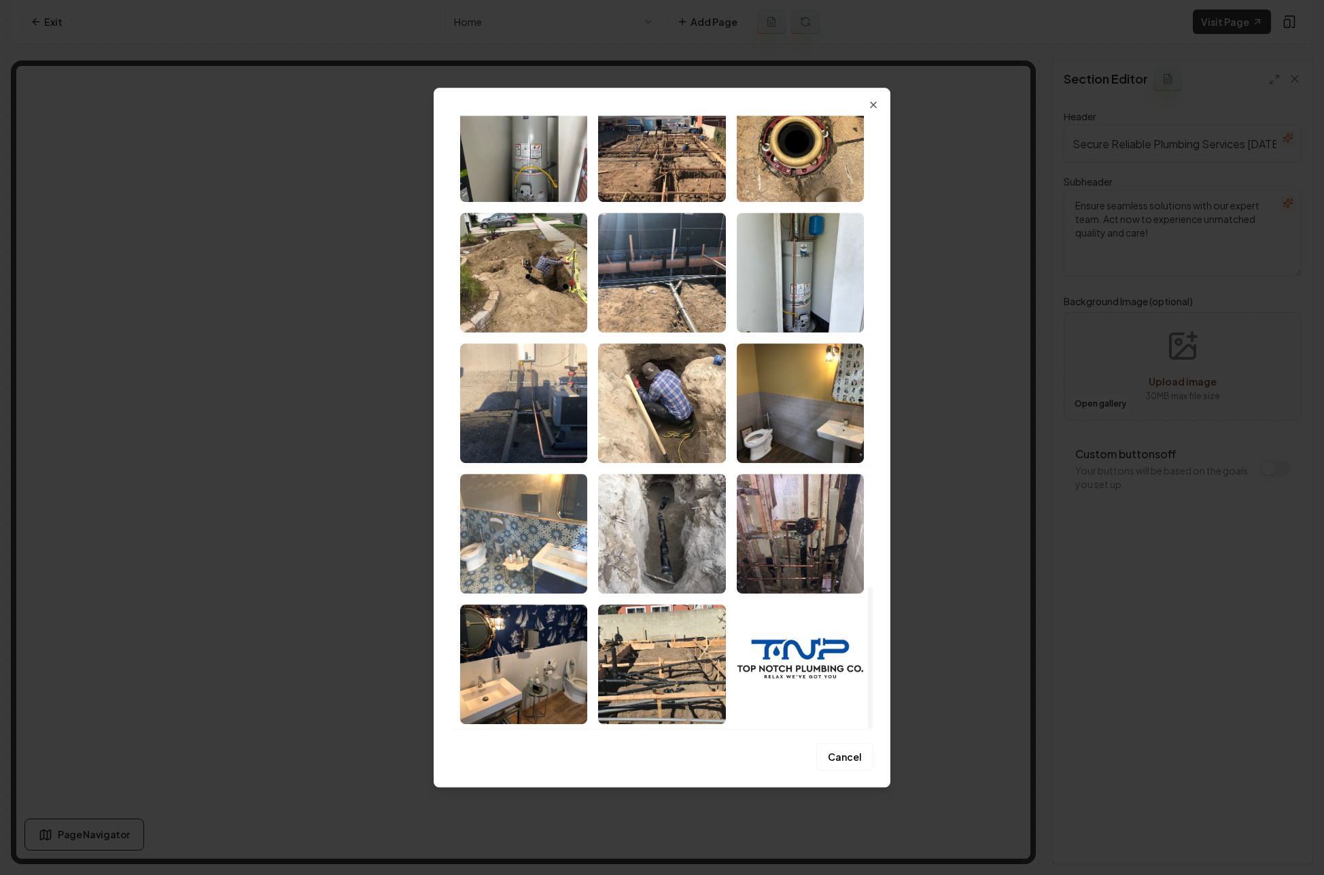
click at [537, 535] on img "Select image image_68a7b1015c7cd75eb8166ece.jpeg" at bounding box center [523, 534] width 127 height 120
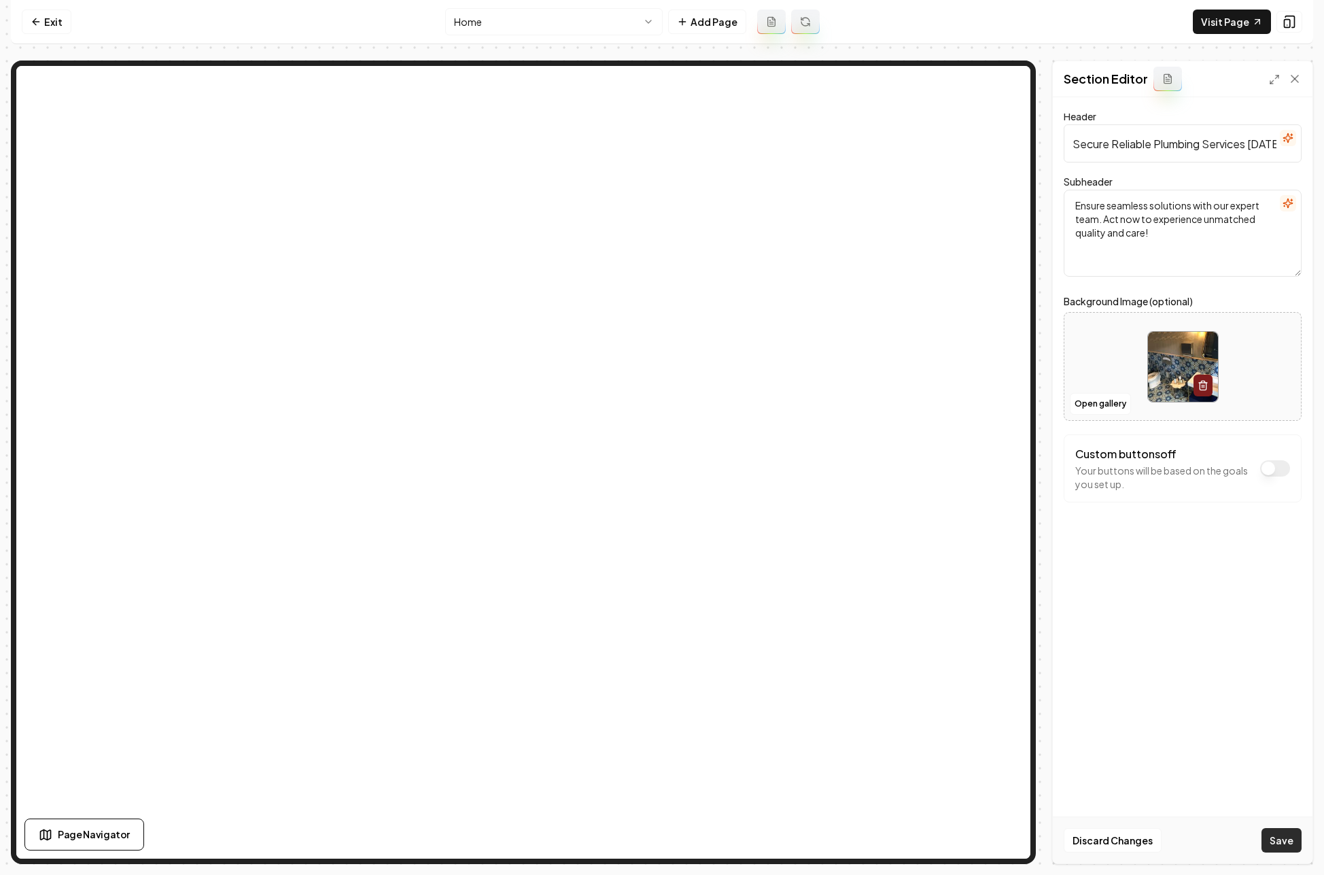
click at [944, 838] on button "Save" at bounding box center [1282, 840] width 40 height 24
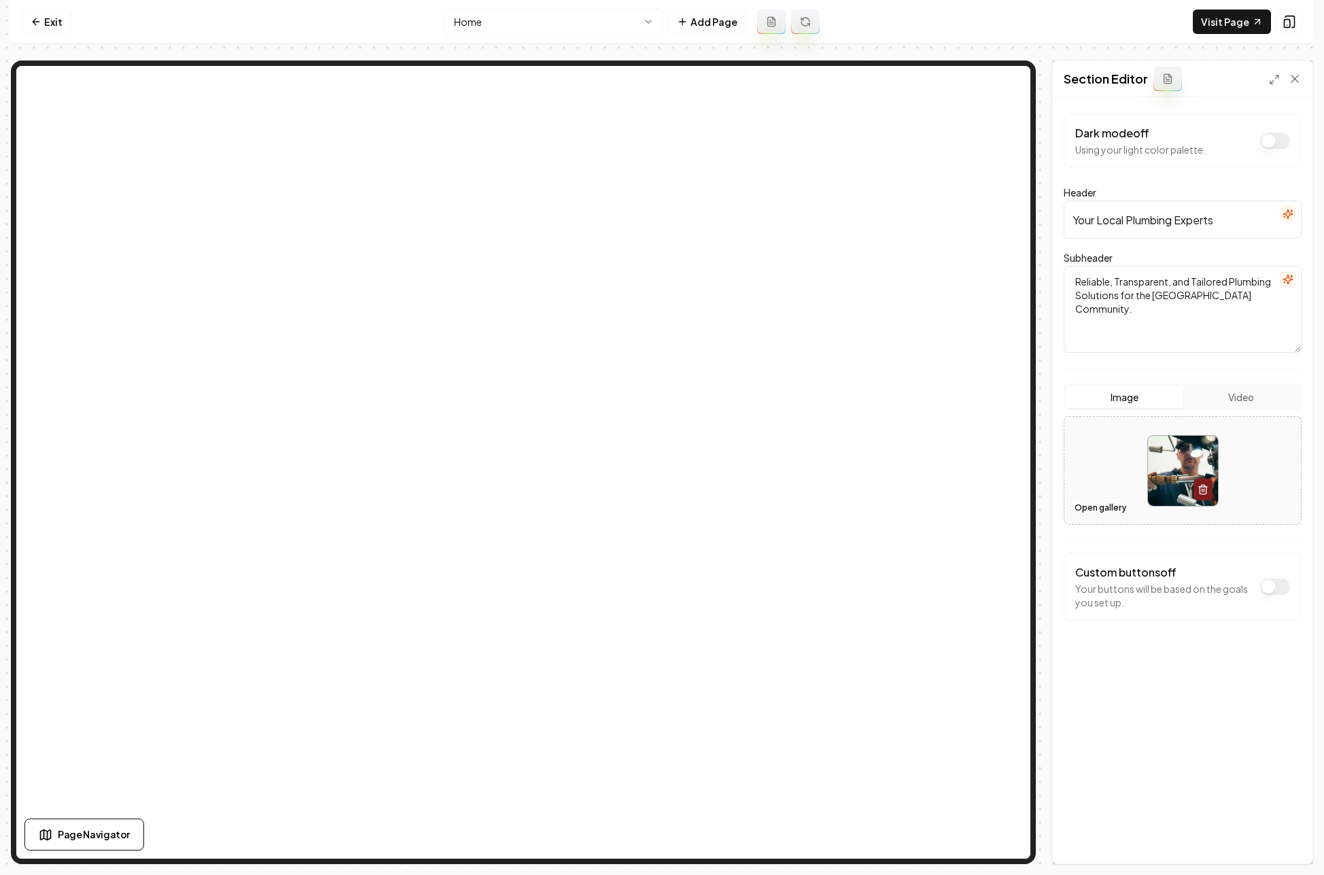
click at [944, 505] on button "Open gallery" at bounding box center [1100, 508] width 61 height 22
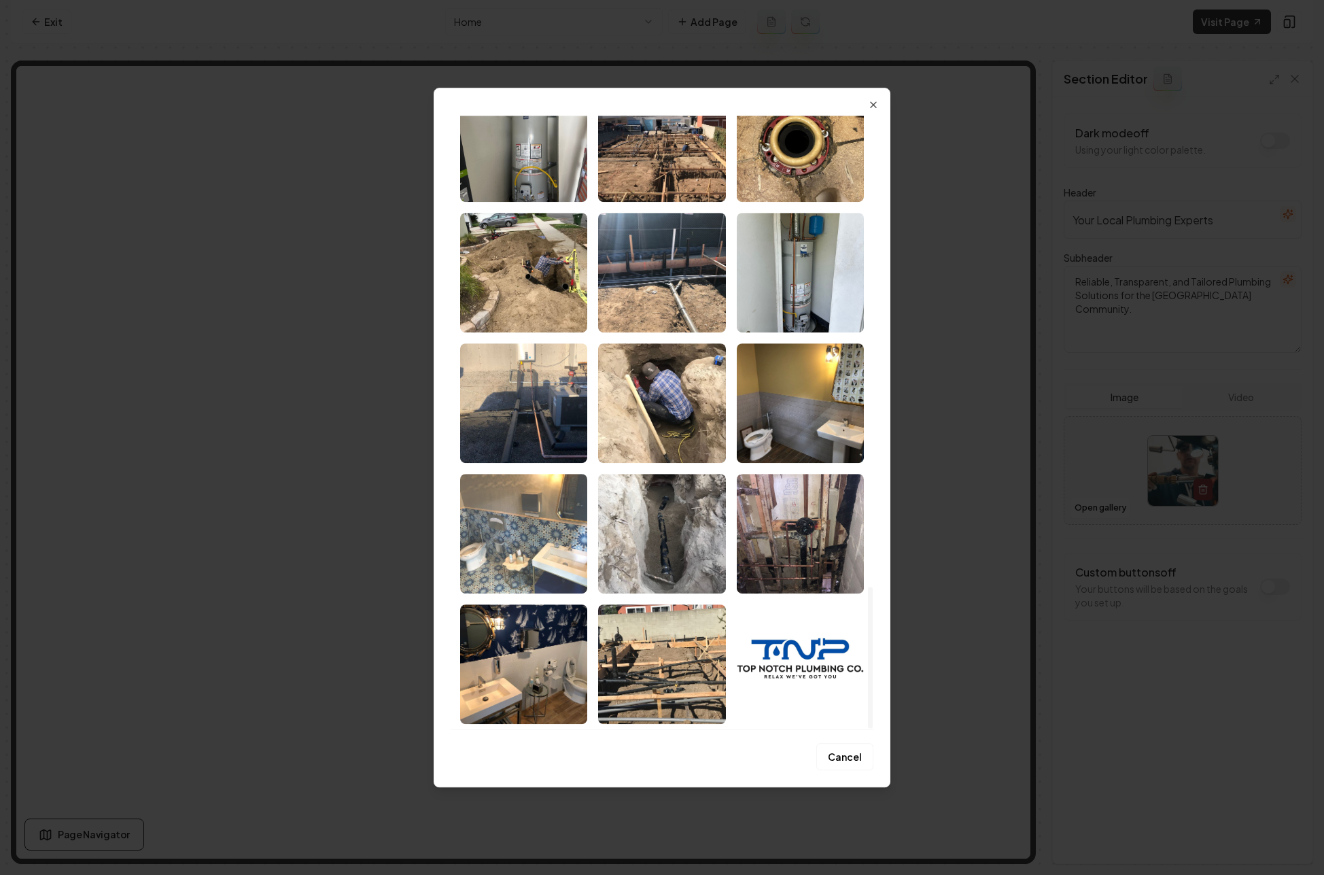
click at [524, 563] on img "Select image image_68a7b1015c7cd75eb8166ece.jpeg" at bounding box center [523, 534] width 127 height 120
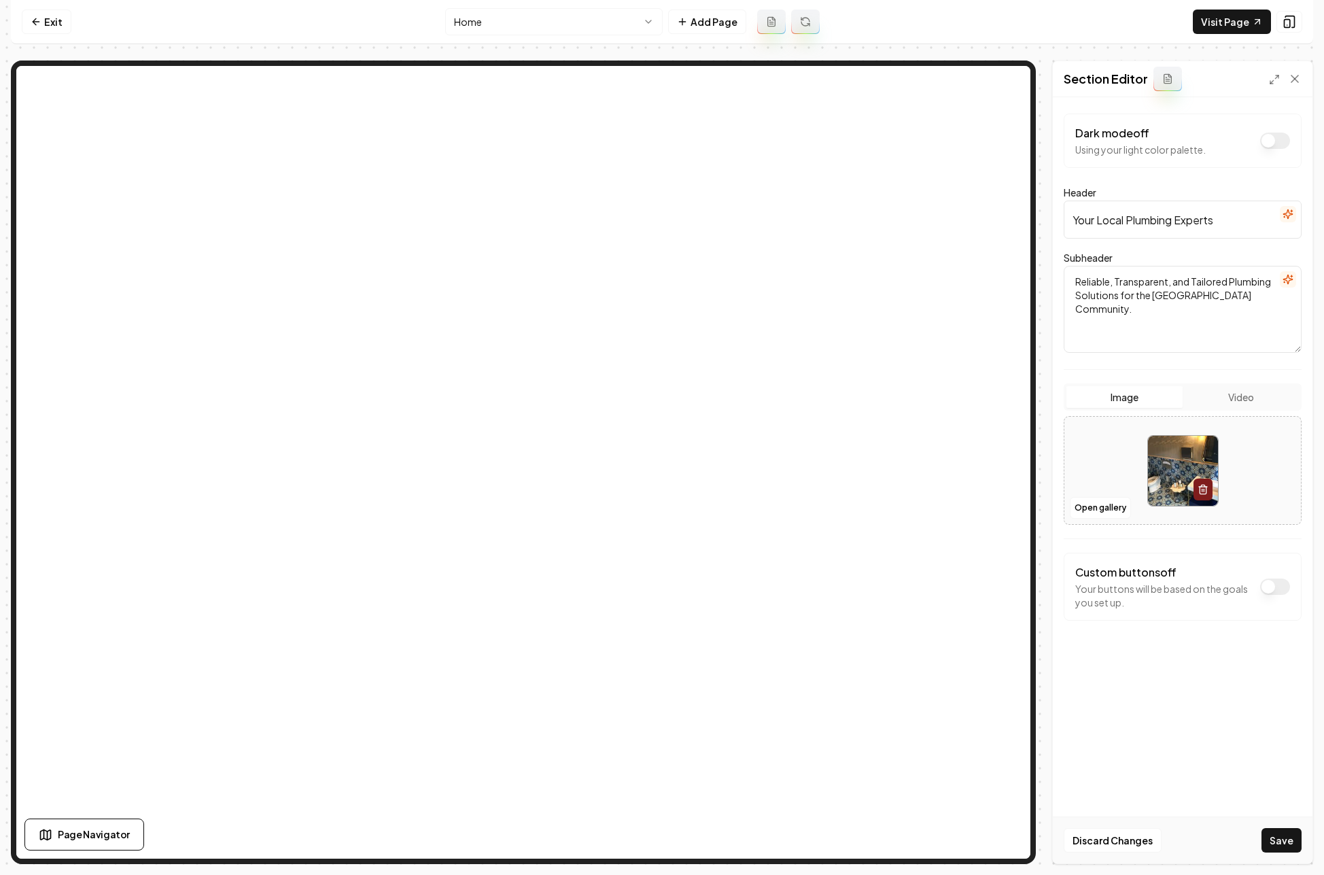
click at [944, 835] on button "Save" at bounding box center [1282, 840] width 40 height 24
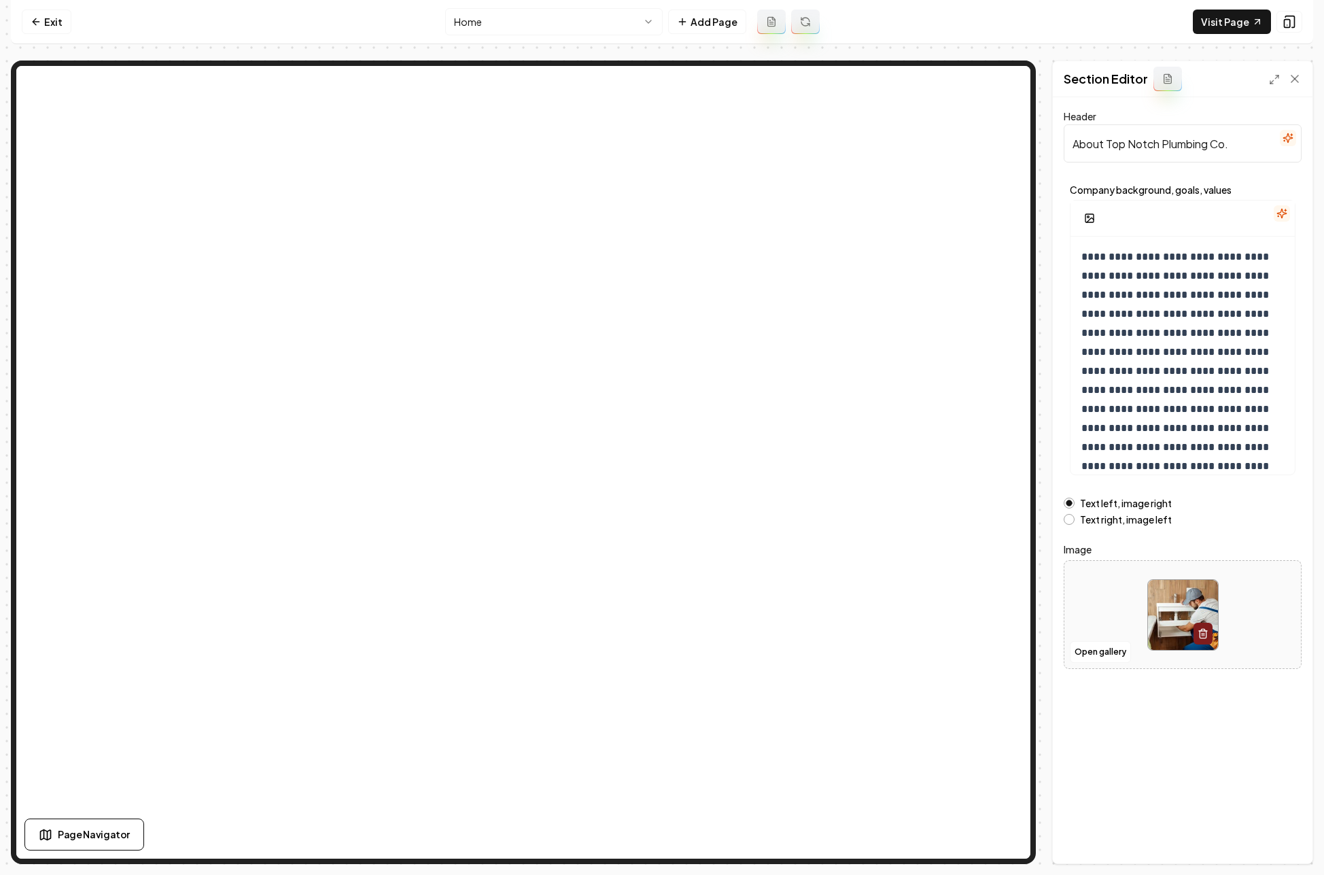
click at [944, 665] on div "Open gallery" at bounding box center [1183, 614] width 238 height 109
click at [944, 653] on button "Open gallery" at bounding box center [1100, 652] width 61 height 22
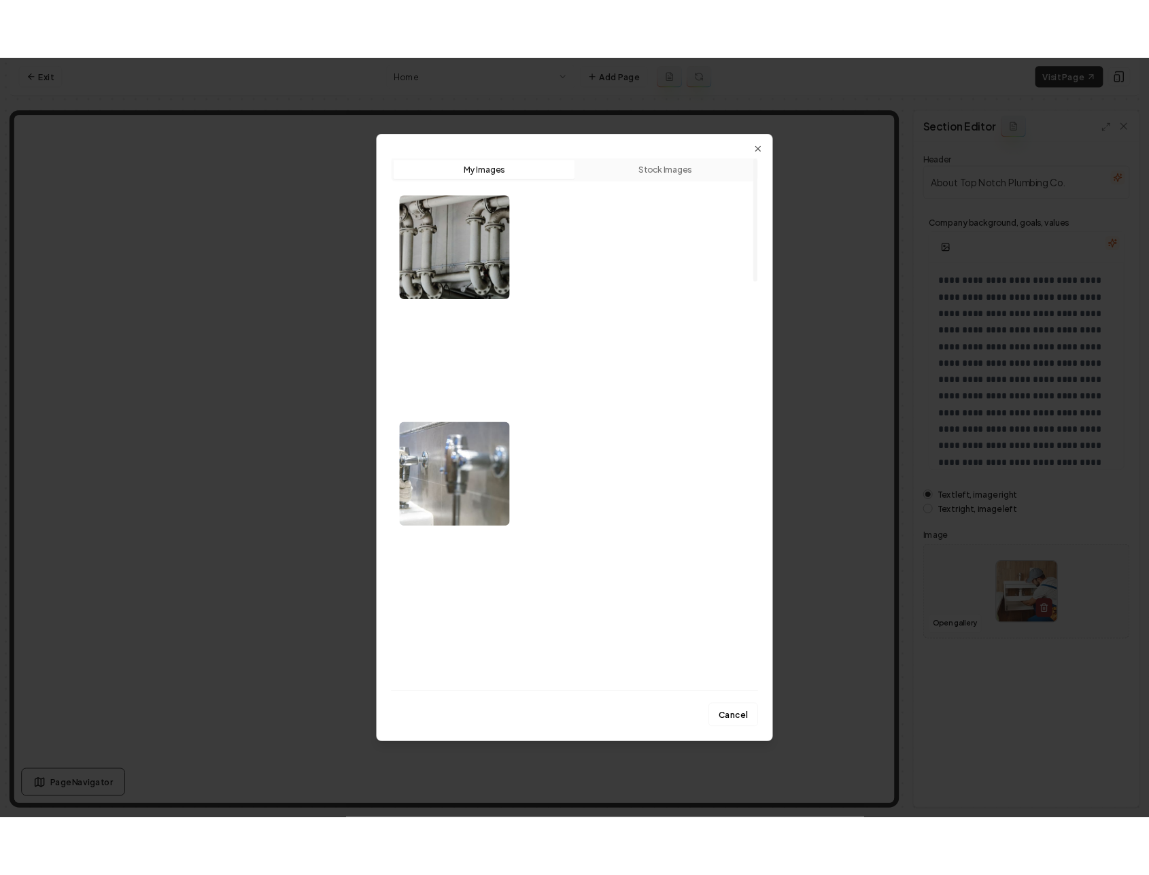
scroll to position [0, 0]
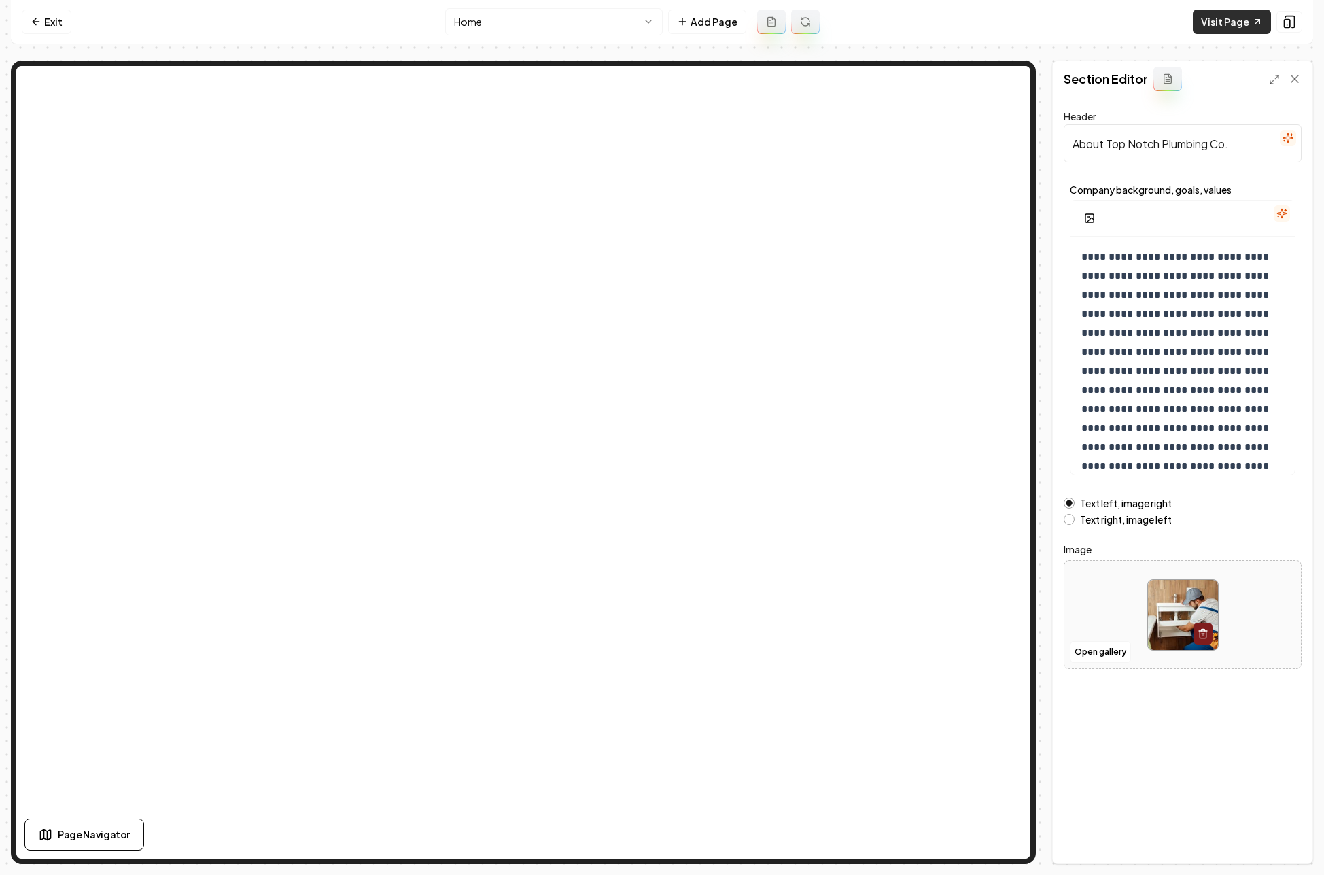
click at [944, 20] on link "Visit Page" at bounding box center [1232, 22] width 78 height 24
click at [48, 26] on link "Exit" at bounding box center [47, 22] width 50 height 24
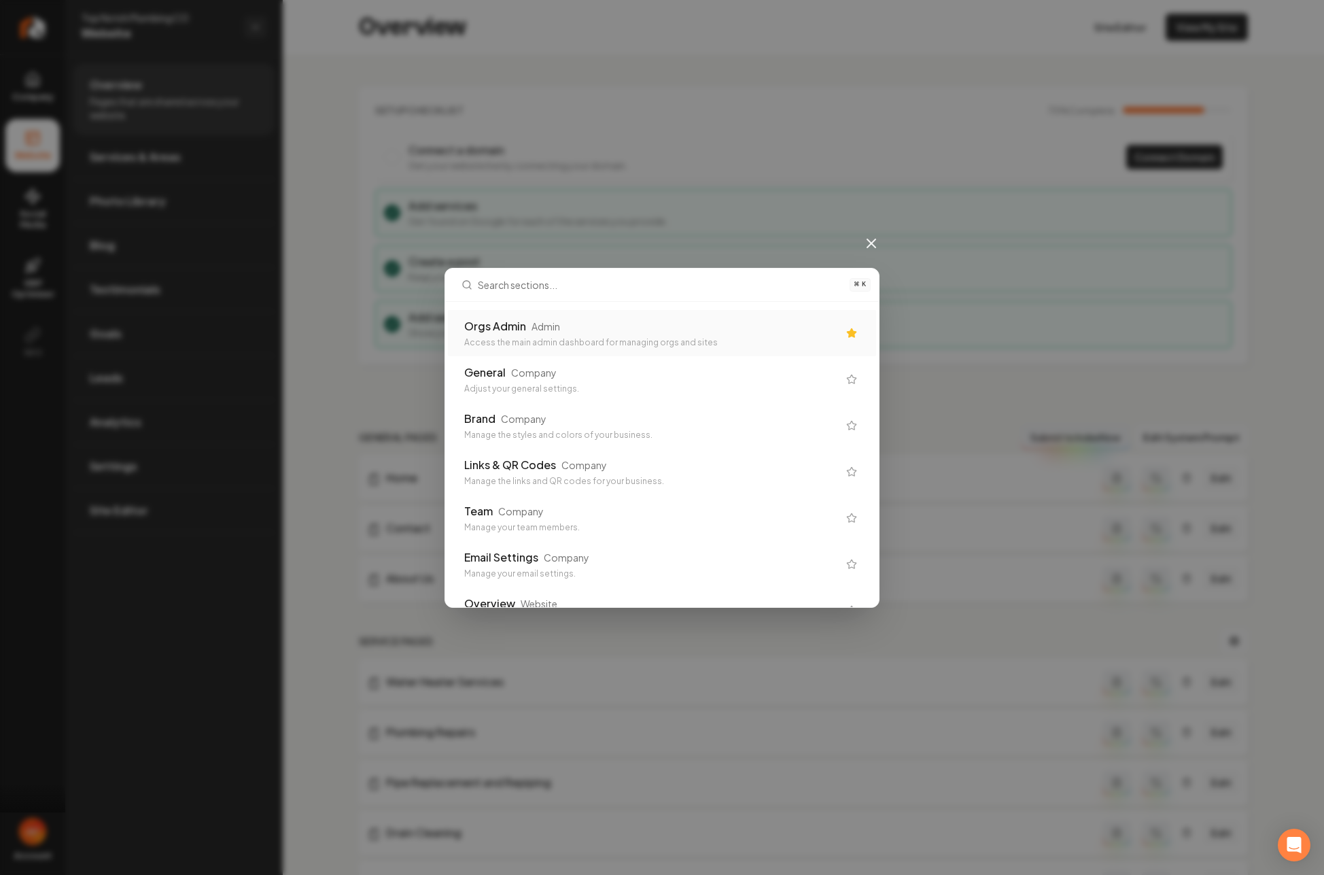
drag, startPoint x: 373, startPoint y: 150, endPoint x: 360, endPoint y: 141, distance: 14.7
click at [373, 150] on div "⌘ K Orgs Admin Admin Access the main admin dashboard for managing orgs and site…" at bounding box center [662, 437] width 1324 height 875
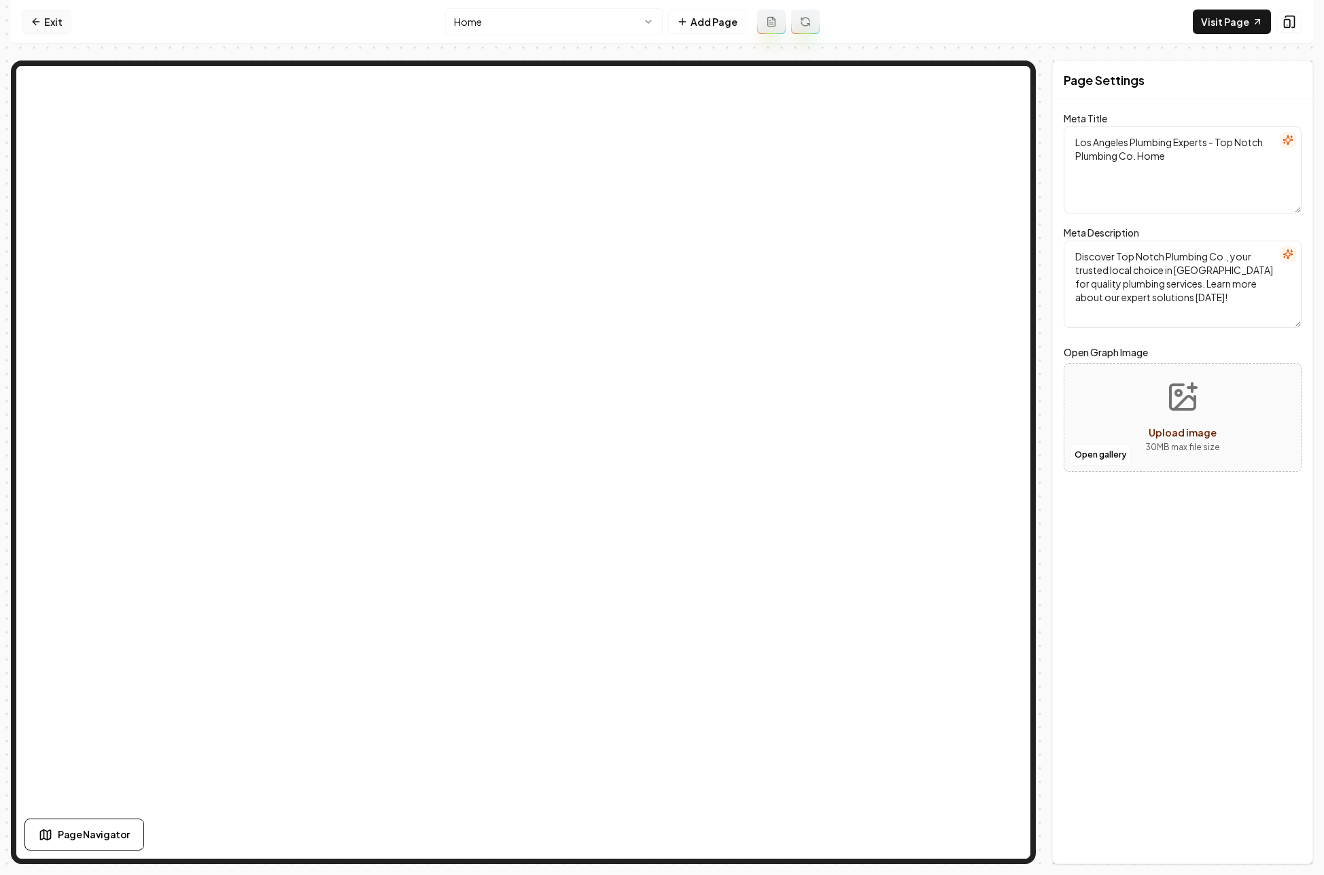
drag, startPoint x: 18, startPoint y: 12, endPoint x: 37, endPoint y: 21, distance: 21.3
click at [19, 12] on nav "Exit Home Add Page Visit Page" at bounding box center [662, 22] width 1303 height 44
click at [43, 22] on link "Exit" at bounding box center [47, 22] width 50 height 24
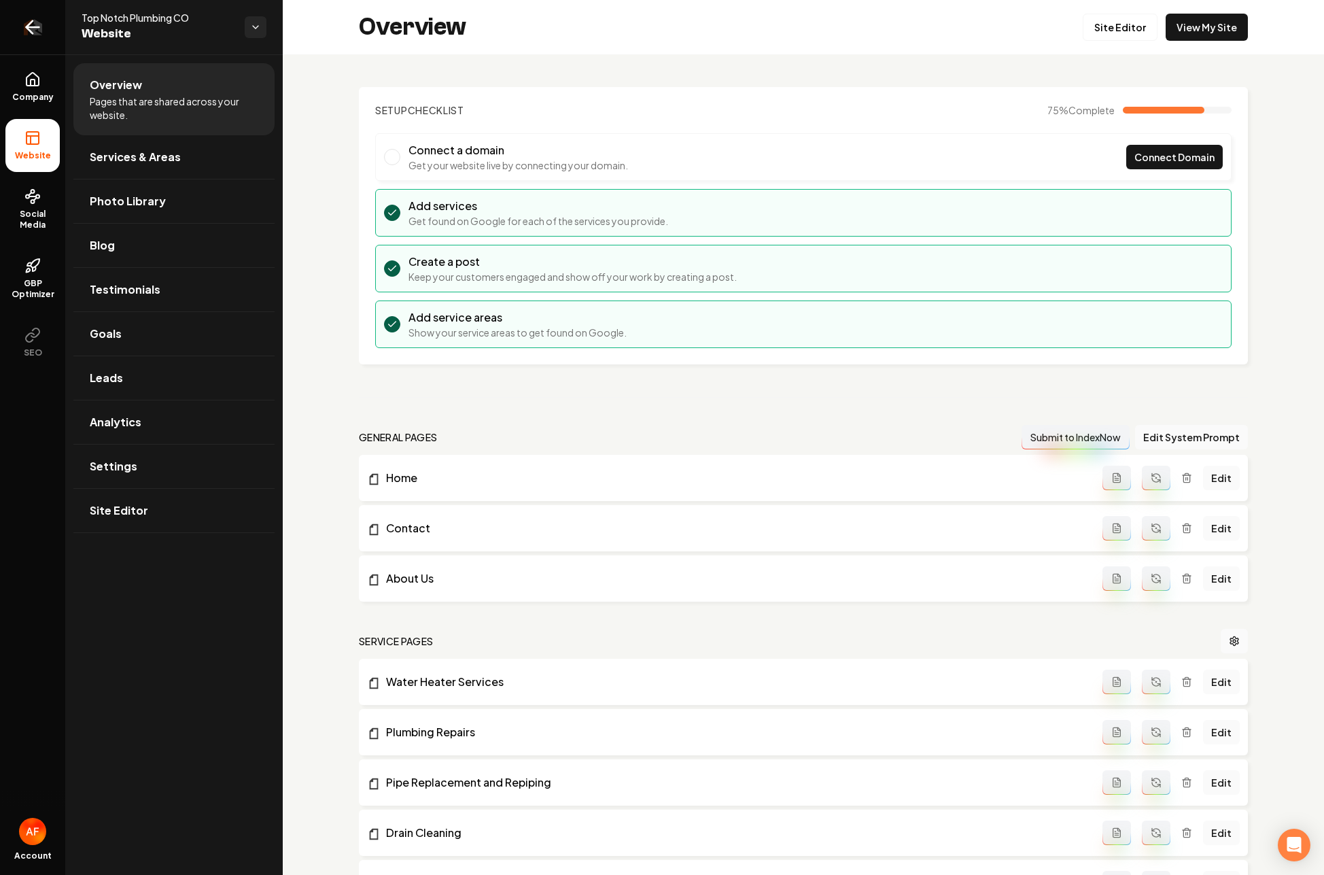
click at [41, 23] on icon "Return to dashboard" at bounding box center [33, 27] width 22 height 22
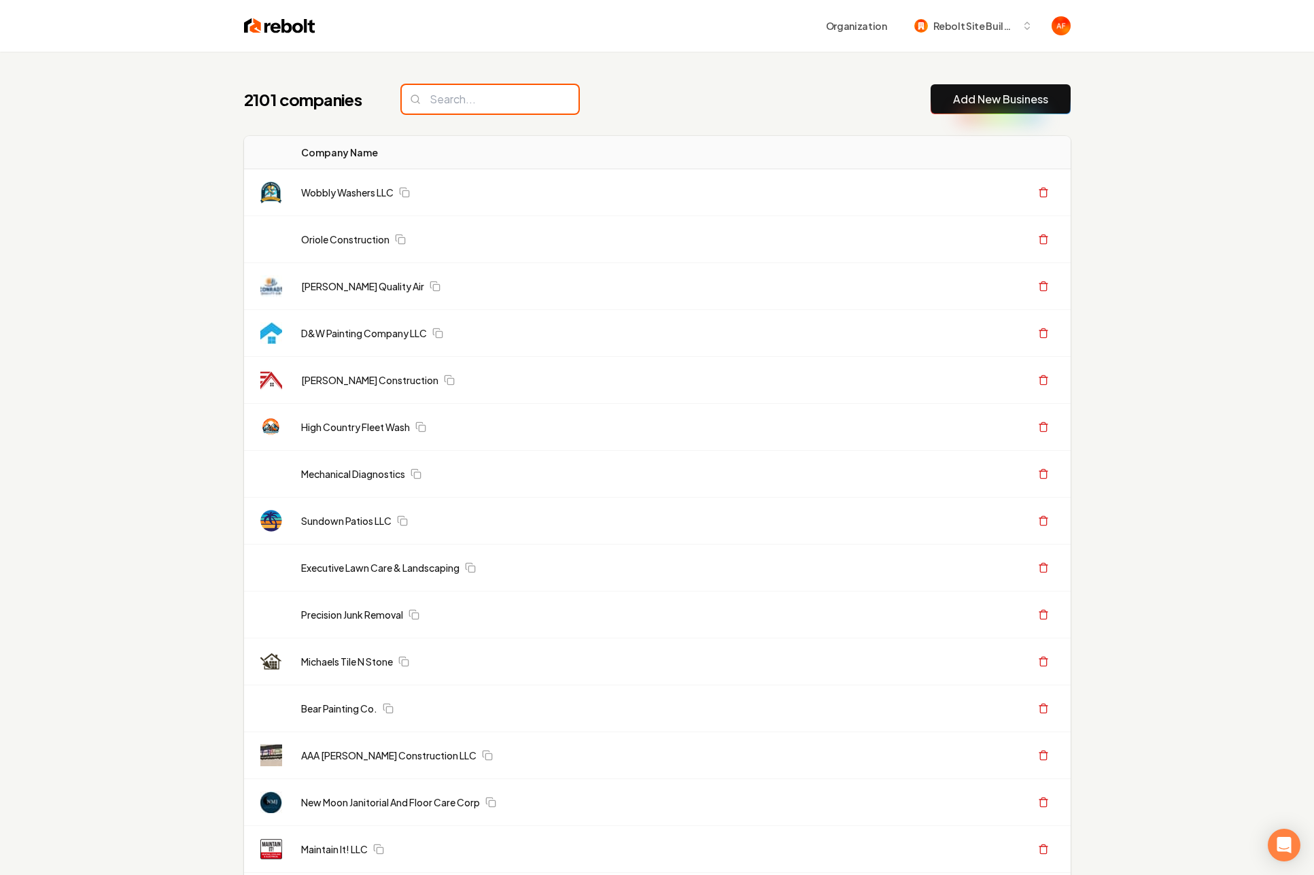
click at [439, 105] on input "search" at bounding box center [490, 99] width 177 height 29
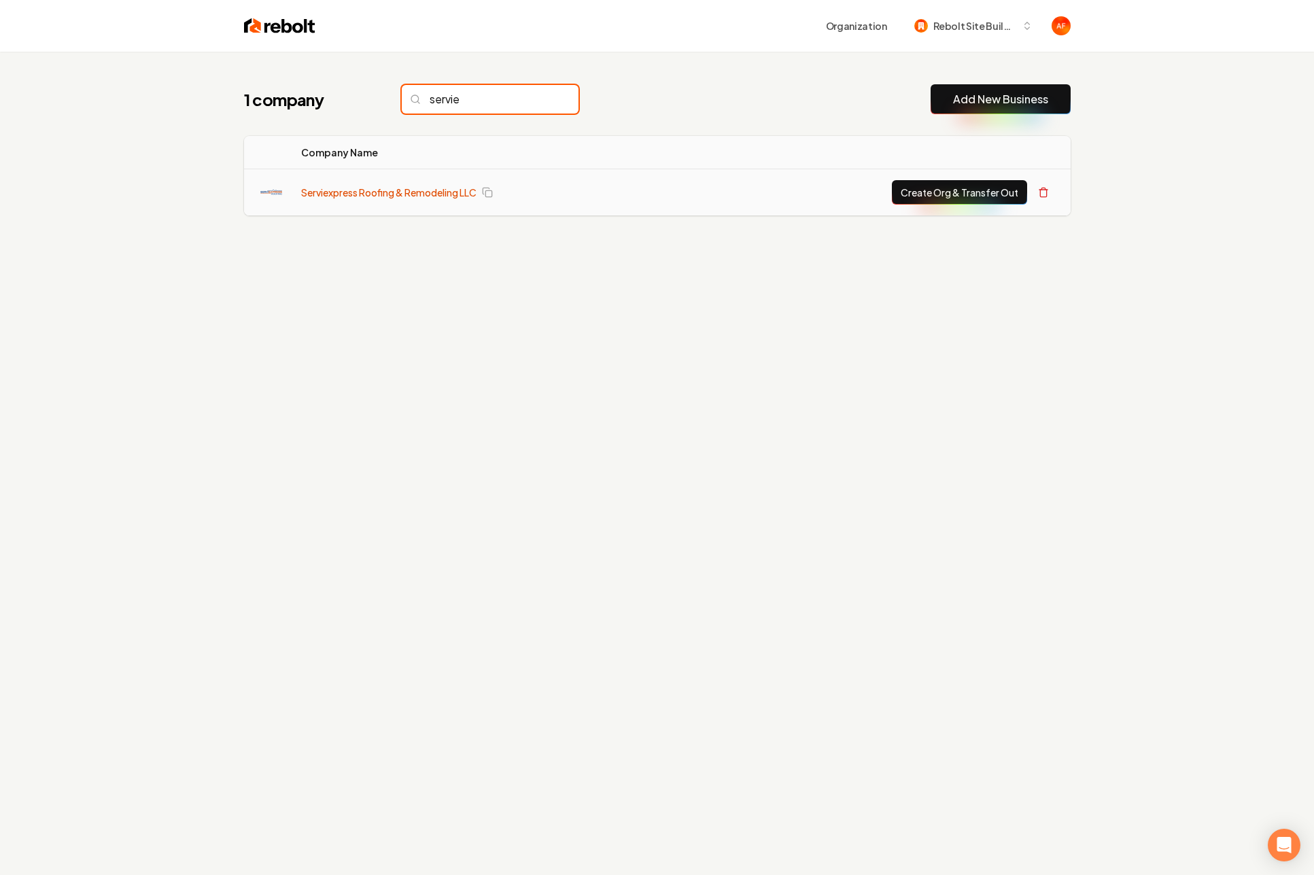
type input "servie"
click at [388, 189] on link "Serviexpress Roofing & Remodeling LLC" at bounding box center [388, 193] width 175 height 14
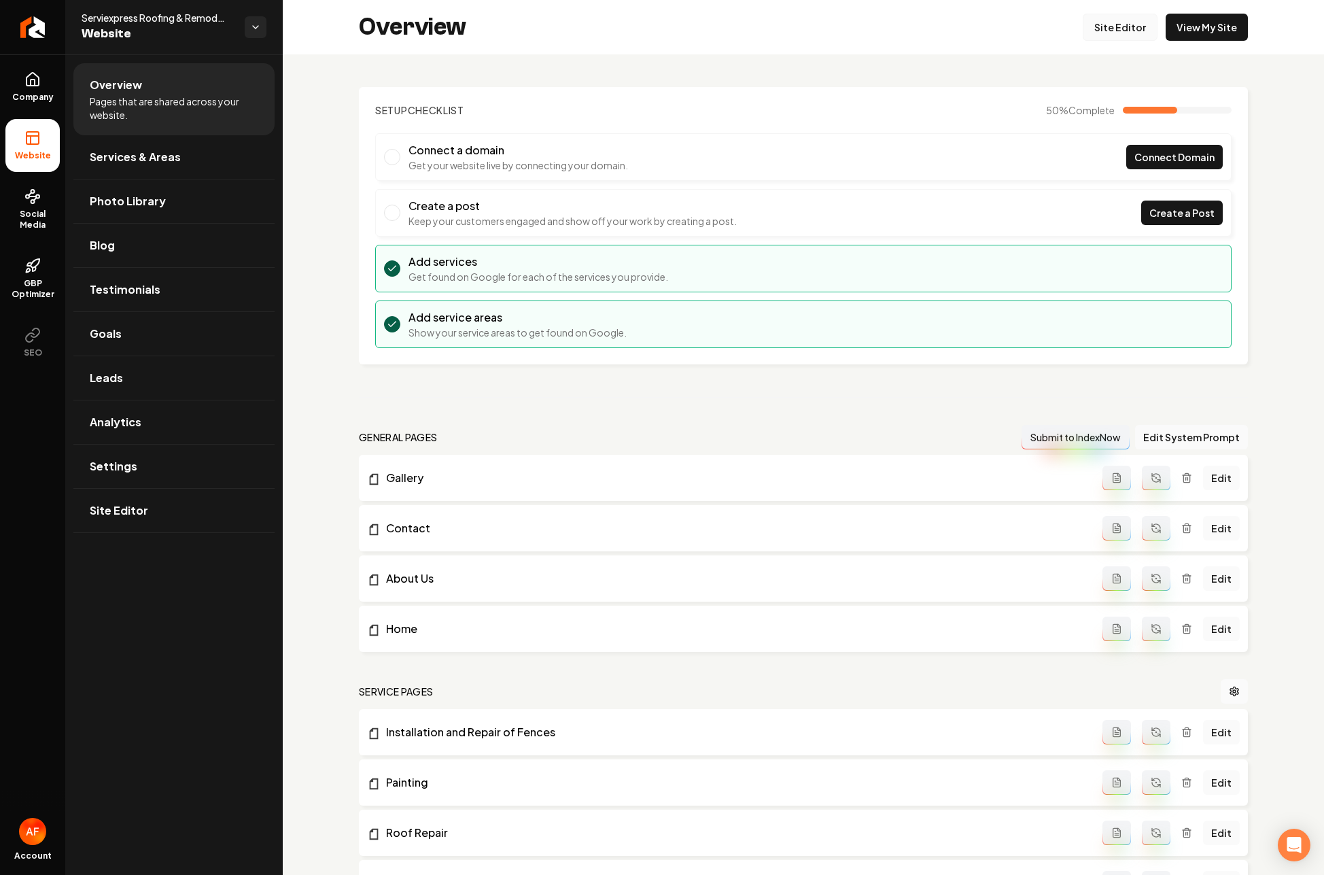
click at [944, 31] on link "Site Editor" at bounding box center [1120, 27] width 75 height 27
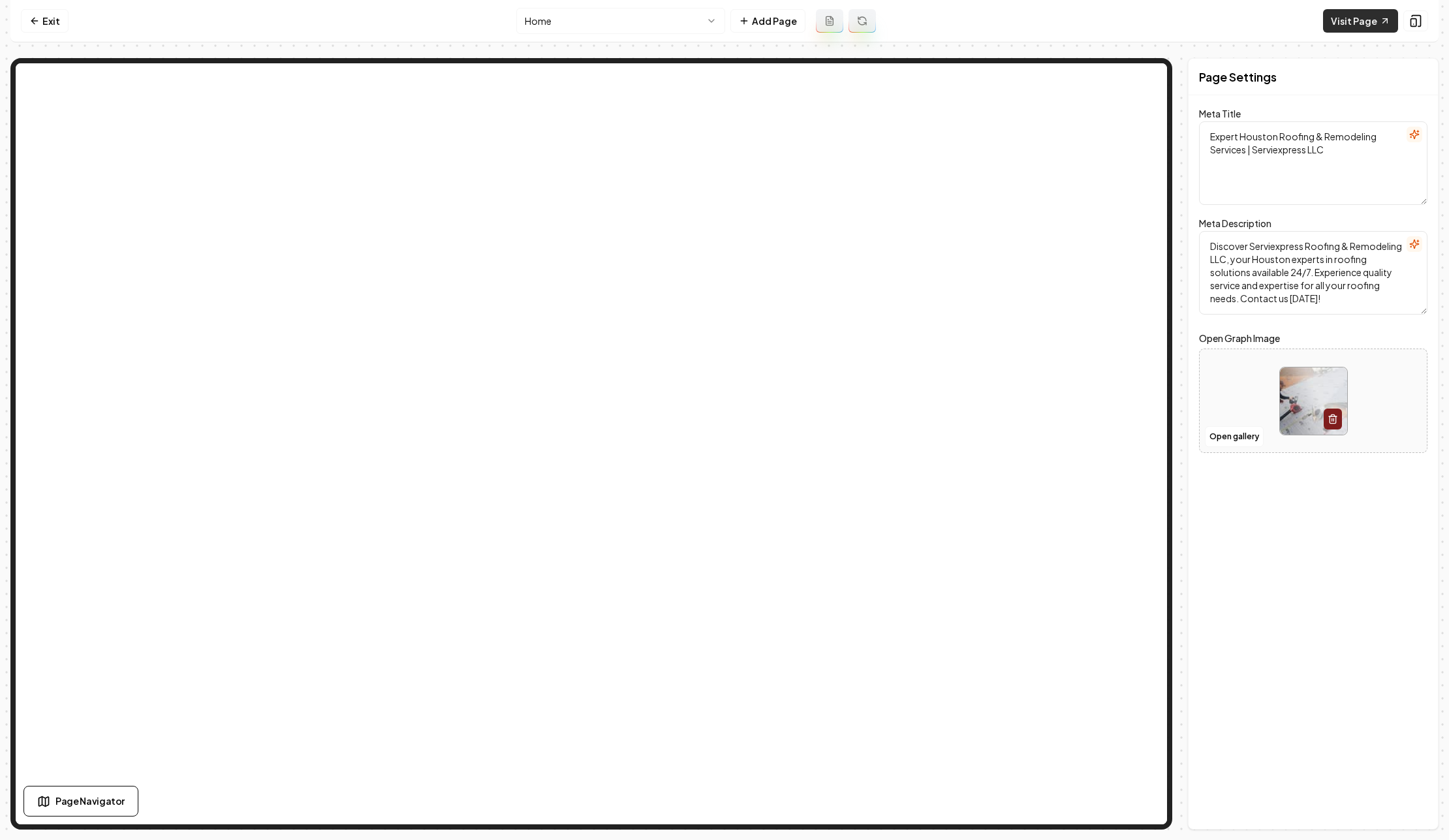
click at [906, 21] on link "Visit Page" at bounding box center [1361, 21] width 75 height 23
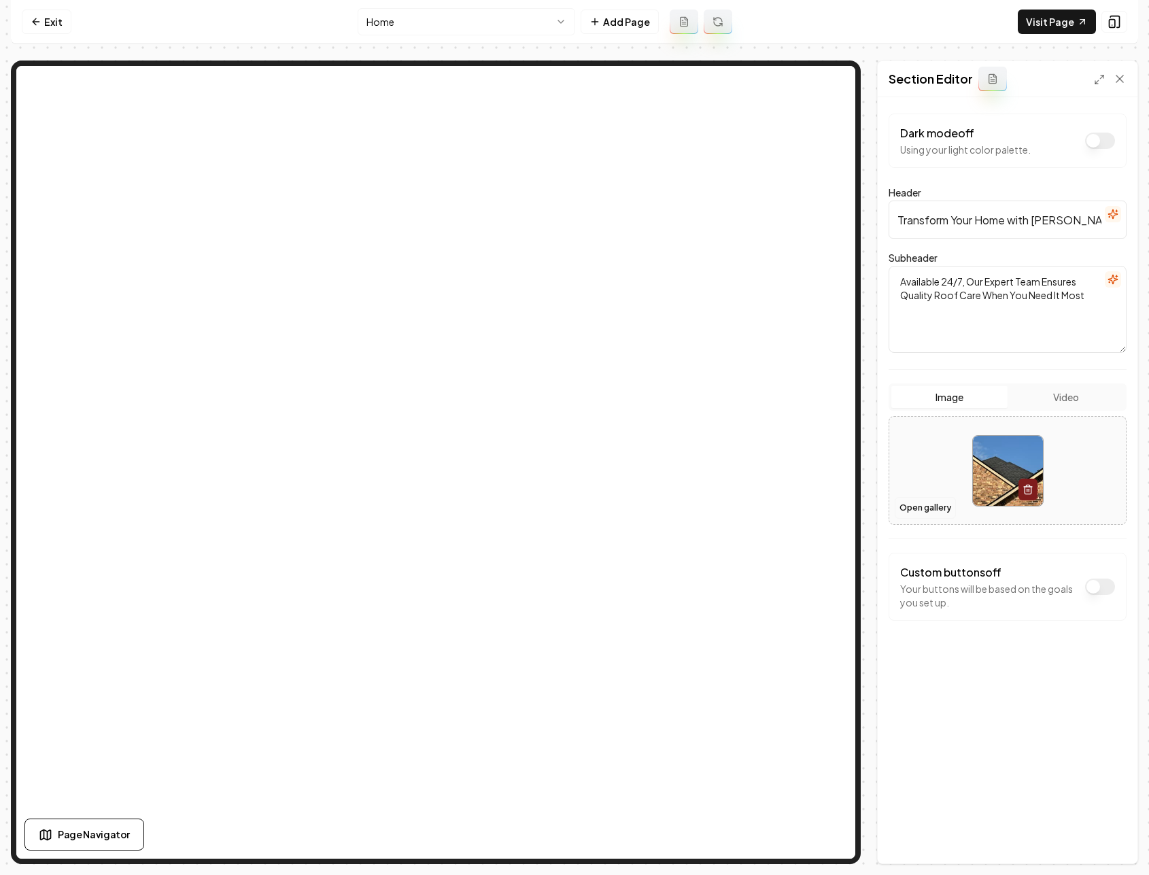
click at [919, 504] on button "Open gallery" at bounding box center [925, 508] width 61 height 22
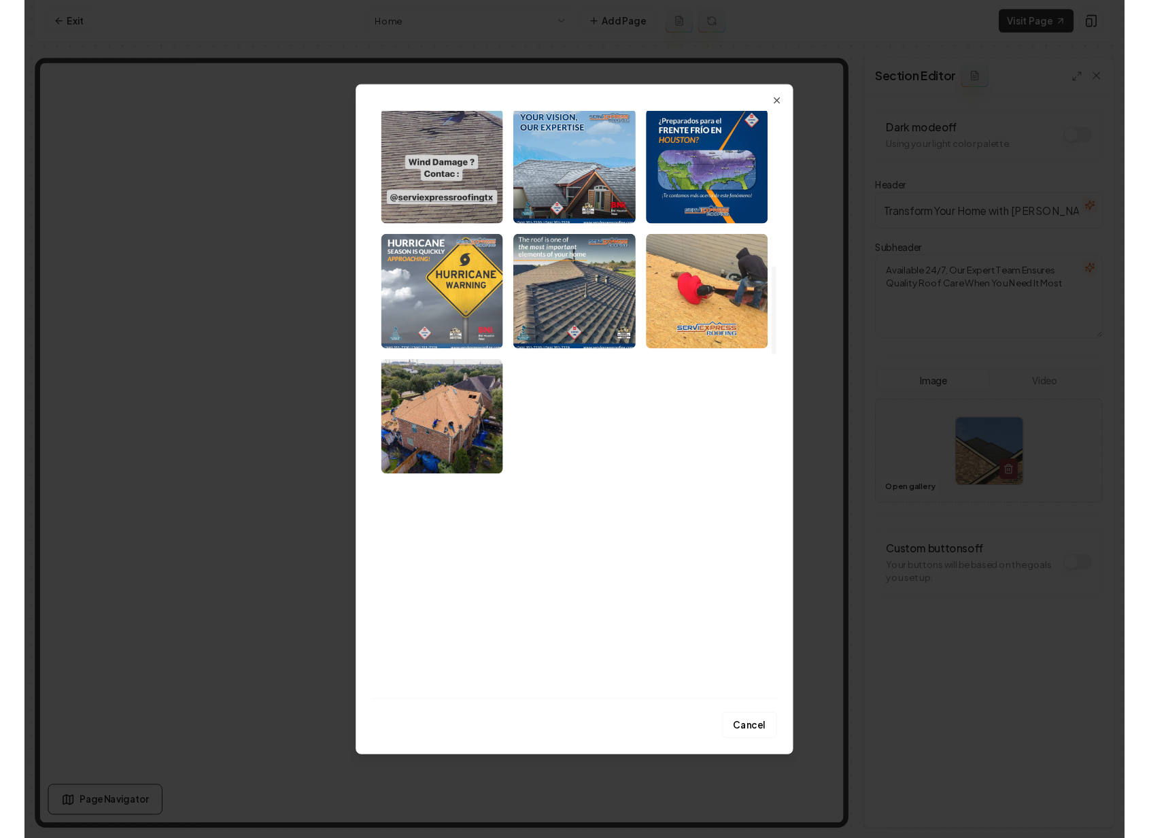
scroll to position [1077, 0]
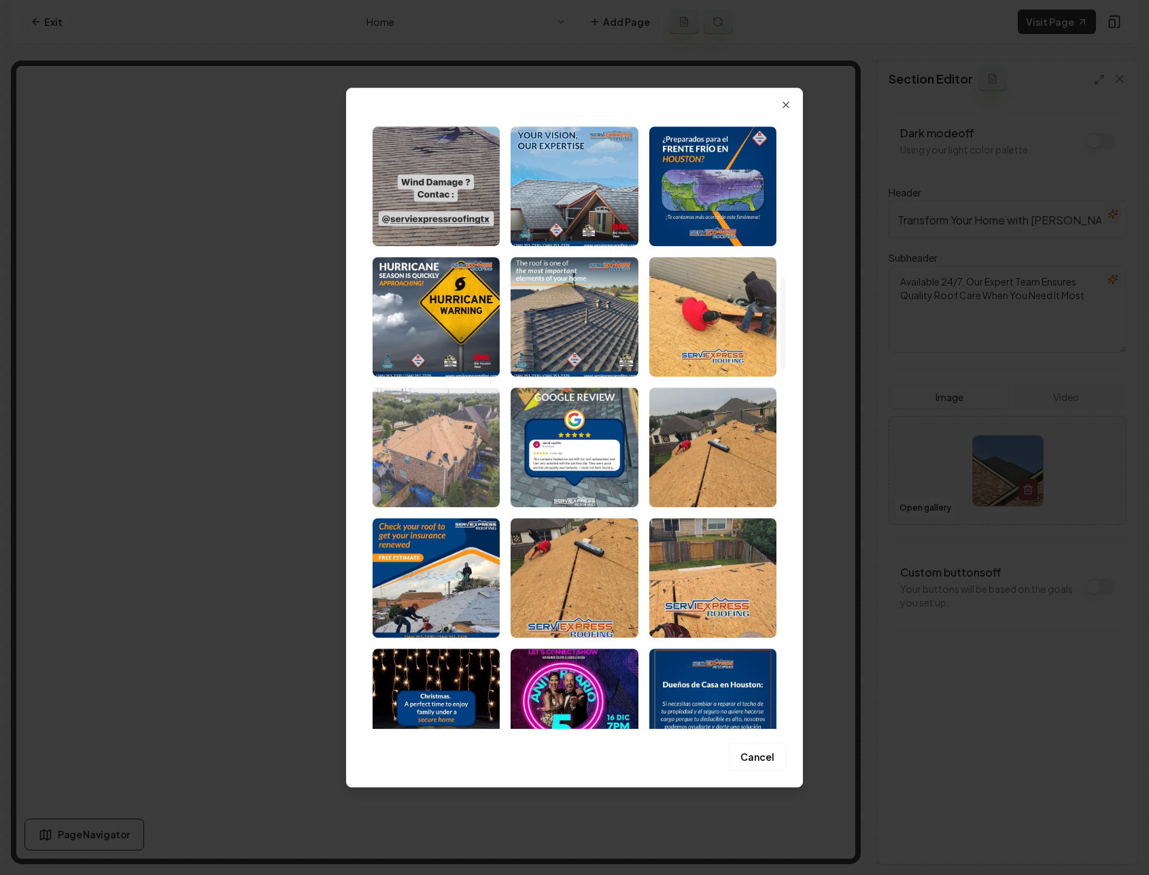
click at [463, 425] on img "Select image image_68a7bab85c7cd75eb8670fbc.jpeg" at bounding box center [436, 448] width 127 height 120
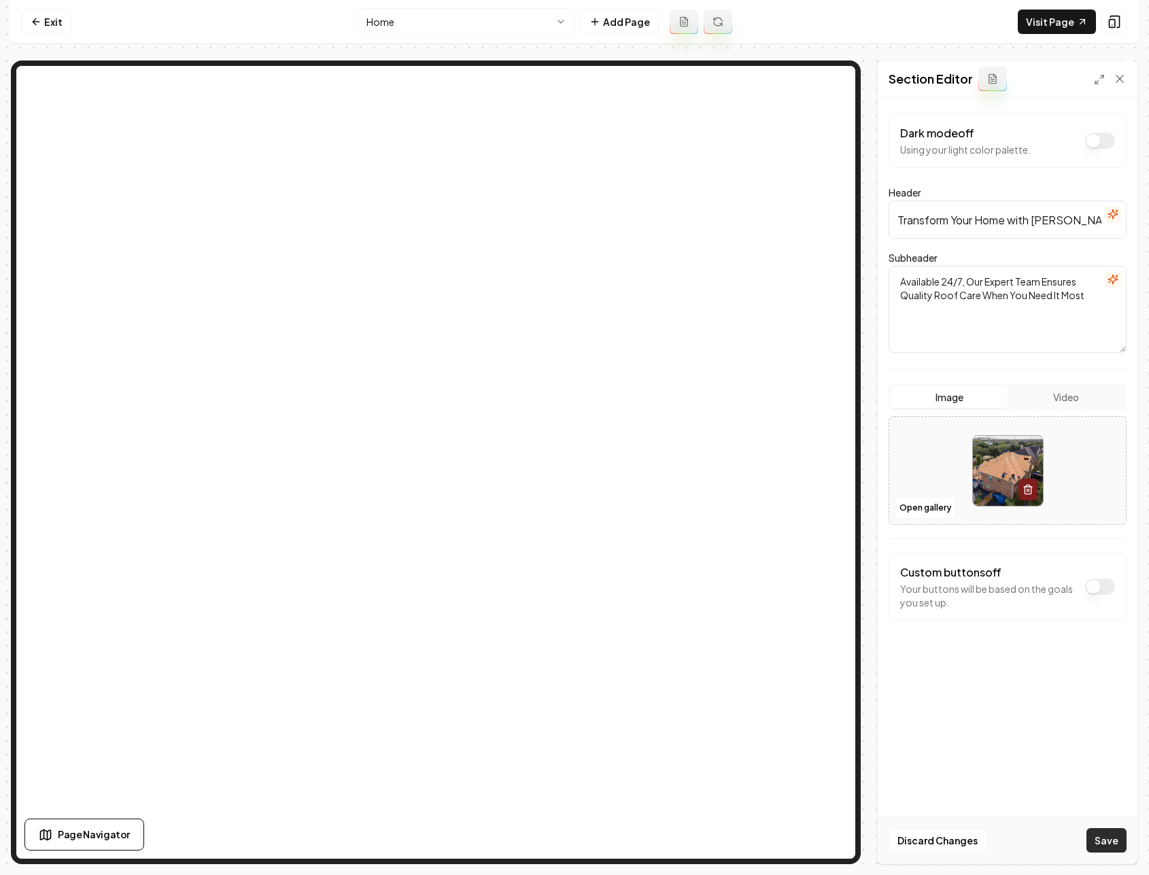
click at [944, 843] on button "Save" at bounding box center [1106, 840] width 40 height 24
